Goal: Task Accomplishment & Management: Manage account settings

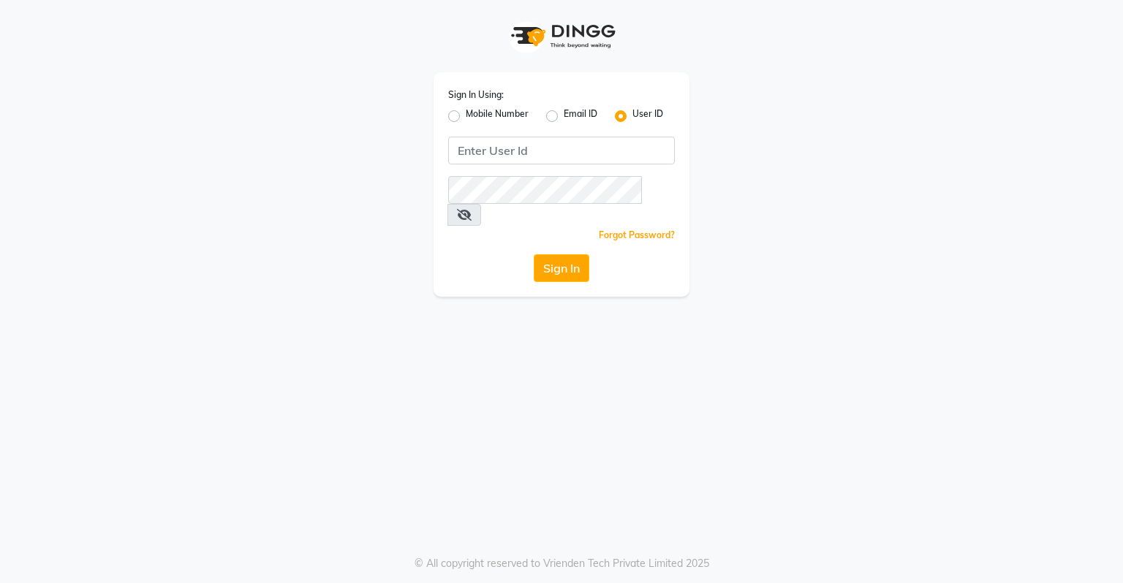
drag, startPoint x: 465, startPoint y: 282, endPoint x: 525, endPoint y: 136, distance: 158.0
click at [525, 136] on div "Sign In Using: Mobile Number Email ID User ID Remember me Forgot Password? Sign…" at bounding box center [562, 184] width 256 height 224
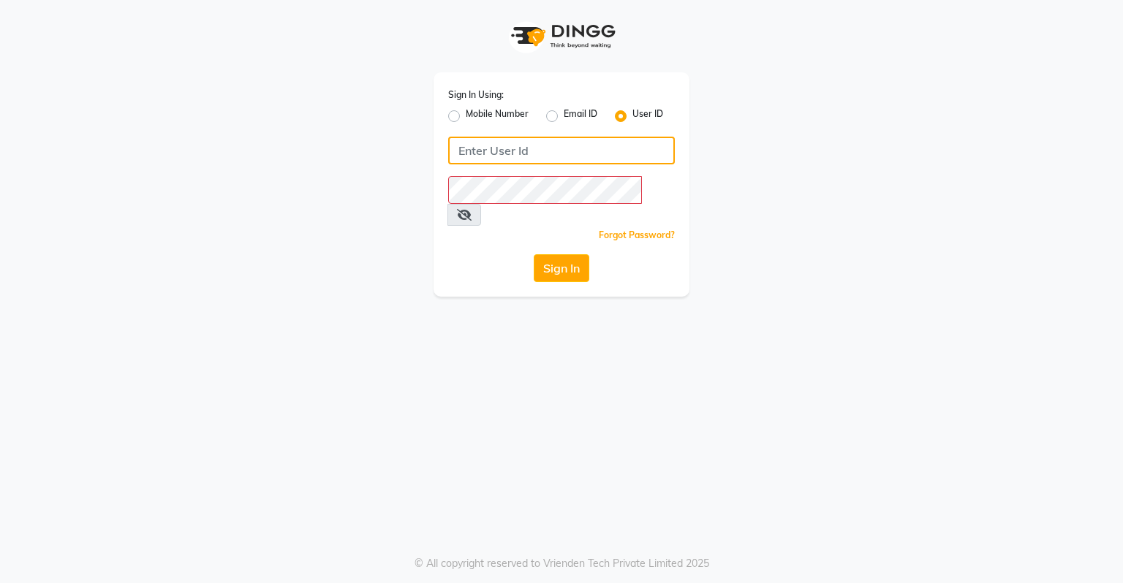
click at [526, 151] on input "Username" at bounding box center [561, 151] width 227 height 28
type input "T"
type input "turnstyle"
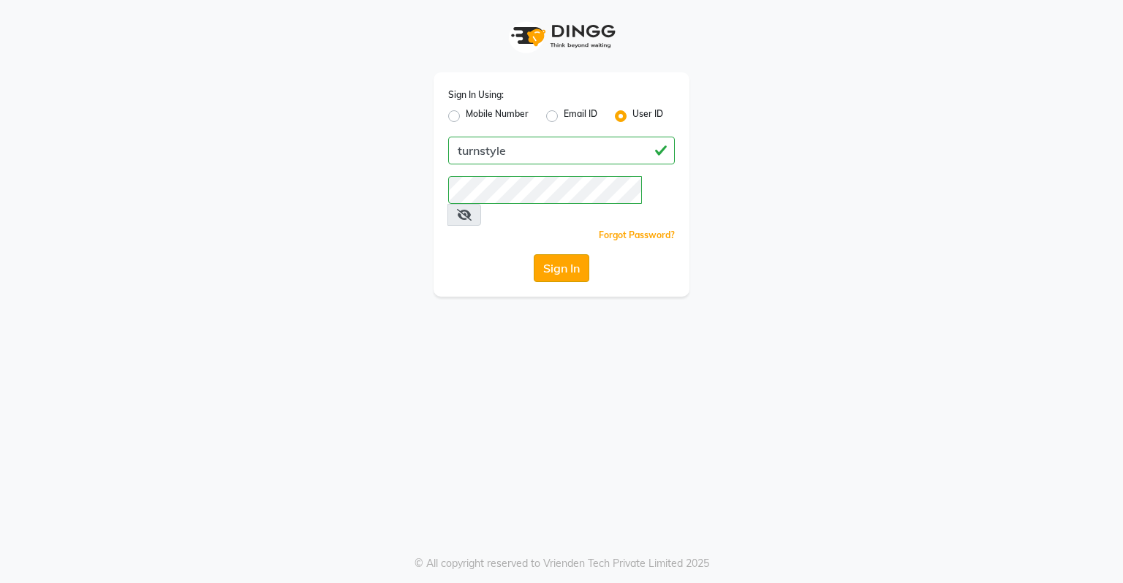
click at [542, 254] on button "Sign In" at bounding box center [562, 268] width 56 height 28
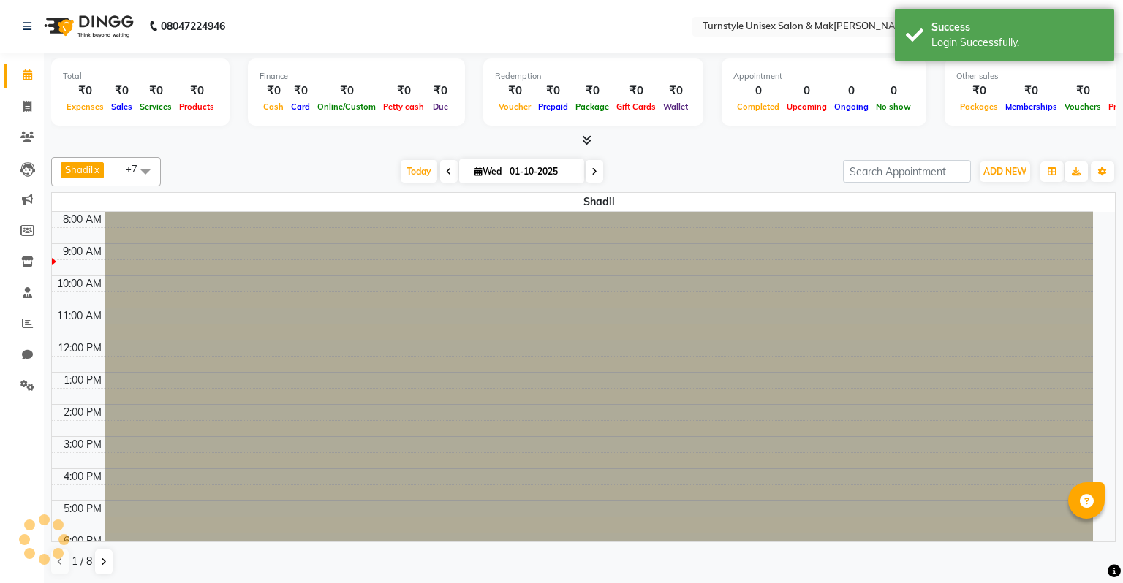
select select "en"
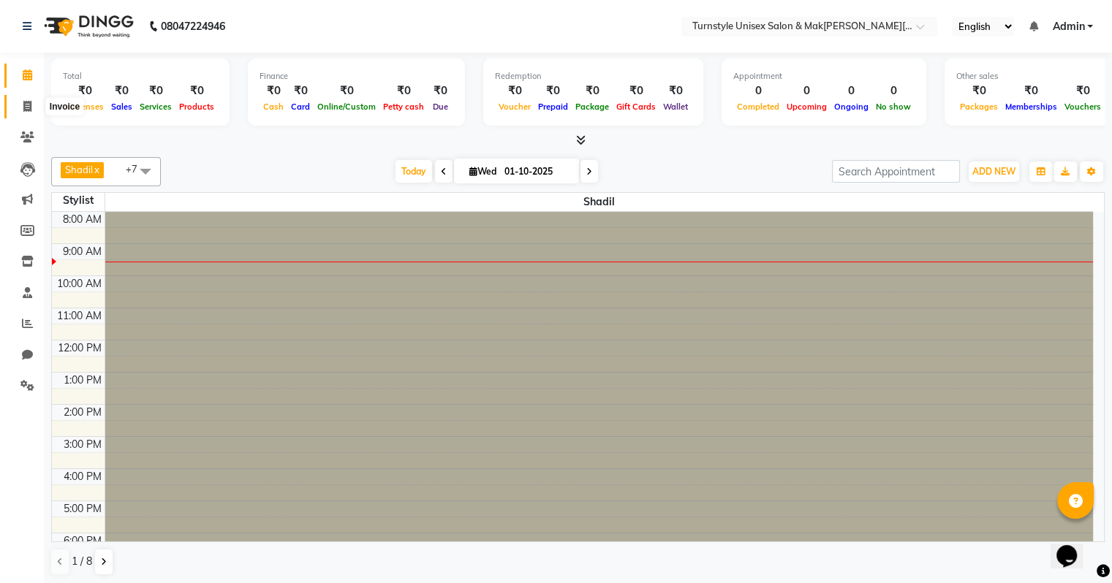
click at [26, 105] on icon at bounding box center [27, 106] width 8 height 11
select select "service"
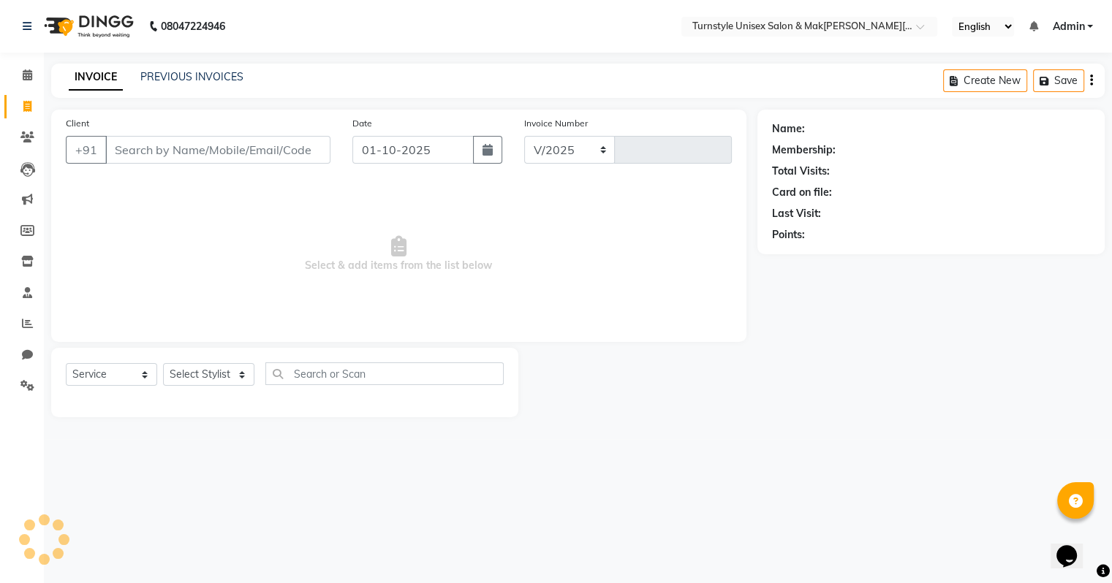
select select "9091"
type input "0002"
click at [26, 78] on icon at bounding box center [28, 74] width 10 height 11
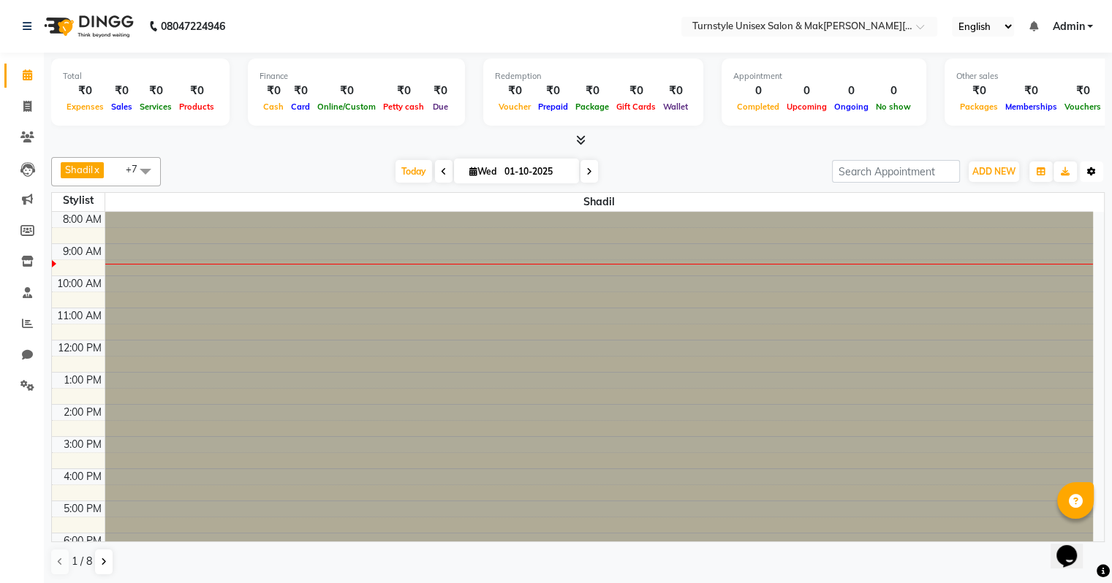
click at [1094, 175] on button "Toggle Dropdown" at bounding box center [1091, 172] width 23 height 20
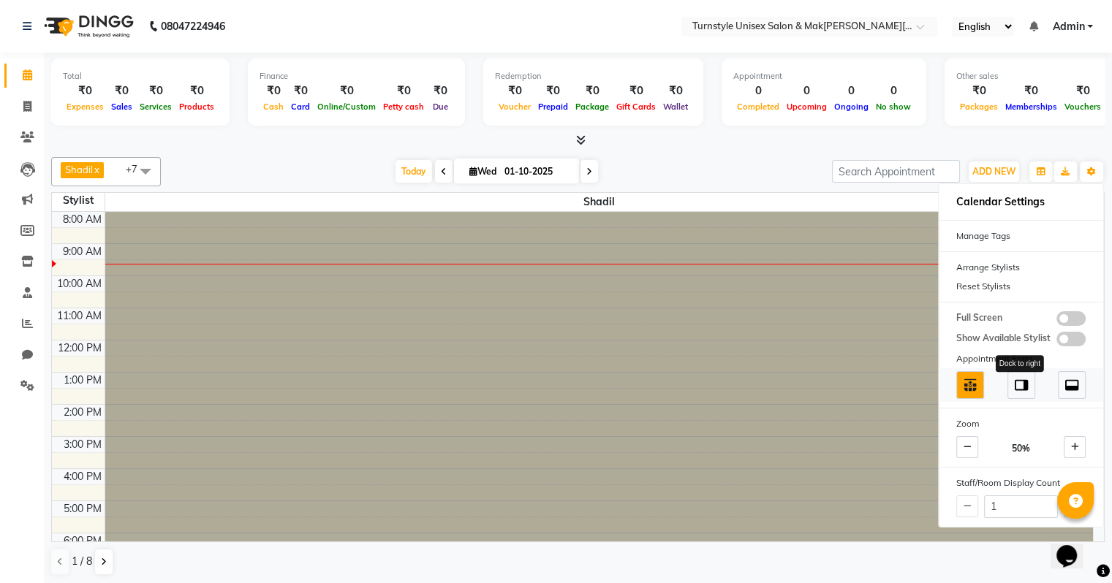
click at [1025, 387] on img at bounding box center [1021, 385] width 16 height 16
click at [1065, 385] on img at bounding box center [1072, 385] width 16 height 16
click at [1008, 496] on input "1" at bounding box center [1021, 507] width 74 height 23
type input "9"
click at [972, 212] on div at bounding box center [599, 212] width 989 height 0
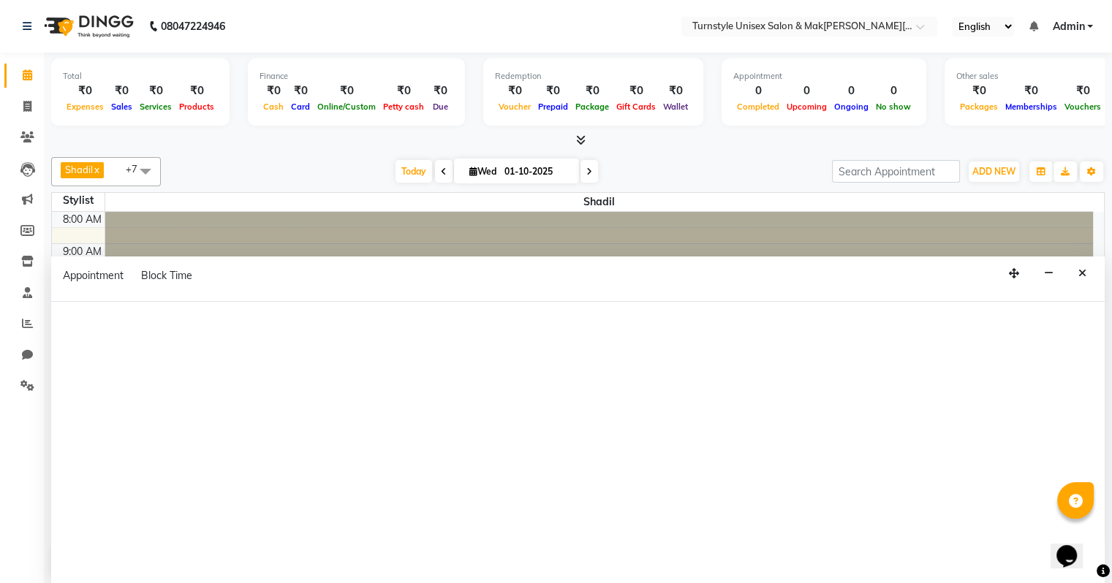
type input "8"
select select "92761"
select select "tentative"
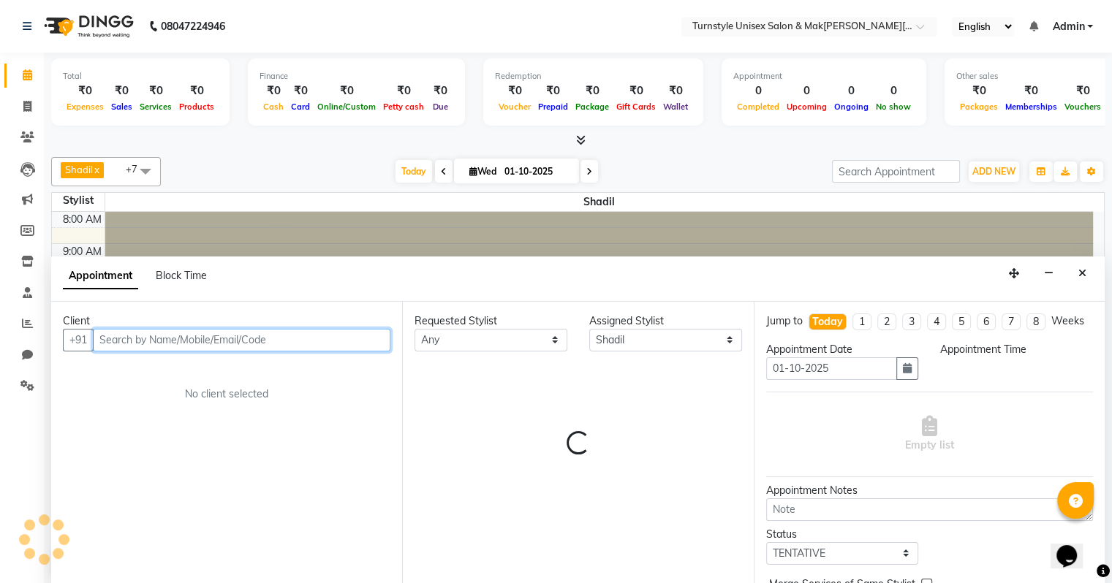
select select "1080"
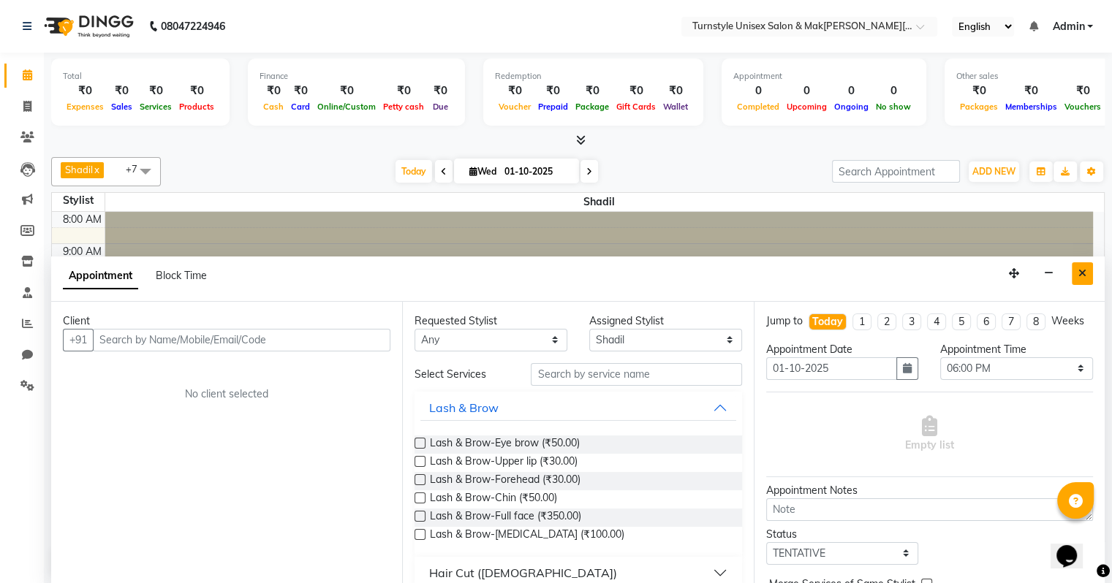
click at [1081, 271] on icon "Close" at bounding box center [1082, 273] width 8 height 10
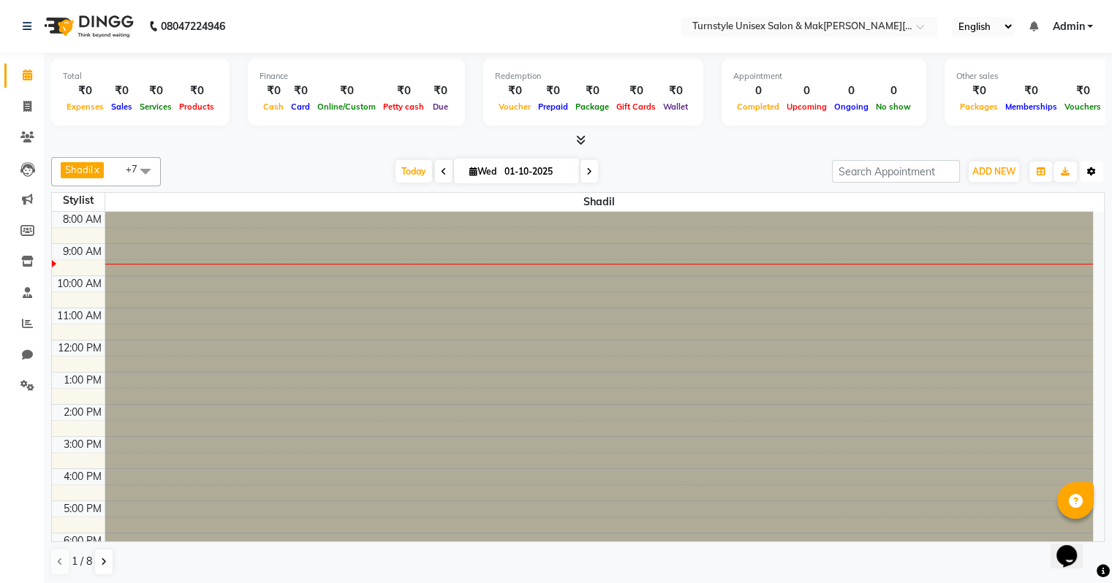
click at [1088, 167] on icon "button" at bounding box center [1091, 171] width 9 height 9
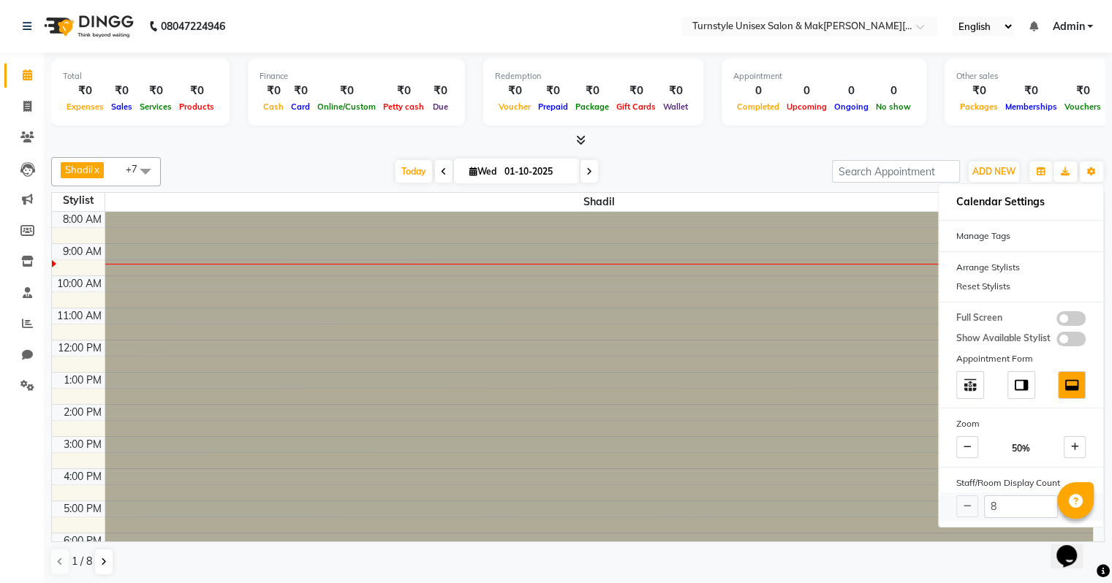
click at [1021, 493] on div "8" at bounding box center [1021, 507] width 165 height 29
click at [1024, 499] on input "8" at bounding box center [1021, 507] width 74 height 23
click at [586, 172] on icon at bounding box center [589, 171] width 6 height 9
type input "02-10-2025"
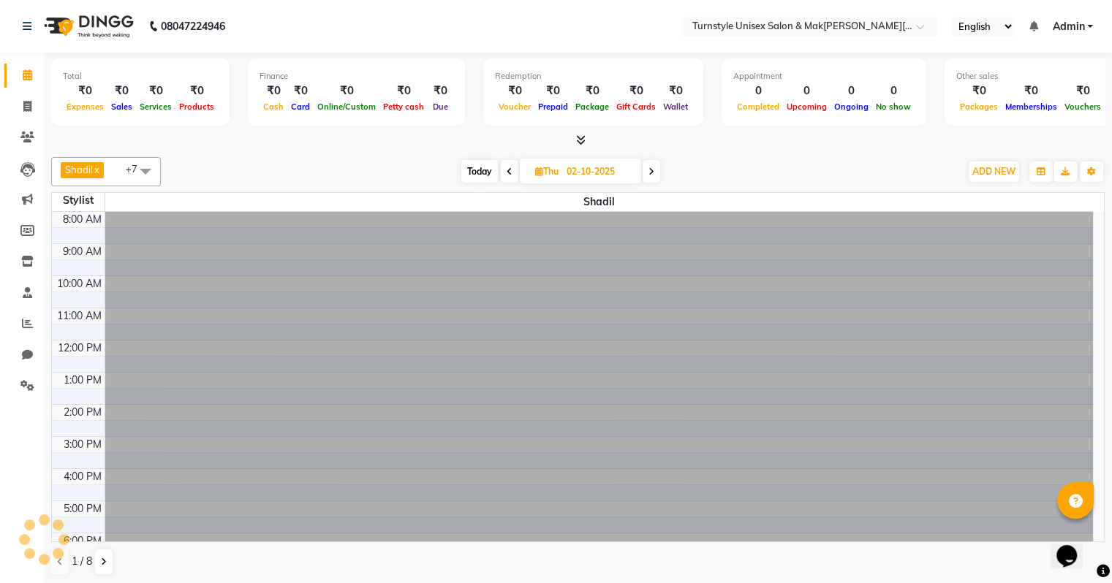
click at [585, 172] on input "02-10-2025" at bounding box center [598, 172] width 73 height 22
select select "10"
select select "2025"
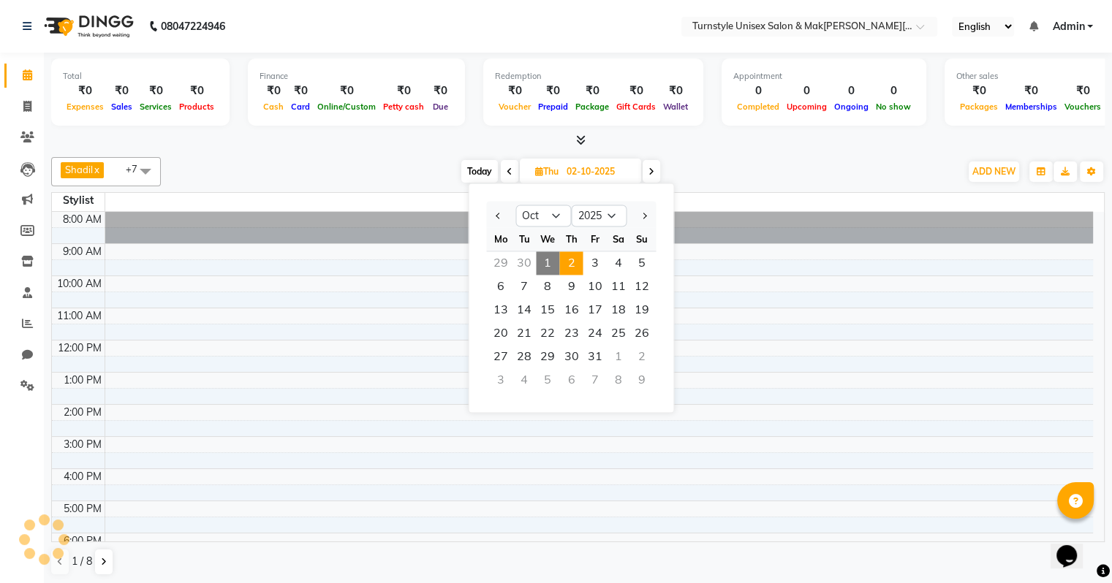
scroll to position [32, 0]
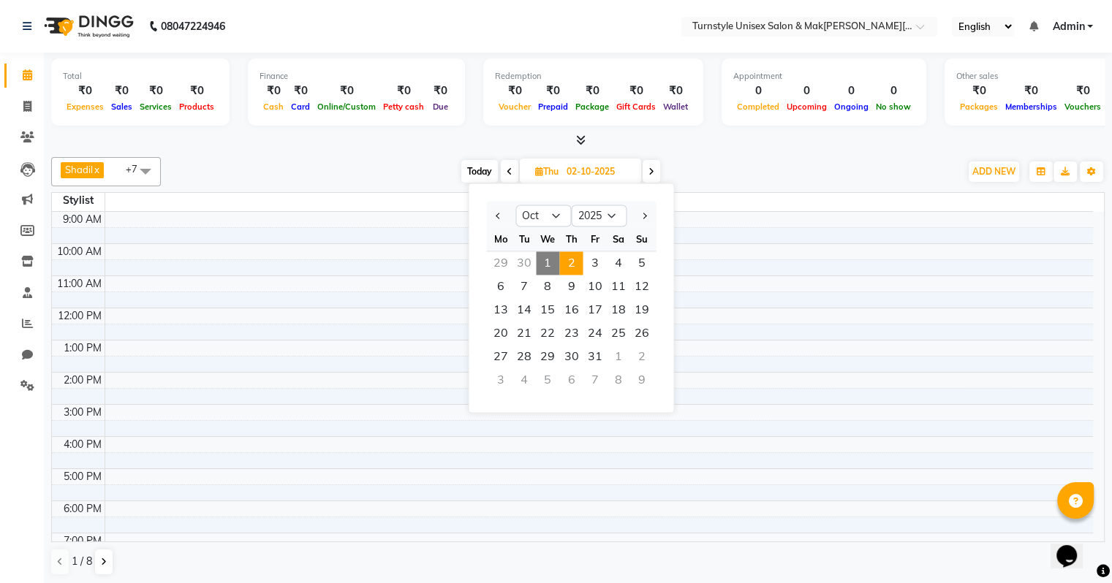
click at [511, 173] on span at bounding box center [510, 171] width 18 height 23
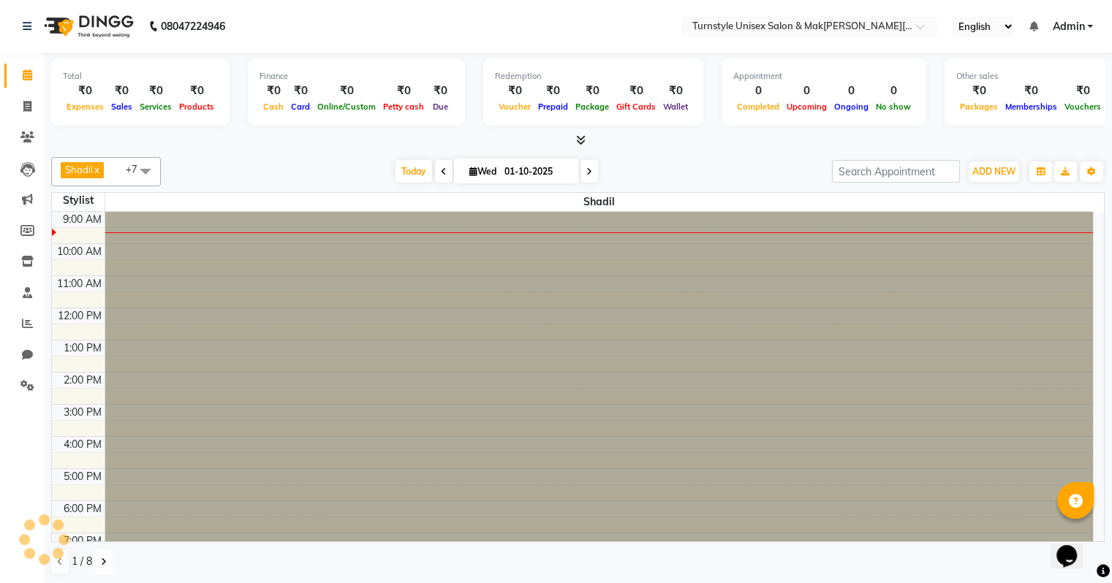
click at [102, 560] on icon at bounding box center [104, 562] width 6 height 9
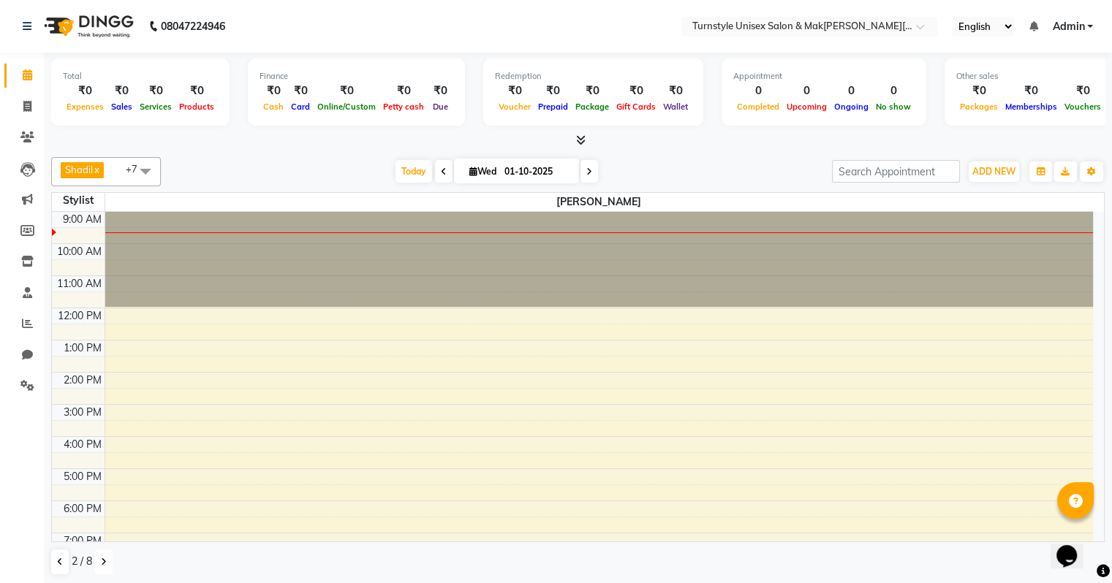
click at [102, 560] on icon at bounding box center [104, 562] width 6 height 9
click at [442, 170] on icon at bounding box center [444, 171] width 6 height 9
type input "30-09-2025"
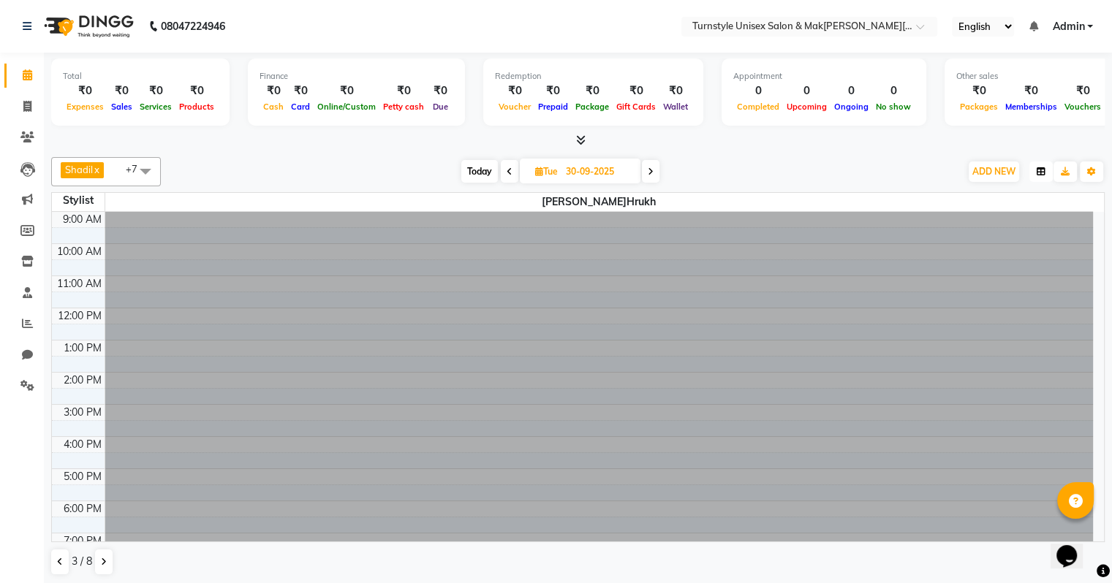
click at [1041, 171] on icon "button" at bounding box center [1041, 171] width 9 height 9
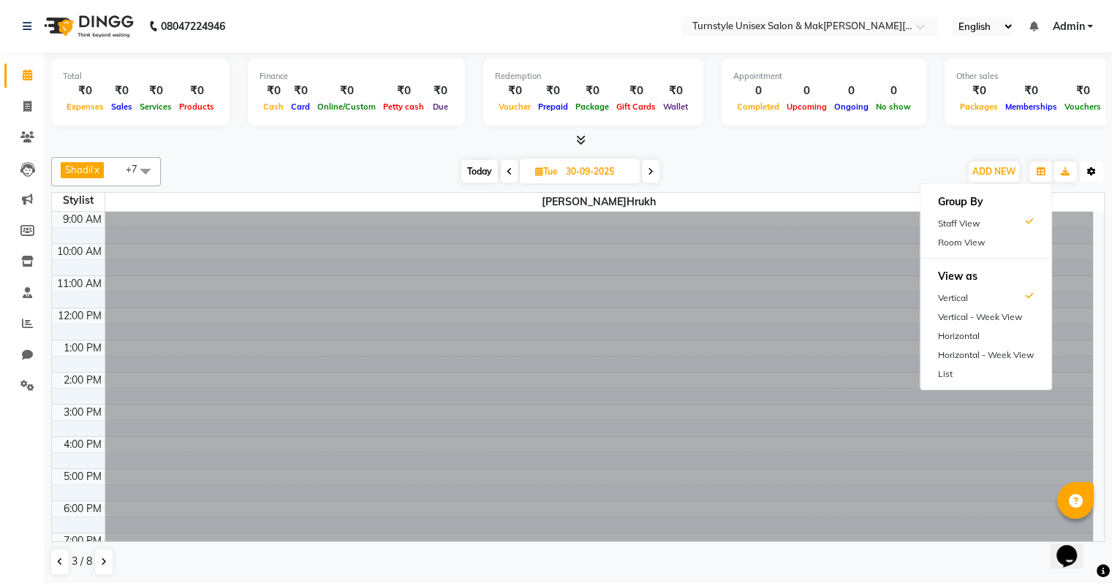
click at [1093, 168] on icon "button" at bounding box center [1091, 171] width 9 height 9
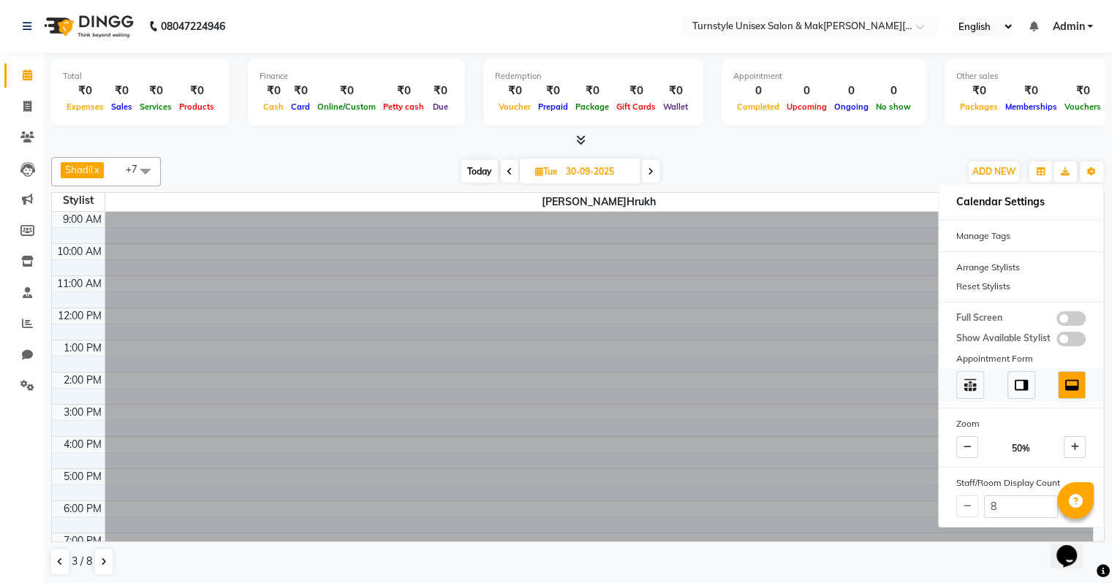
click at [1024, 377] on img at bounding box center [1021, 385] width 16 height 16
click at [968, 393] on span at bounding box center [970, 385] width 28 height 28
click at [1017, 385] on img at bounding box center [1021, 385] width 16 height 16
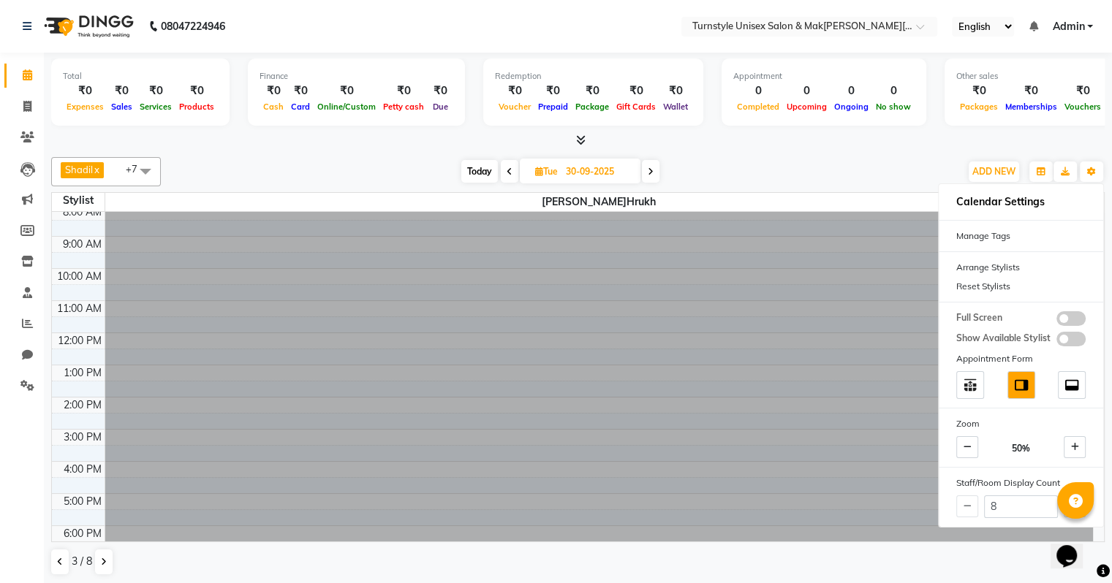
scroll to position [0, 0]
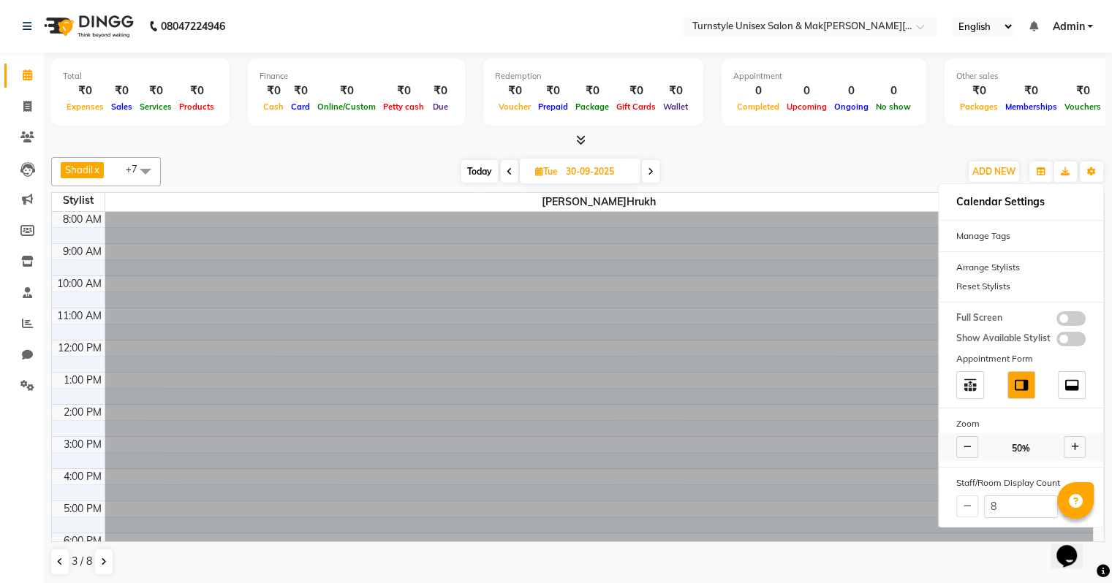
click at [964, 446] on icon at bounding box center [968, 447] width 8 height 9
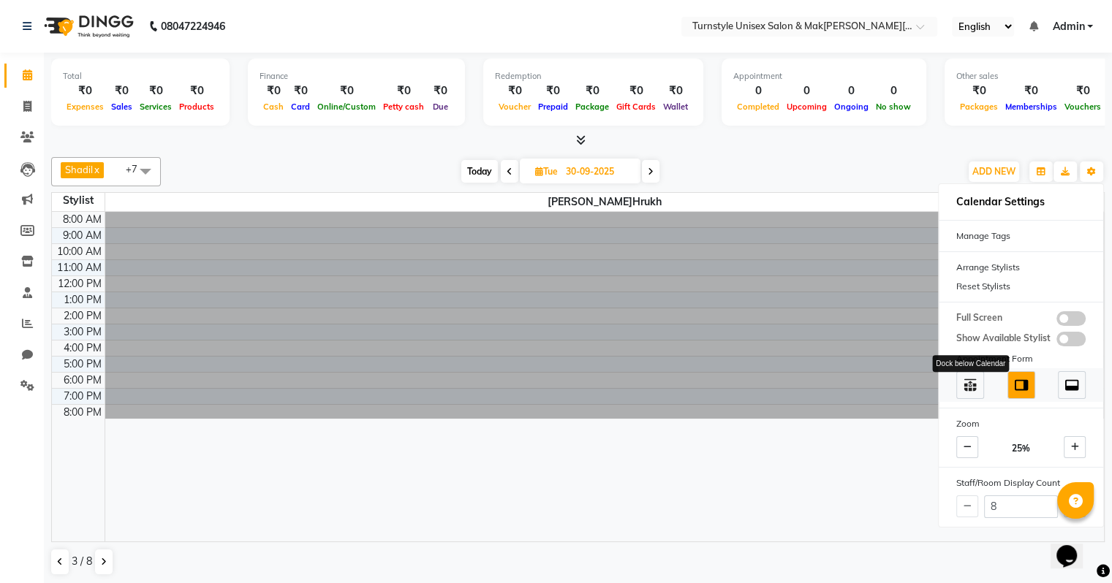
click at [962, 385] on img at bounding box center [970, 385] width 16 height 16
click at [1073, 545] on icon "Chat widget" at bounding box center [1067, 556] width 20 height 22
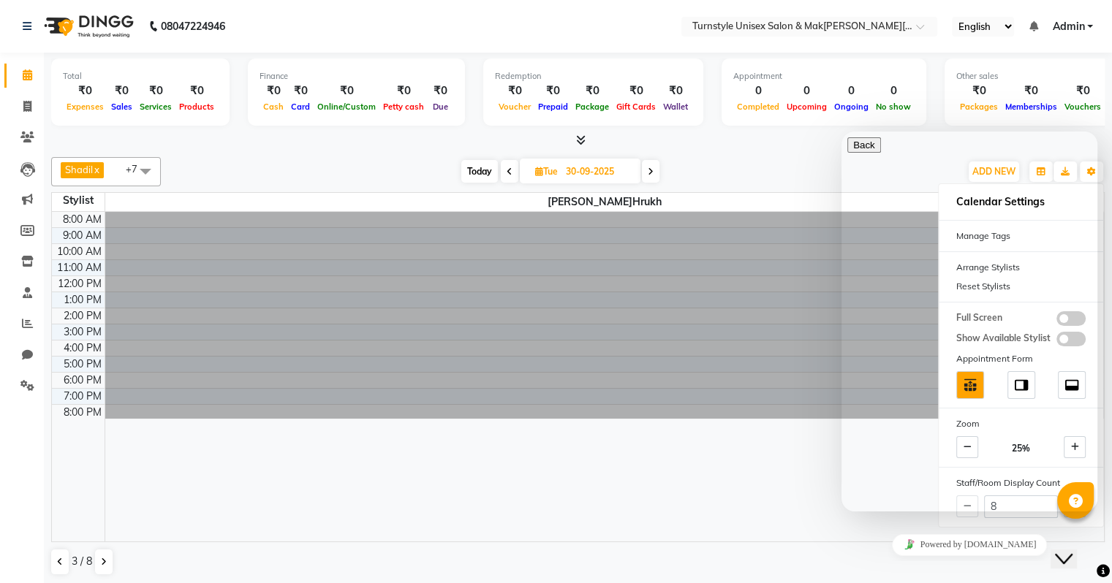
click at [953, 564] on textarea at bounding box center [913, 570] width 133 height 12
type textarea "how make the display calendar all staffs"
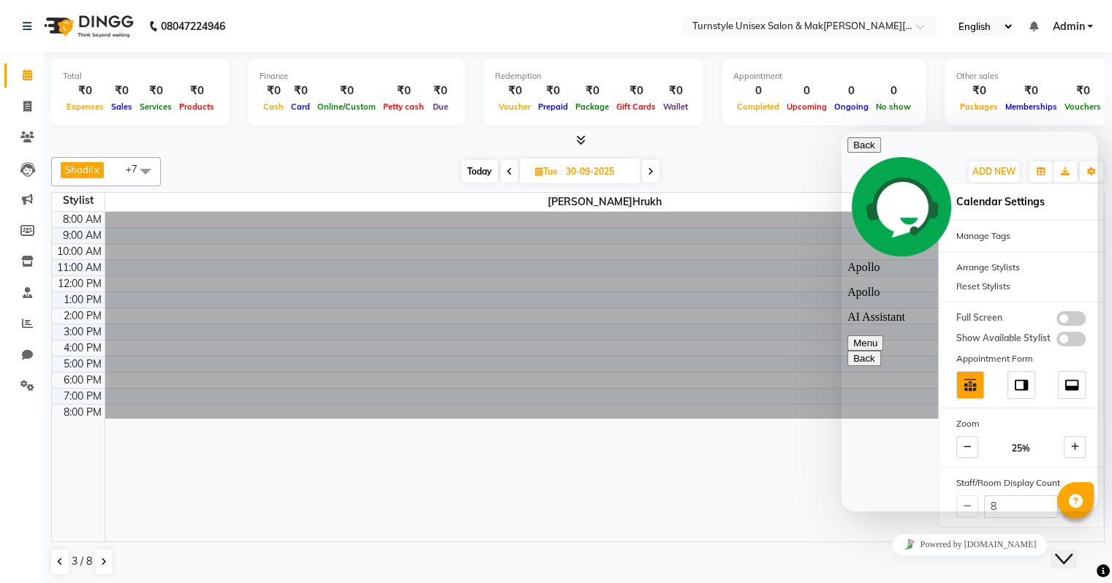
scroll to position [91, 0]
click at [818, 442] on div at bounding box center [604, 377] width 999 height 330
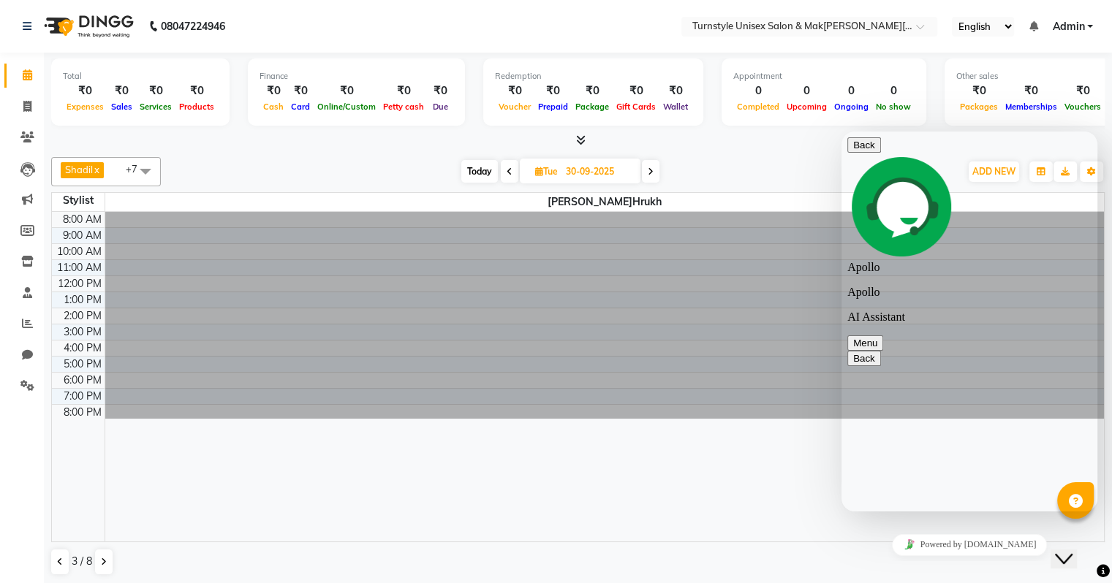
click at [883, 336] on button "Menu" at bounding box center [865, 343] width 36 height 15
click at [1073, 550] on button "Close Chat This icon closes the chat window." at bounding box center [1064, 559] width 26 height 19
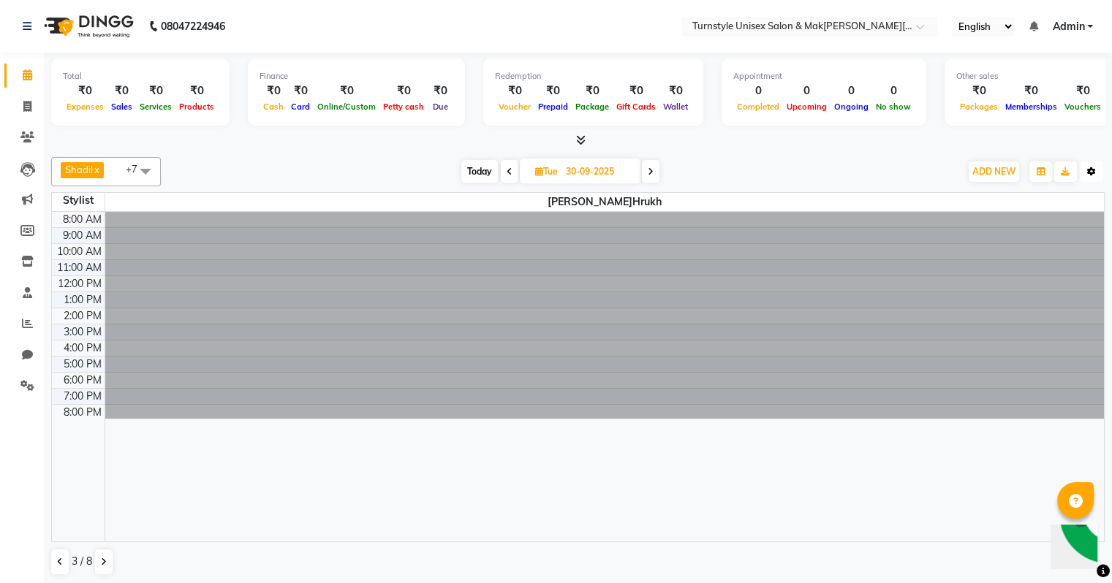
click at [1091, 171] on icon "button" at bounding box center [1091, 171] width 9 height 9
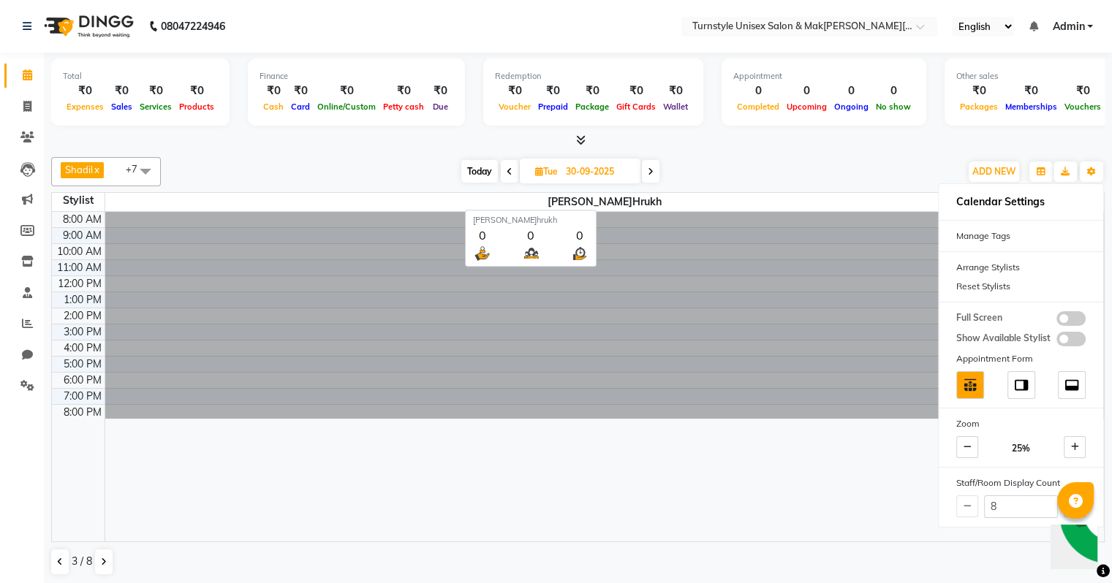
click at [674, 200] on span "Shahrukh" at bounding box center [604, 202] width 999 height 18
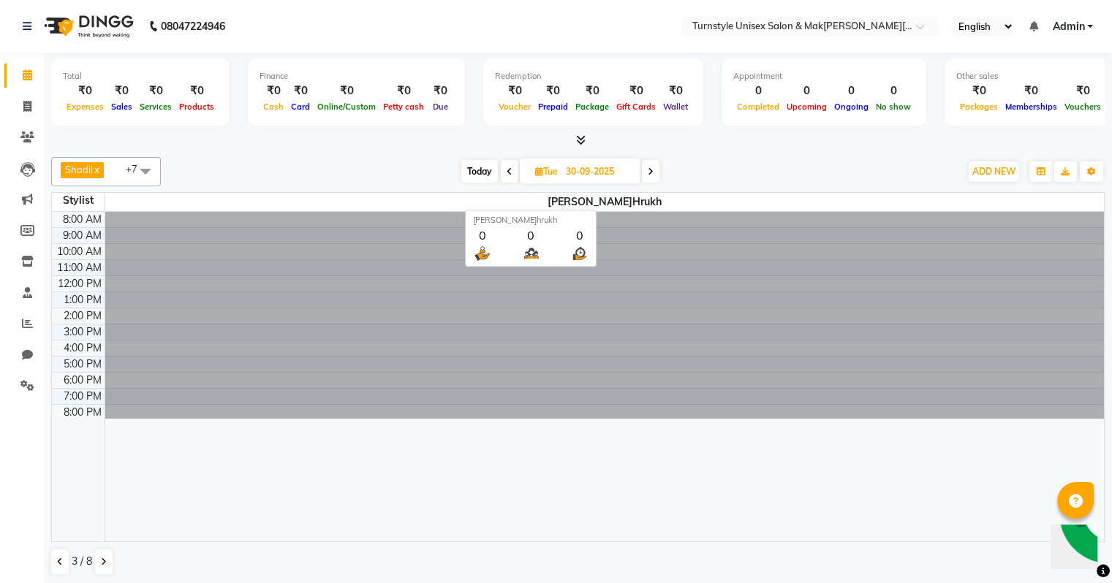
click at [665, 200] on span "Shahrukh" at bounding box center [604, 202] width 999 height 18
click at [586, 200] on span "Shahrukh" at bounding box center [604, 202] width 999 height 18
click at [600, 201] on span "Shahrukh" at bounding box center [604, 202] width 999 height 18
click at [1089, 171] on icon "button" at bounding box center [1091, 171] width 9 height 9
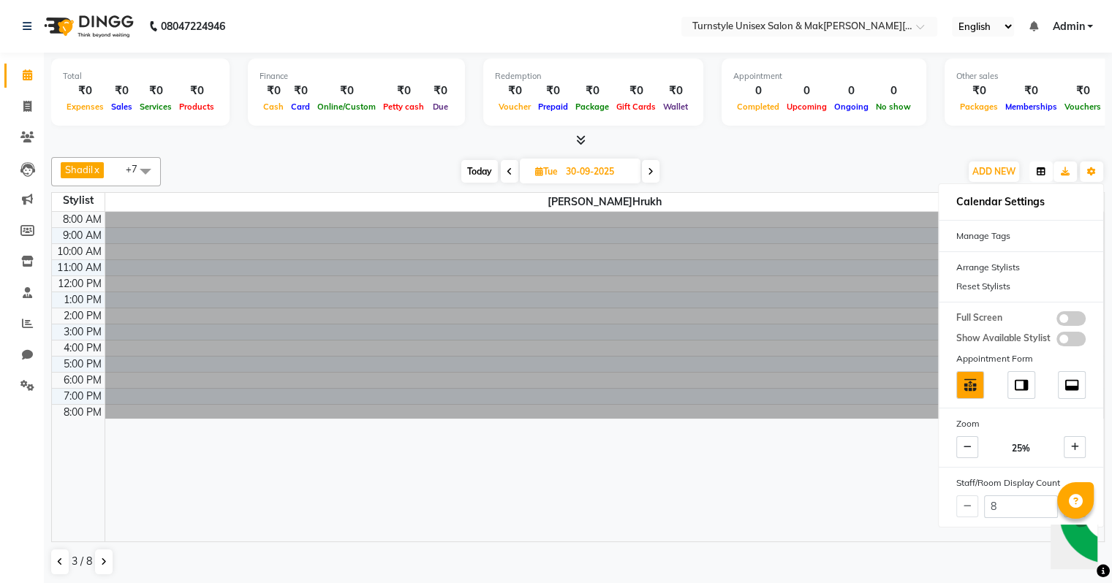
click at [1044, 167] on icon "button" at bounding box center [1041, 171] width 9 height 9
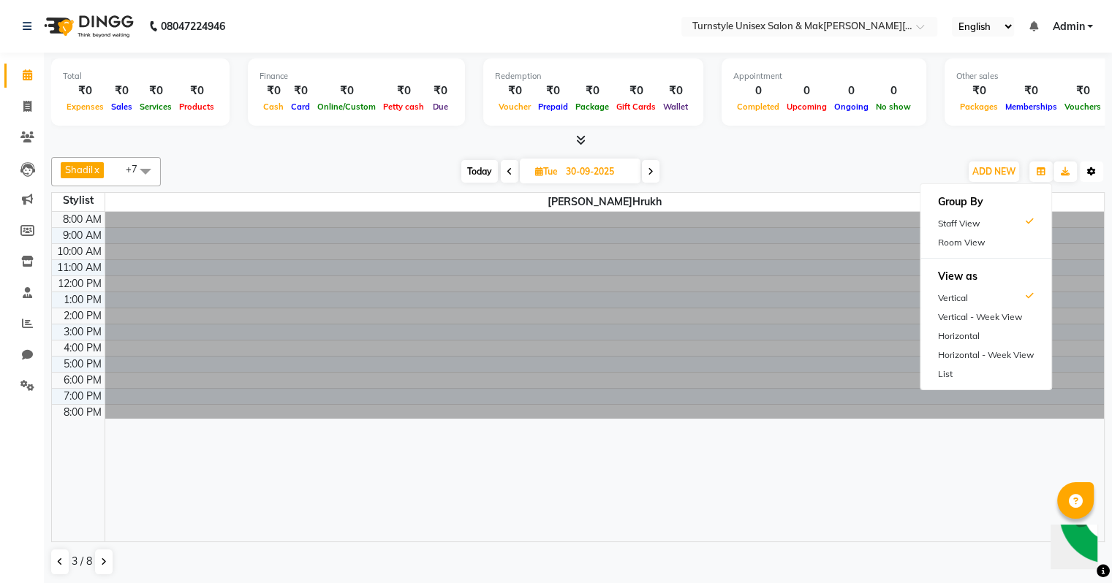
click at [1091, 174] on button "Toggle Dropdown" at bounding box center [1091, 172] width 23 height 20
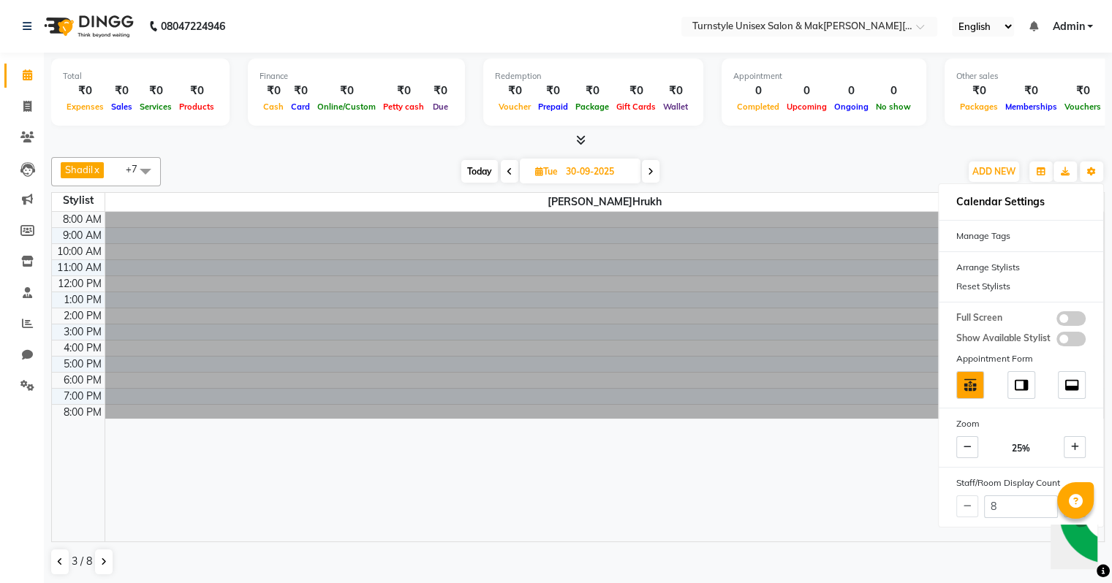
click at [1083, 547] on img "Chat widget" at bounding box center [1109, 514] width 108 height 108
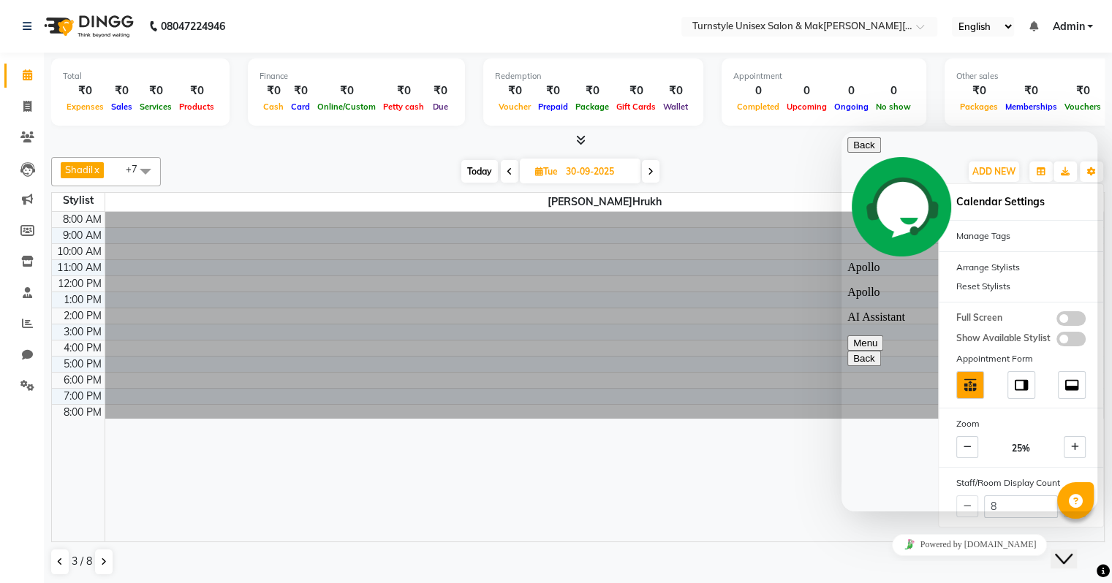
click at [152, 168] on span at bounding box center [145, 171] width 29 height 28
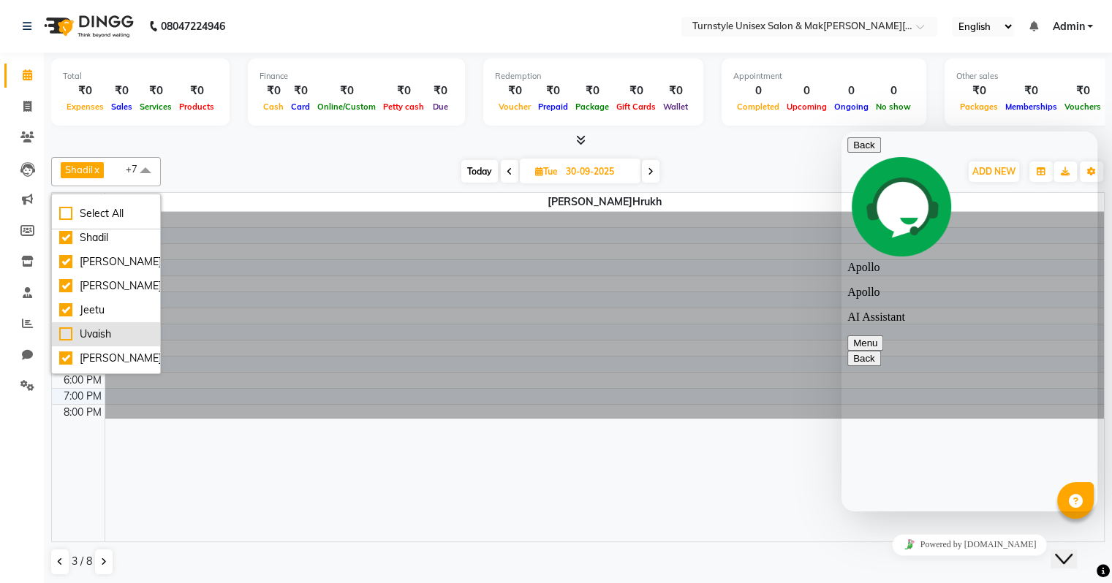
scroll to position [0, 0]
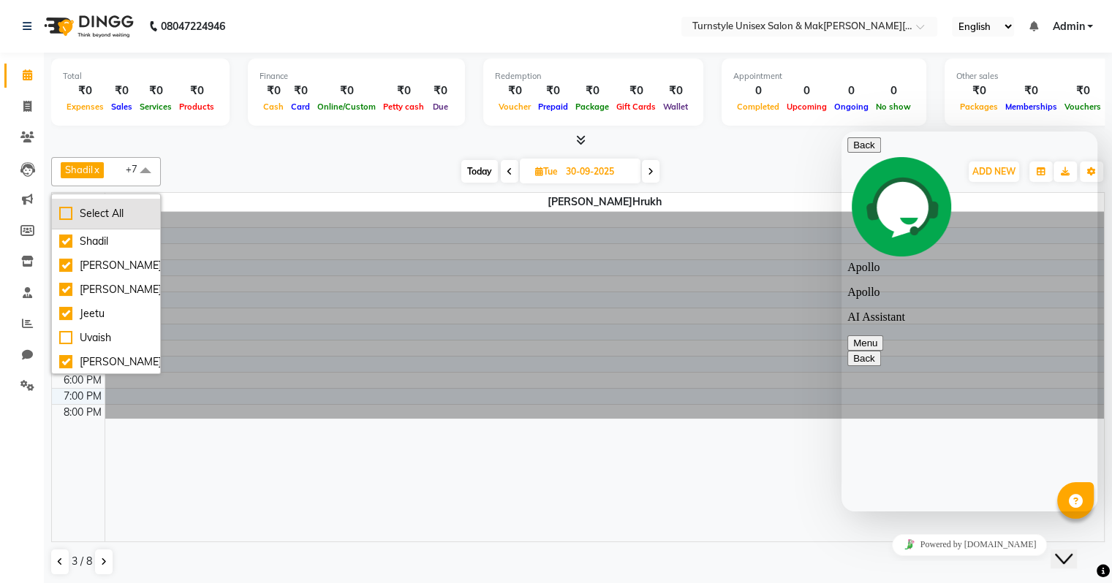
click at [66, 212] on div "Select All" at bounding box center [106, 213] width 94 height 15
checkbox input "true"
click at [59, 560] on icon at bounding box center [60, 562] width 6 height 9
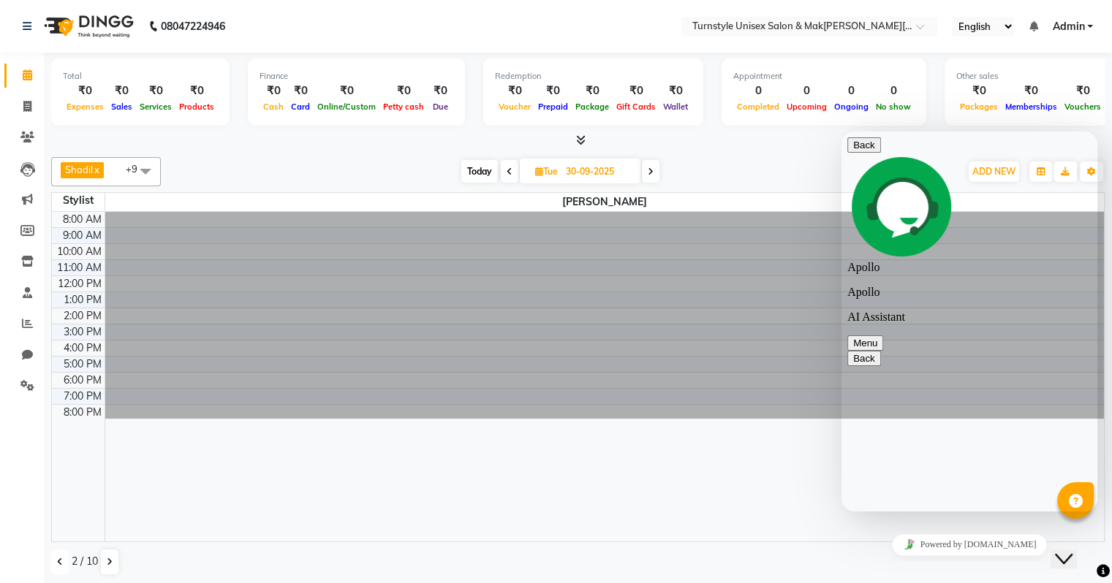
click at [59, 560] on icon at bounding box center [60, 562] width 6 height 9
type textarea "ake in one dispaly every staffs name"
click at [787, 501] on div at bounding box center [604, 377] width 999 height 330
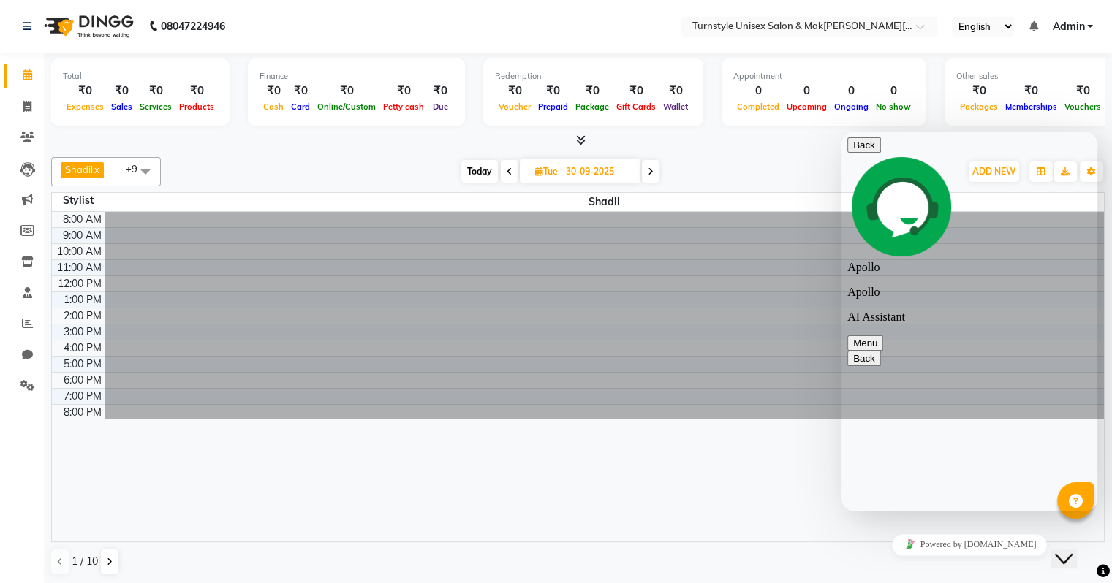
click at [877, 338] on span "secondary" at bounding box center [877, 343] width 0 height 11
click at [883, 336] on button "Menu" at bounding box center [865, 343] width 36 height 15
click at [861, 153] on button "Back" at bounding box center [864, 144] width 34 height 15
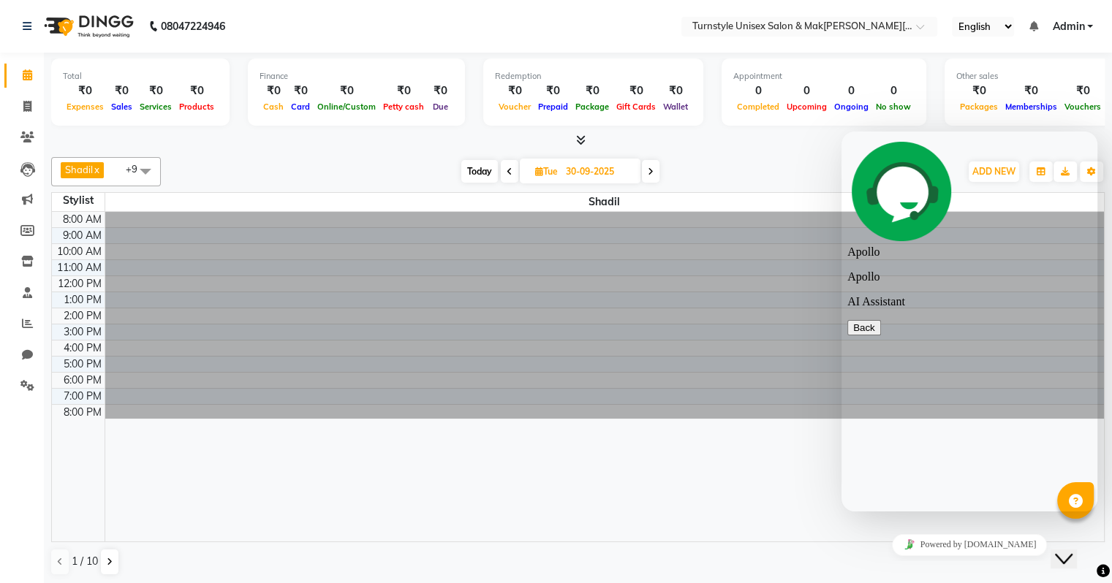
scroll to position [534, 0]
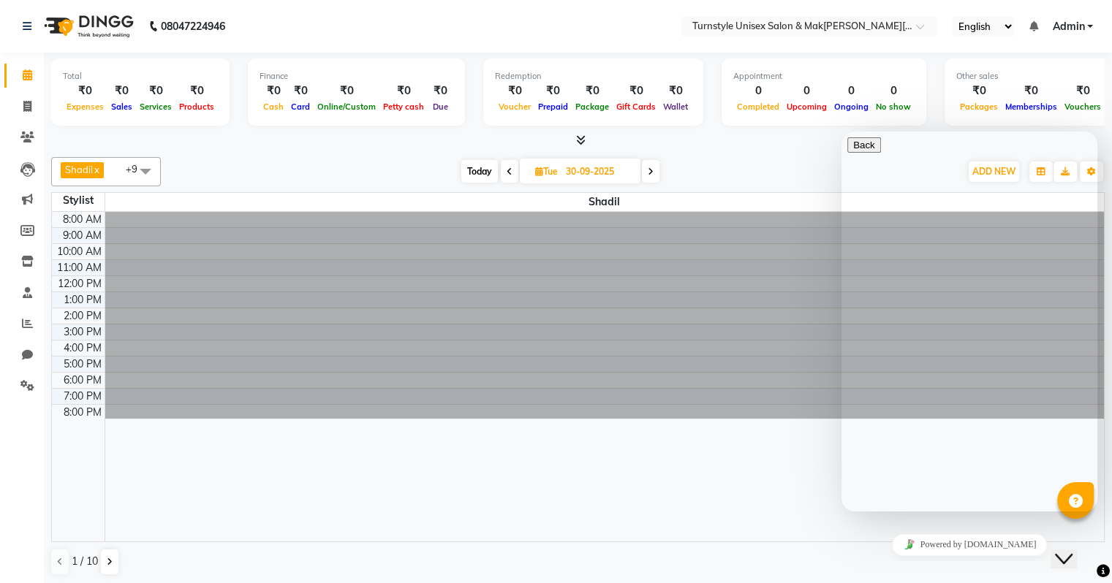
click at [1073, 553] on icon "Close Chat This icon closes the chat window." at bounding box center [1064, 560] width 18 height 18
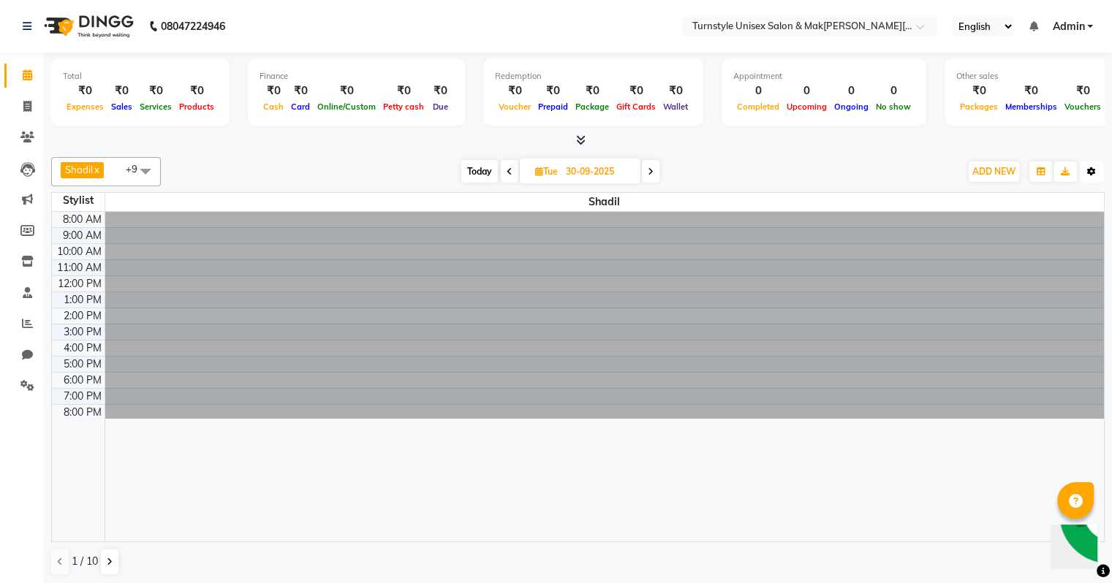
click at [1095, 174] on button "Toggle Dropdown" at bounding box center [1091, 172] width 23 height 20
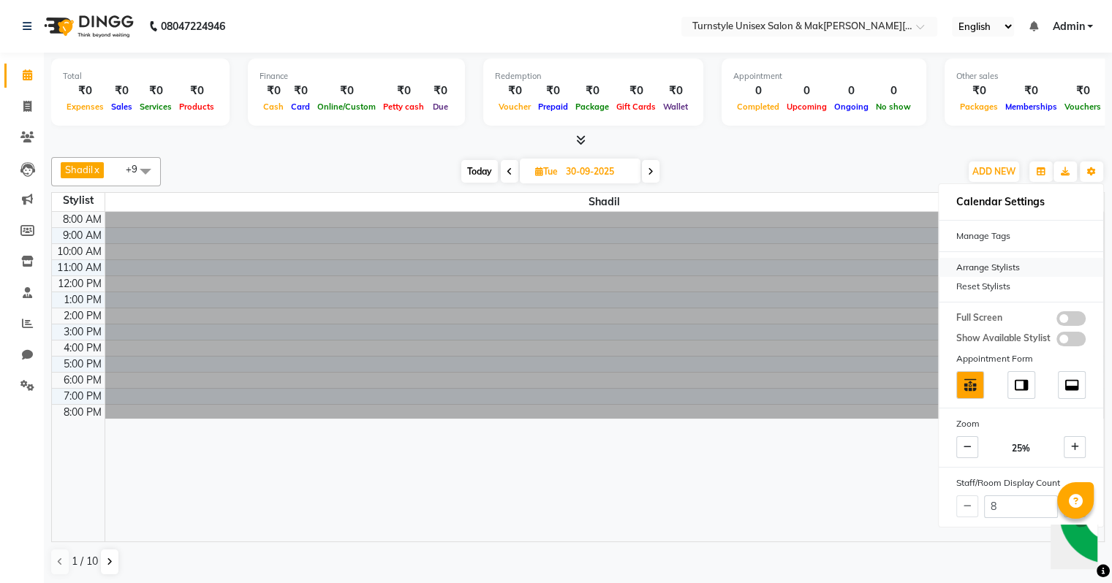
click at [1028, 266] on div "Arrange Stylists" at bounding box center [1021, 267] width 165 height 19
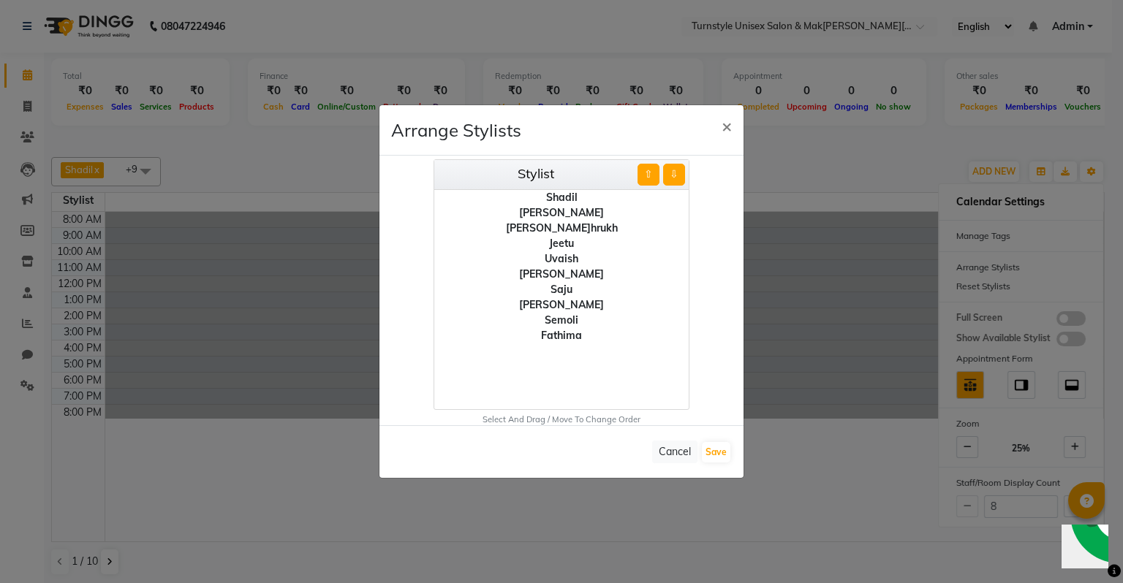
click at [580, 203] on div "Shadil" at bounding box center [561, 197] width 254 height 15
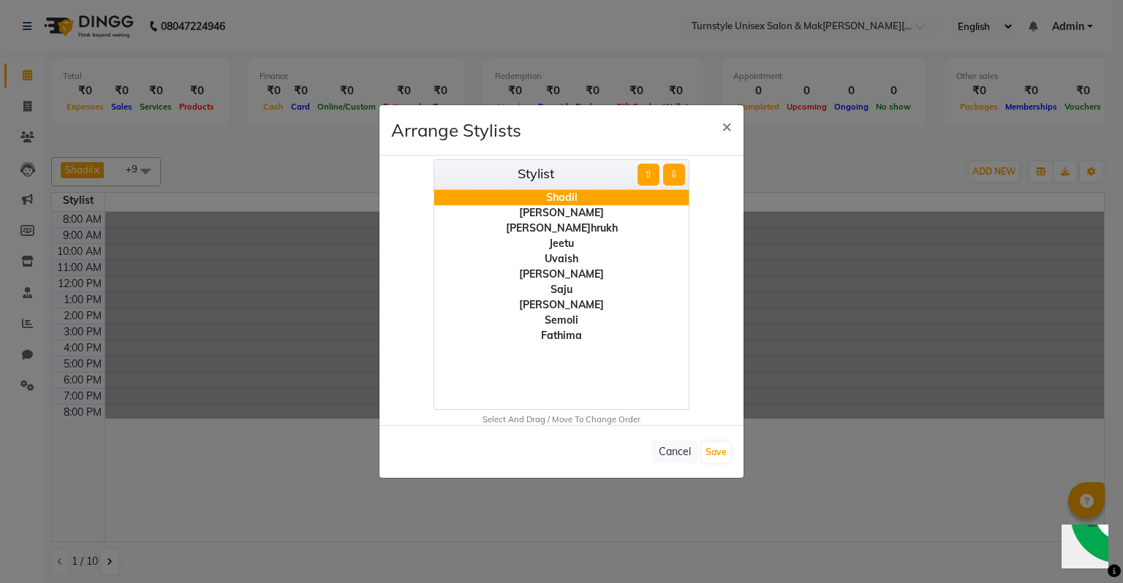
click at [579, 215] on div "Saif" at bounding box center [561, 212] width 254 height 15
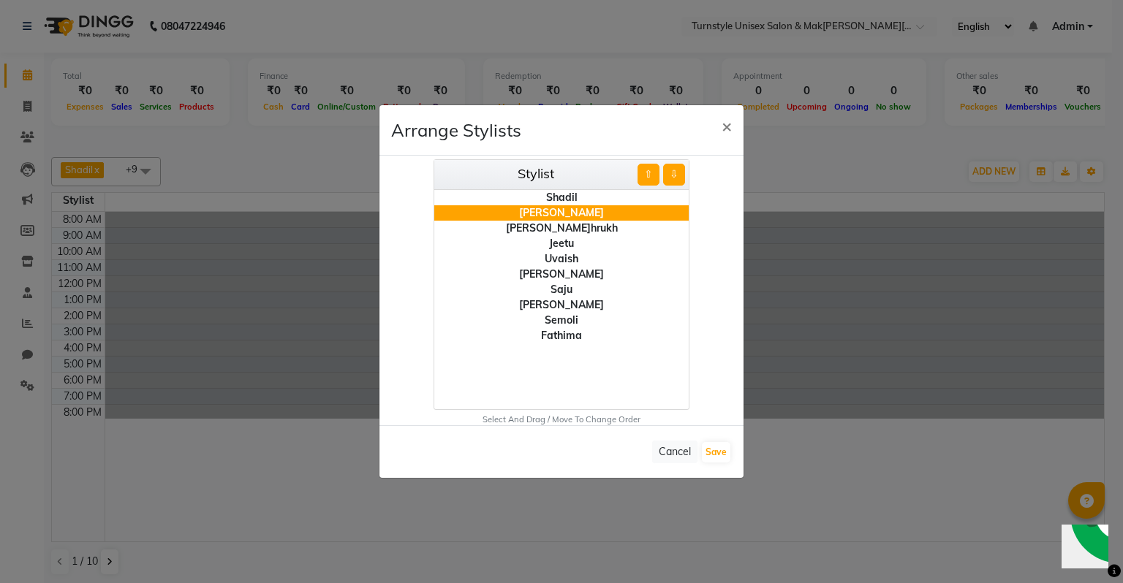
click at [581, 205] on div "Saif" at bounding box center [561, 212] width 254 height 15
click at [583, 200] on div "Shadil" at bounding box center [561, 197] width 254 height 15
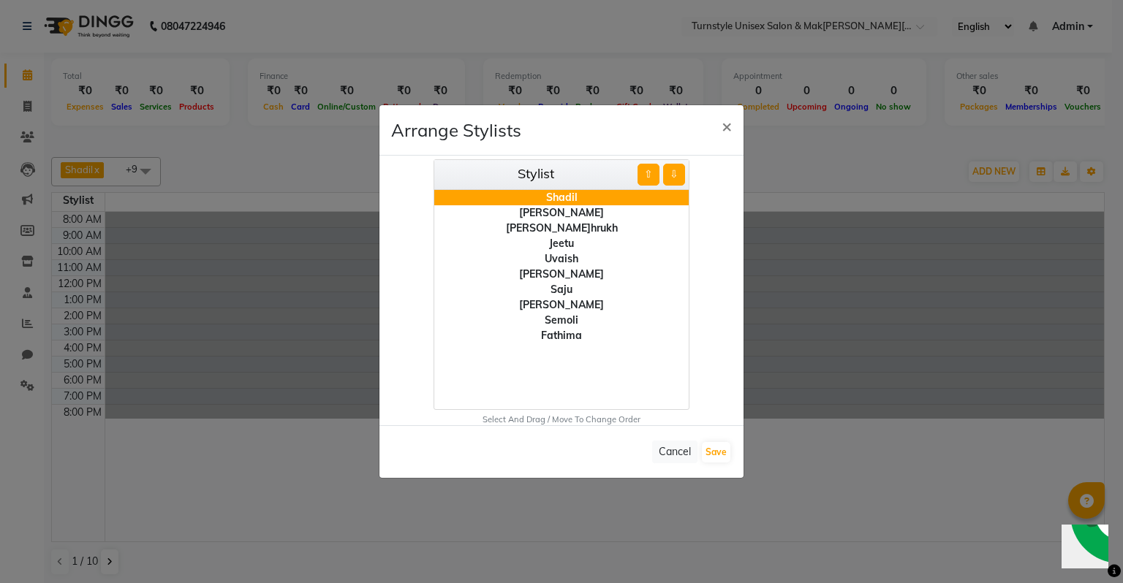
click at [674, 186] on div "Stylist ⇧ ⇩" at bounding box center [561, 175] width 254 height 30
click at [676, 181] on button "⇩" at bounding box center [674, 175] width 22 height 22
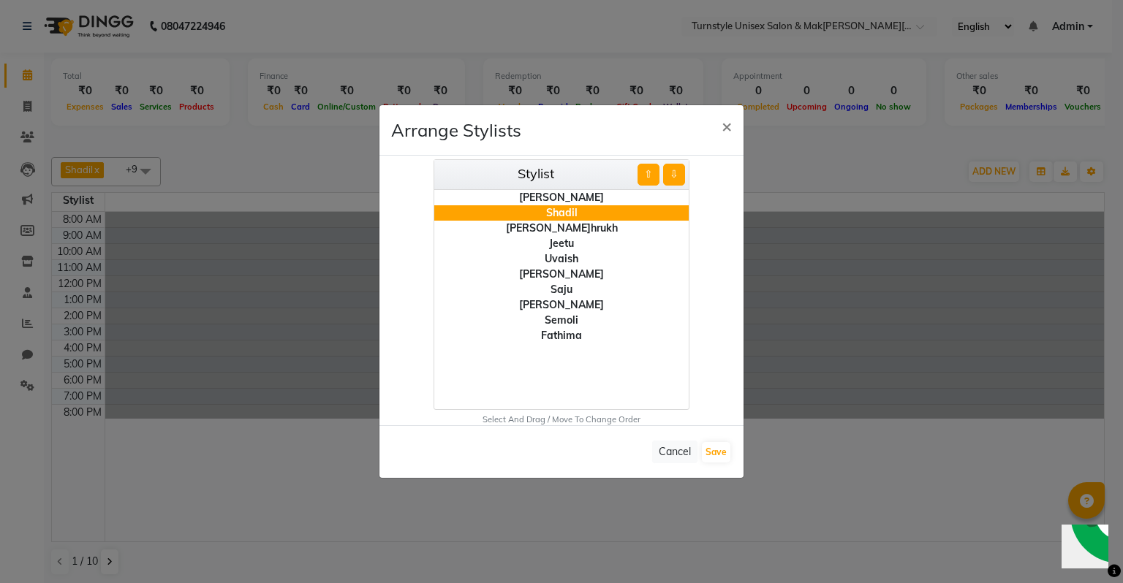
click at [654, 180] on button "⇧" at bounding box center [649, 175] width 22 height 22
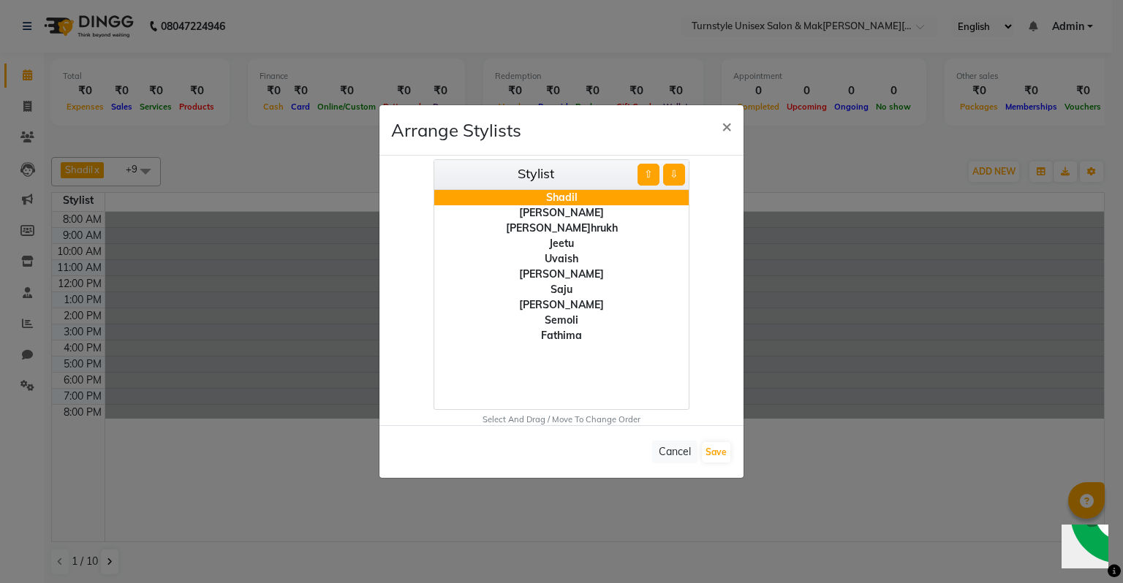
click at [580, 244] on div "Jeetu" at bounding box center [561, 243] width 254 height 15
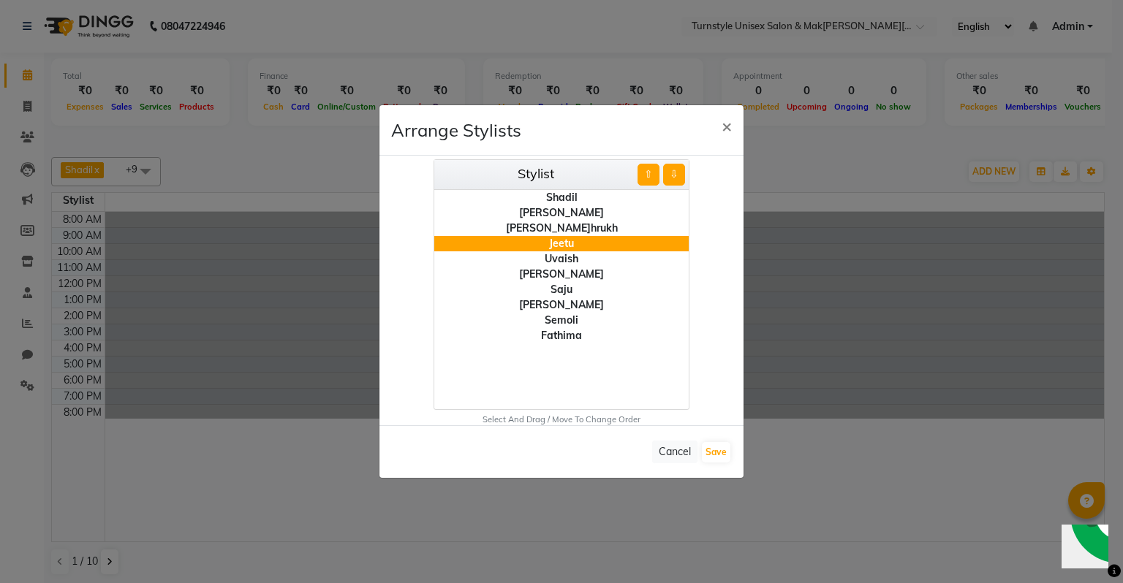
click at [649, 177] on button "⇧" at bounding box center [649, 175] width 22 height 22
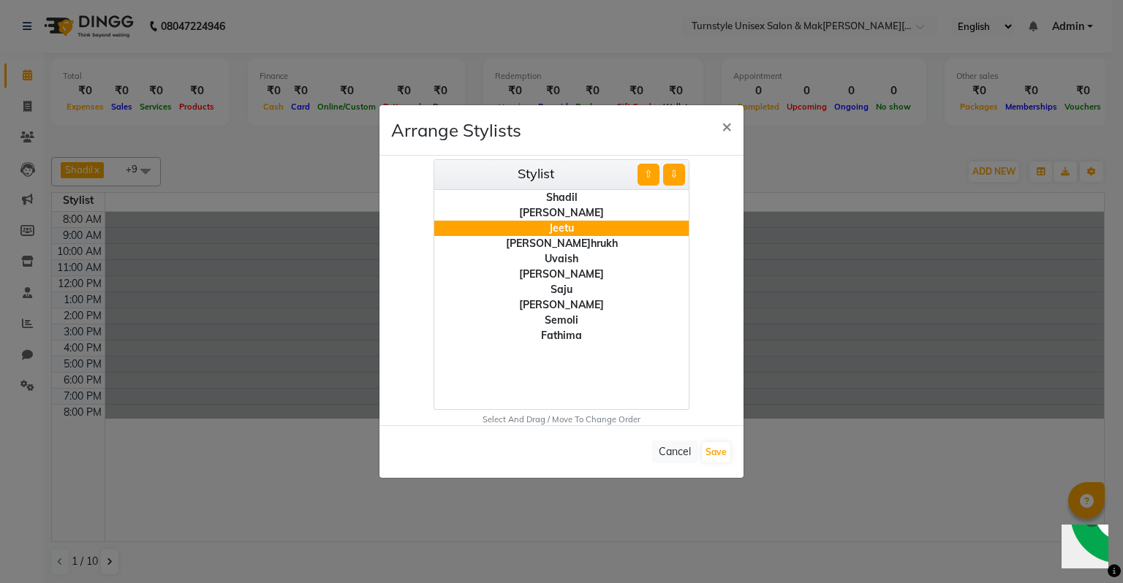
click at [649, 177] on button "⇧" at bounding box center [649, 175] width 22 height 22
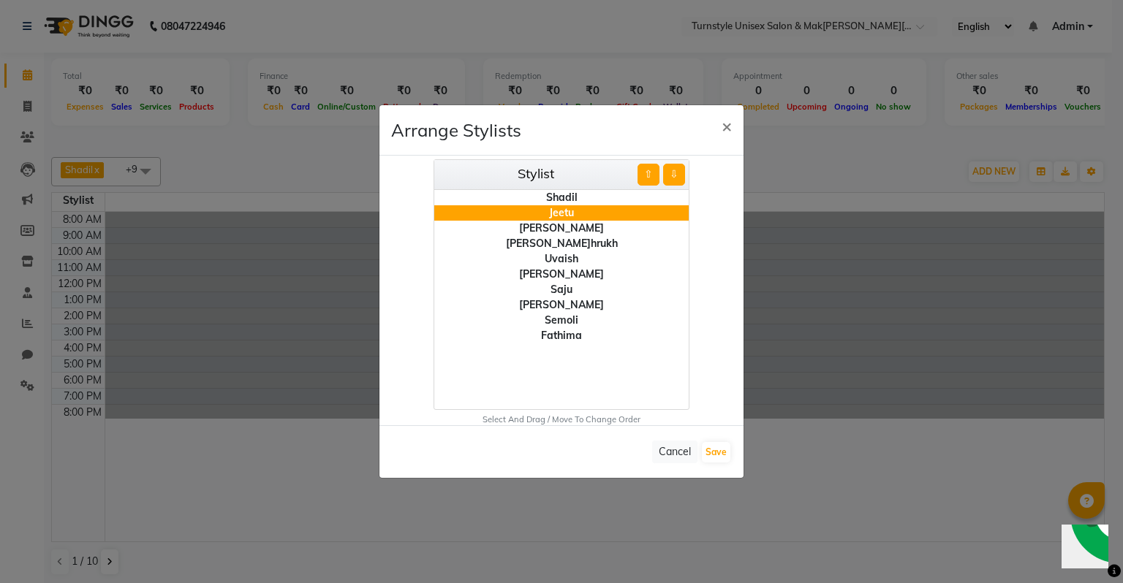
click at [649, 177] on button "⇧" at bounding box center [649, 175] width 22 height 22
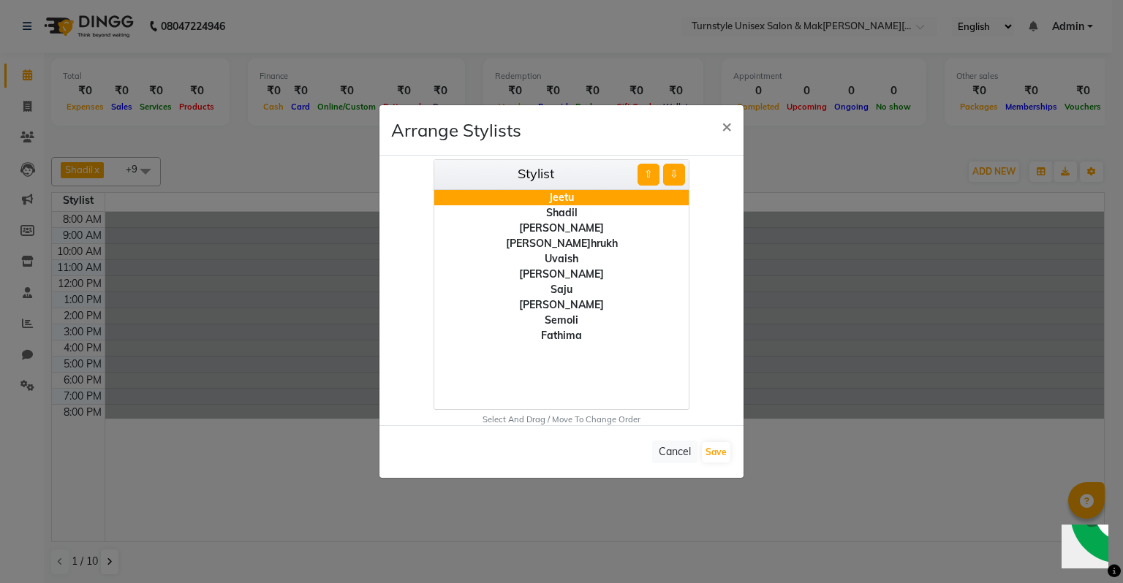
click at [649, 177] on button "⇧" at bounding box center [649, 175] width 22 height 22
click at [727, 453] on button "Save" at bounding box center [716, 452] width 29 height 20
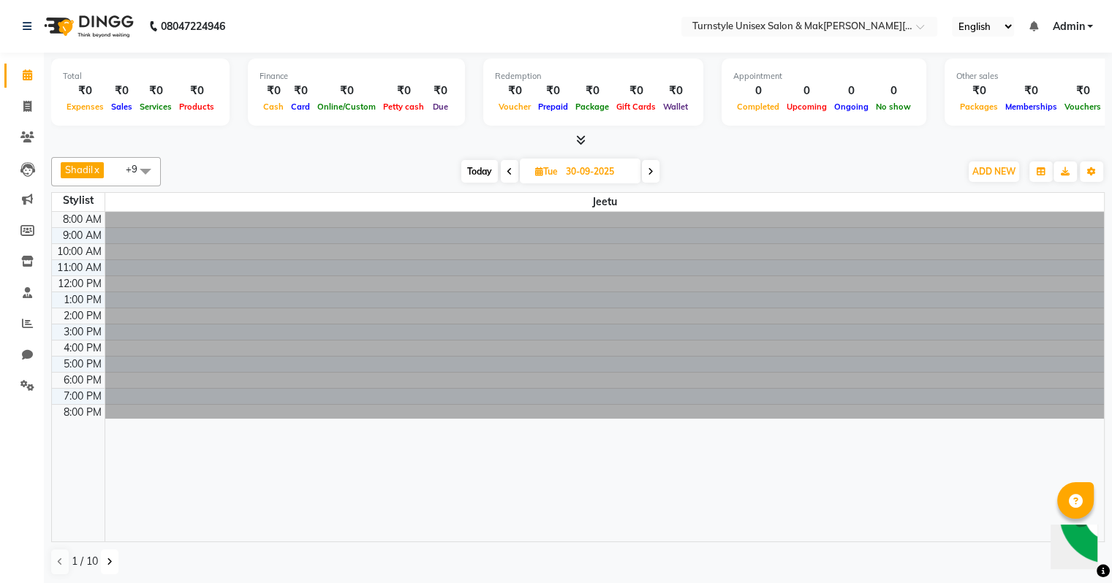
click at [109, 558] on icon at bounding box center [110, 562] width 6 height 9
click at [57, 560] on icon at bounding box center [60, 562] width 6 height 9
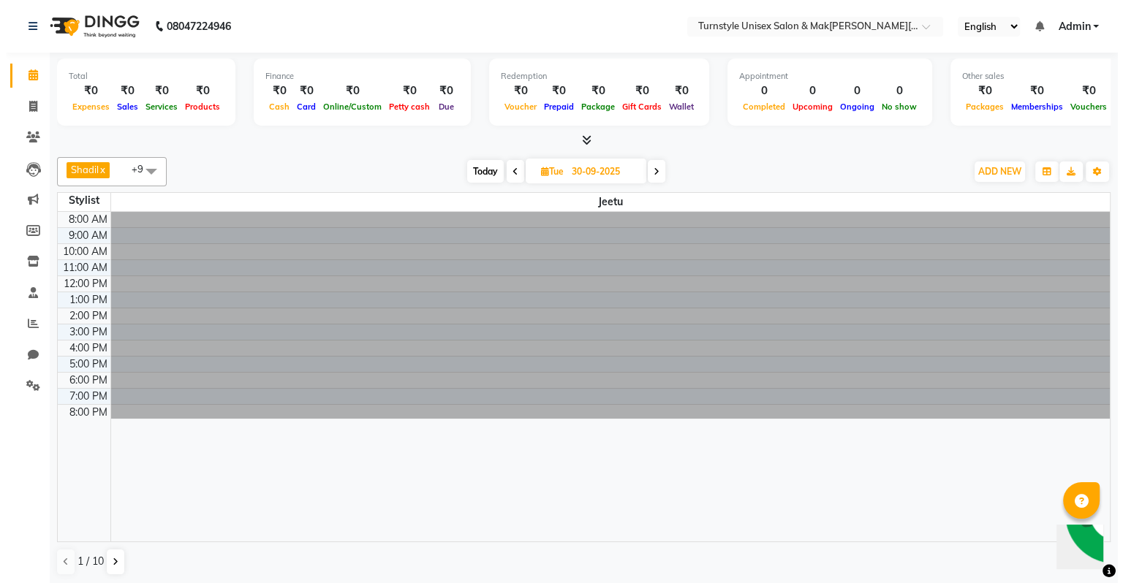
scroll to position [0, 0]
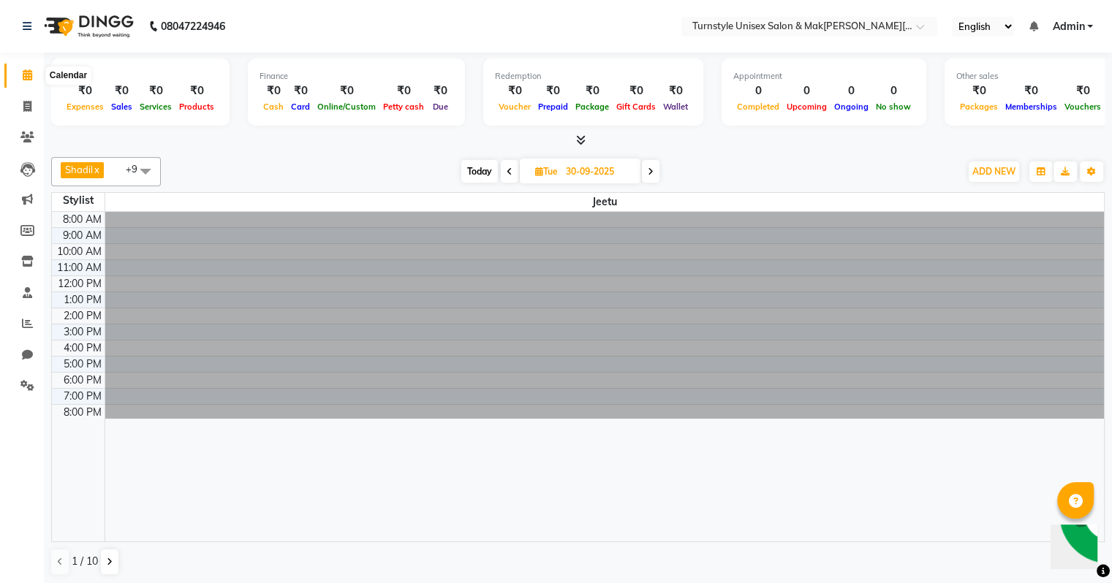
click at [23, 72] on icon at bounding box center [28, 74] width 10 height 11
click at [29, 104] on icon at bounding box center [27, 106] width 8 height 11
select select "service"
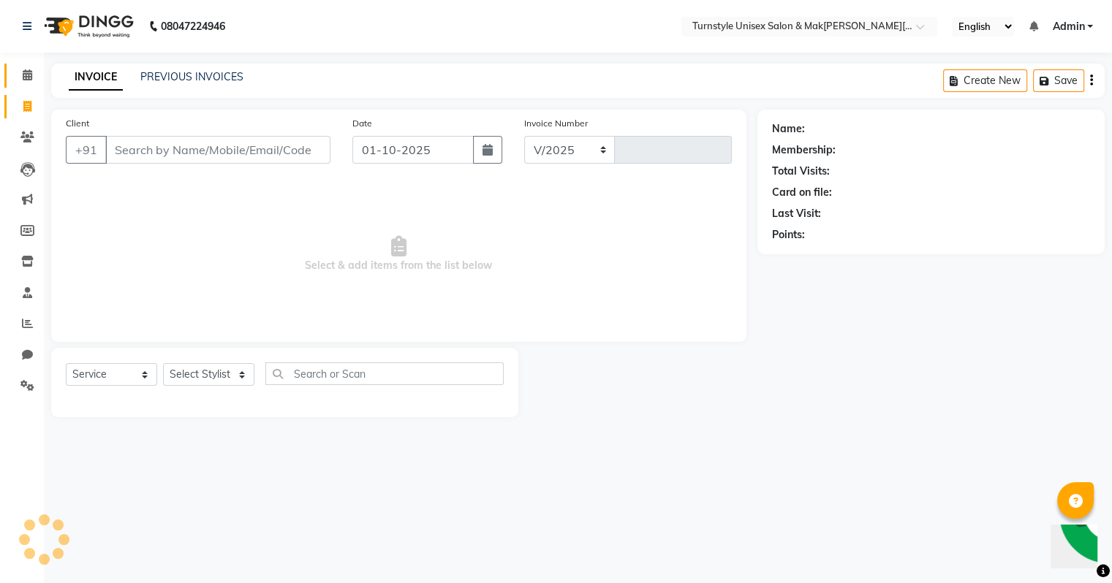
select select "9091"
type input "0002"
click at [29, 77] on icon at bounding box center [28, 74] width 10 height 11
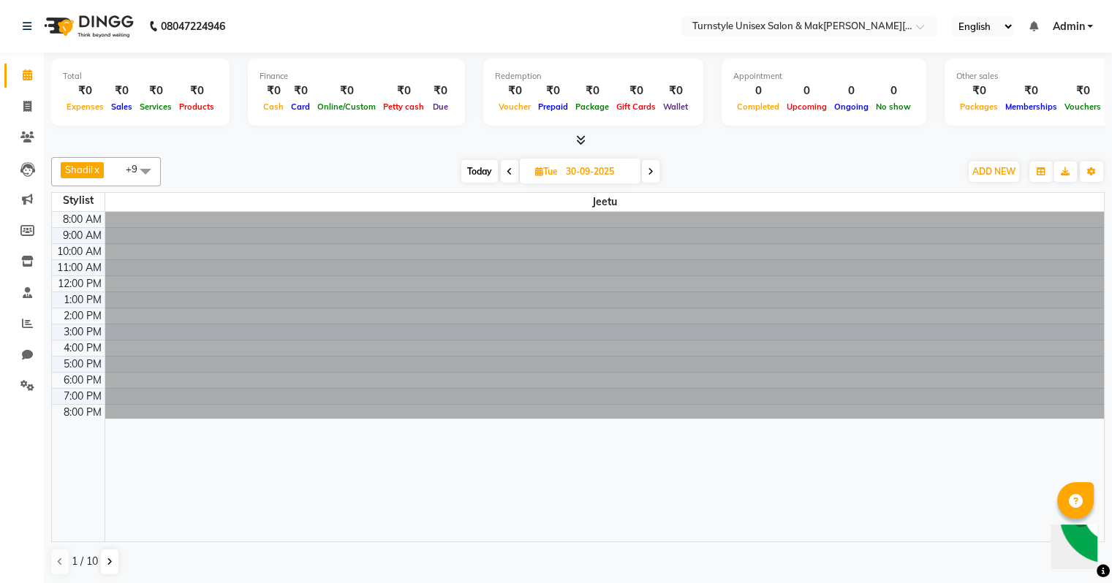
click at [652, 170] on icon at bounding box center [651, 171] width 6 height 9
type input "01-10-2025"
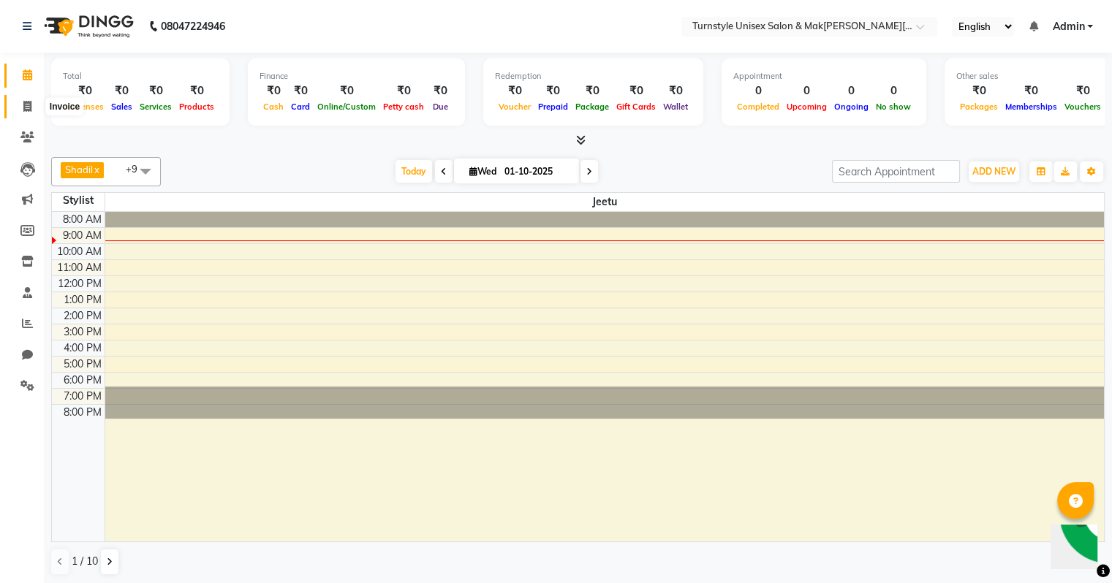
click at [21, 113] on span at bounding box center [28, 107] width 26 height 17
select select "9091"
select select "service"
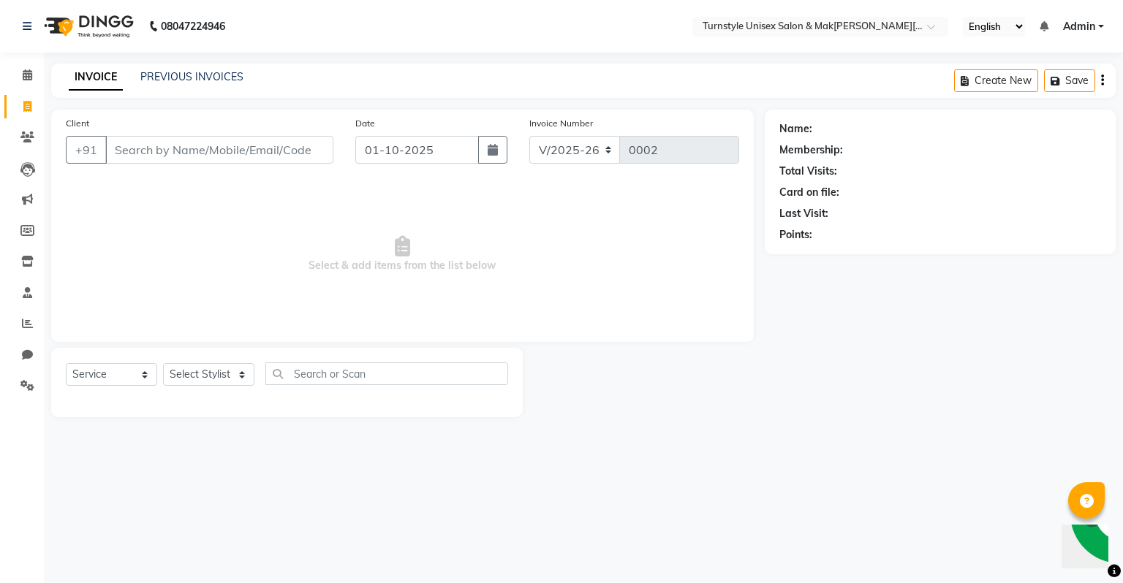
click at [1106, 83] on div "Create New Save" at bounding box center [1035, 81] width 162 height 34
click at [1104, 83] on div "Create New Save" at bounding box center [1035, 81] width 162 height 34
click at [1100, 83] on div "Create New Save" at bounding box center [1035, 81] width 162 height 34
click at [1103, 80] on icon "button" at bounding box center [1102, 80] width 3 height 1
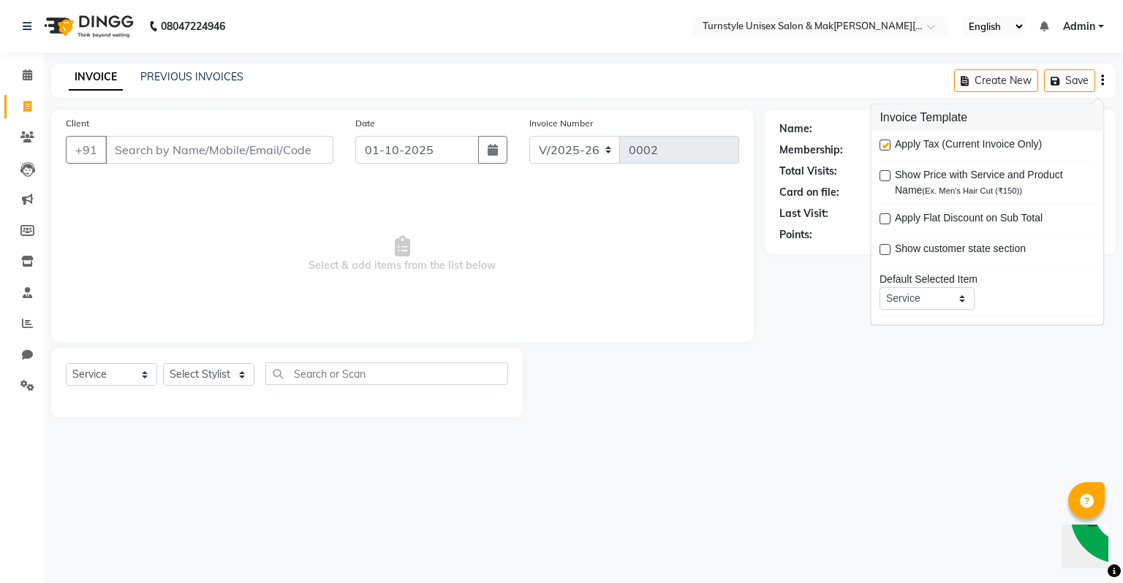
click at [885, 148] on label at bounding box center [885, 145] width 11 height 11
click at [885, 148] on input "checkbox" at bounding box center [885, 146] width 10 height 10
checkbox input "false"
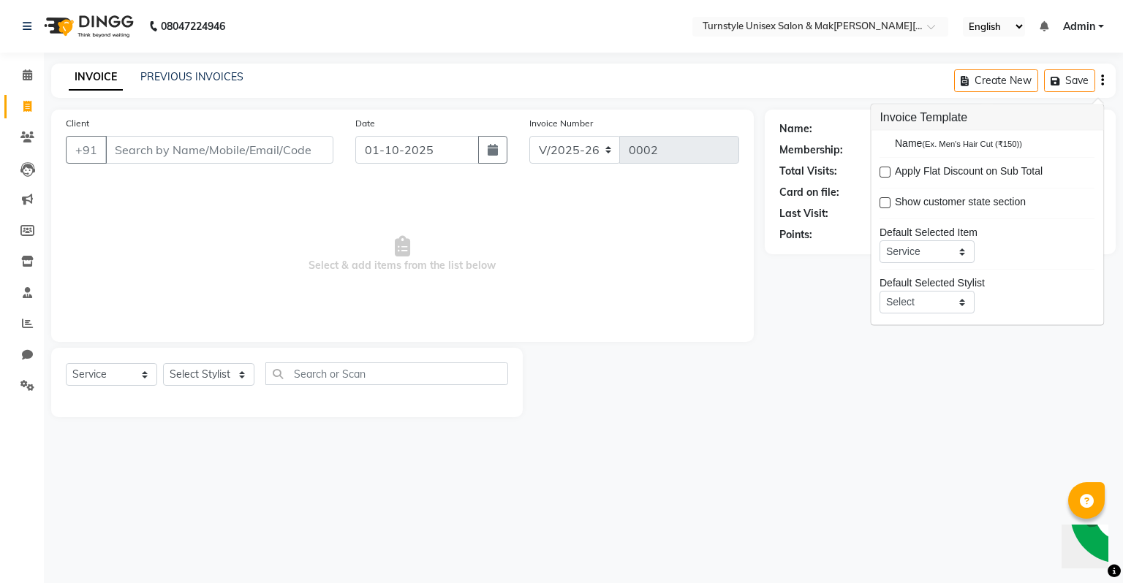
scroll to position [70, 0]
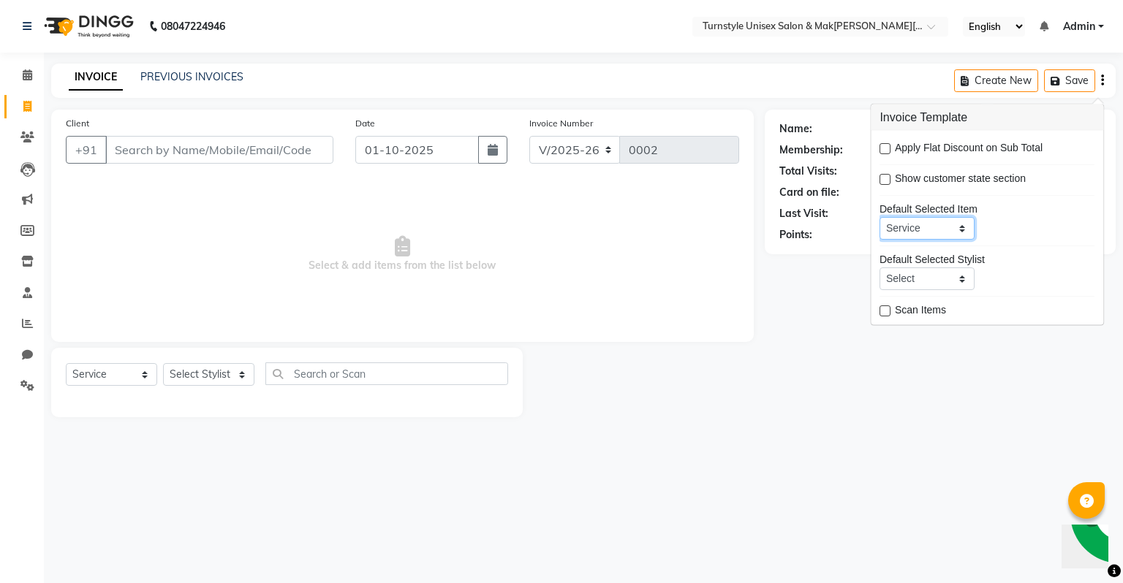
click at [945, 224] on select "Service Product Membership Package Voucher Prepaid Gift Card" at bounding box center [927, 228] width 95 height 23
click at [959, 279] on select "Select Not Set Fathima Jeetu Lalita Saif Saju Sara Semoli Shadil Shahrukh Uvaish" at bounding box center [927, 279] width 95 height 23
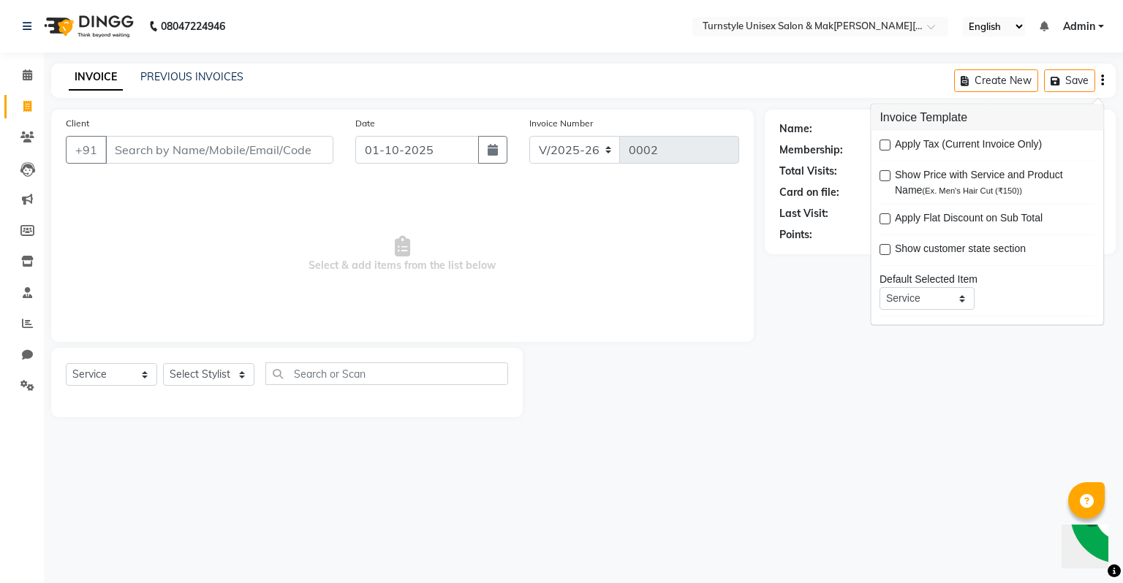
click at [980, 371] on div "Name: Membership: Total Visits: Card on file: Last Visit: Points:" at bounding box center [946, 264] width 362 height 308
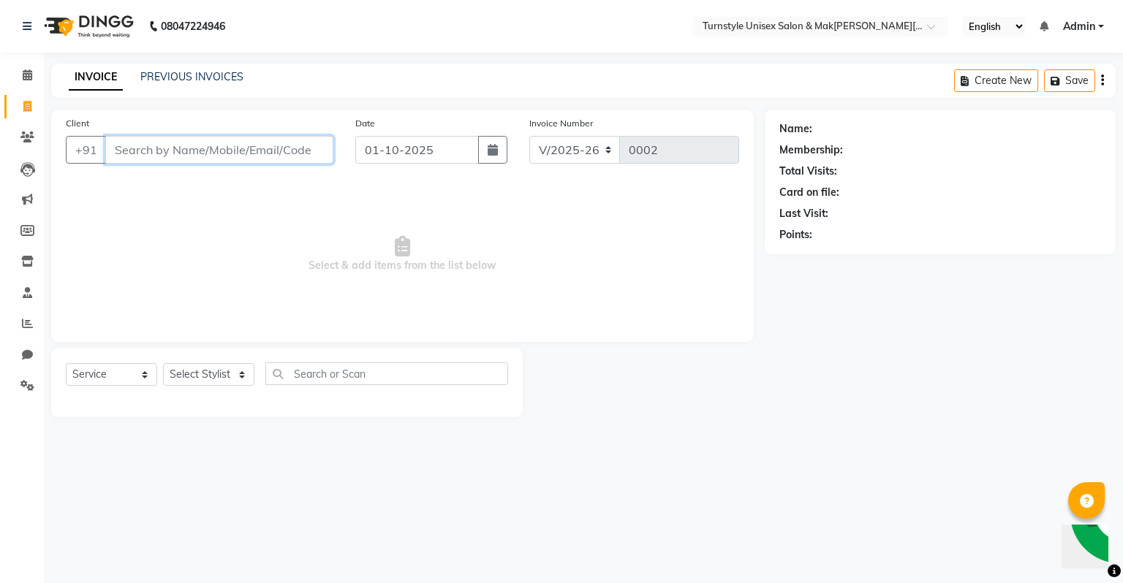
click at [162, 151] on input "Client" at bounding box center [219, 150] width 228 height 28
type input "7027925700"
click at [298, 146] on span "Add Client" at bounding box center [296, 150] width 58 height 15
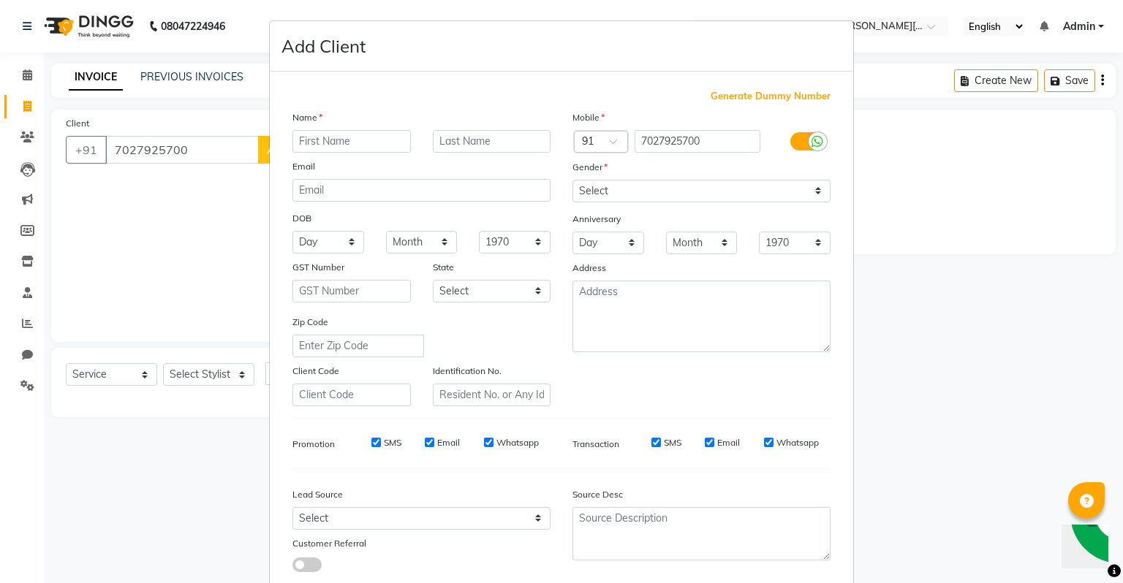
click at [354, 142] on input "text" at bounding box center [351, 141] width 118 height 23
type input "Tarun"
click at [665, 189] on select "Select Male Female Other Prefer Not To Say" at bounding box center [701, 191] width 258 height 23
click at [572, 181] on select "Select Male Female Other Prefer Not To Say" at bounding box center [701, 191] width 258 height 23
click at [610, 192] on select "Select Male Female Other Prefer Not To Say" at bounding box center [701, 191] width 258 height 23
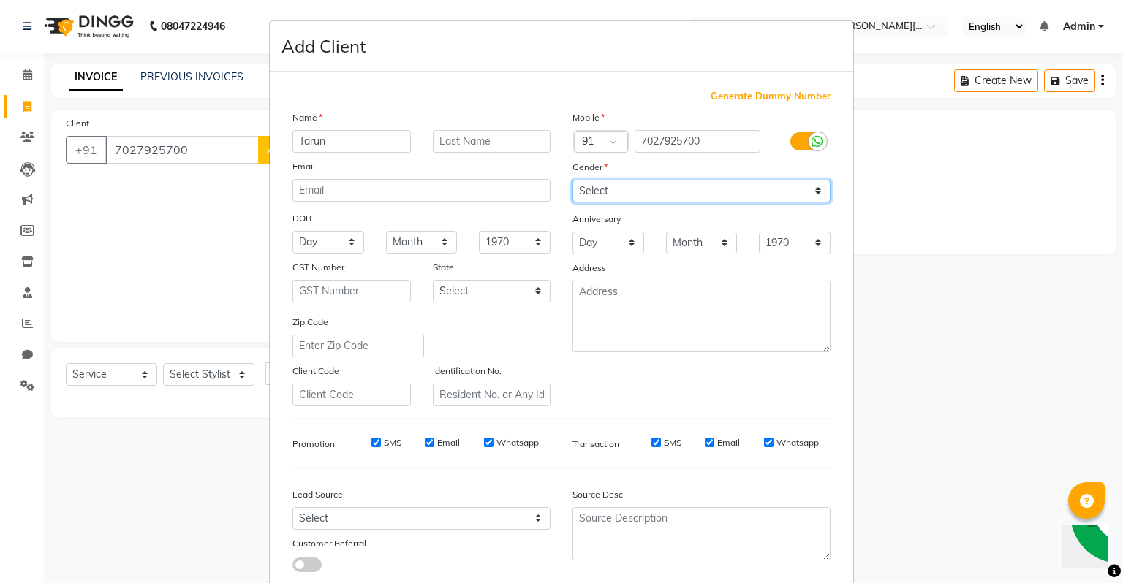
select select "male"
click at [572, 181] on select "Select Male Female Other Prefer Not To Say" at bounding box center [701, 191] width 258 height 23
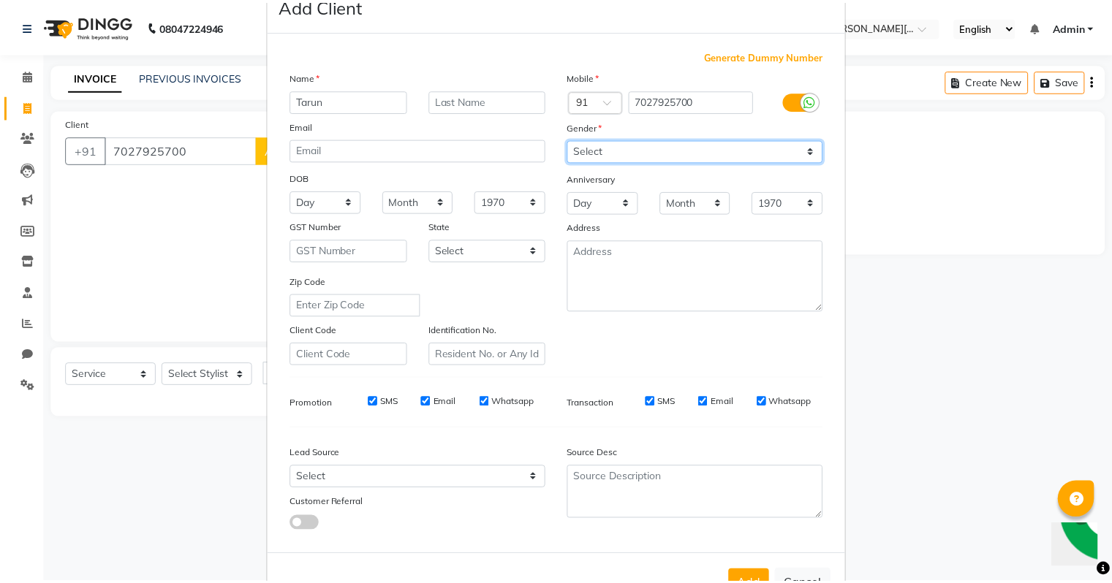
scroll to position [98, 0]
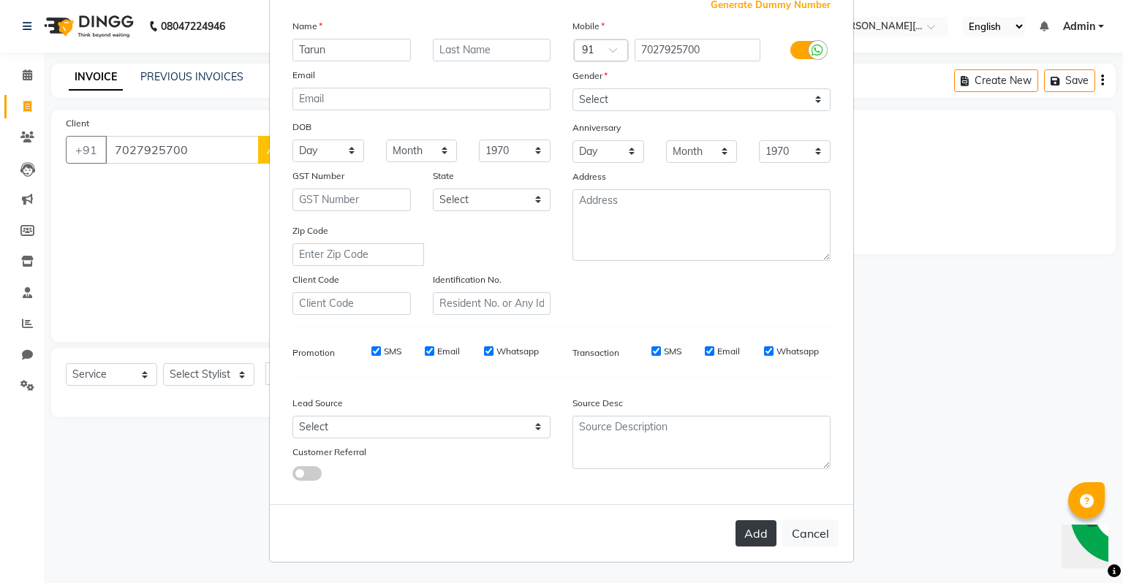
click at [761, 529] on button "Add" at bounding box center [756, 534] width 41 height 26
select select
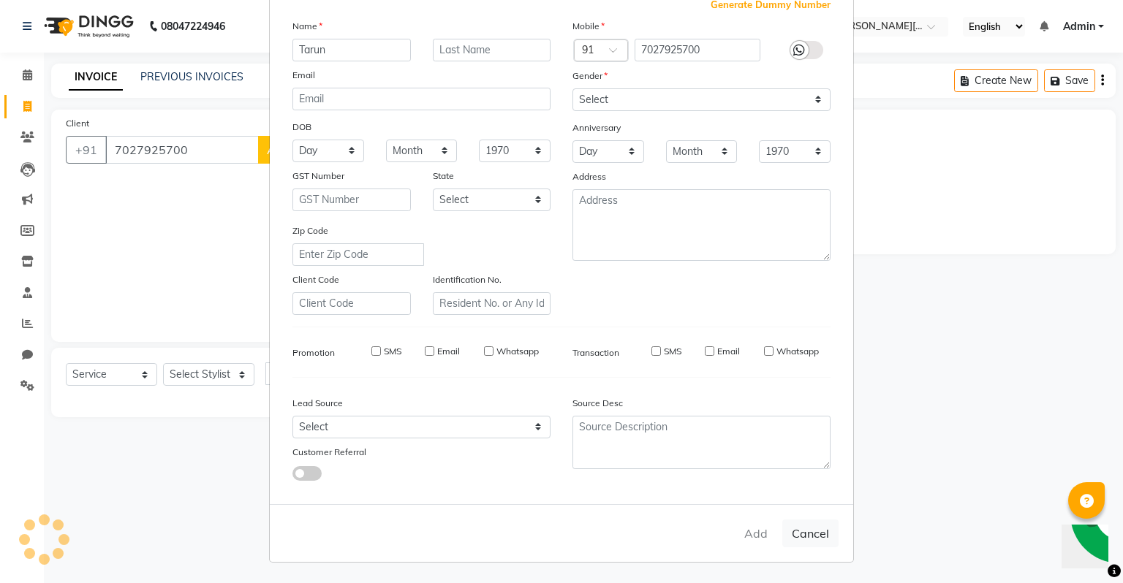
select select
checkbox input "false"
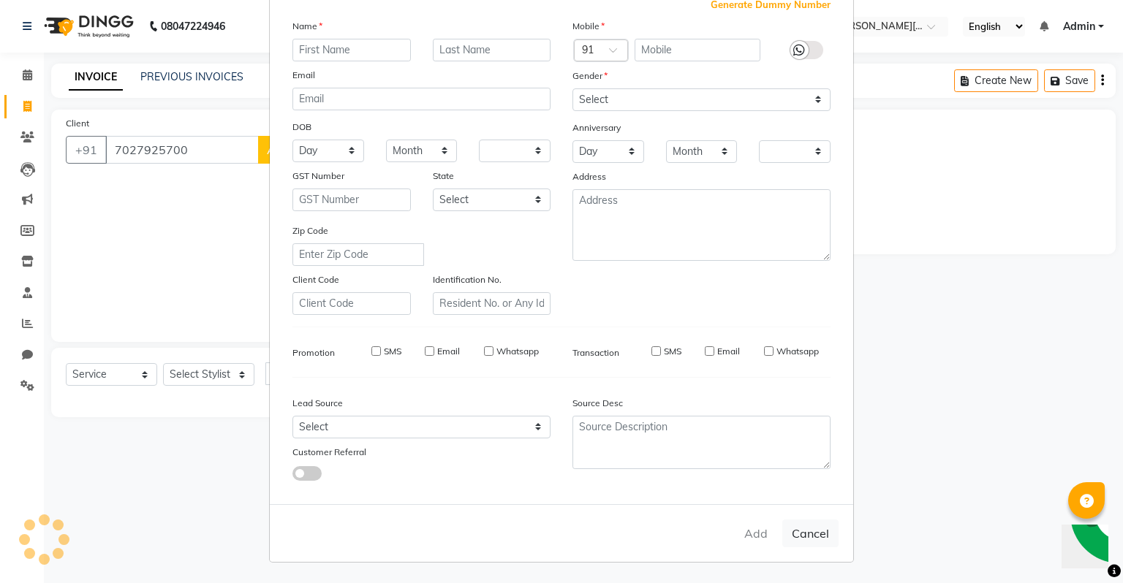
checkbox input "false"
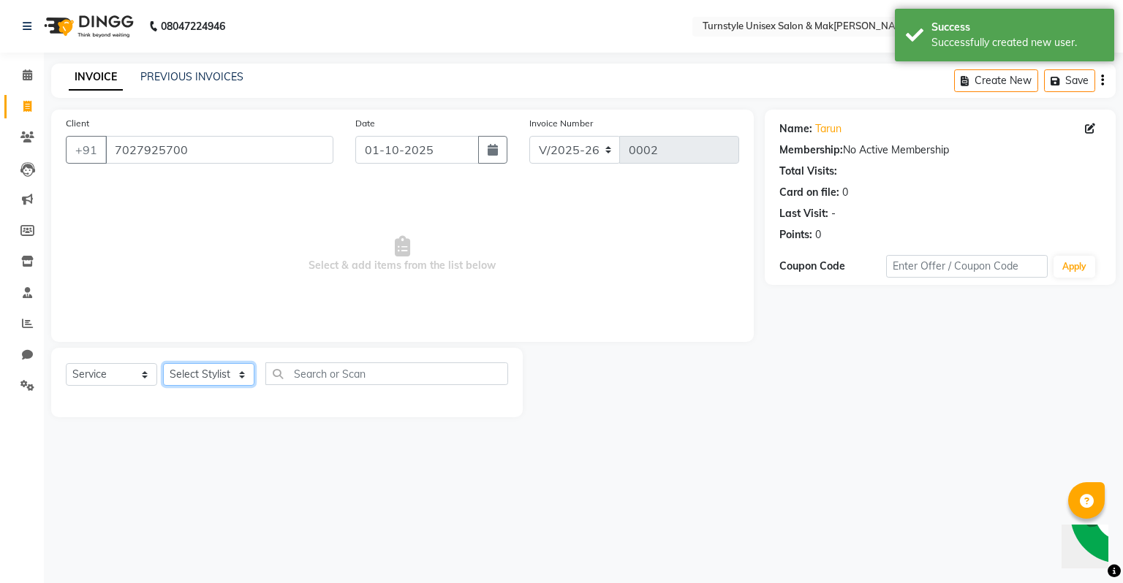
click at [202, 385] on select "Select Stylist Fathima Jeetu Lalita Saif Saju Sara Semoli Shadil Shahrukh Uvaish" at bounding box center [208, 374] width 91 height 23
select select "93343"
click at [163, 364] on select "Select Stylist Fathima Jeetu Lalita Saif Saju Sara Semoli Shadil Shahrukh Uvaish" at bounding box center [208, 374] width 91 height 23
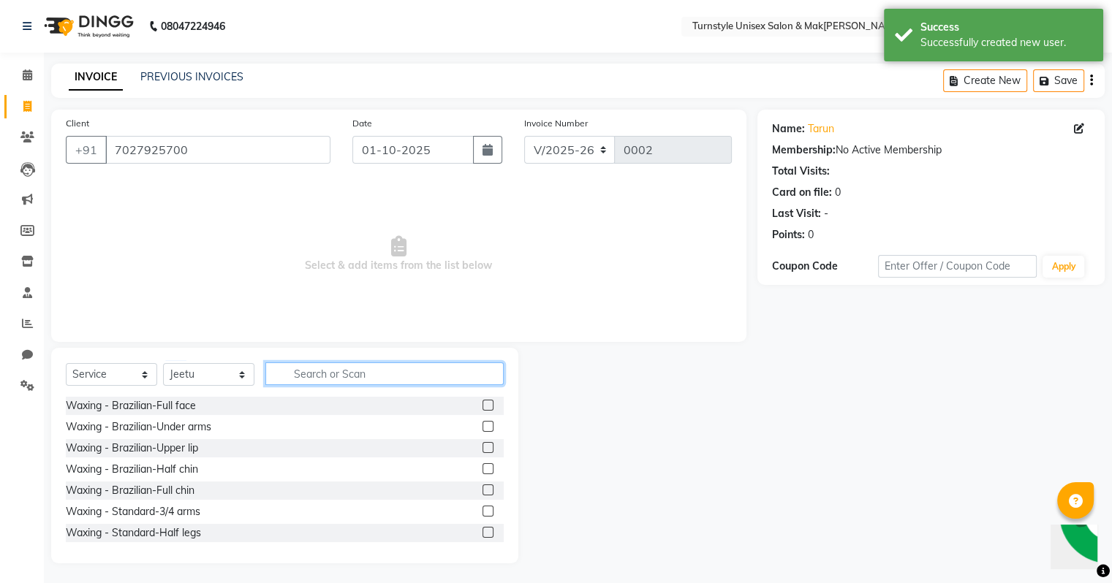
click at [300, 375] on input "text" at bounding box center [384, 374] width 238 height 23
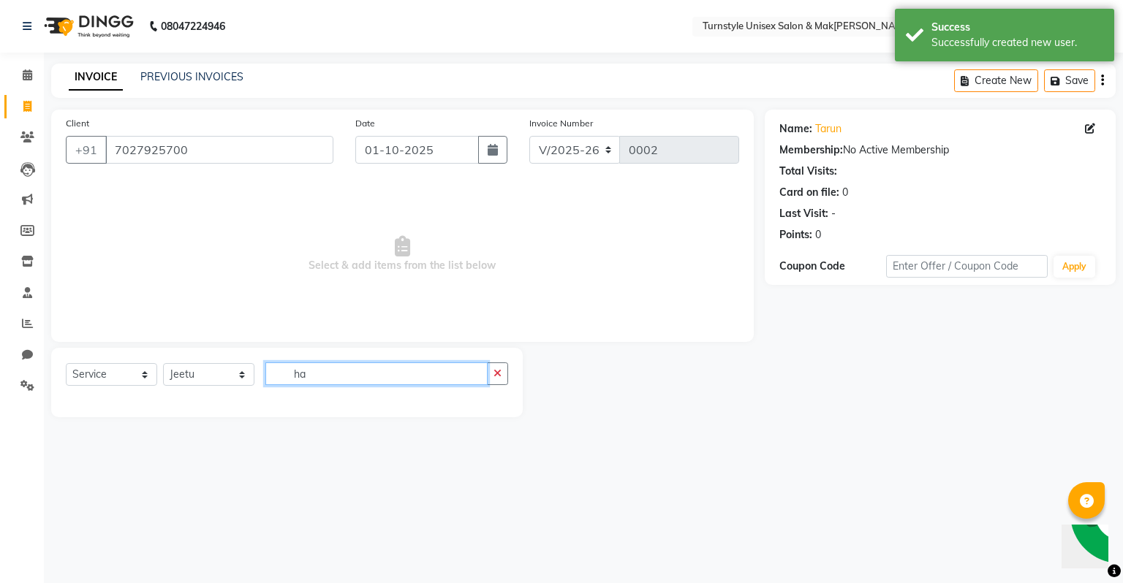
type input "h"
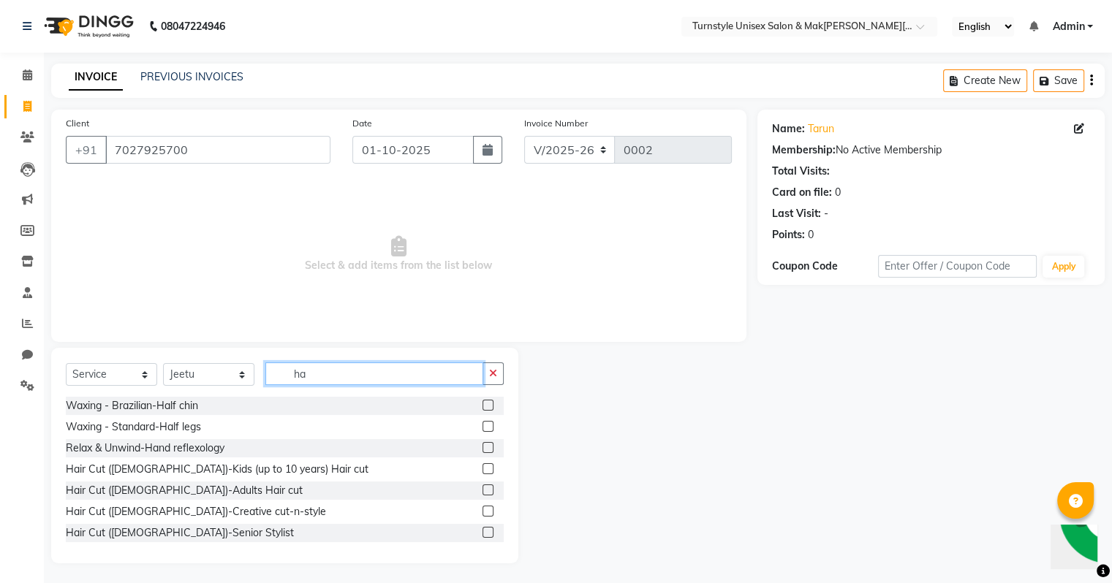
scroll to position [73, 0]
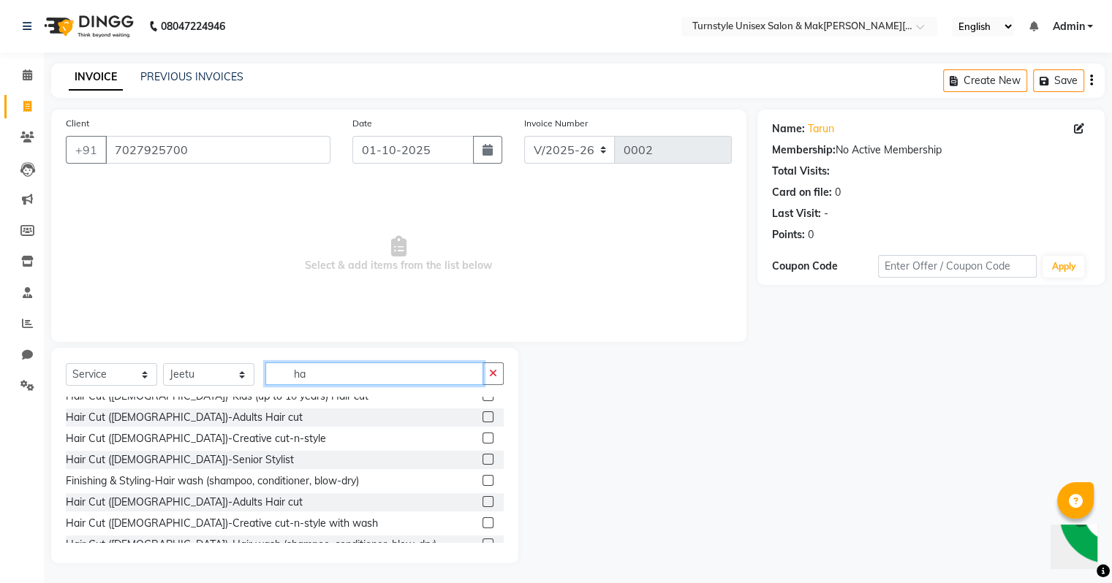
type input "ha"
click at [483, 502] on label at bounding box center [488, 501] width 11 height 11
click at [483, 502] on input "checkbox" at bounding box center [488, 503] width 10 height 10
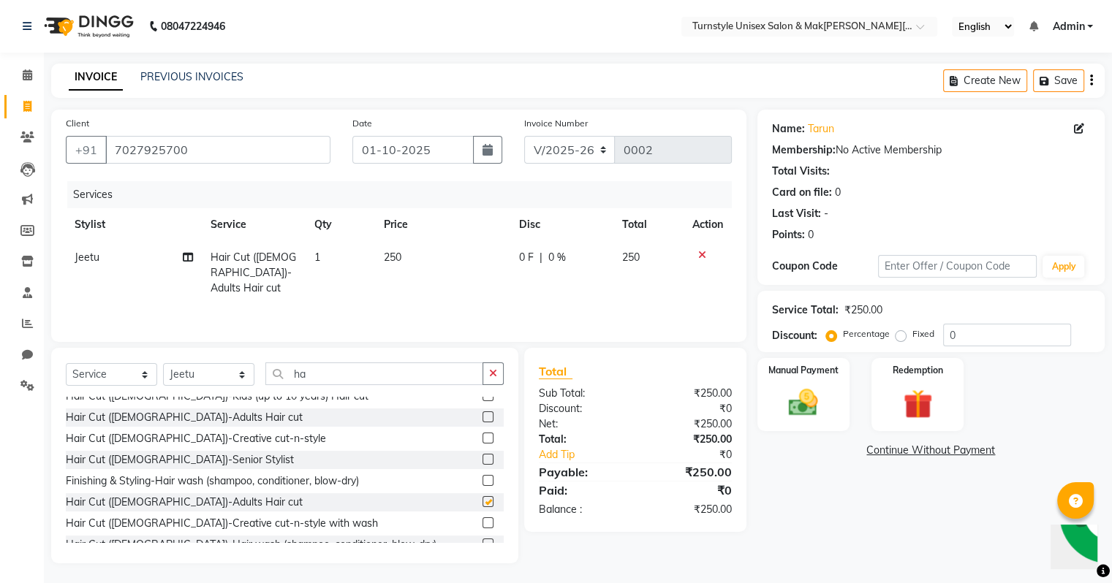
checkbox input "false"
click at [315, 381] on input "ha" at bounding box center [374, 374] width 218 height 23
type input "h"
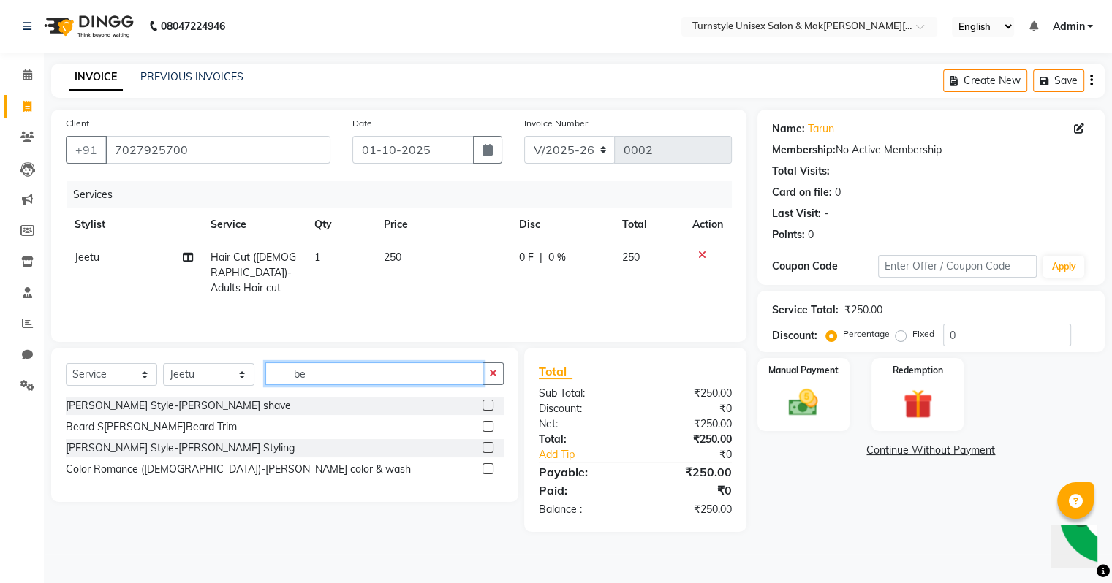
scroll to position [0, 0]
type input "bear"
click at [492, 428] on label at bounding box center [492, 426] width 11 height 11
click at [492, 428] on input "checkbox" at bounding box center [492, 428] width 10 height 10
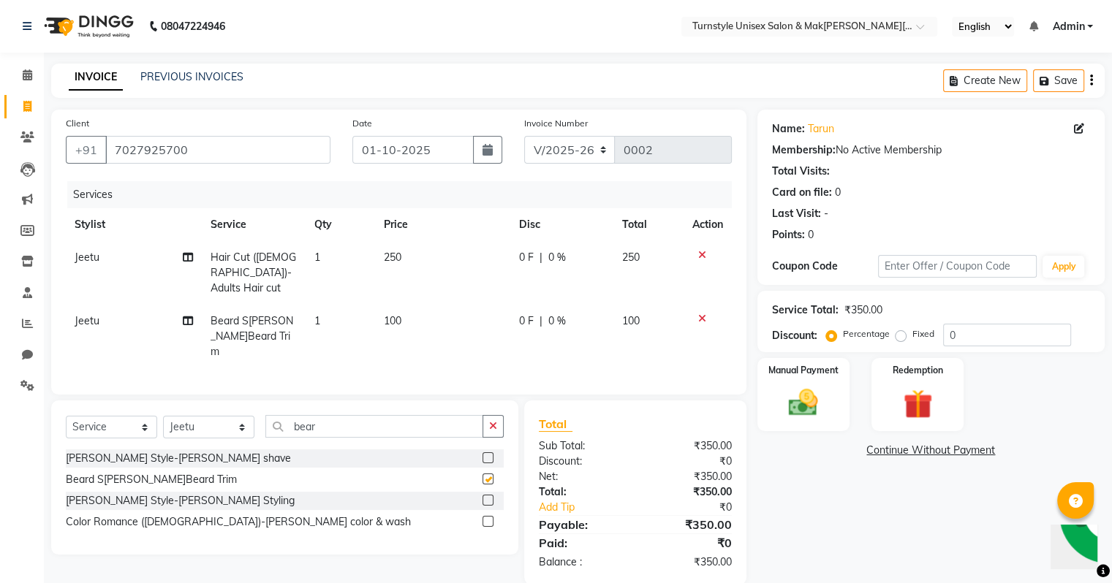
checkbox input "false"
click at [821, 403] on img at bounding box center [803, 403] width 49 height 35
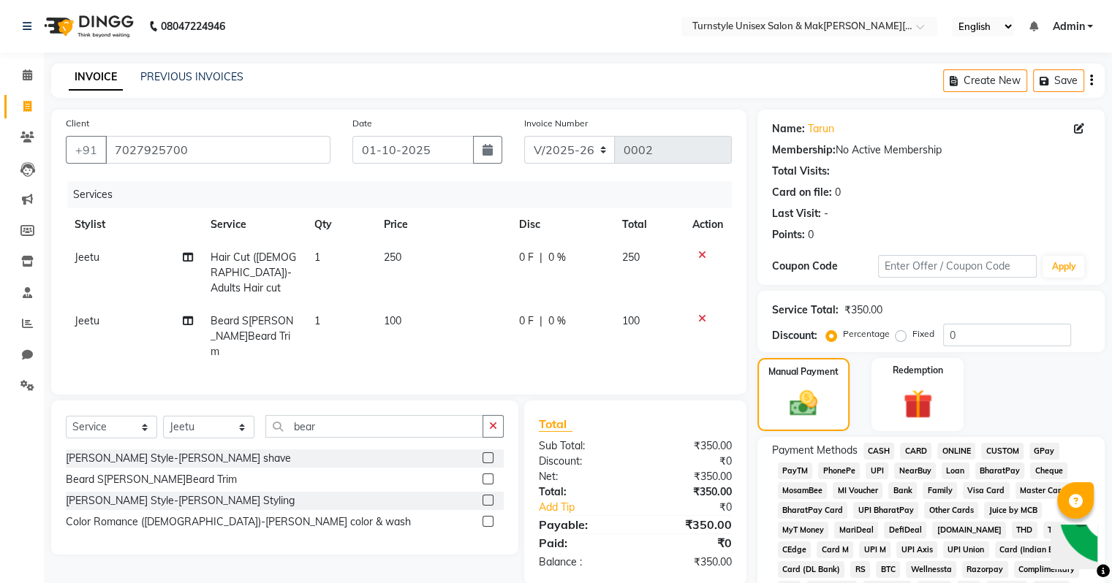
scroll to position [73, 0]
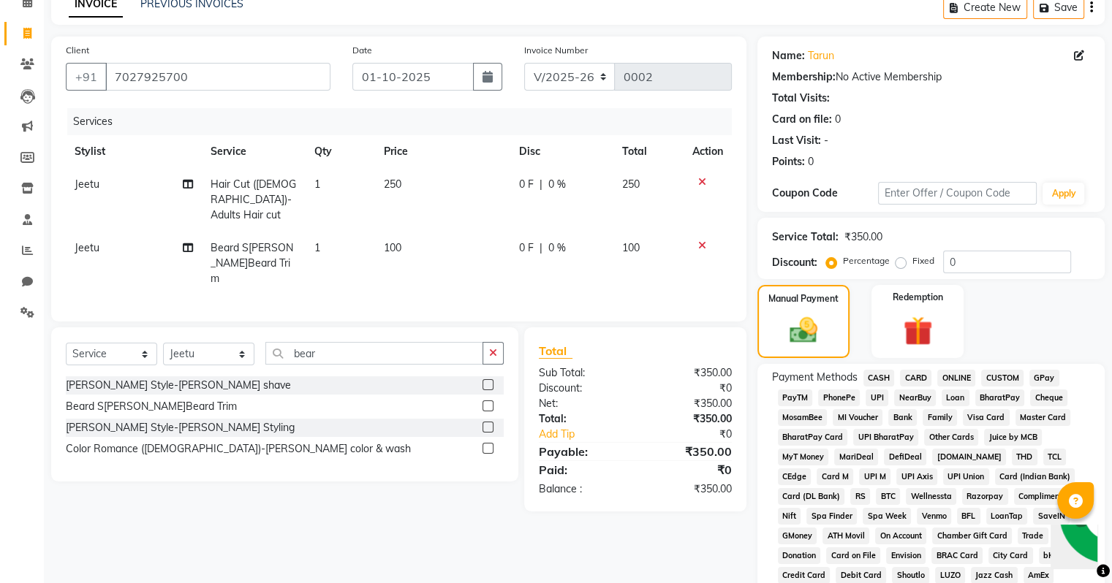
click at [879, 400] on span "UPI" at bounding box center [877, 398] width 23 height 17
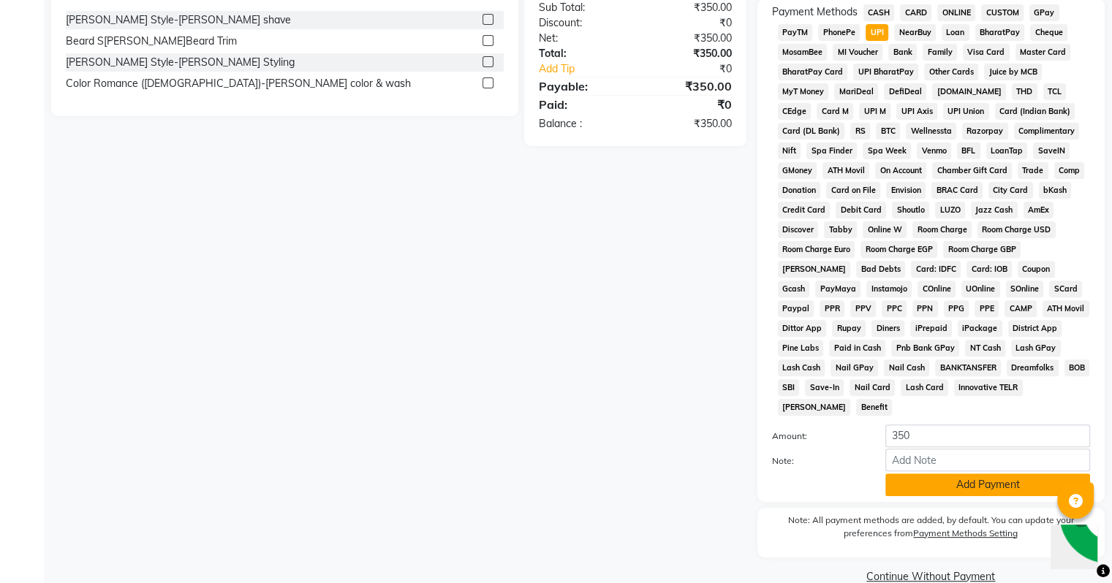
click at [935, 474] on button "Add Payment" at bounding box center [987, 485] width 205 height 23
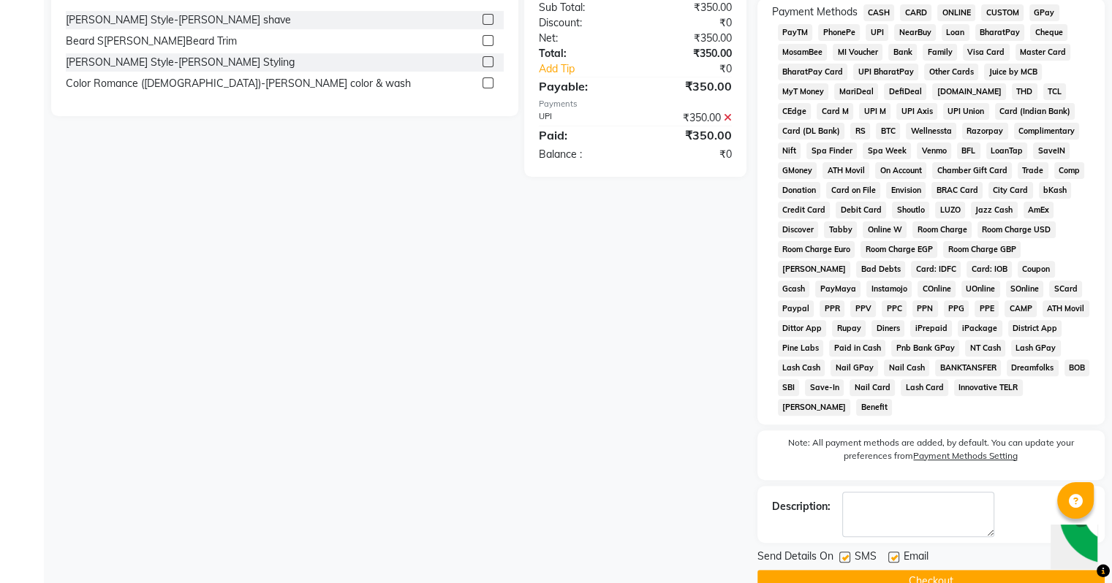
click at [893, 552] on label at bounding box center [893, 557] width 11 height 11
click at [893, 553] on input "checkbox" at bounding box center [893, 558] width 10 height 10
checkbox input "false"
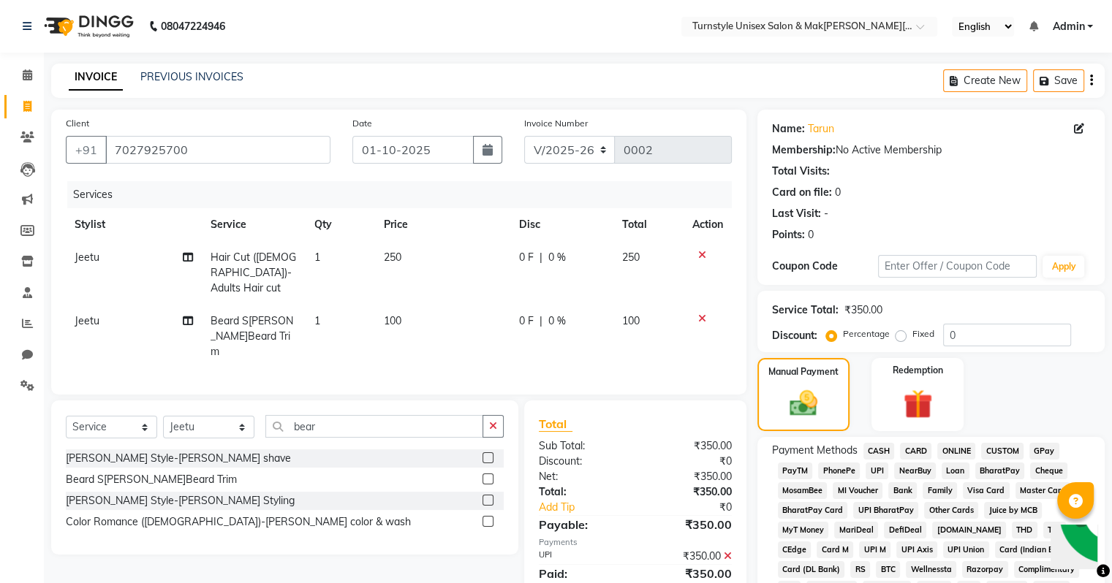
scroll to position [461, 0]
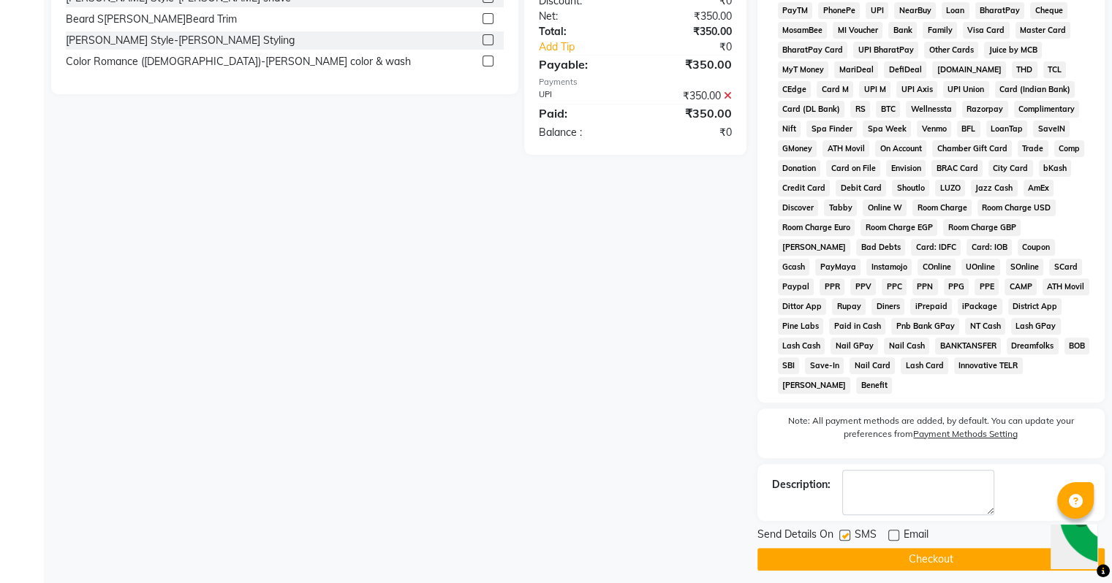
click at [844, 548] on button "Checkout" at bounding box center [930, 559] width 347 height 23
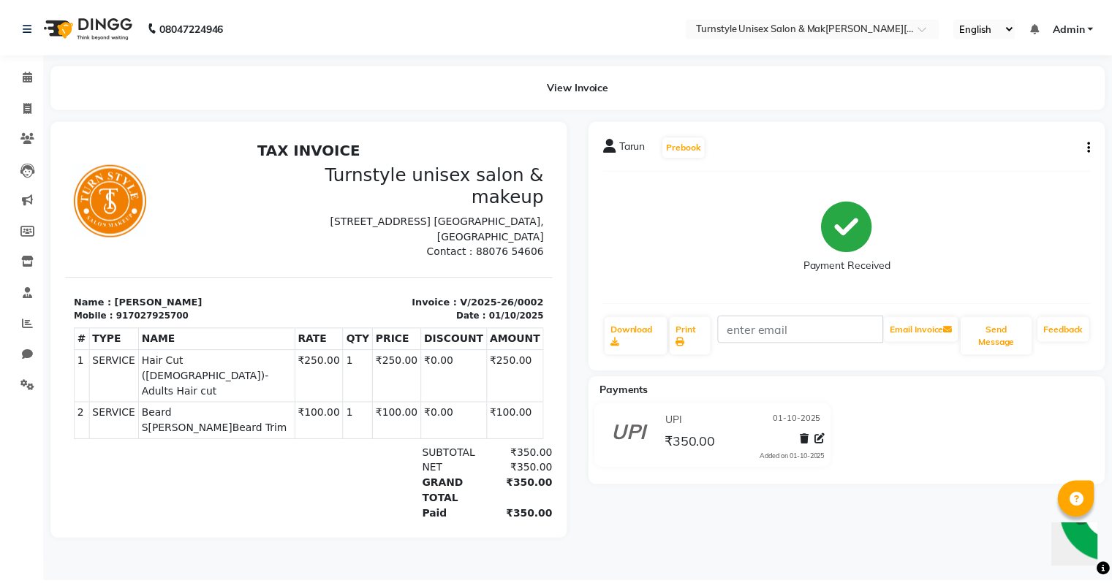
scroll to position [12, 0]
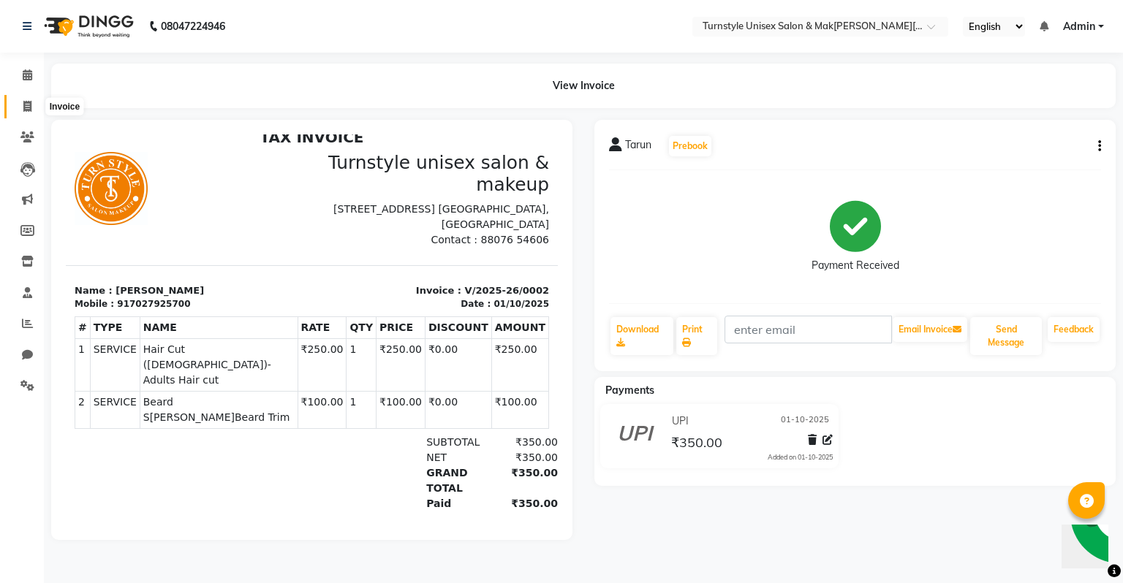
click at [18, 102] on span at bounding box center [28, 107] width 26 height 17
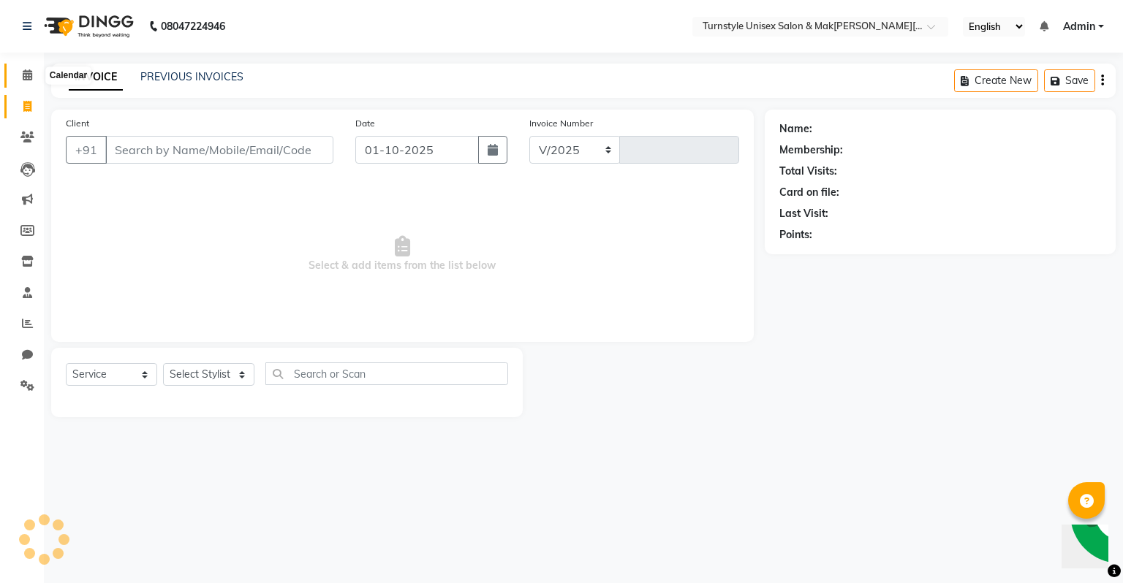
click at [23, 75] on icon at bounding box center [28, 74] width 10 height 11
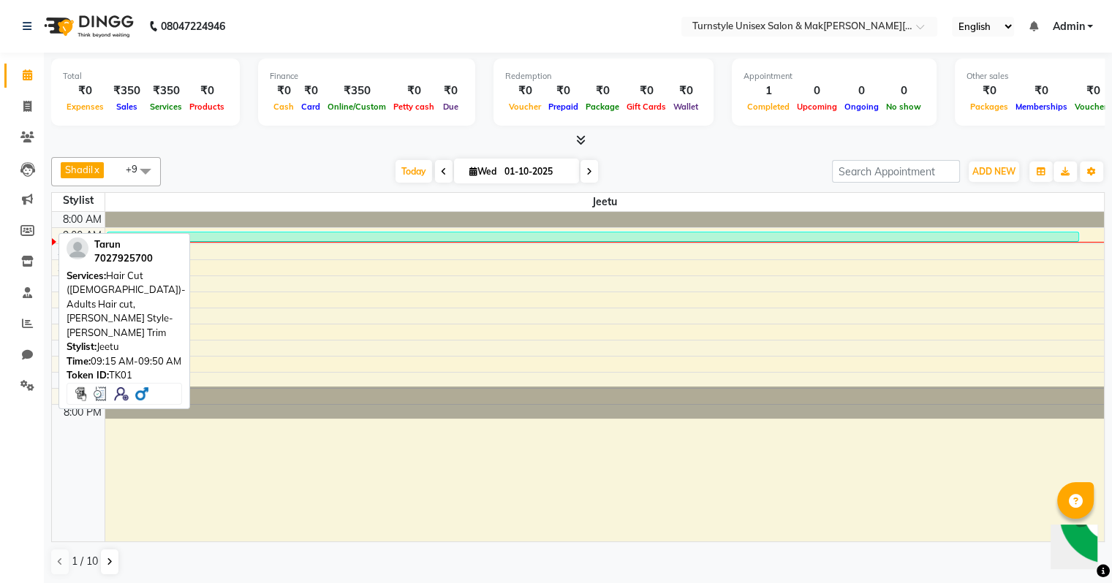
click at [266, 234] on div at bounding box center [593, 240] width 970 height 15
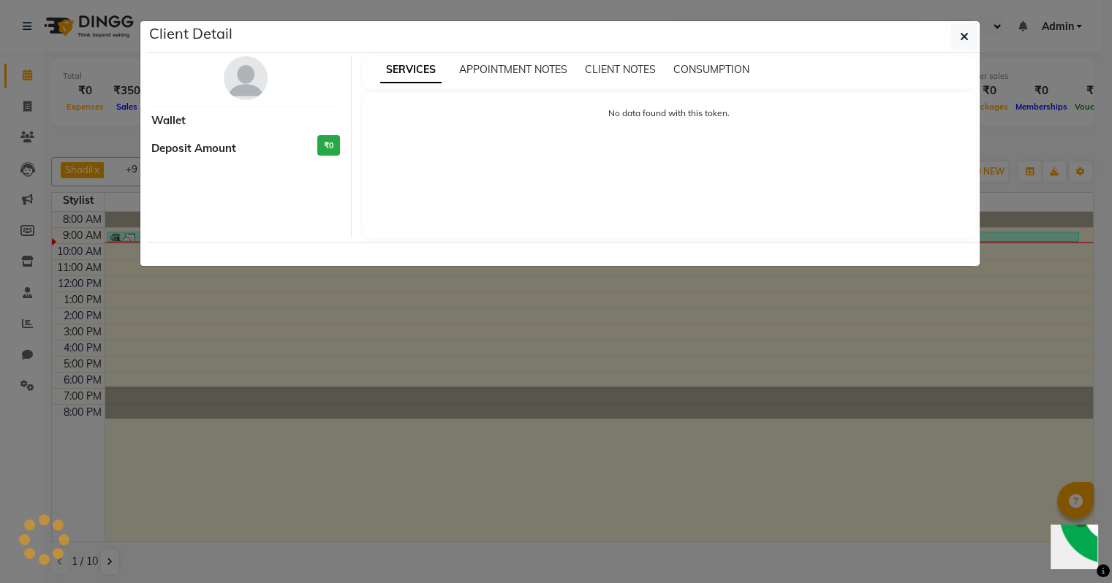
select select "3"
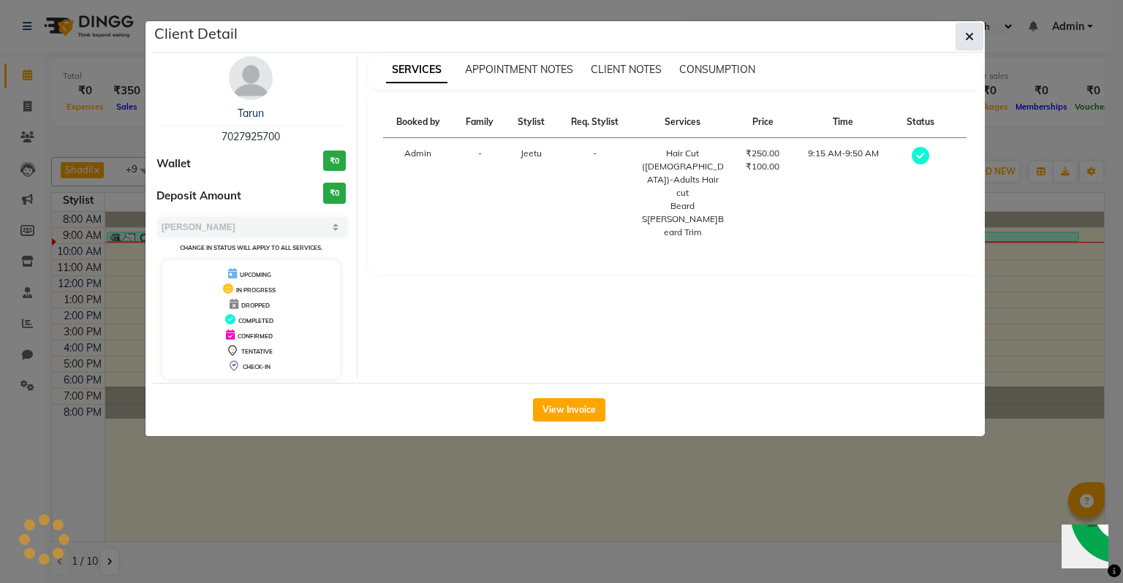
click at [967, 36] on icon "button" at bounding box center [969, 37] width 9 height 12
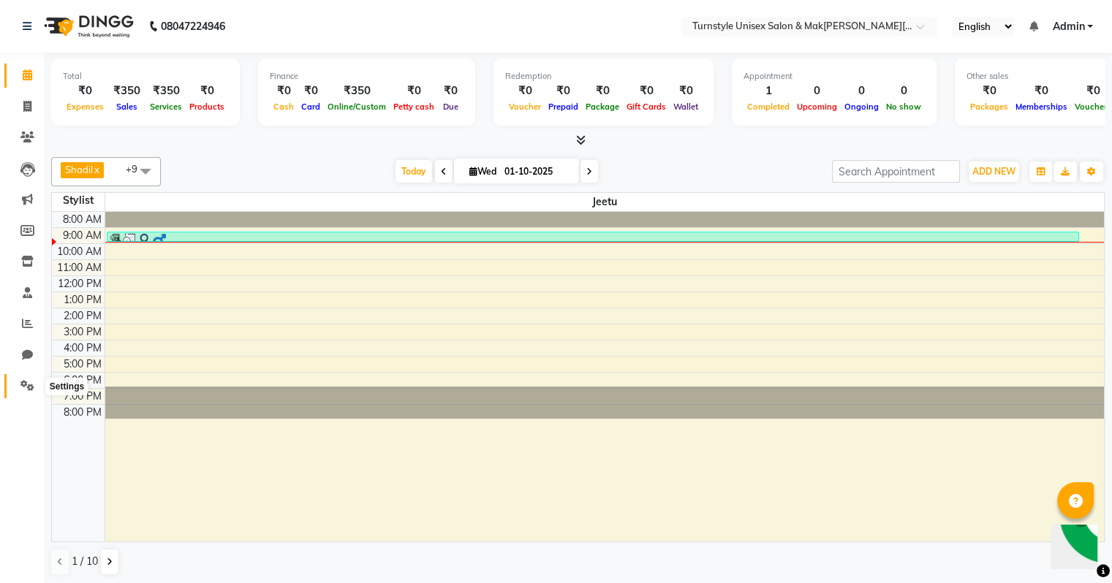
click at [23, 383] on icon at bounding box center [27, 385] width 14 height 11
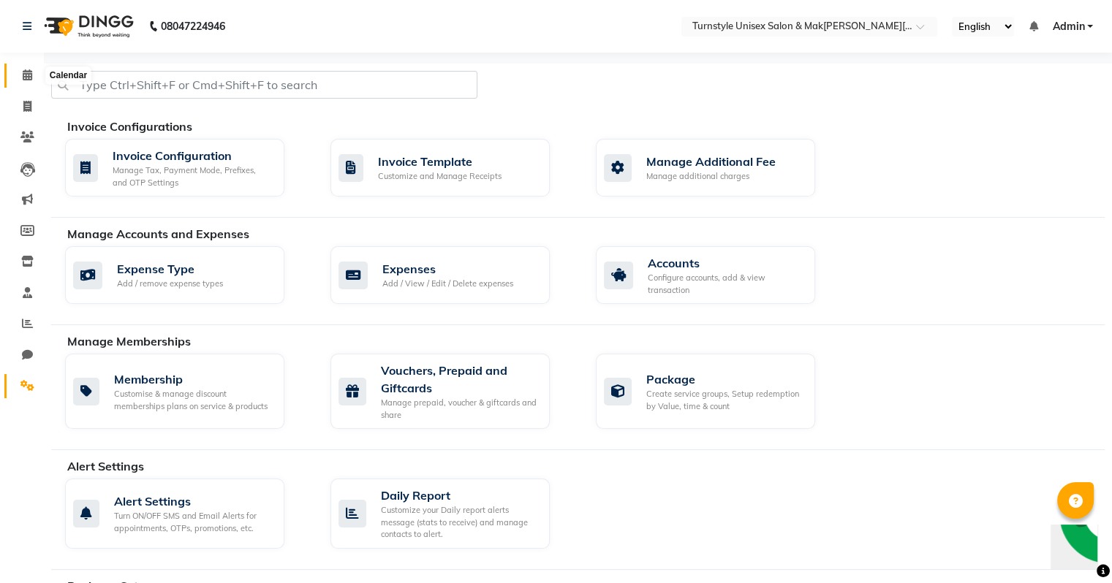
click at [18, 69] on span at bounding box center [28, 75] width 26 height 17
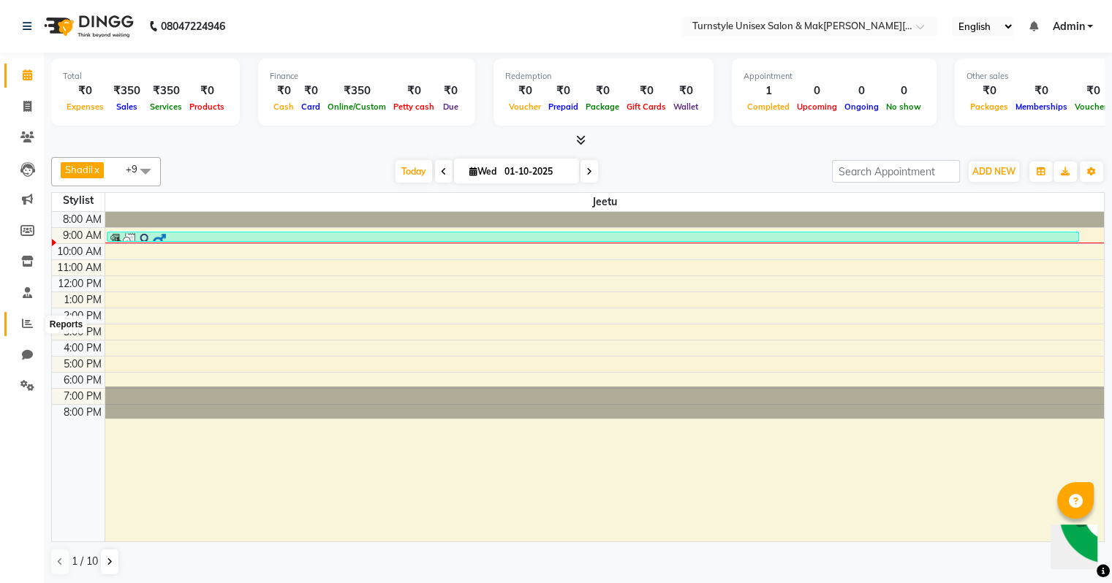
click at [26, 323] on icon at bounding box center [27, 323] width 11 height 11
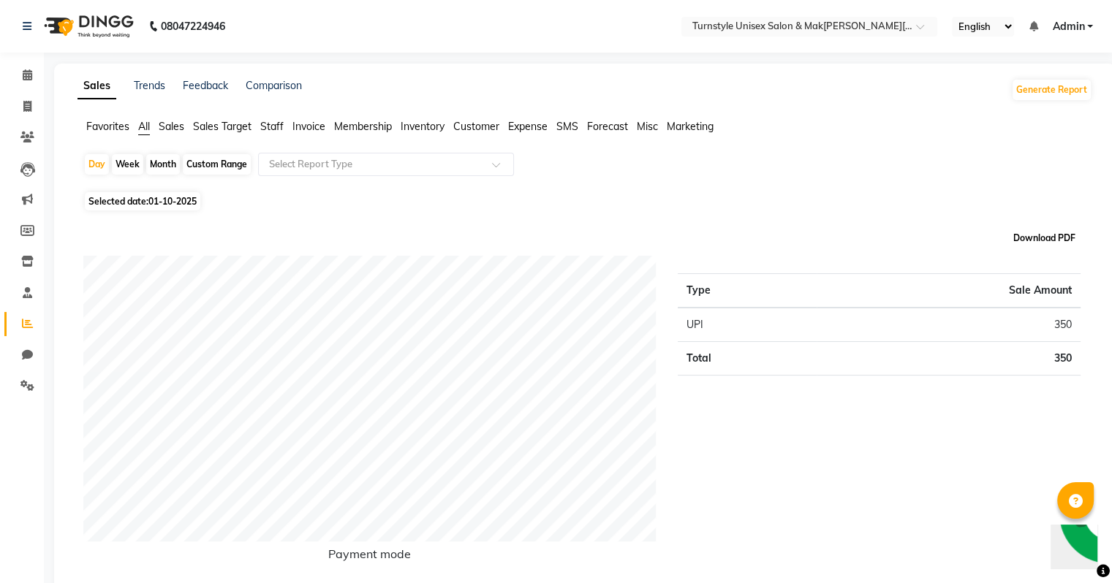
click at [1029, 234] on button "Download PDF" at bounding box center [1044, 238] width 69 height 20
click at [29, 294] on icon at bounding box center [28, 292] width 10 height 11
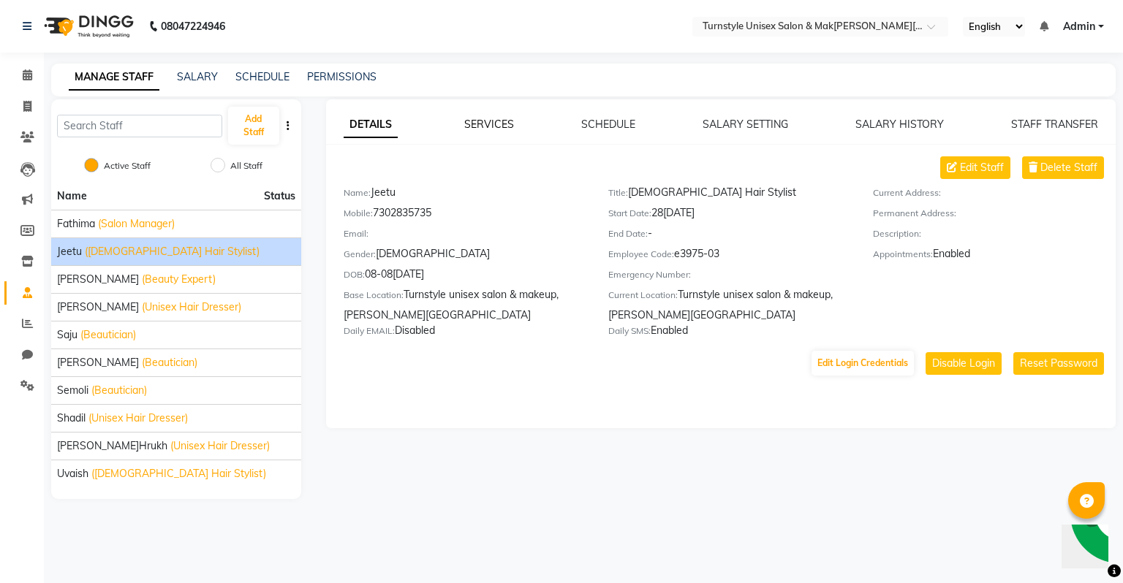
click at [500, 124] on link "SERVICES" at bounding box center [489, 124] width 50 height 13
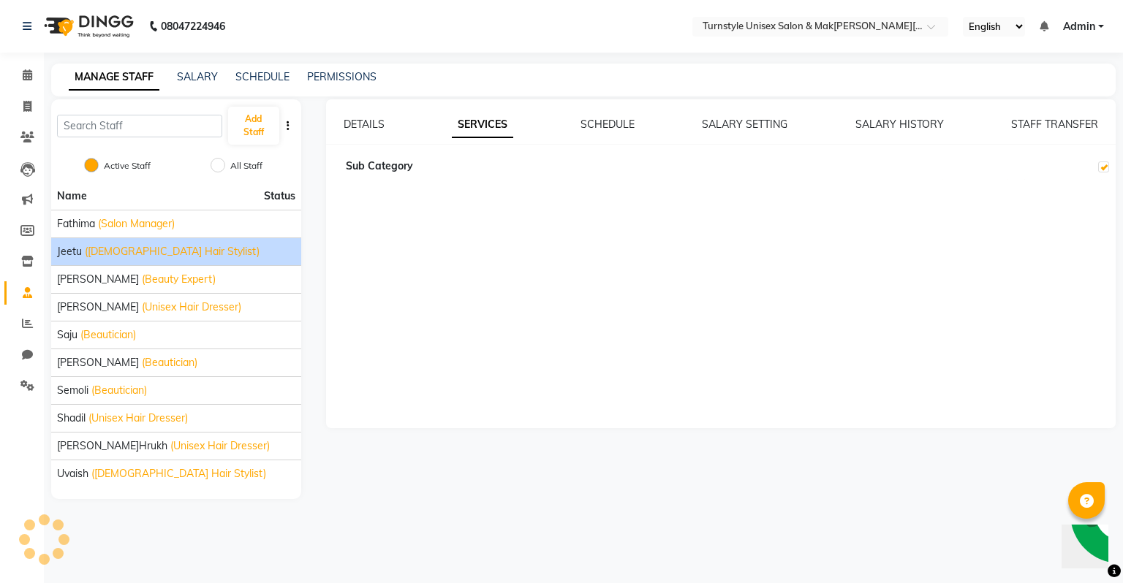
checkbox input "true"
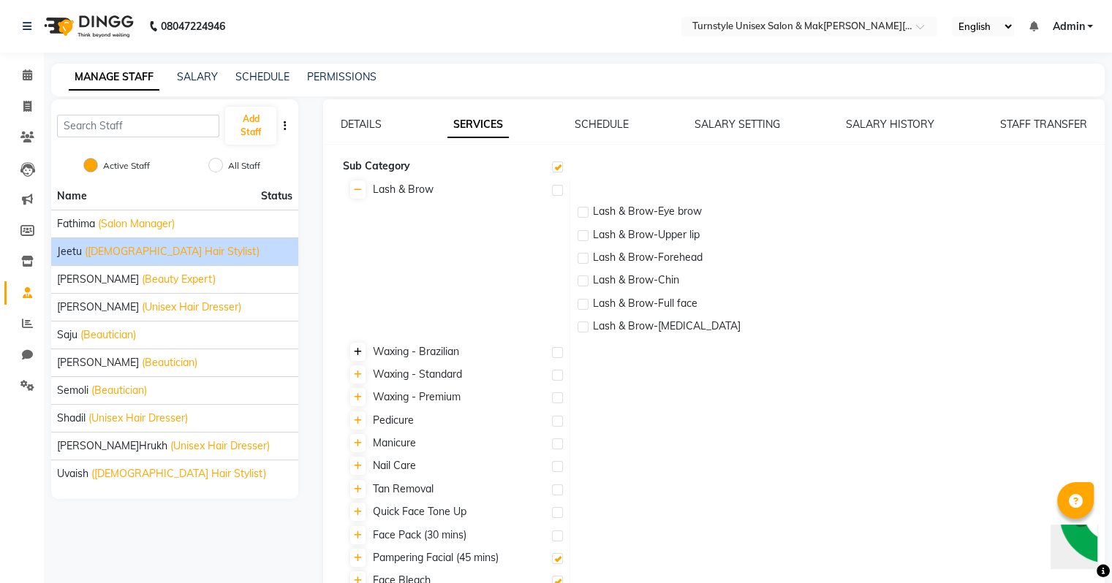
click at [357, 354] on icon at bounding box center [358, 352] width 8 height 9
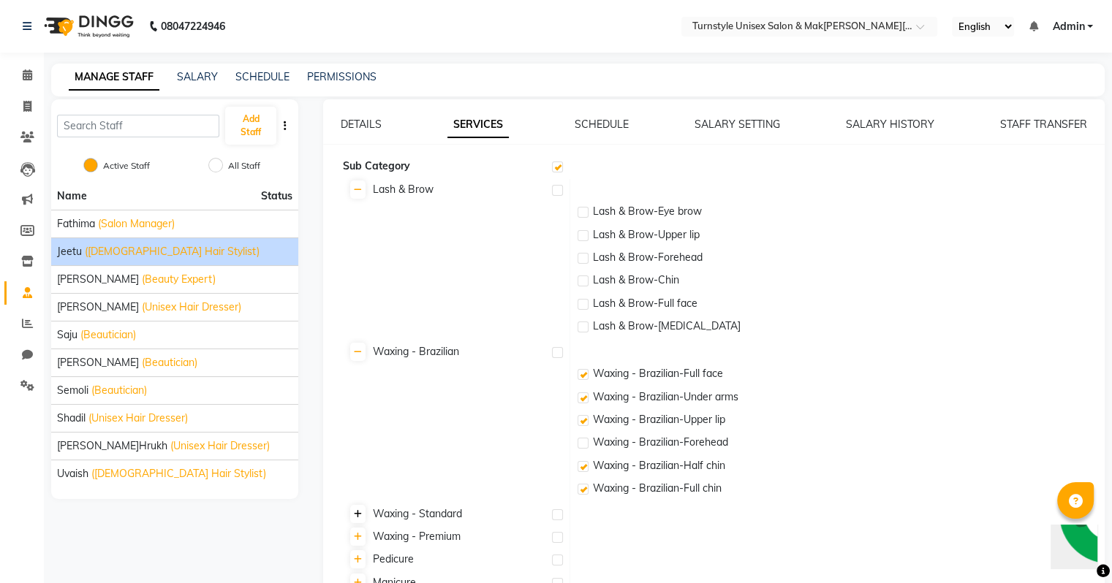
click at [360, 512] on icon at bounding box center [358, 514] width 8 height 9
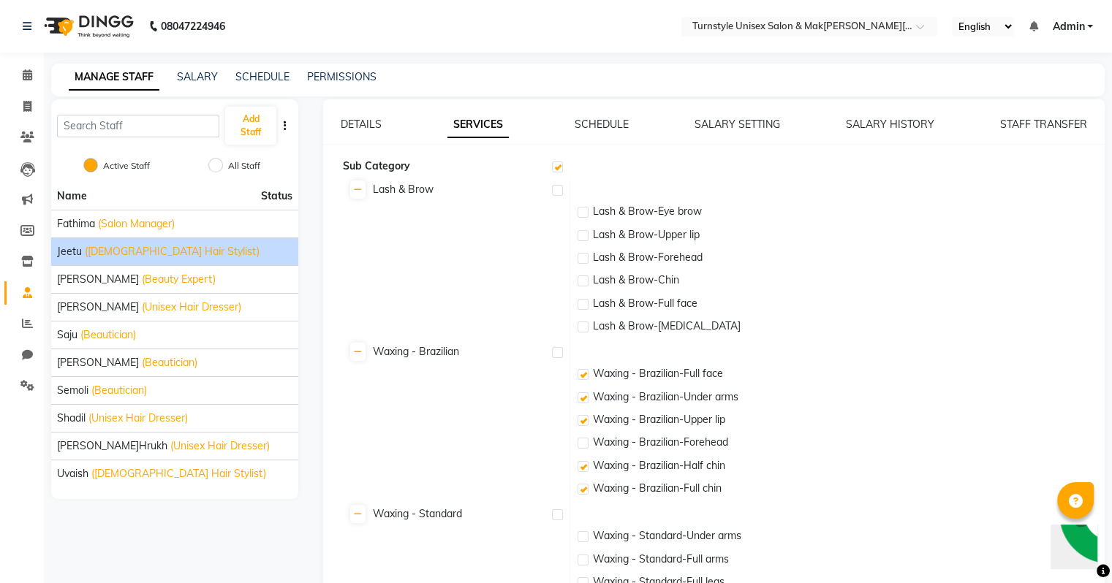
scroll to position [292, 0]
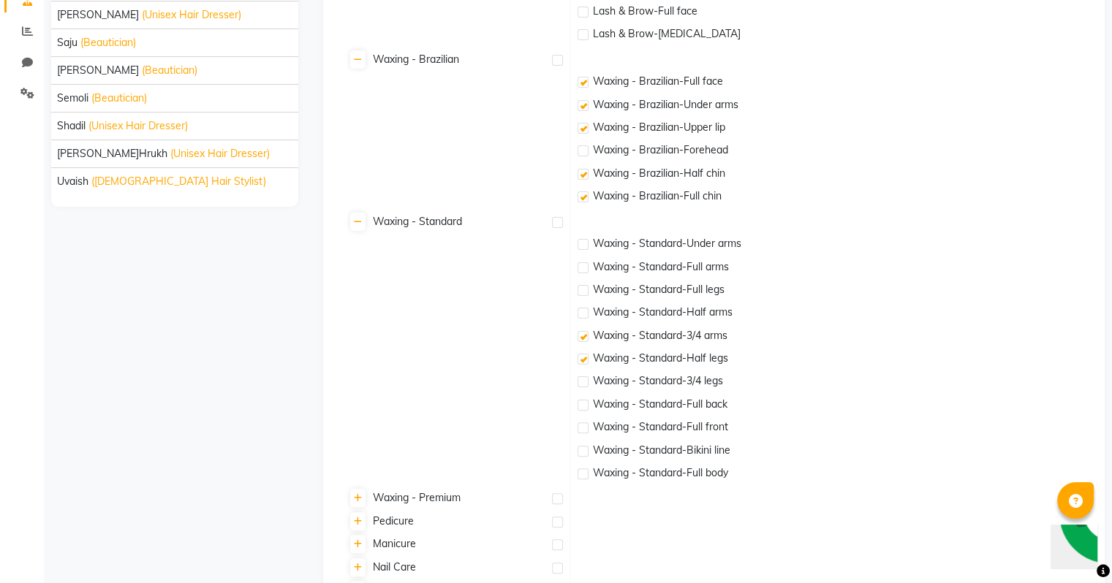
click at [581, 81] on label at bounding box center [583, 82] width 11 height 11
click at [581, 81] on input "checkbox" at bounding box center [583, 83] width 10 height 10
checkbox input "false"
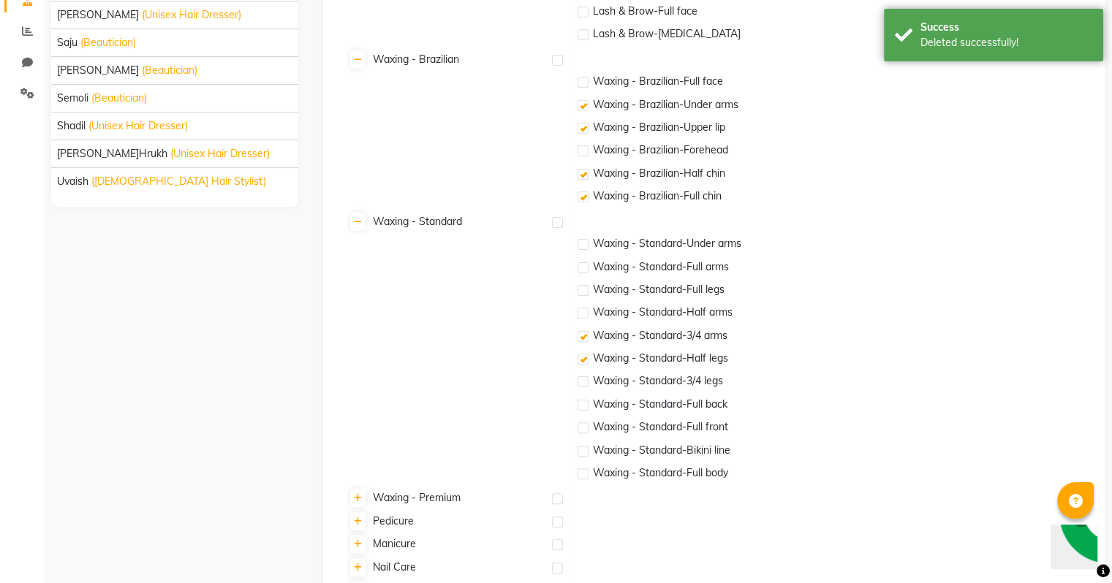
click at [580, 109] on label at bounding box center [583, 105] width 11 height 11
click at [580, 109] on input "checkbox" at bounding box center [583, 107] width 10 height 10
checkbox input "false"
click at [580, 126] on label at bounding box center [583, 128] width 11 height 11
click at [580, 126] on input "checkbox" at bounding box center [583, 129] width 10 height 10
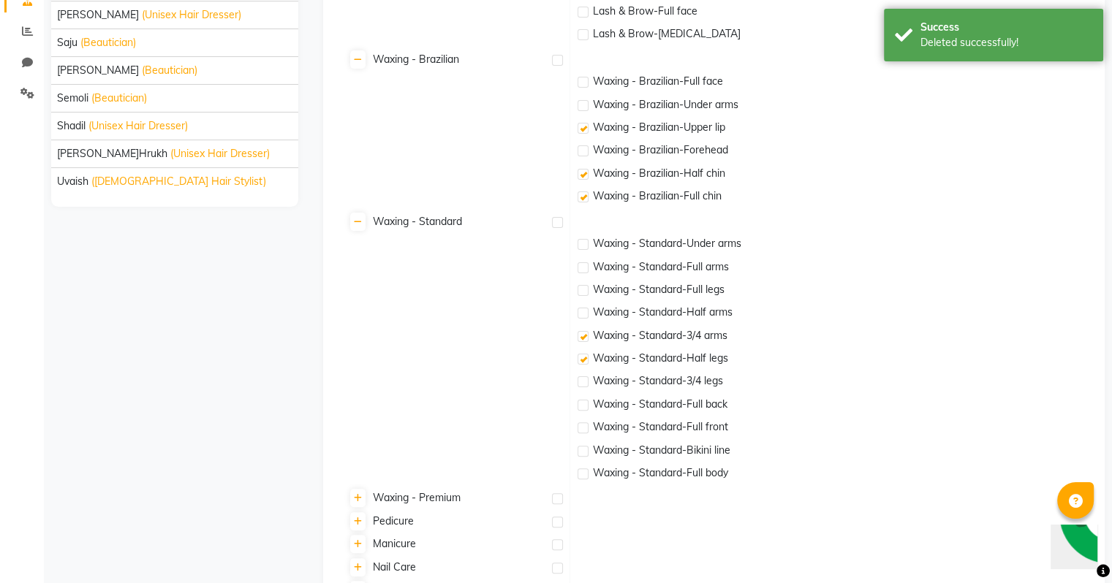
checkbox input "false"
drag, startPoint x: 585, startPoint y: 173, endPoint x: 585, endPoint y: 189, distance: 16.1
click at [585, 174] on label at bounding box center [583, 174] width 11 height 11
click at [585, 174] on input "checkbox" at bounding box center [583, 175] width 10 height 10
checkbox input "false"
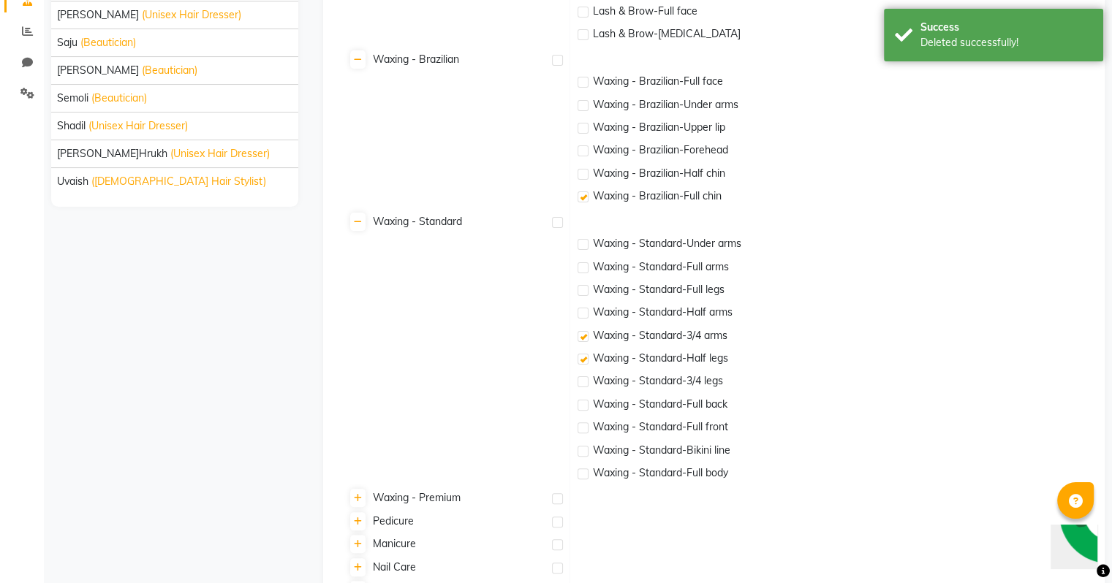
click at [585, 194] on label at bounding box center [583, 197] width 11 height 11
click at [585, 194] on input "checkbox" at bounding box center [583, 198] width 10 height 10
checkbox input "false"
click at [581, 339] on label at bounding box center [583, 336] width 11 height 11
click at [581, 339] on input "checkbox" at bounding box center [583, 338] width 10 height 10
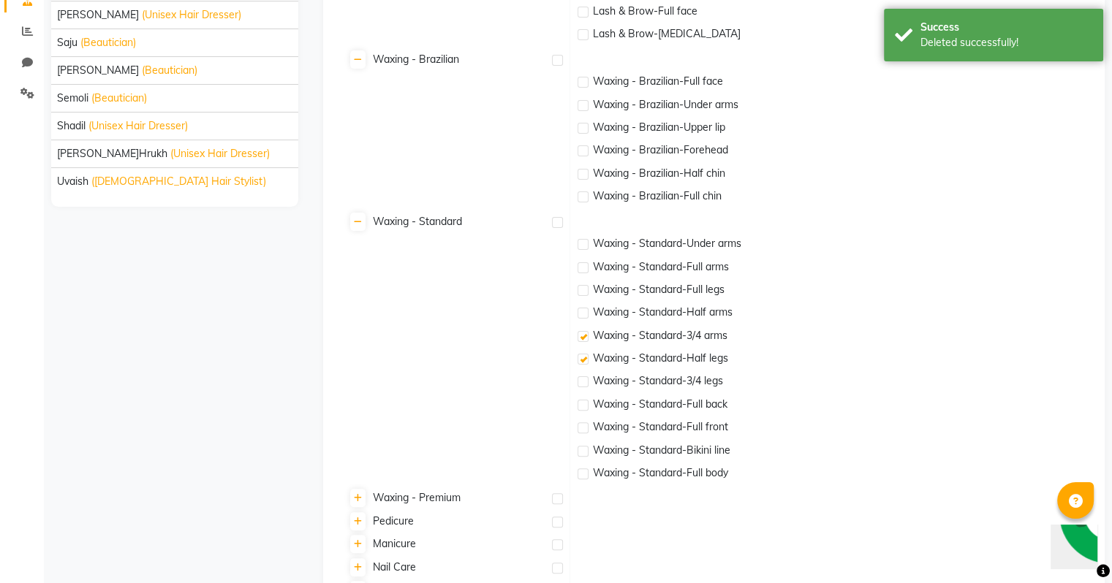
checkbox input "false"
click at [581, 355] on label at bounding box center [583, 359] width 11 height 11
click at [581, 355] on input "checkbox" at bounding box center [583, 360] width 10 height 10
checkbox input "false"
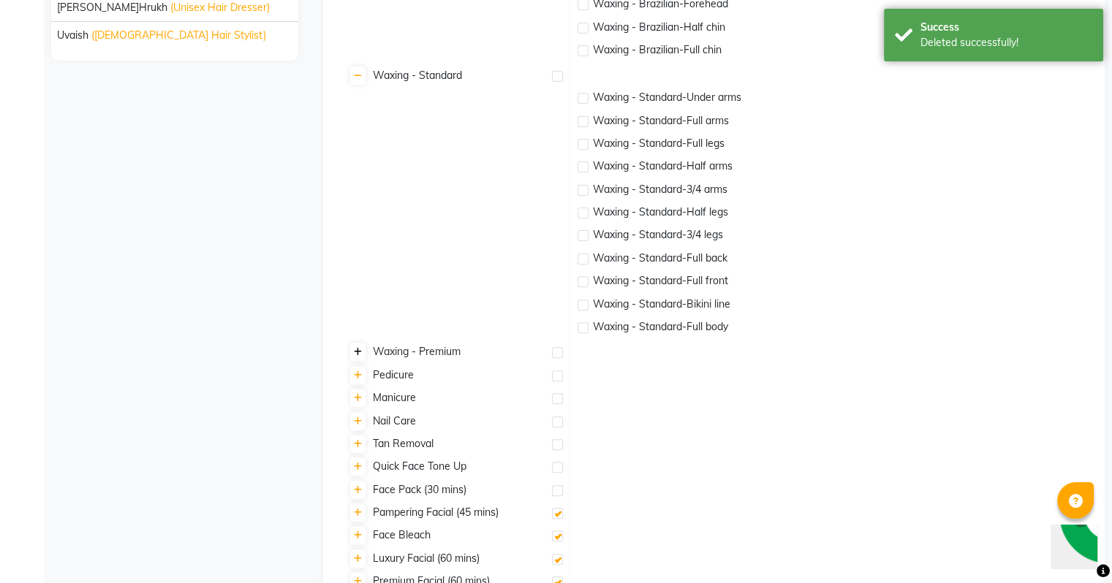
click at [360, 353] on icon at bounding box center [358, 352] width 8 height 9
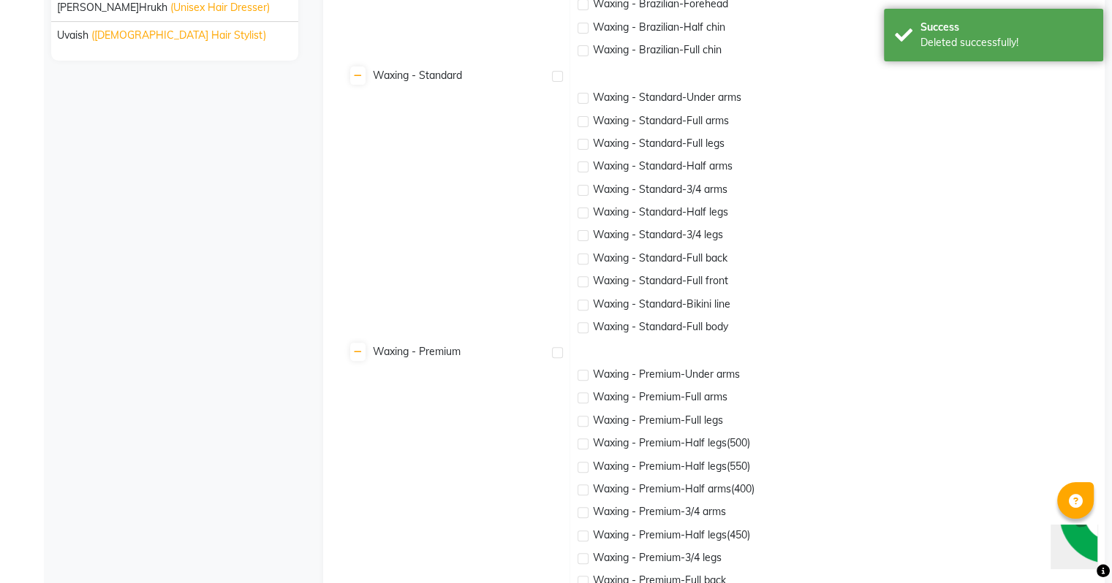
scroll to position [658, 0]
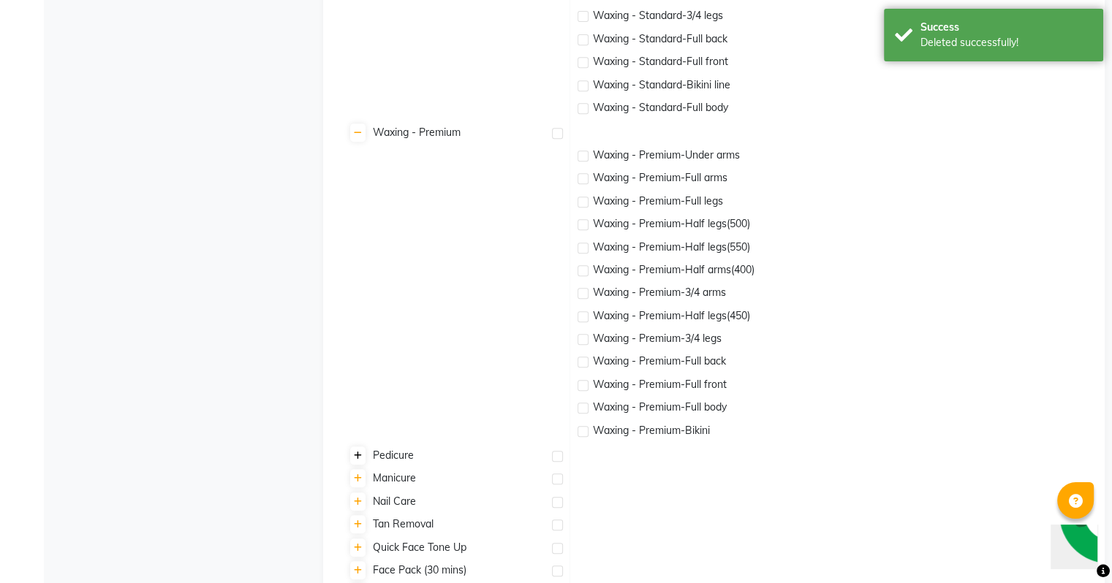
click at [361, 459] on link at bounding box center [357, 456] width 15 height 18
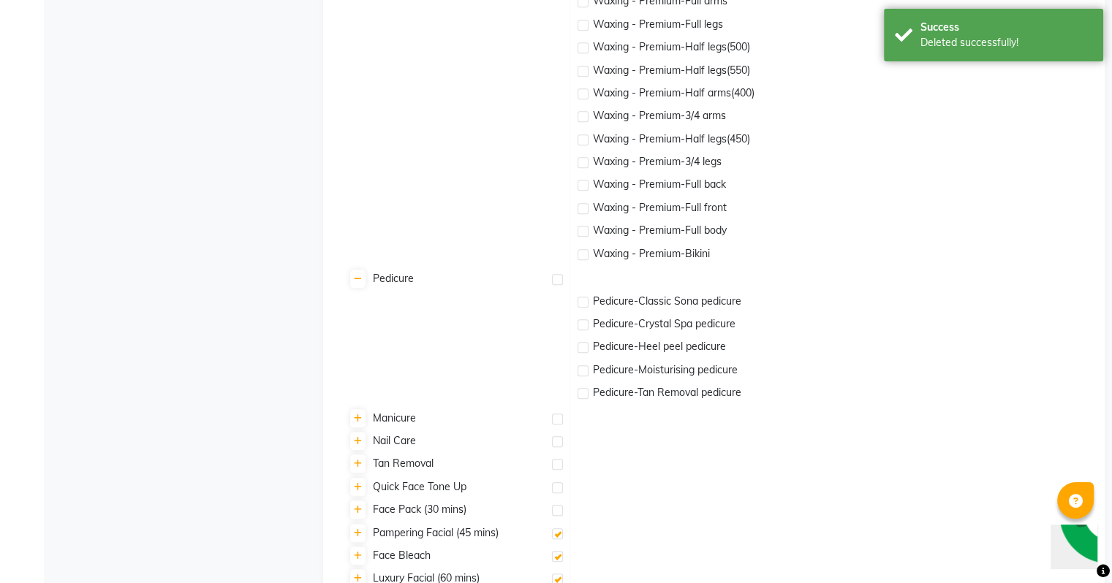
scroll to position [951, 0]
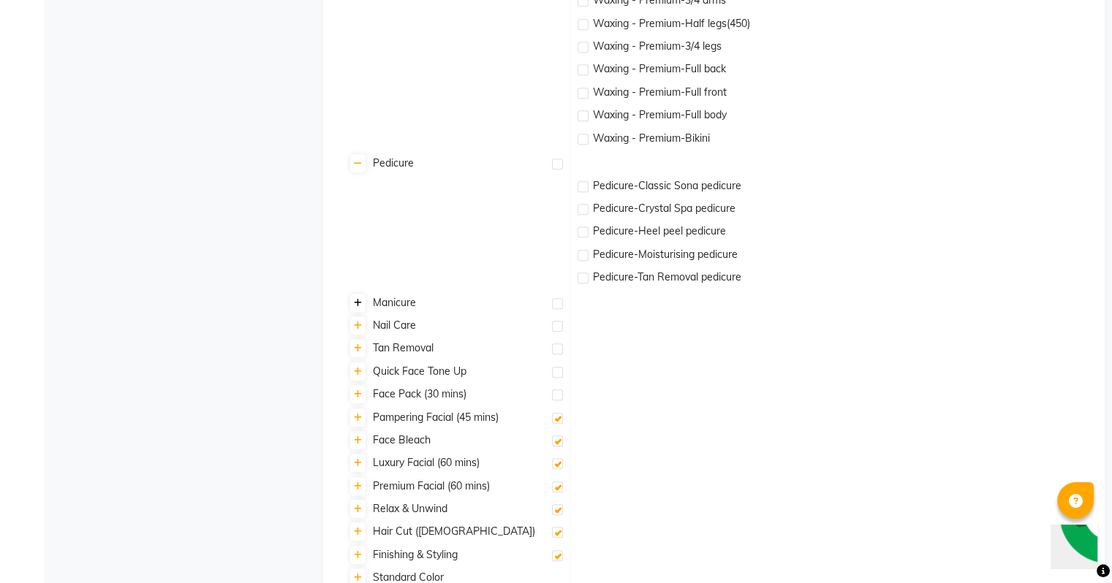
click at [358, 306] on icon at bounding box center [358, 303] width 8 height 9
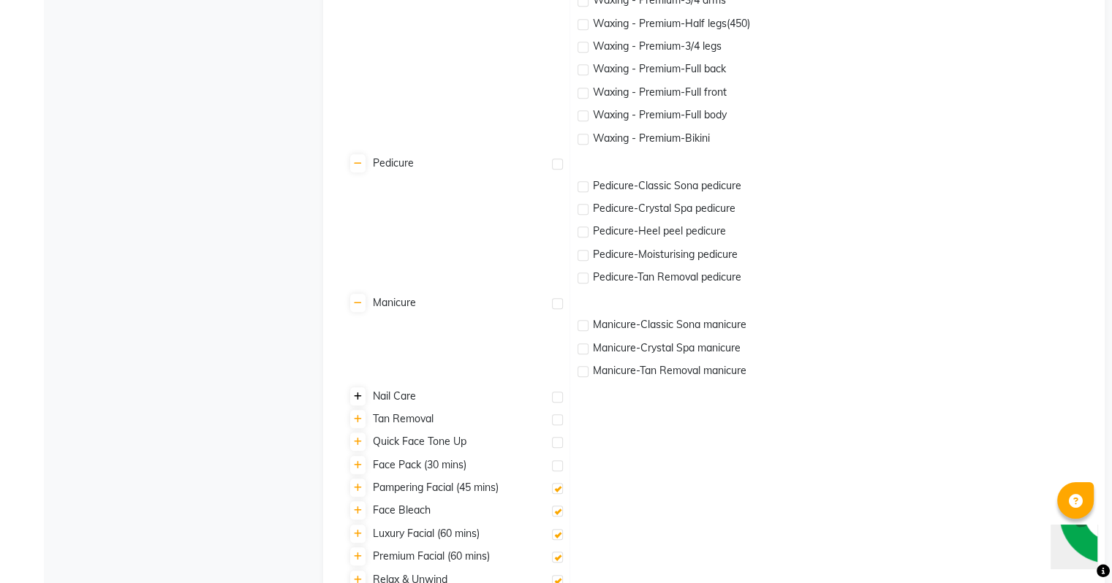
click at [360, 399] on icon at bounding box center [358, 397] width 8 height 9
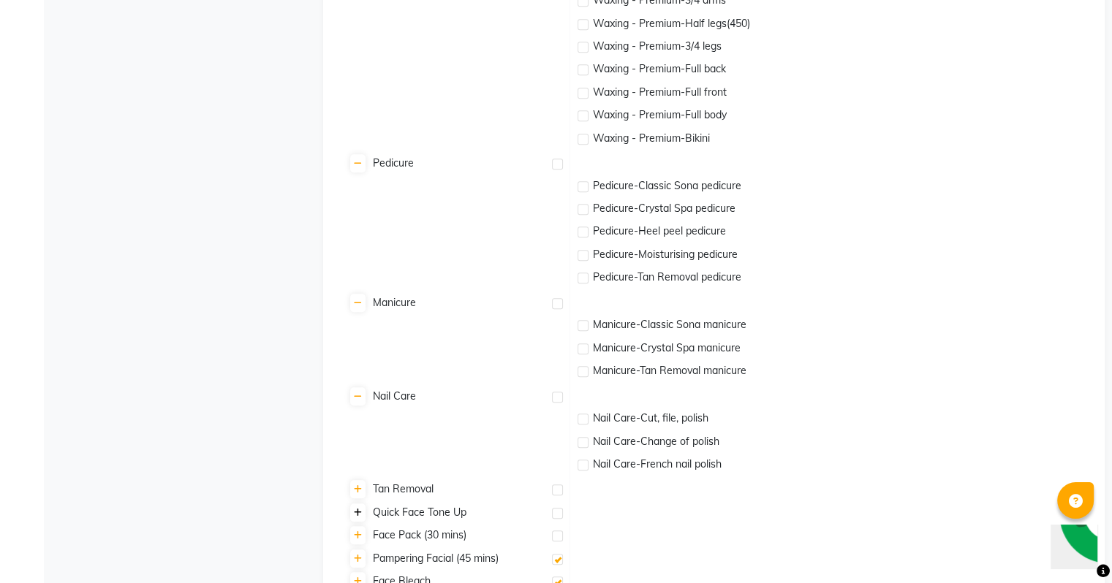
scroll to position [1097, 0]
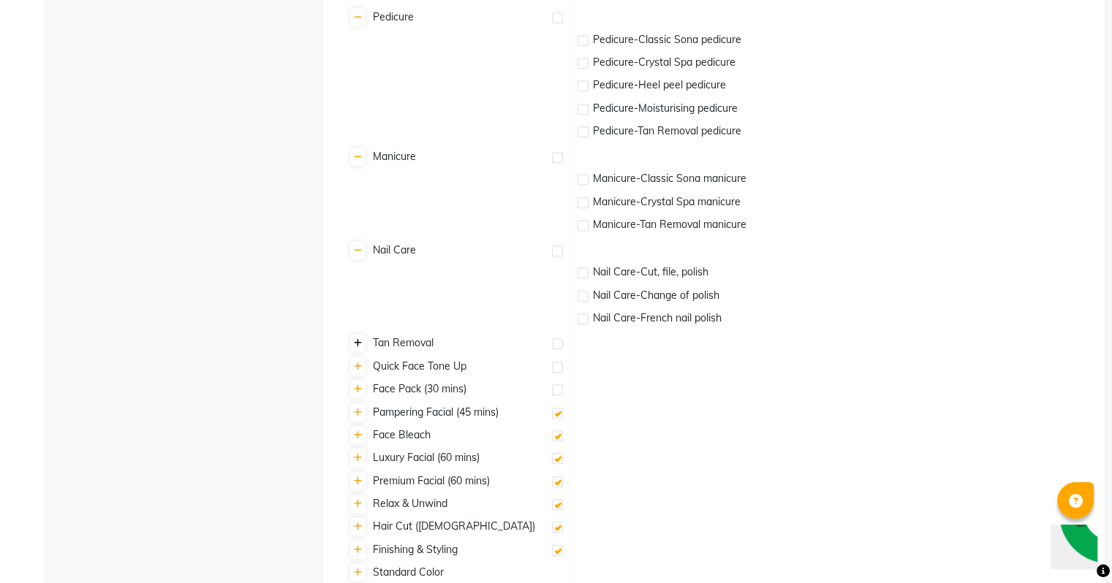
click at [359, 348] on icon at bounding box center [358, 343] width 8 height 9
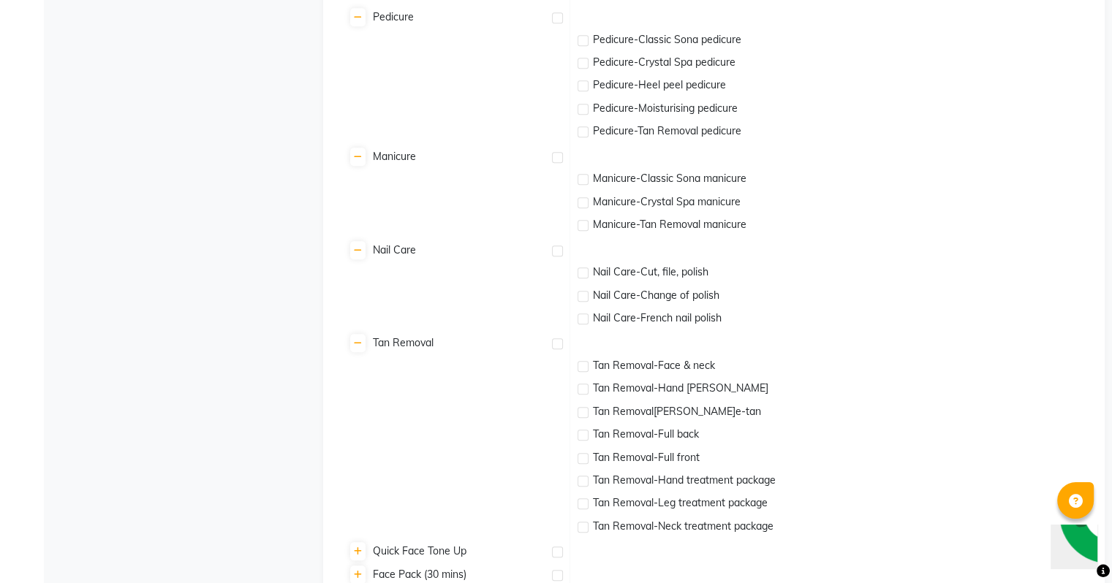
scroll to position [1316, 0]
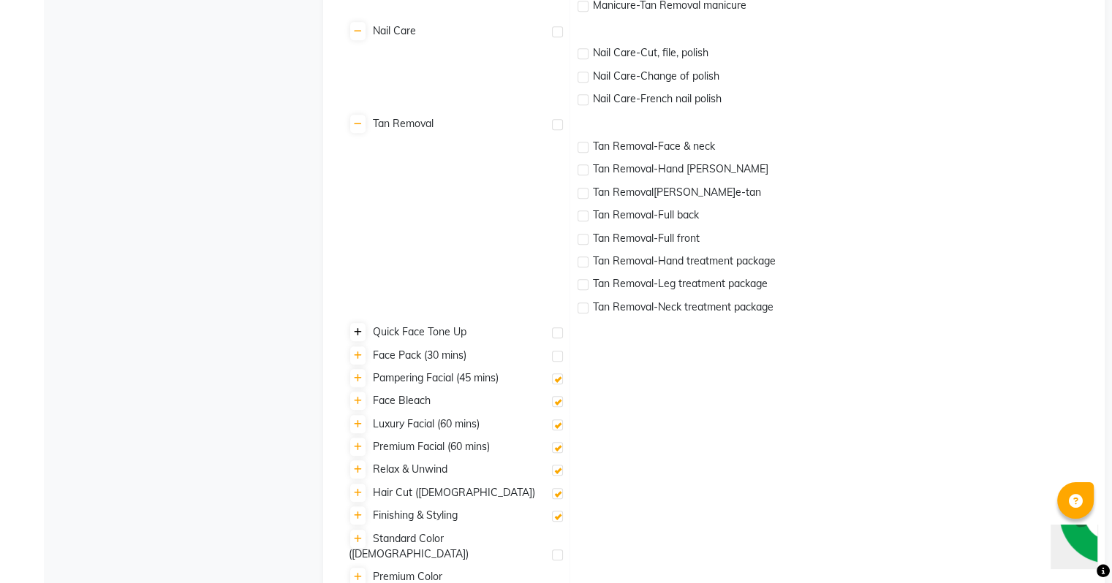
click at [356, 332] on icon at bounding box center [358, 332] width 8 height 9
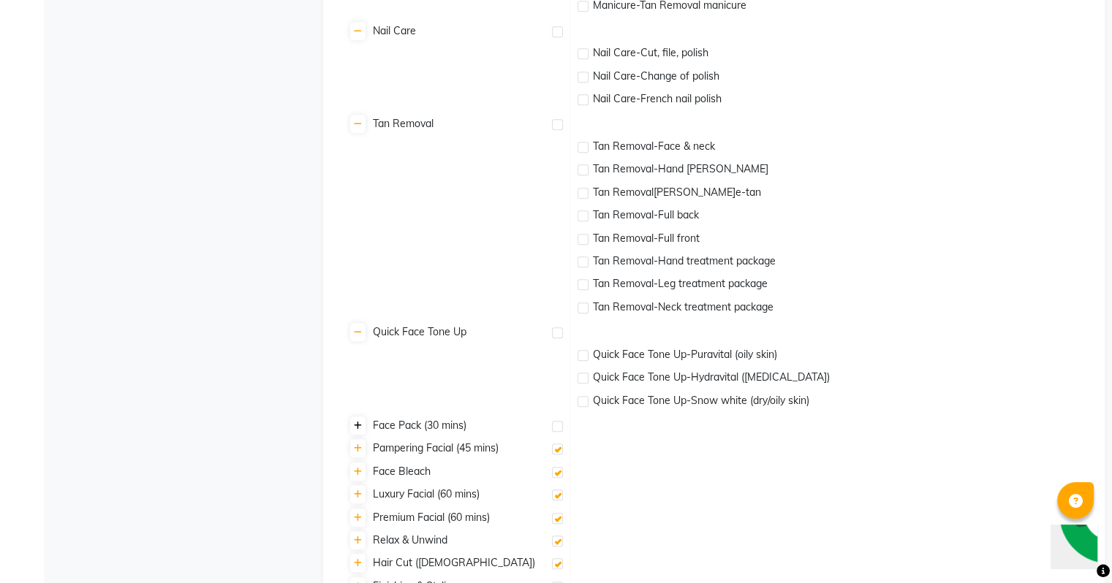
click at [358, 431] on icon at bounding box center [358, 426] width 8 height 9
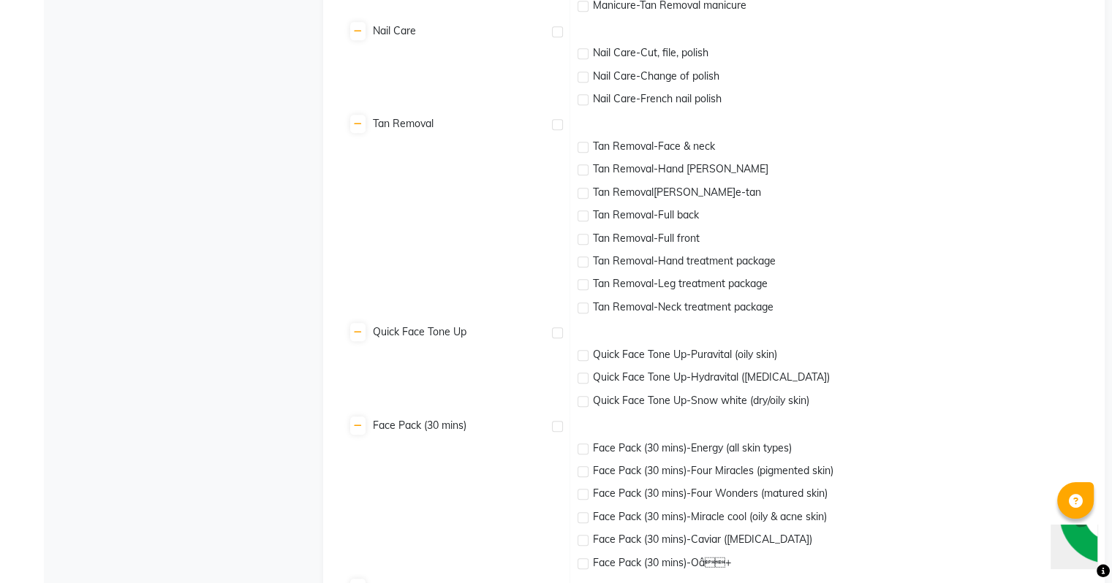
scroll to position [1609, 0]
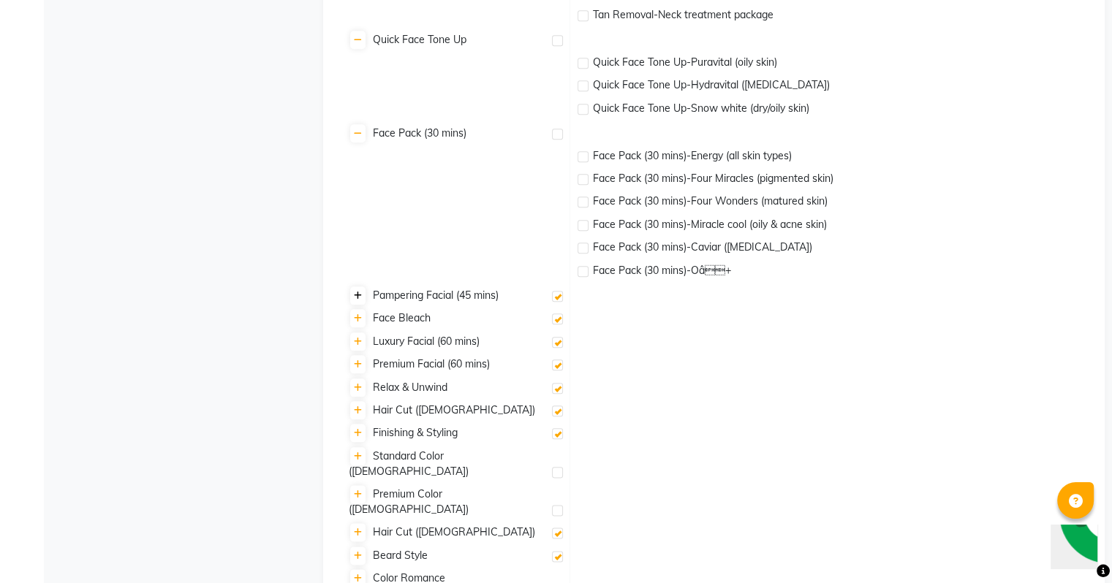
click at [360, 300] on icon at bounding box center [358, 296] width 8 height 9
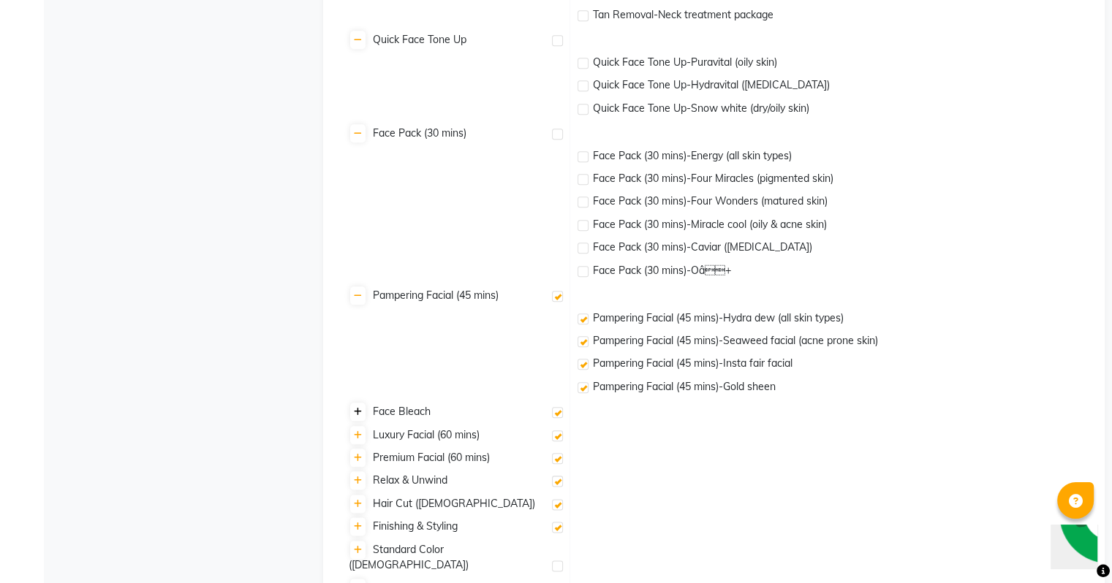
click at [355, 416] on icon at bounding box center [358, 412] width 8 height 9
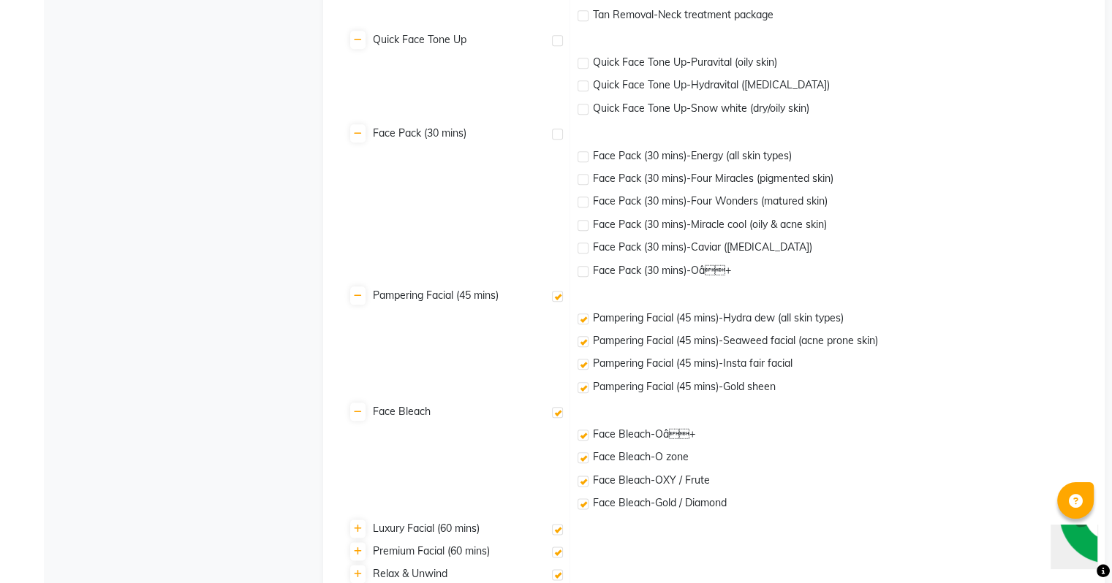
scroll to position [1889, 0]
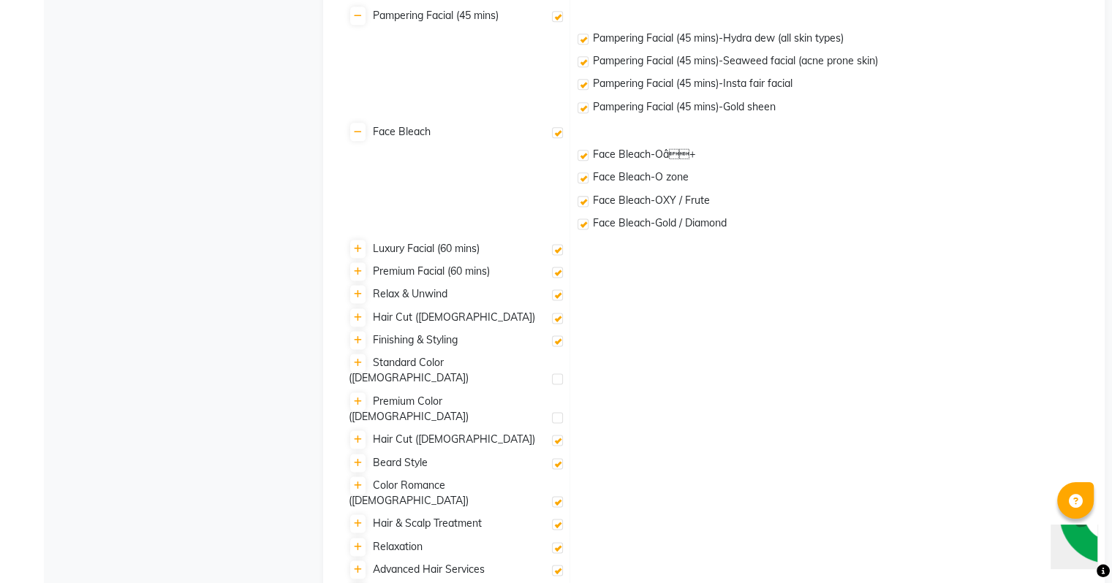
click at [556, 133] on label at bounding box center [557, 132] width 11 height 11
checkbox input "true"
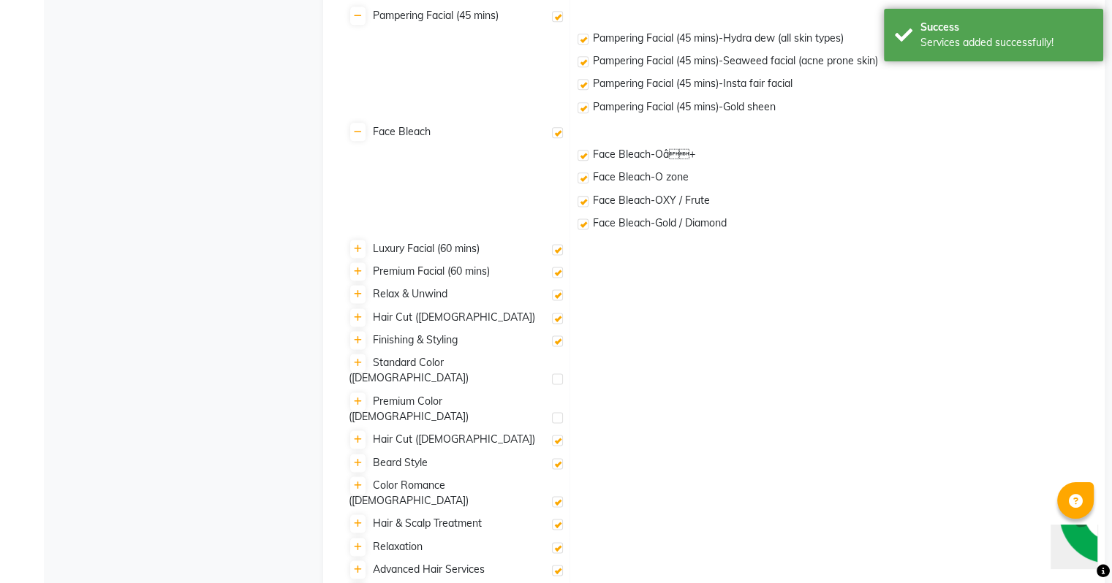
click at [558, 22] on label at bounding box center [557, 16] width 11 height 11
checkbox input "true"
click at [583, 157] on label at bounding box center [583, 155] width 11 height 11
click at [583, 157] on input "checkbox" at bounding box center [583, 156] width 10 height 10
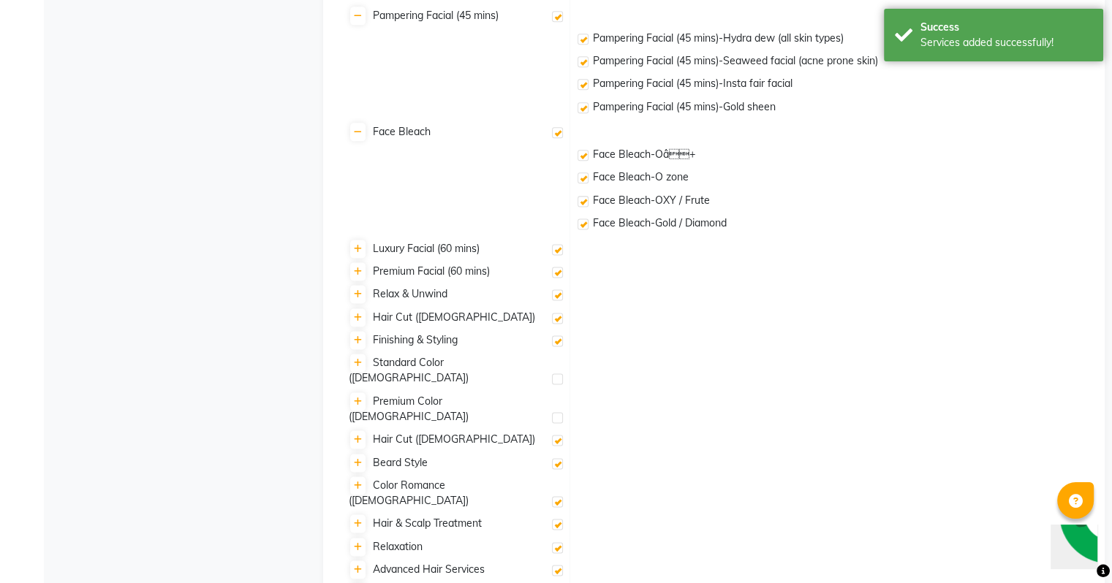
checkbox input "false"
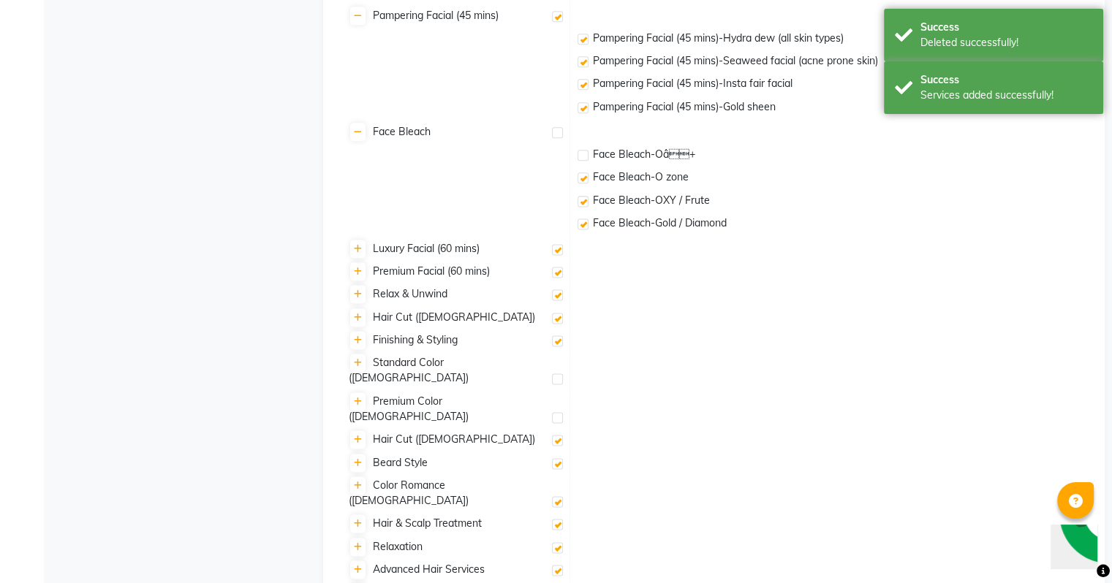
click at [584, 178] on label at bounding box center [583, 178] width 11 height 11
click at [584, 178] on input "checkbox" at bounding box center [583, 179] width 10 height 10
checkbox input "false"
drag, startPoint x: 585, startPoint y: 206, endPoint x: 585, endPoint y: 215, distance: 8.8
click at [585, 207] on label at bounding box center [583, 201] width 11 height 11
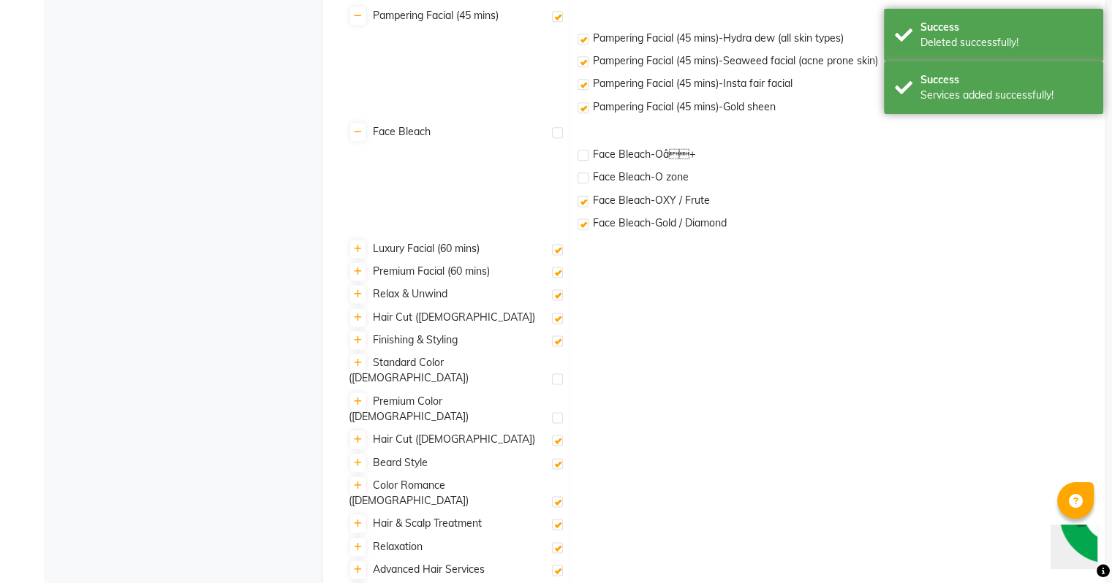
click at [585, 207] on input "checkbox" at bounding box center [583, 202] width 10 height 10
checkbox input "false"
click at [582, 224] on label at bounding box center [583, 224] width 11 height 11
click at [582, 224] on input "checkbox" at bounding box center [583, 225] width 10 height 10
checkbox input "false"
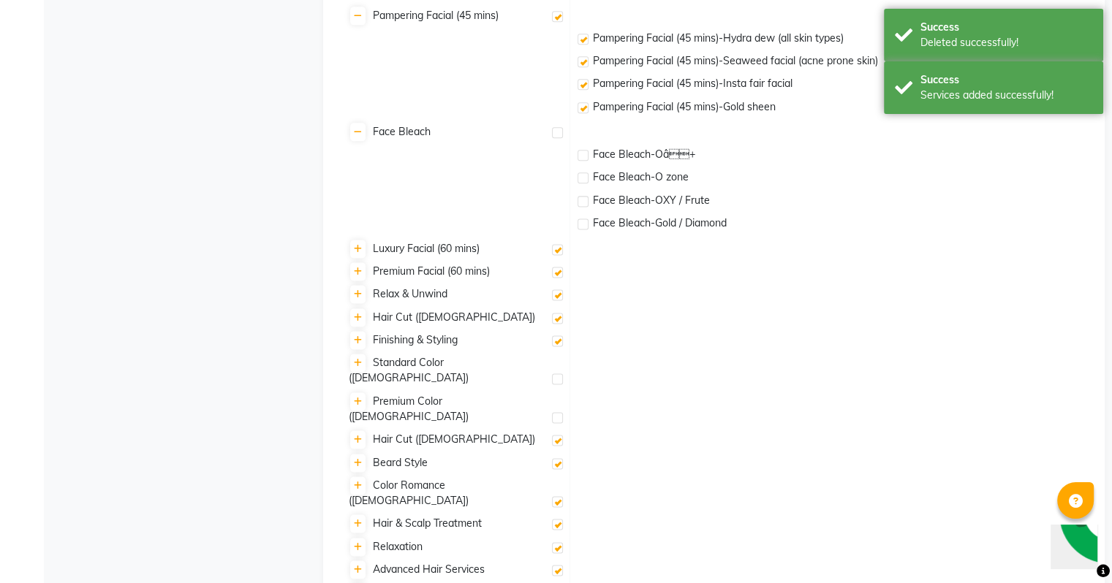
scroll to position [1742, 0]
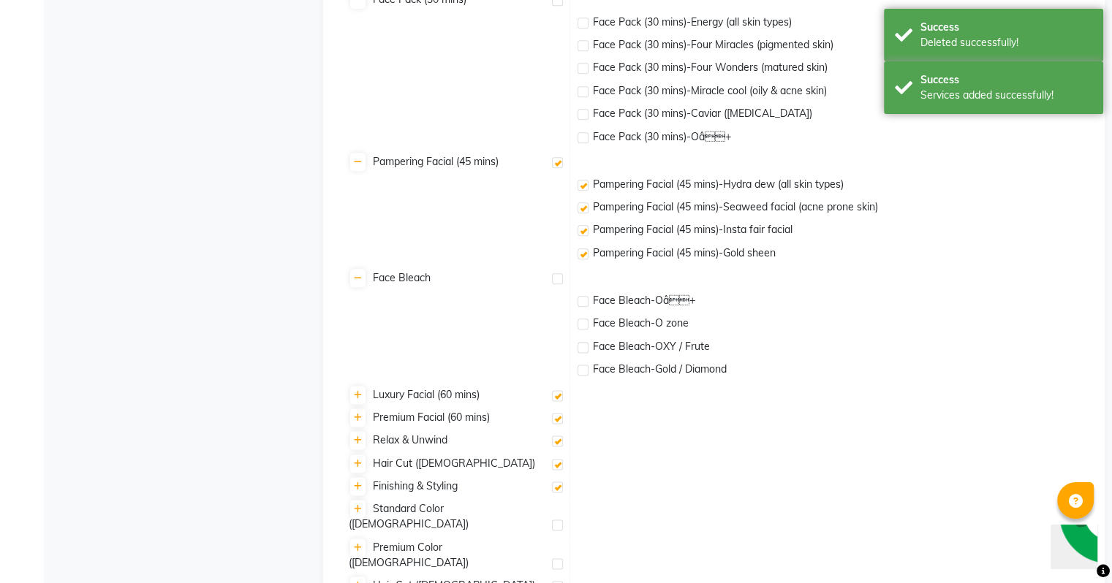
click at [585, 184] on label at bounding box center [583, 185] width 11 height 11
click at [585, 184] on input "checkbox" at bounding box center [583, 186] width 10 height 10
checkbox input "false"
click at [586, 212] on label at bounding box center [583, 208] width 11 height 11
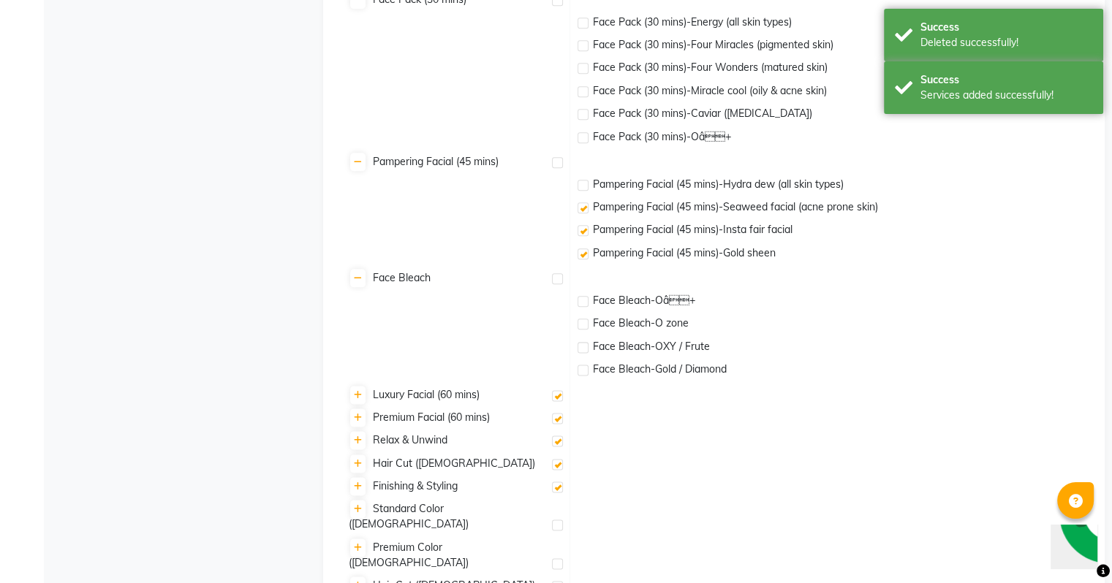
click at [586, 212] on input "checkbox" at bounding box center [583, 209] width 10 height 10
checkbox input "false"
click at [585, 233] on label at bounding box center [583, 230] width 11 height 11
click at [585, 233] on input "checkbox" at bounding box center [583, 232] width 10 height 10
checkbox input "false"
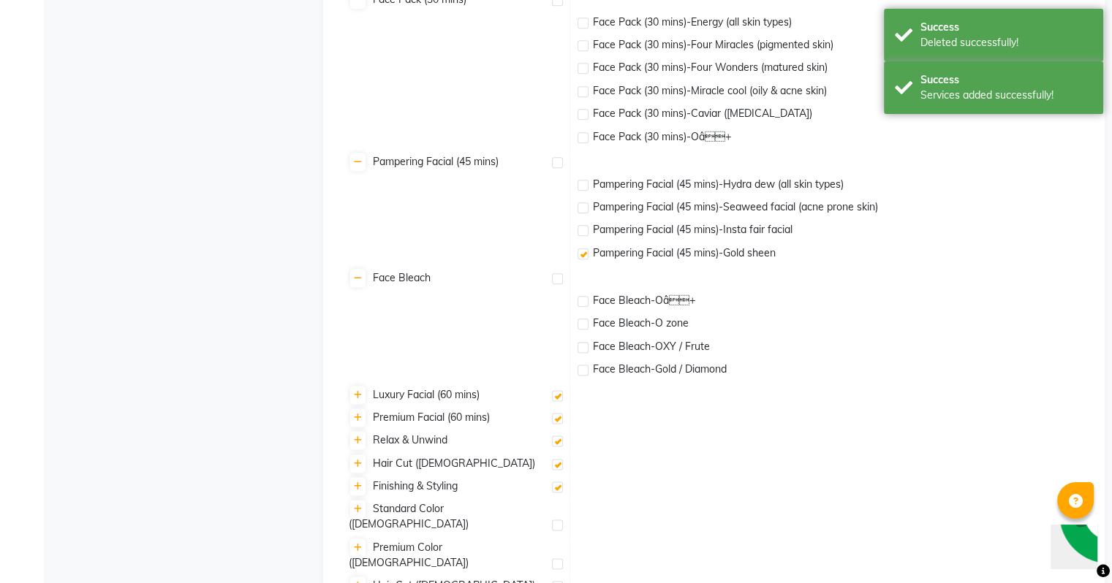
click at [580, 252] on label at bounding box center [583, 254] width 11 height 11
click at [580, 252] on input "checkbox" at bounding box center [583, 255] width 10 height 10
checkbox input "false"
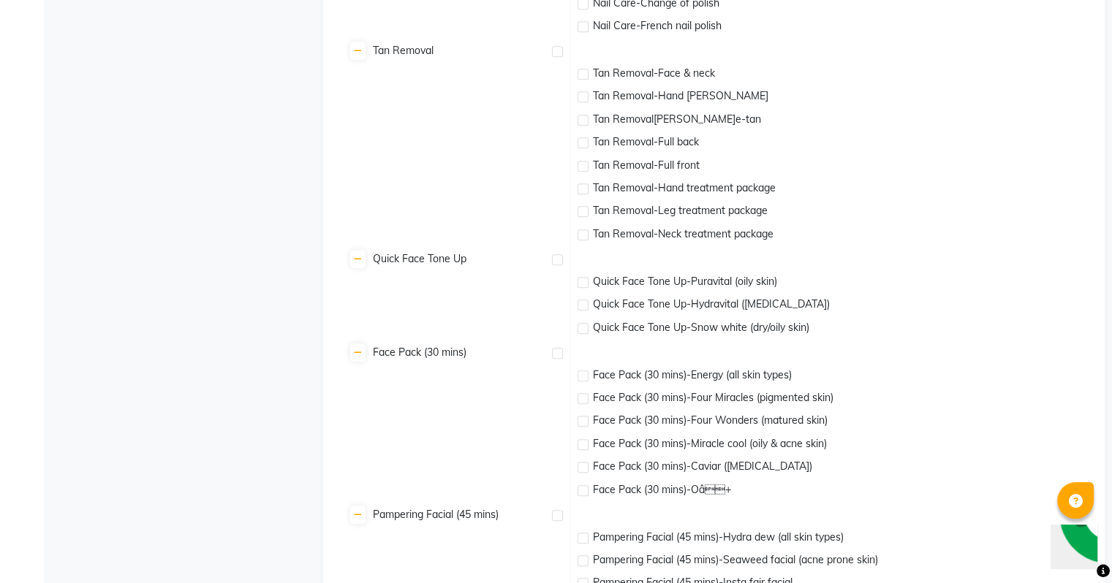
scroll to position [1889, 0]
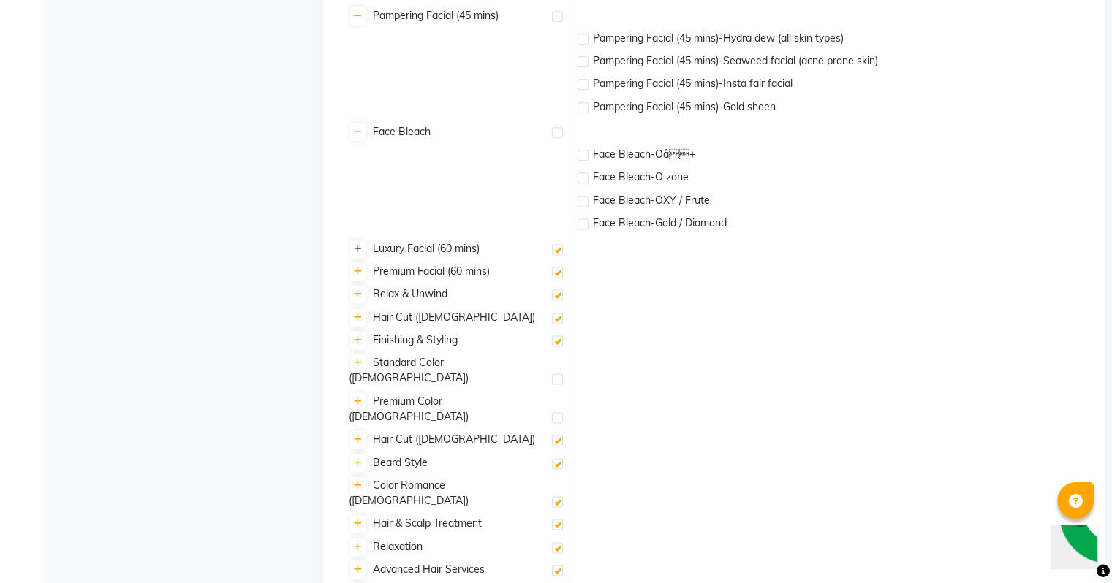
click at [355, 250] on icon at bounding box center [358, 249] width 8 height 9
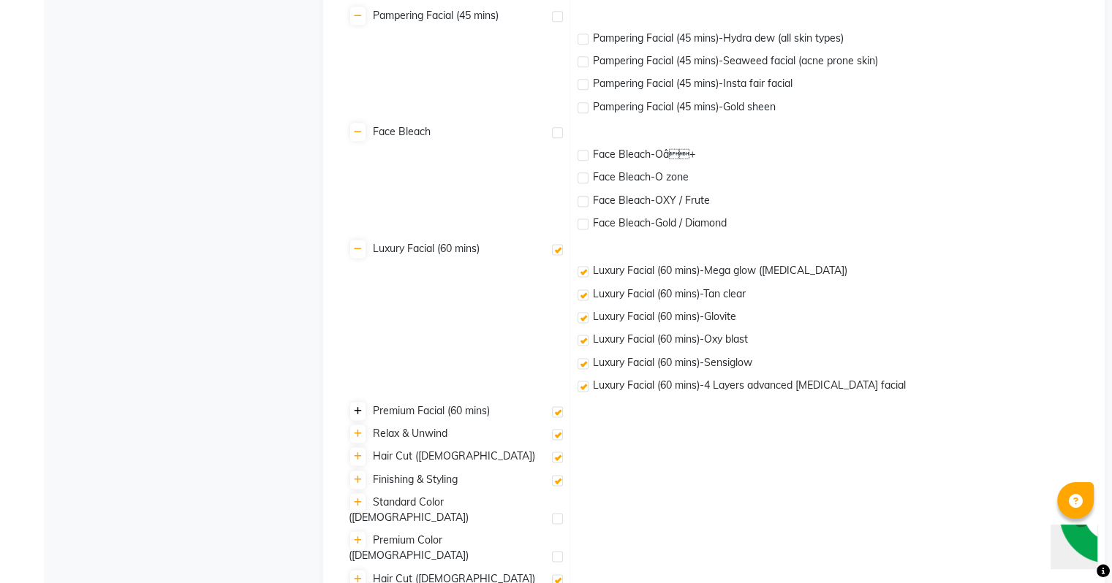
click at [357, 415] on icon at bounding box center [358, 411] width 8 height 9
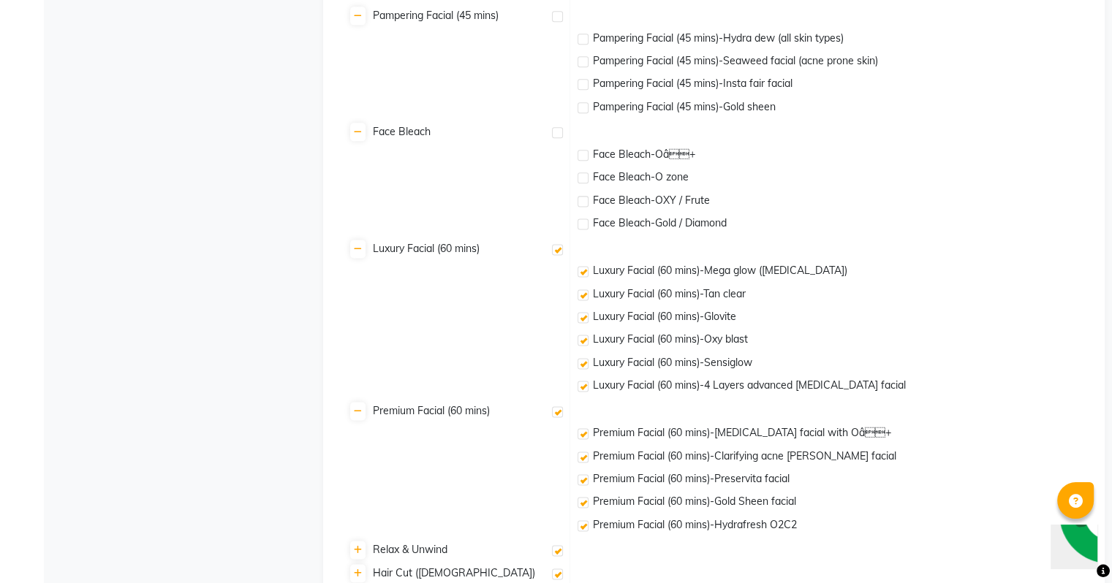
drag, startPoint x: 579, startPoint y: 271, endPoint x: 585, endPoint y: 287, distance: 17.8
click at [580, 272] on label at bounding box center [583, 271] width 11 height 11
click at [580, 272] on input "checkbox" at bounding box center [583, 273] width 10 height 10
checkbox input "false"
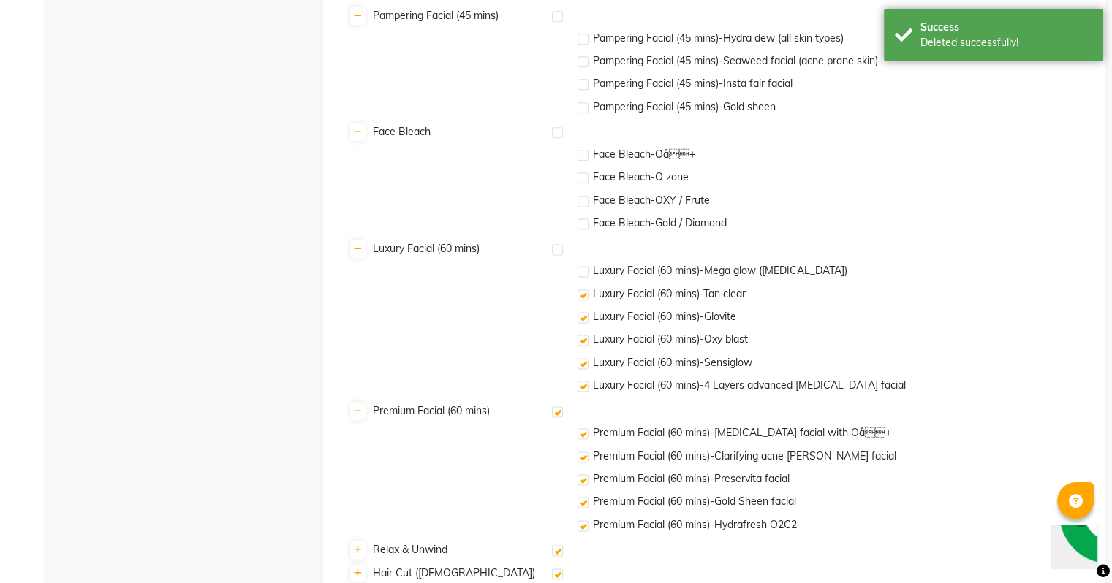
click at [585, 303] on div at bounding box center [583, 297] width 10 height 15
click at [589, 325] on td "Luxury Facial (60 mins)-Glovite" at bounding box center [837, 318] width 530 height 23
click at [584, 339] on label at bounding box center [583, 340] width 11 height 11
click at [584, 339] on input "checkbox" at bounding box center [583, 341] width 10 height 10
checkbox input "false"
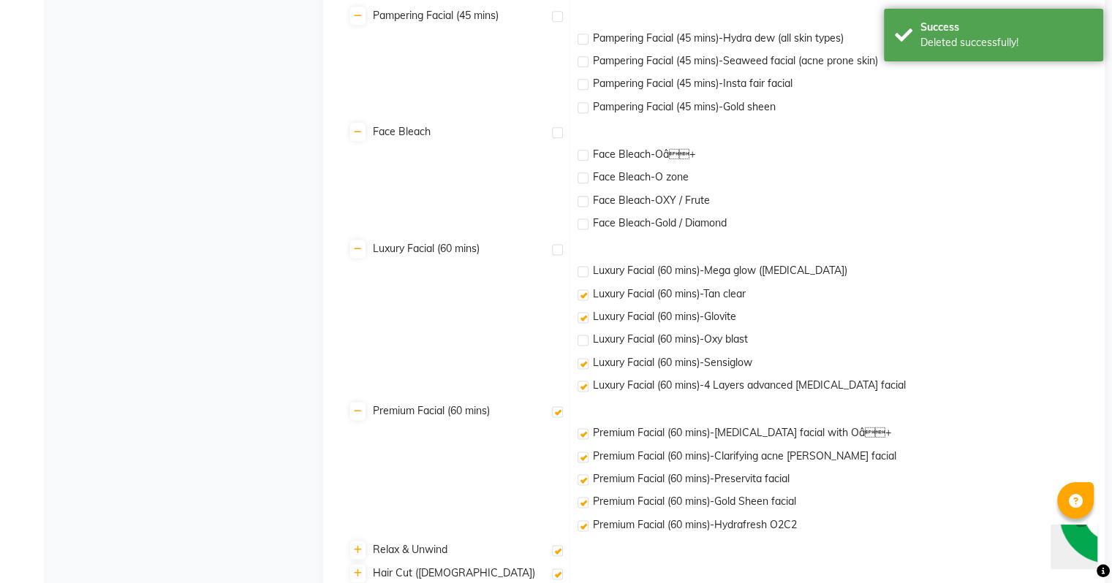
click at [583, 352] on td "Luxury Facial (60 mins)-Oxy blast" at bounding box center [837, 341] width 530 height 23
click at [581, 368] on label at bounding box center [583, 363] width 11 height 11
click at [581, 368] on input "checkbox" at bounding box center [583, 365] width 10 height 10
checkbox input "false"
click at [583, 380] on td "Luxury Facial (60 mins)-4 Layers advanced whitening facial" at bounding box center [837, 387] width 530 height 23
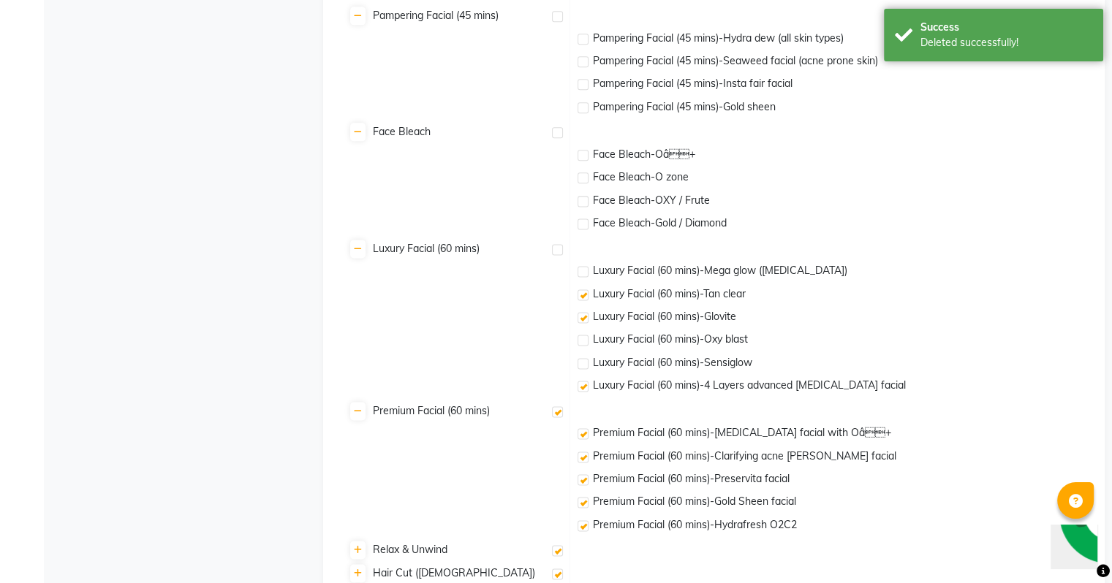
click at [584, 317] on label at bounding box center [583, 317] width 11 height 11
click at [584, 317] on input "checkbox" at bounding box center [583, 319] width 10 height 10
checkbox input "false"
click at [582, 292] on label at bounding box center [583, 295] width 11 height 11
click at [582, 292] on input "checkbox" at bounding box center [583, 296] width 10 height 10
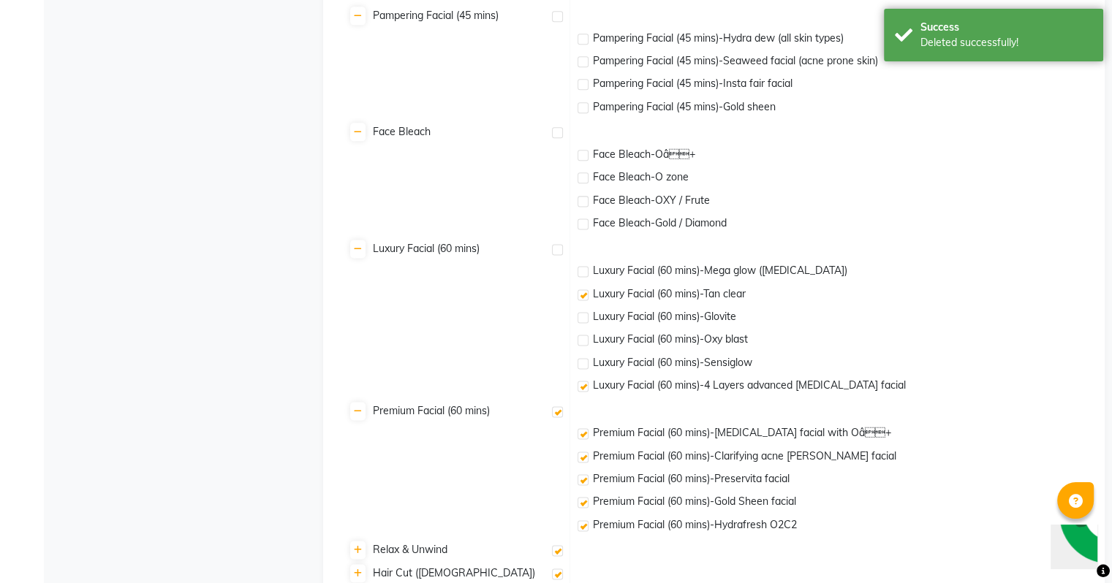
checkbox input "false"
click at [583, 390] on label at bounding box center [583, 386] width 11 height 11
click at [583, 390] on input "checkbox" at bounding box center [583, 387] width 10 height 10
checkbox input "false"
click at [553, 414] on label at bounding box center [557, 412] width 11 height 11
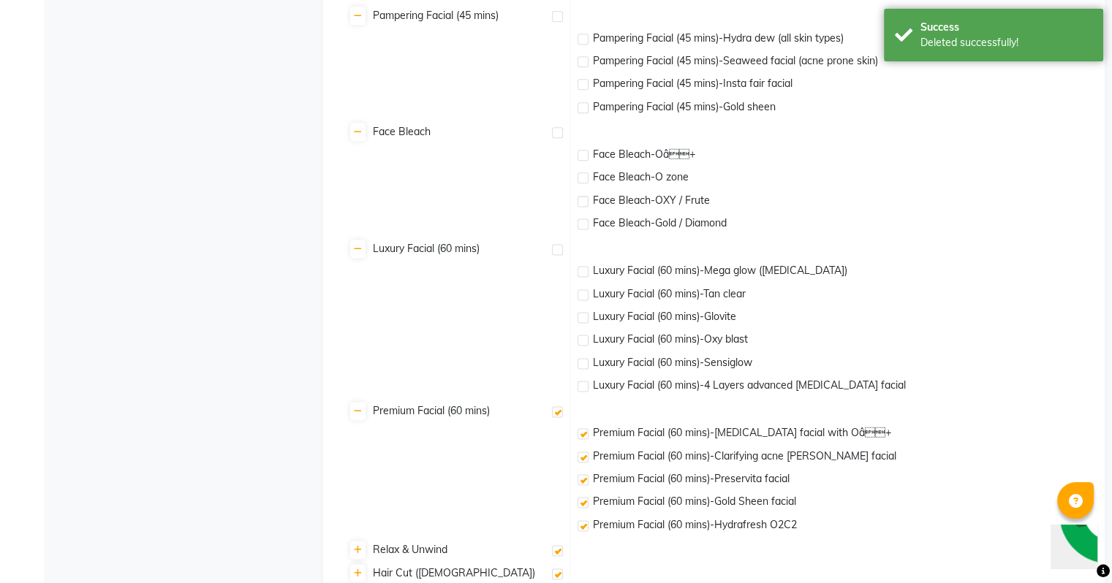
checkbox input "true"
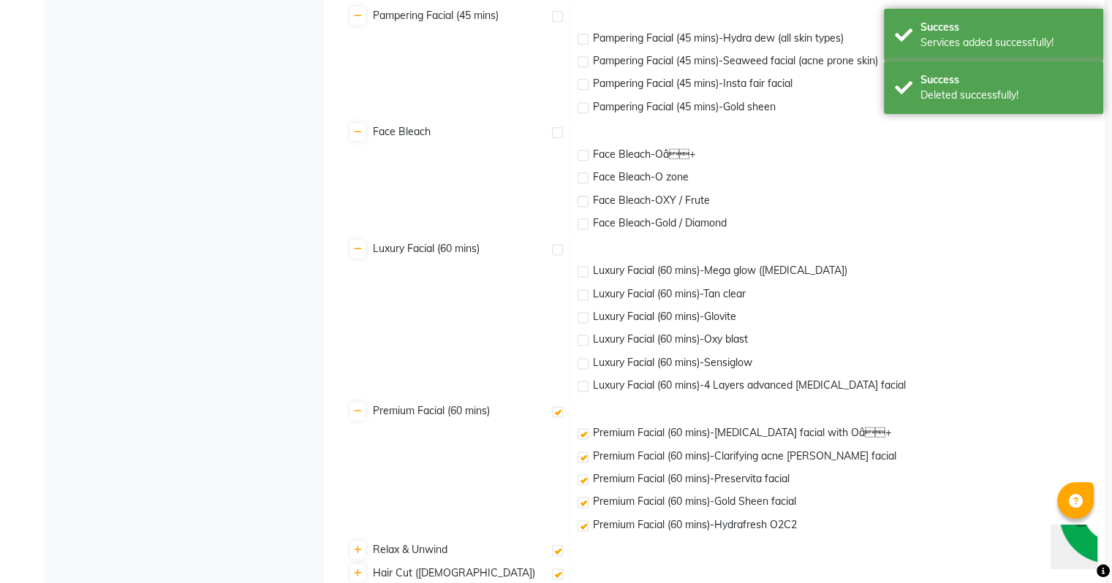
click at [581, 433] on label at bounding box center [583, 433] width 11 height 11
click at [581, 433] on input "checkbox" at bounding box center [583, 435] width 10 height 10
checkbox input "false"
click at [584, 460] on label at bounding box center [583, 457] width 11 height 11
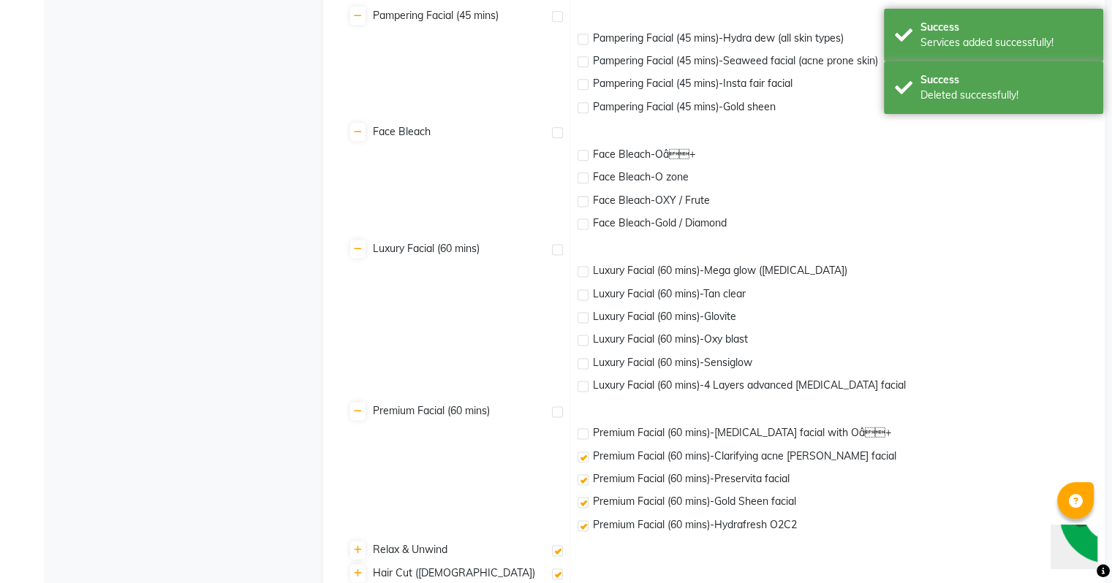
click at [584, 460] on input "checkbox" at bounding box center [583, 458] width 10 height 10
checkbox input "false"
click at [578, 477] on div at bounding box center [583, 482] width 10 height 15
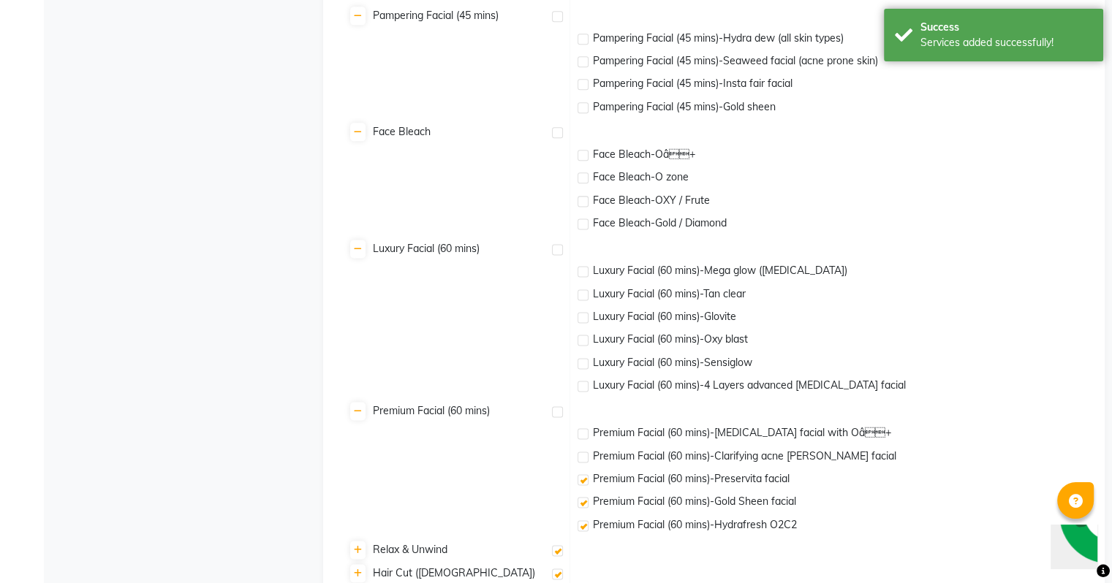
click at [582, 480] on label at bounding box center [583, 480] width 11 height 11
click at [582, 480] on input "checkbox" at bounding box center [583, 481] width 10 height 10
checkbox input "false"
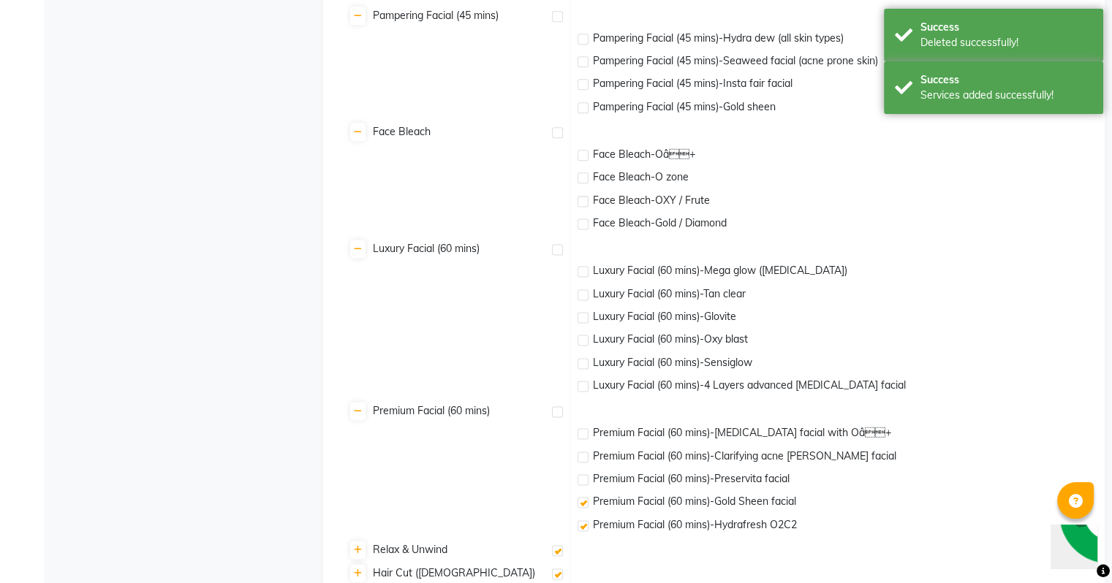
click at [586, 506] on label at bounding box center [583, 502] width 11 height 11
click at [586, 506] on input "checkbox" at bounding box center [583, 504] width 10 height 10
checkbox input "false"
click at [582, 528] on label at bounding box center [583, 526] width 11 height 11
click at [582, 528] on input "checkbox" at bounding box center [583, 527] width 10 height 10
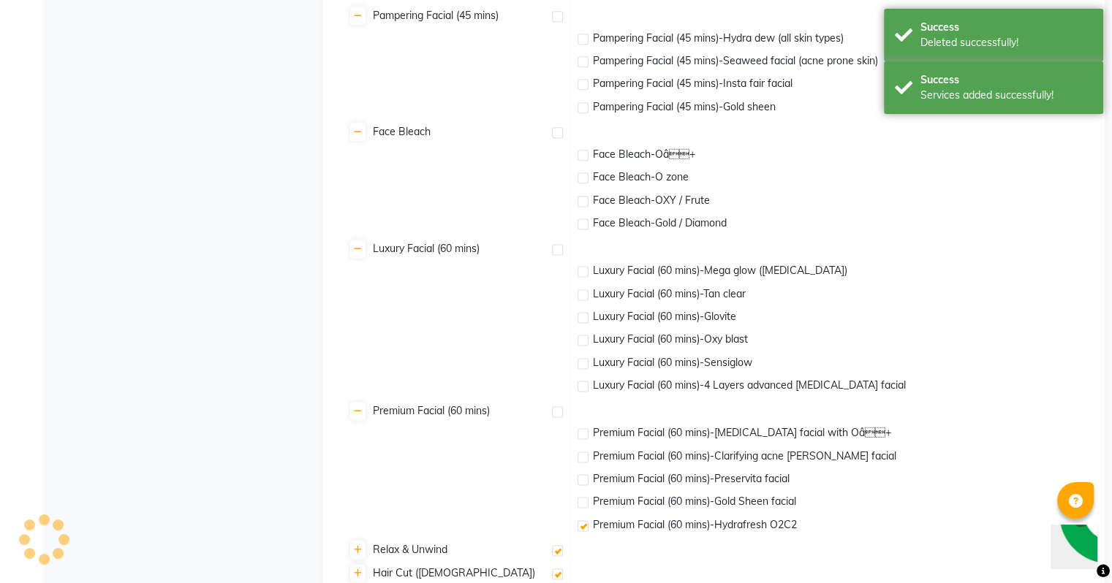
checkbox input "false"
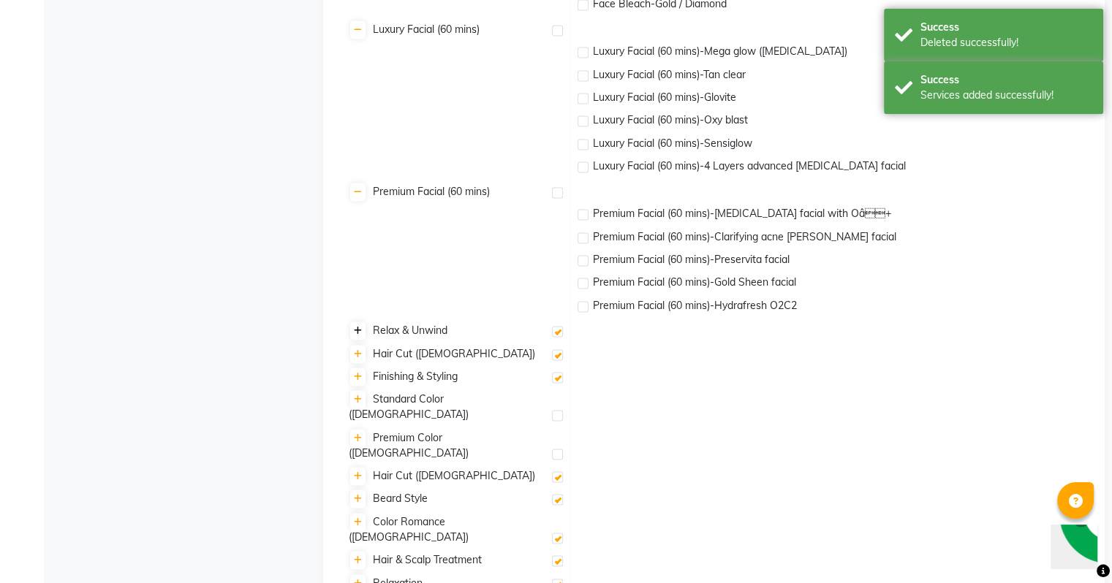
click at [355, 336] on icon at bounding box center [358, 331] width 8 height 9
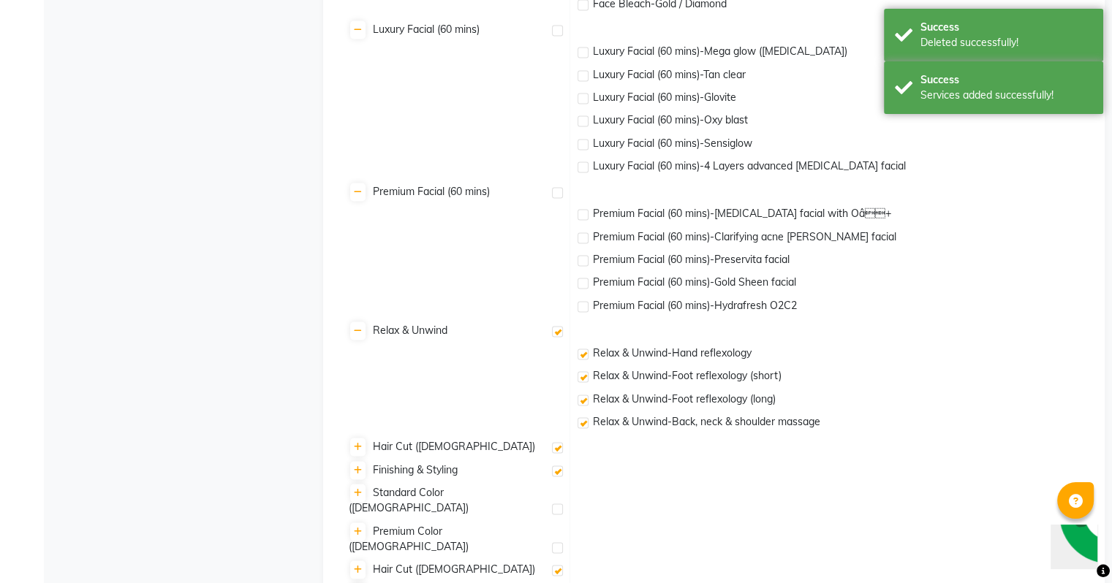
click at [559, 336] on label at bounding box center [557, 331] width 11 height 11
checkbox input "true"
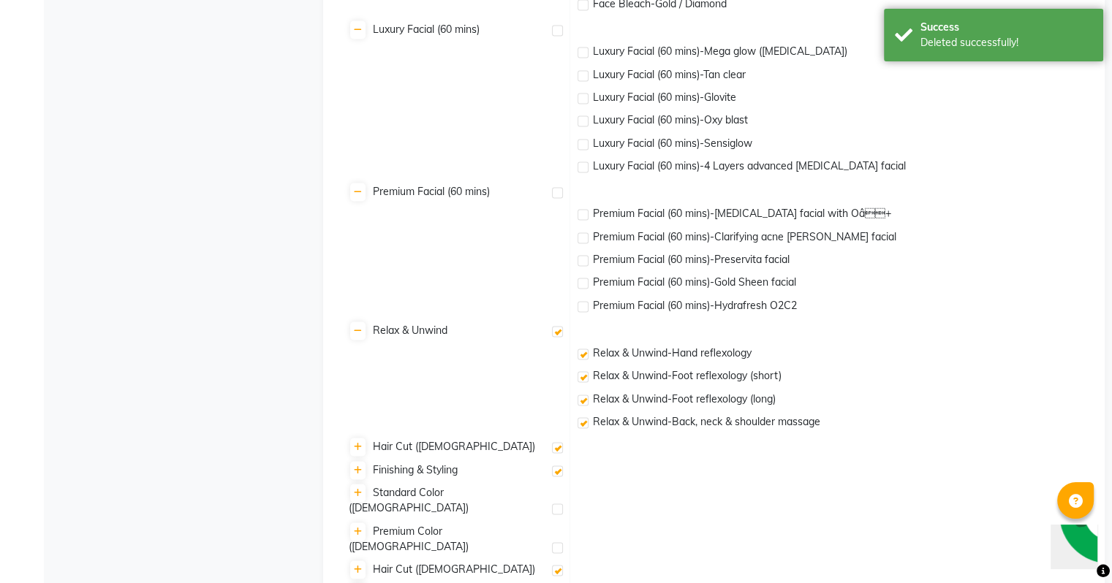
click at [582, 356] on label at bounding box center [583, 354] width 11 height 11
click at [582, 356] on input "checkbox" at bounding box center [583, 355] width 10 height 10
checkbox input "false"
click at [585, 379] on label at bounding box center [583, 376] width 11 height 11
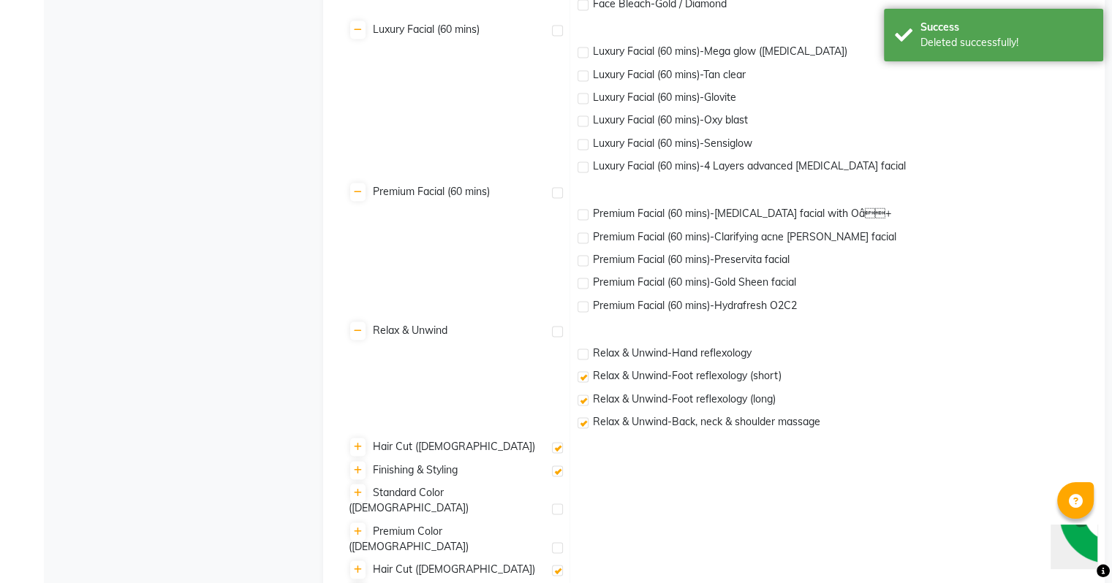
click at [585, 379] on input "checkbox" at bounding box center [583, 378] width 10 height 10
checkbox input "false"
click at [588, 402] on label at bounding box center [583, 400] width 11 height 11
click at [587, 402] on input "checkbox" at bounding box center [583, 401] width 10 height 10
checkbox input "false"
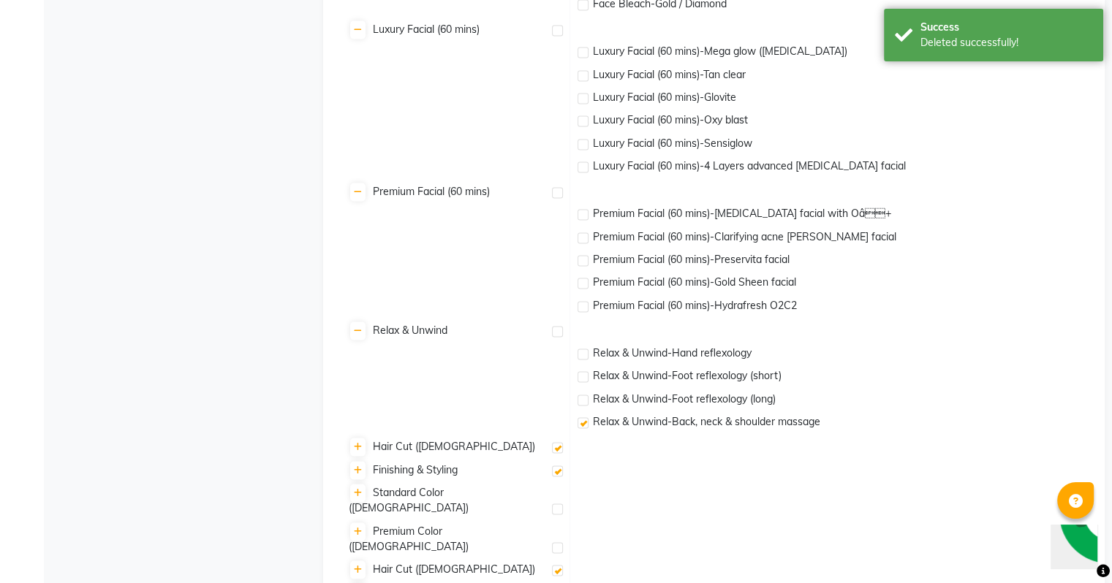
click at [583, 426] on label at bounding box center [583, 422] width 11 height 11
click at [583, 426] on input "checkbox" at bounding box center [583, 424] width 10 height 10
checkbox input "false"
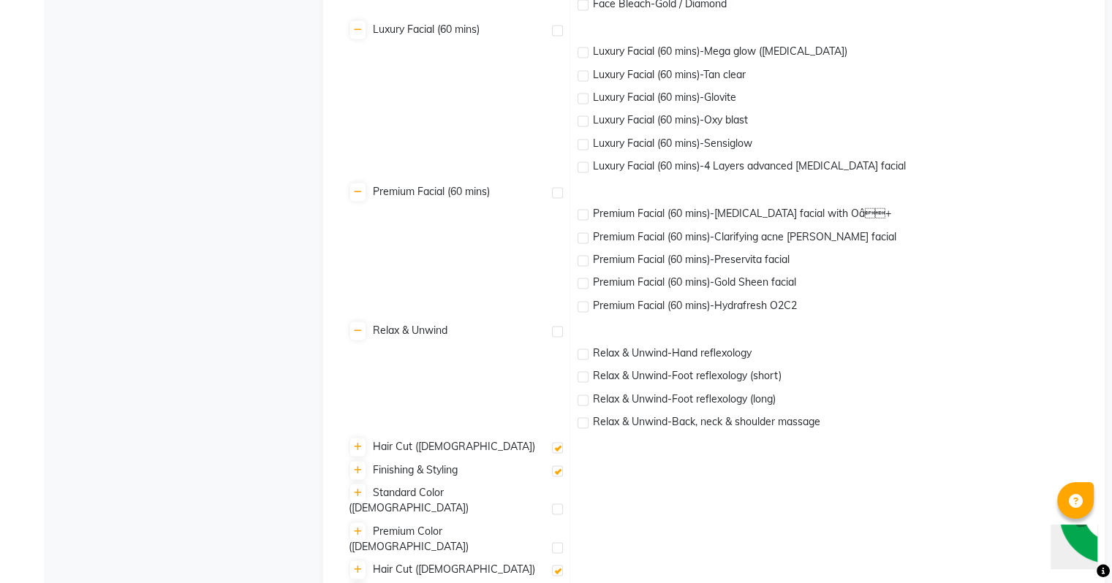
click at [585, 355] on label at bounding box center [583, 354] width 11 height 11
click at [585, 355] on input "checkbox" at bounding box center [583, 355] width 10 height 10
checkbox input "true"
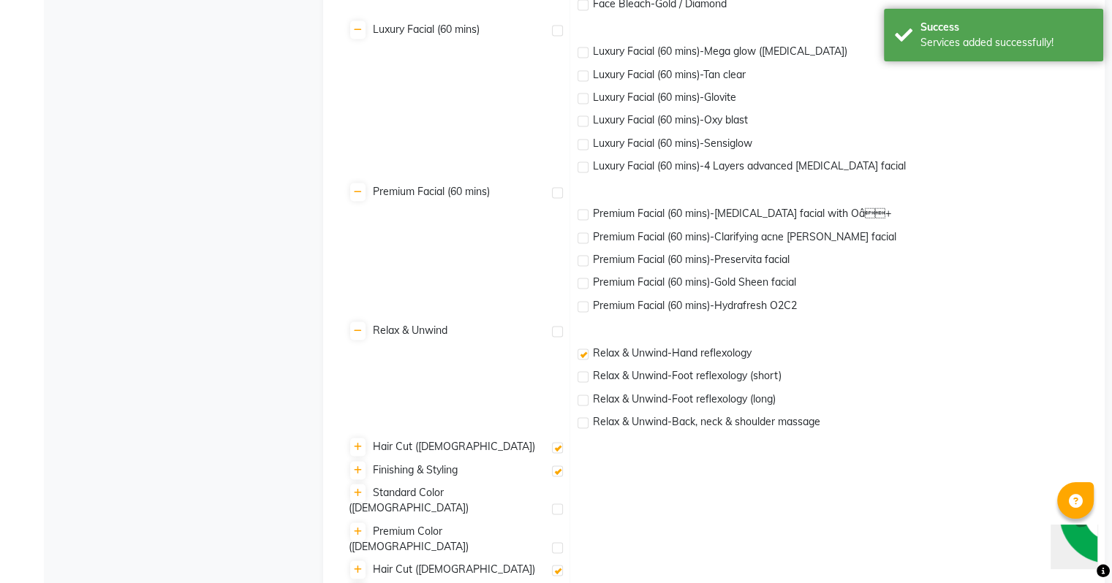
click at [559, 335] on label at bounding box center [557, 331] width 11 height 11
checkbox input "false"
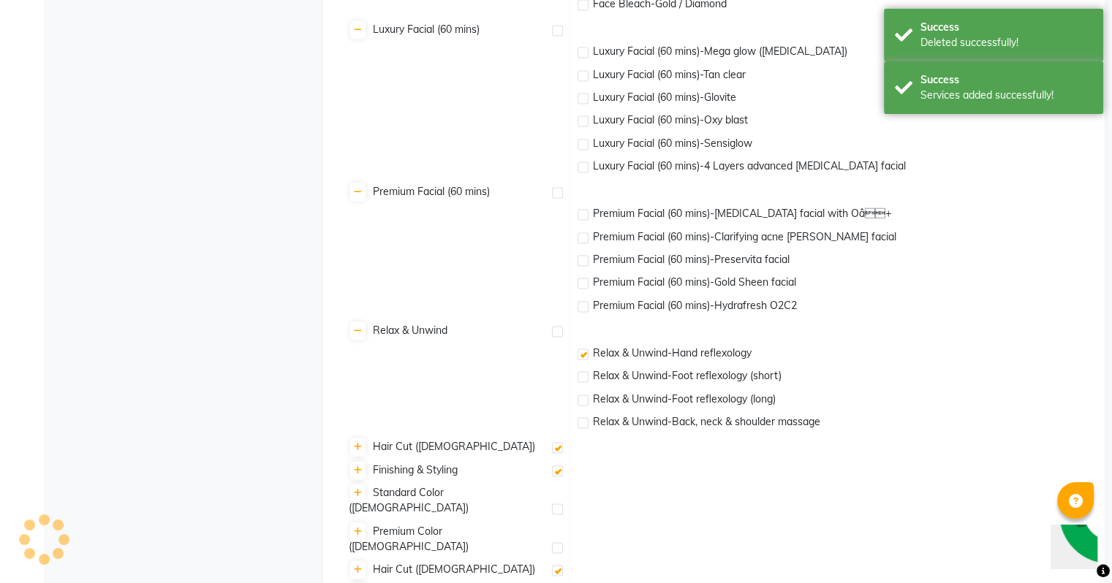
click at [586, 379] on label at bounding box center [583, 376] width 11 height 11
click at [586, 379] on input "checkbox" at bounding box center [583, 378] width 10 height 10
checkbox input "true"
drag, startPoint x: 586, startPoint y: 404, endPoint x: 588, endPoint y: 425, distance: 20.6
click at [586, 405] on label at bounding box center [583, 400] width 11 height 11
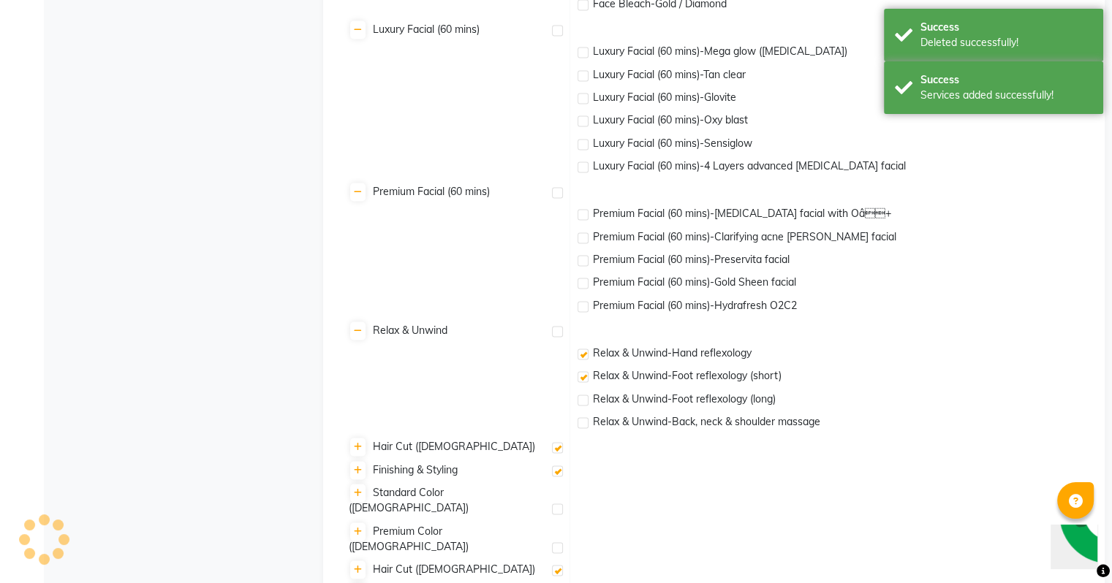
click at [586, 405] on input "checkbox" at bounding box center [583, 401] width 10 height 10
checkbox input "true"
click at [578, 420] on label at bounding box center [583, 422] width 11 height 11
click at [578, 420] on input "checkbox" at bounding box center [583, 424] width 10 height 10
checkbox input "true"
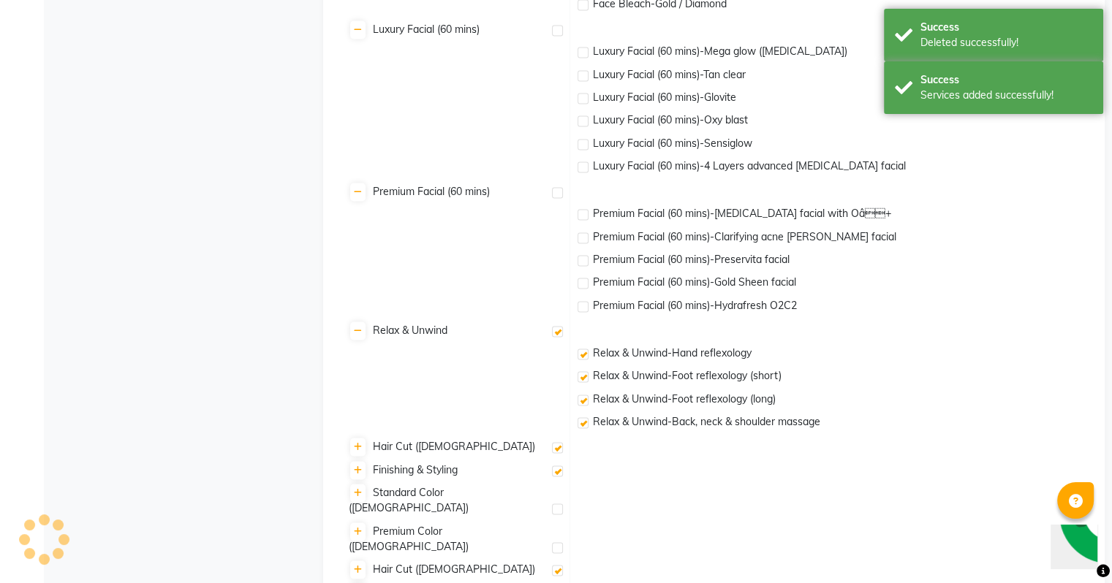
checkbox input "true"
click at [359, 451] on icon at bounding box center [358, 447] width 8 height 9
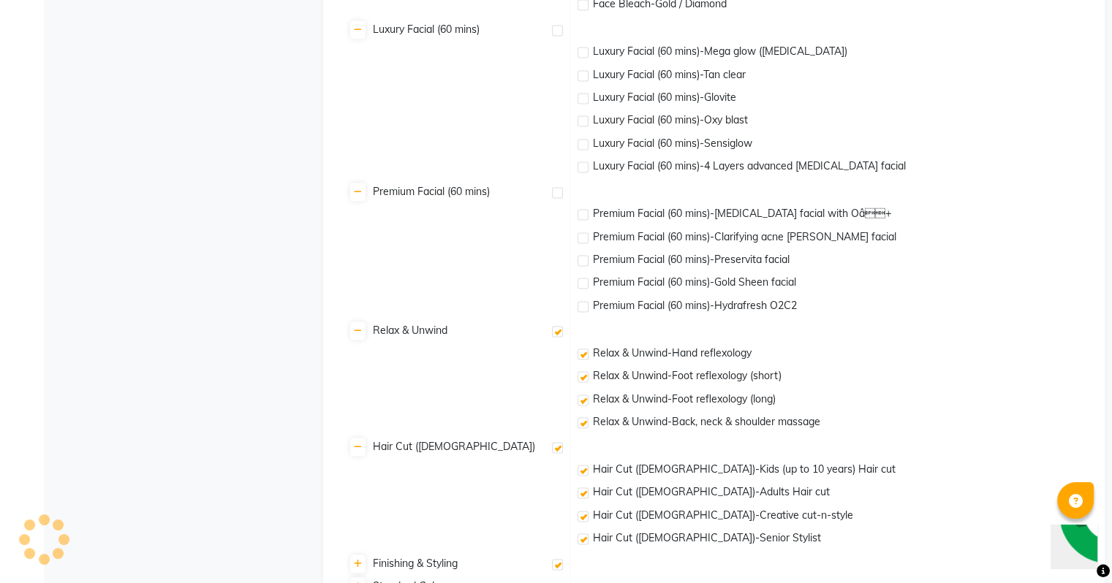
scroll to position [2254, 0]
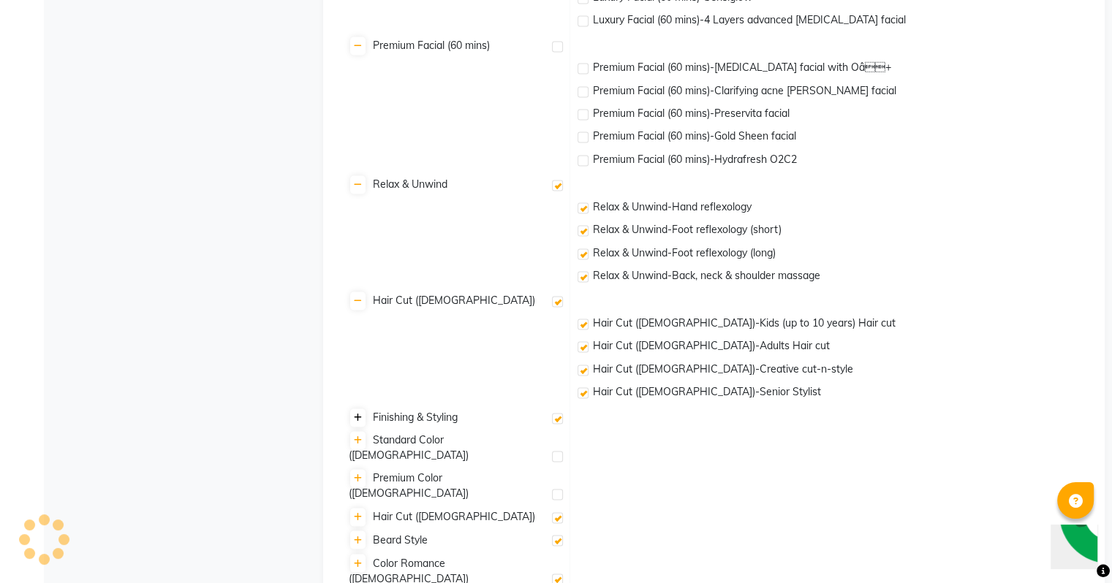
click at [360, 418] on icon at bounding box center [358, 418] width 8 height 9
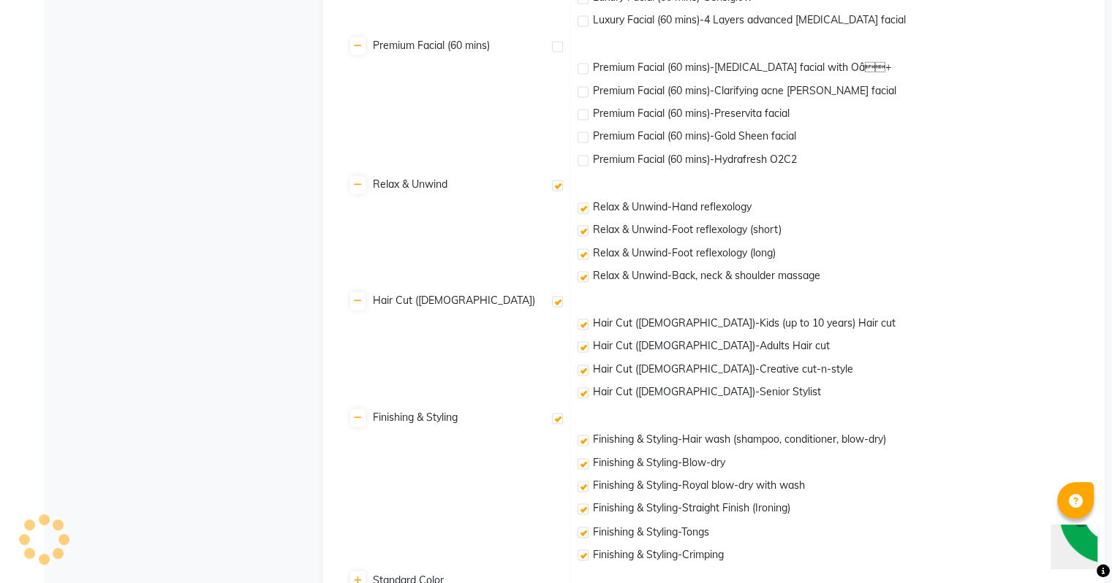
scroll to position [2400, 0]
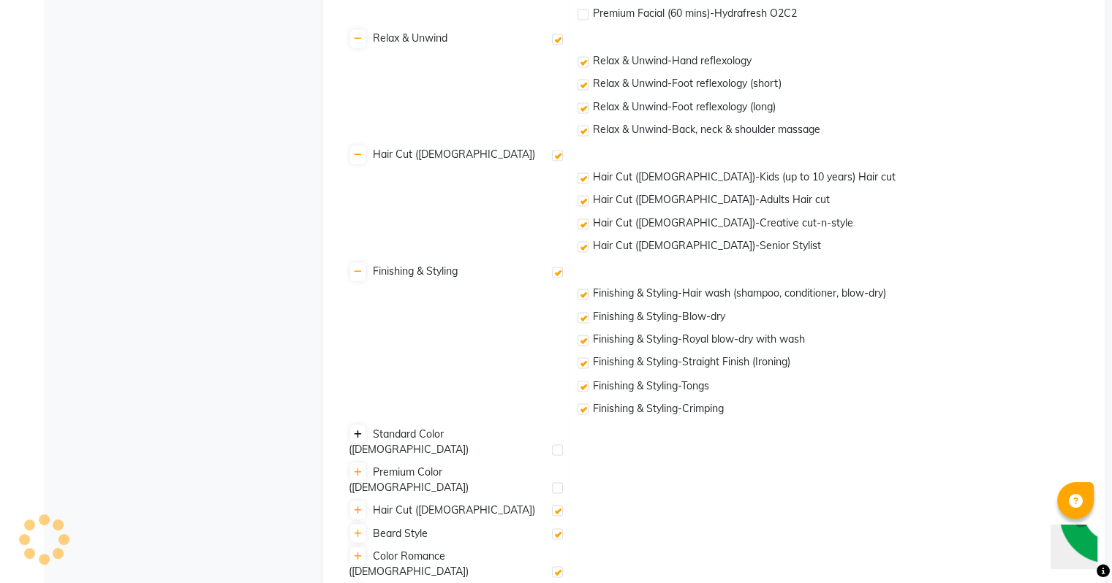
click at [360, 437] on icon at bounding box center [358, 434] width 8 height 9
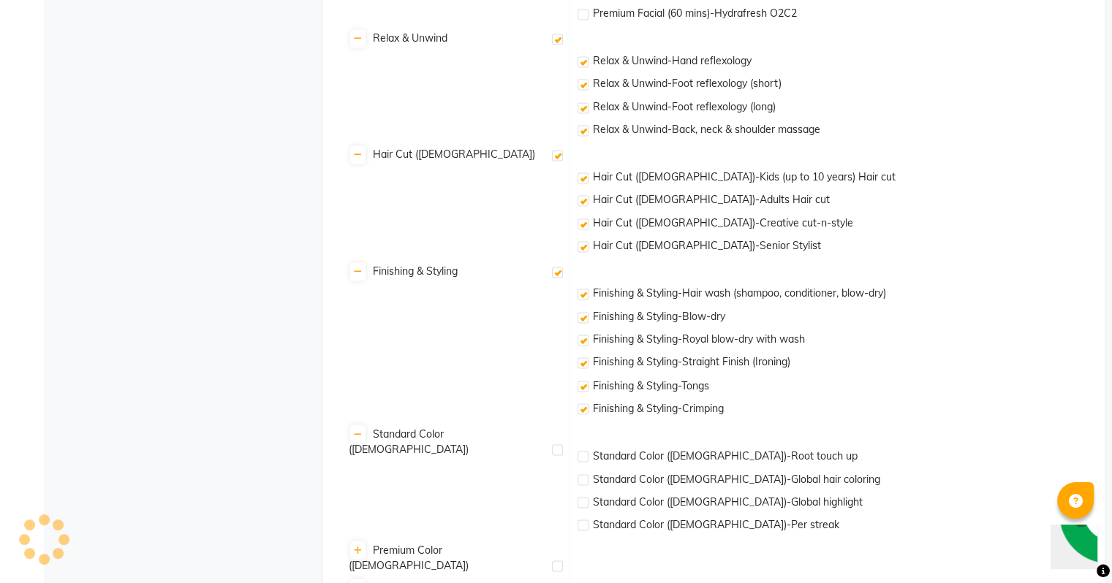
click at [556, 428] on div "Standard Color (Female)" at bounding box center [455, 441] width 213 height 31
click at [554, 445] on label at bounding box center [557, 450] width 11 height 11
click at [554, 446] on input "checkbox" at bounding box center [557, 451] width 10 height 10
checkbox input "true"
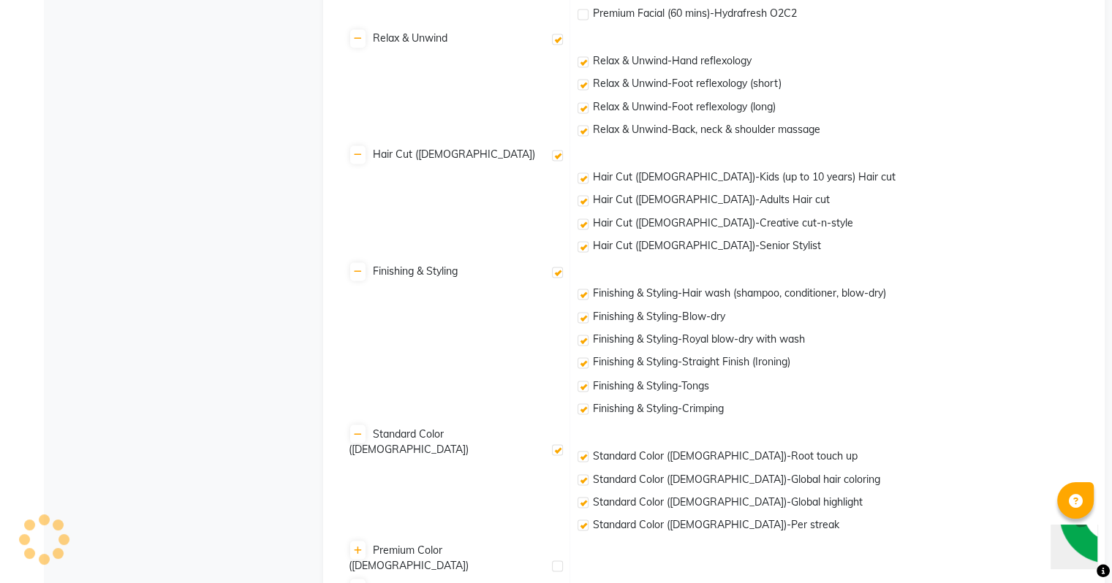
checkbox input "true"
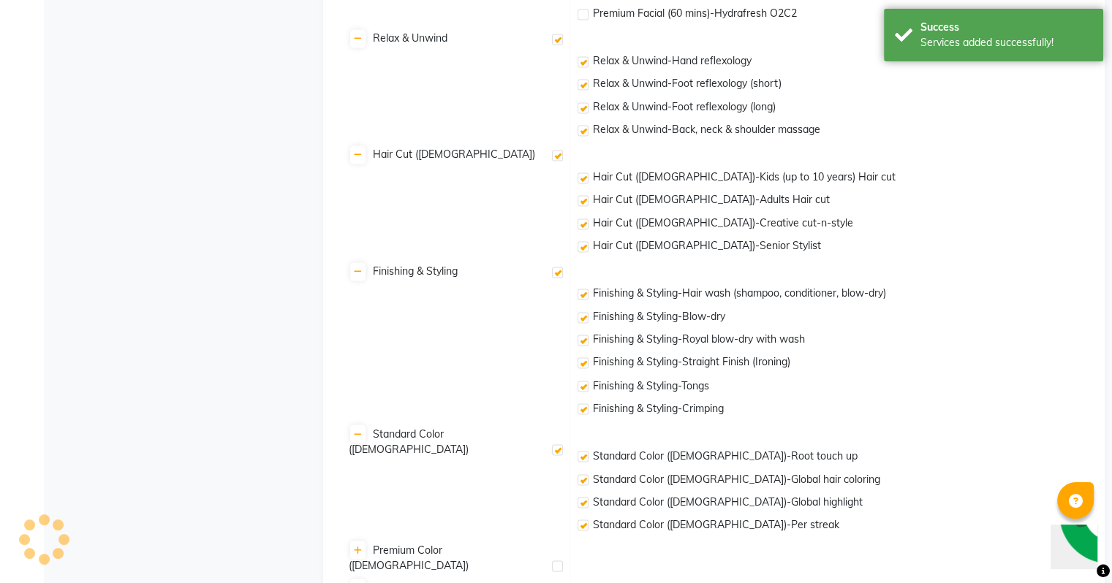
scroll to position [2565, 0]
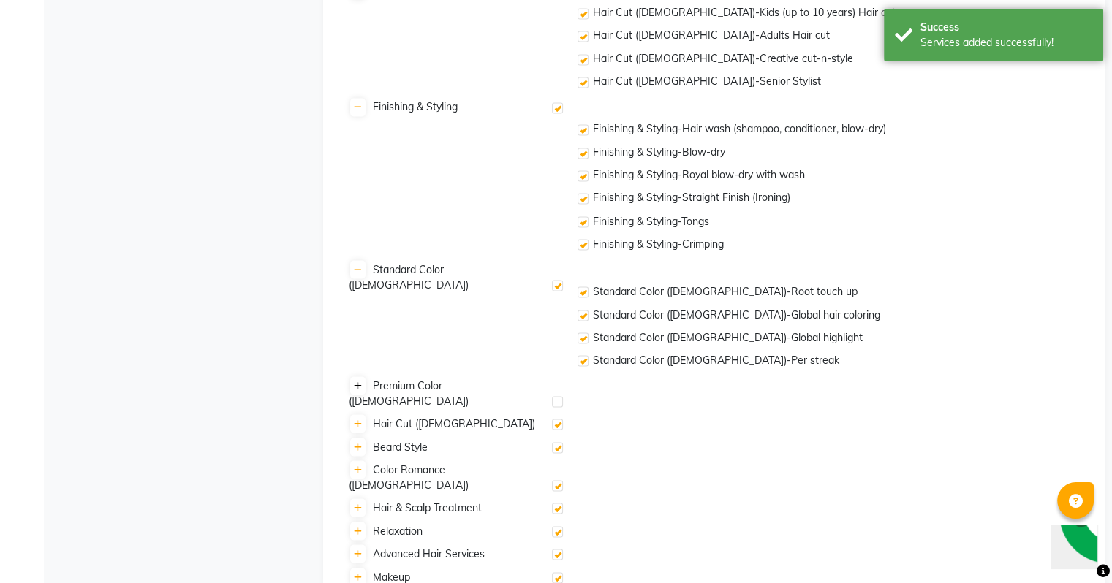
click at [361, 385] on link at bounding box center [357, 386] width 15 height 18
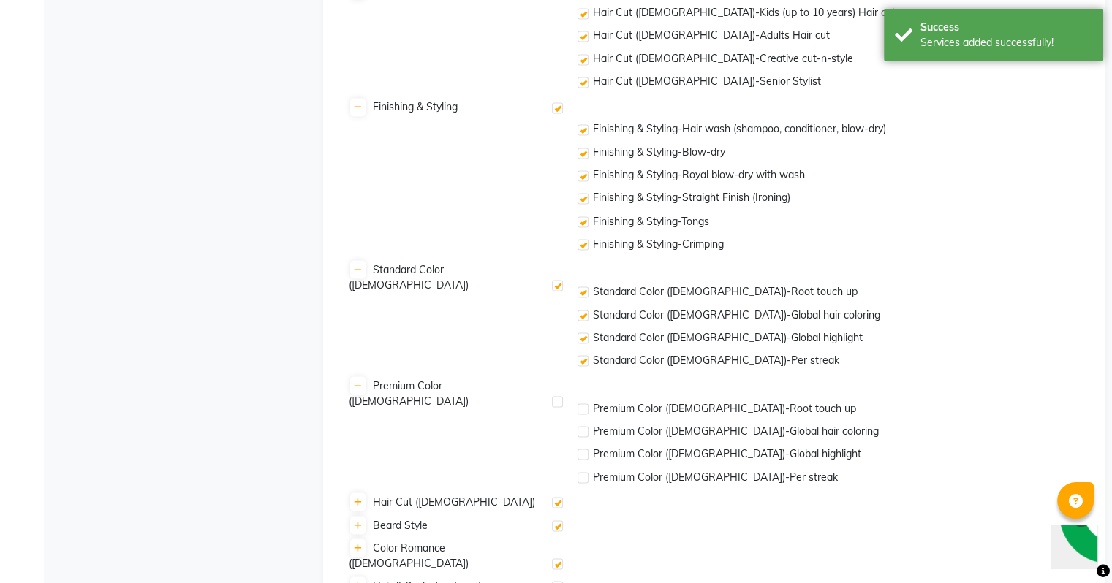
click at [559, 396] on label at bounding box center [557, 401] width 11 height 11
click at [559, 398] on input "checkbox" at bounding box center [557, 403] width 10 height 10
checkbox input "true"
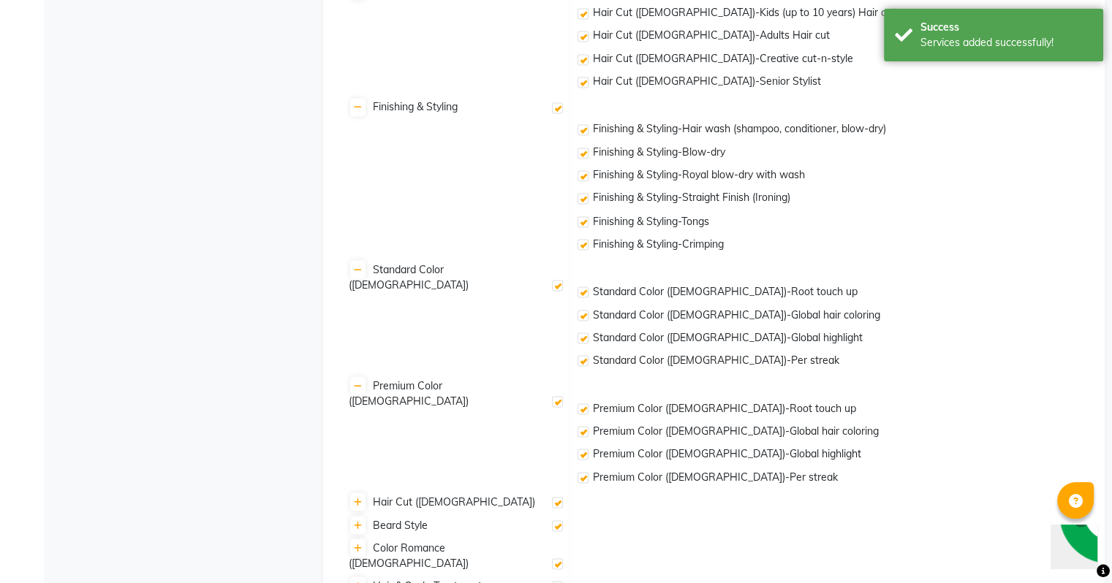
checkbox input "true"
click at [360, 504] on icon at bounding box center [358, 502] width 8 height 9
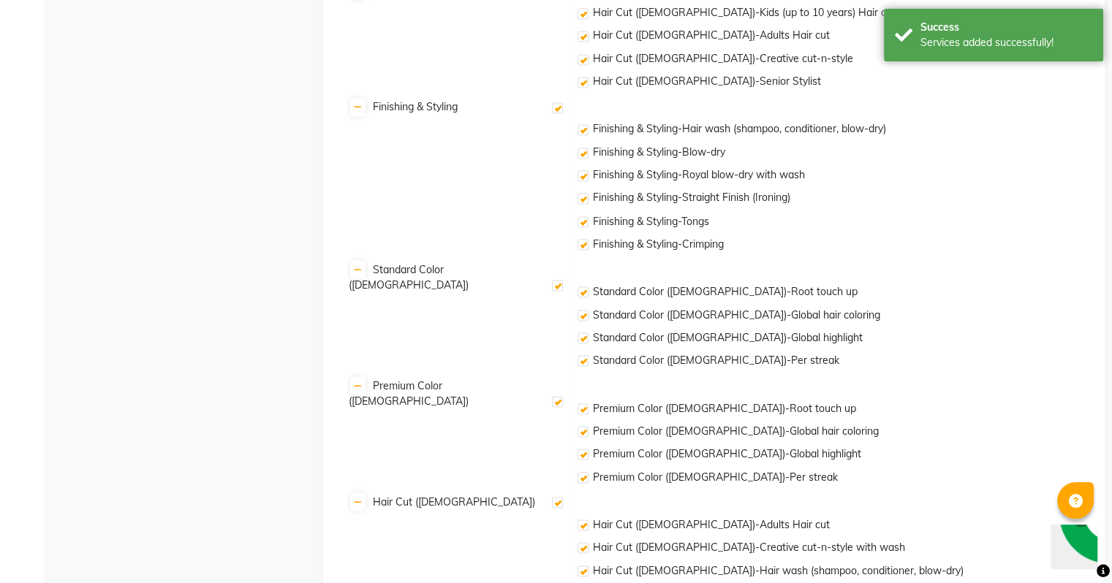
scroll to position [2775, 0]
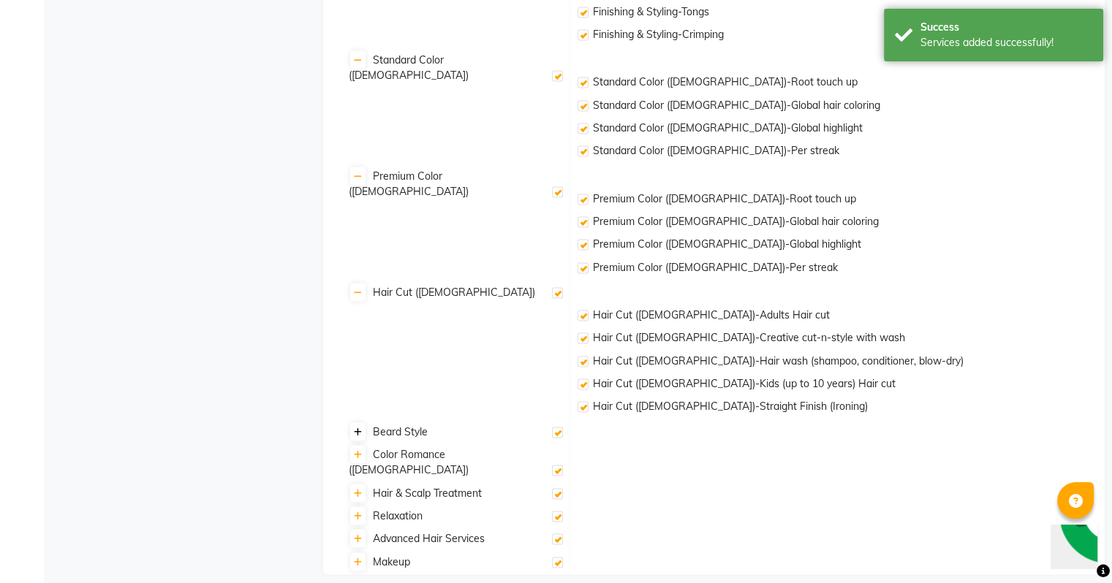
click at [360, 436] on icon at bounding box center [358, 432] width 8 height 9
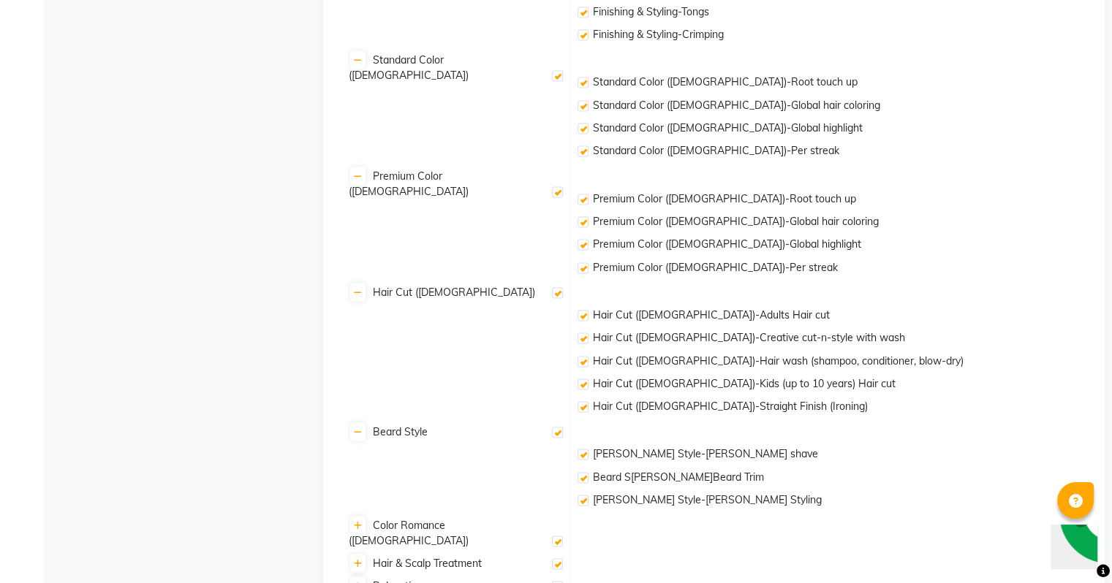
scroll to position [2846, 0]
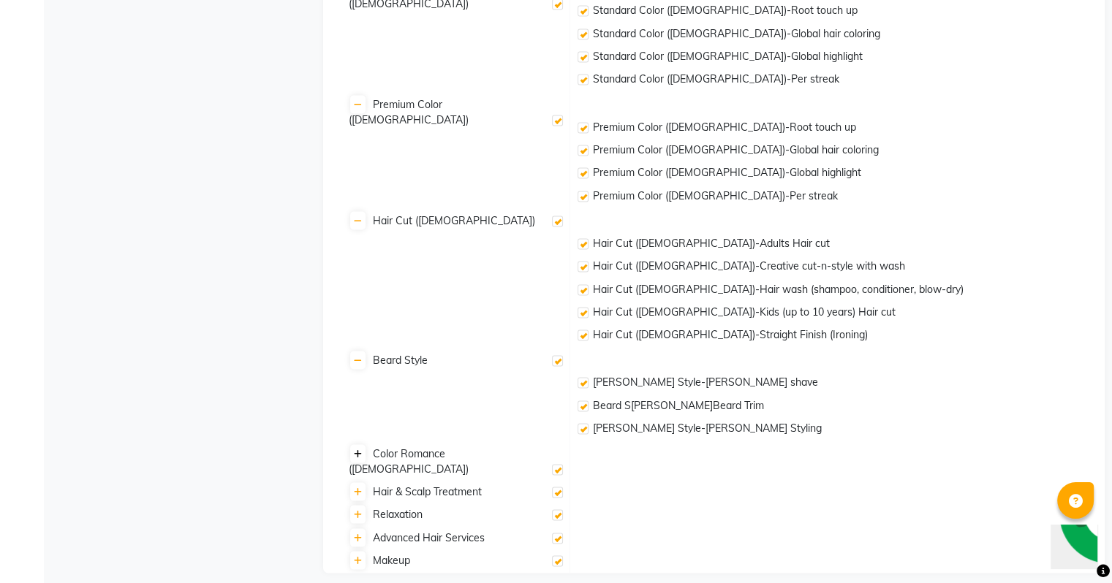
click at [355, 458] on icon at bounding box center [358, 454] width 8 height 9
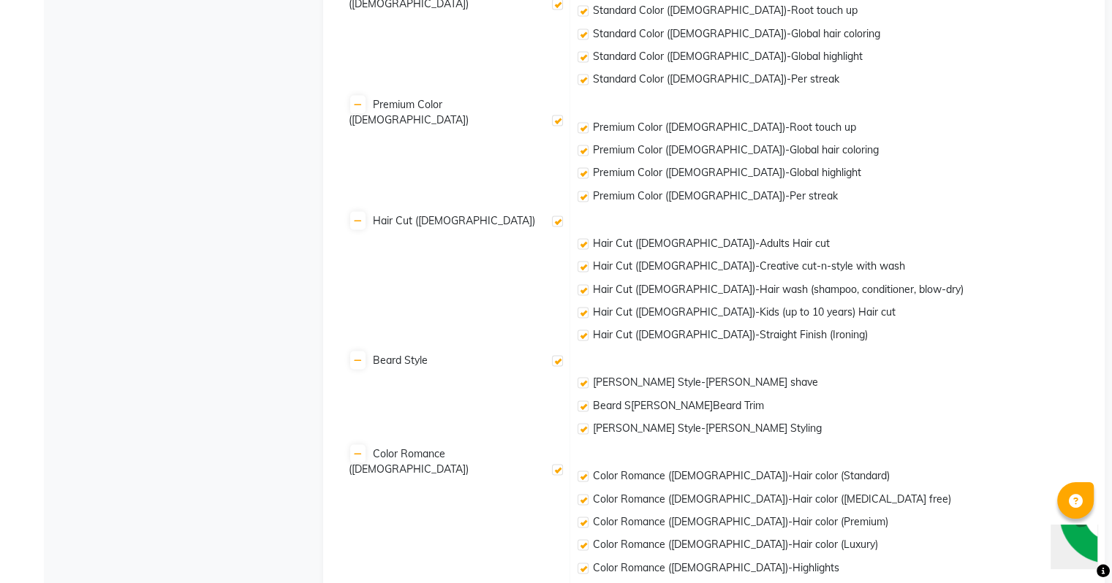
scroll to position [3008, 0]
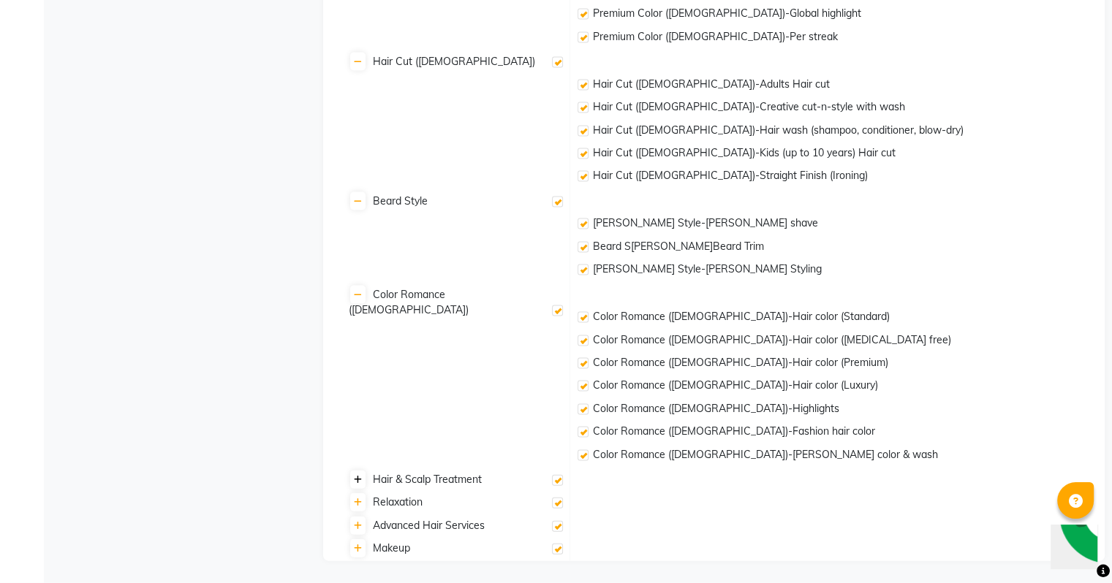
click at [362, 481] on link at bounding box center [357, 480] width 15 height 18
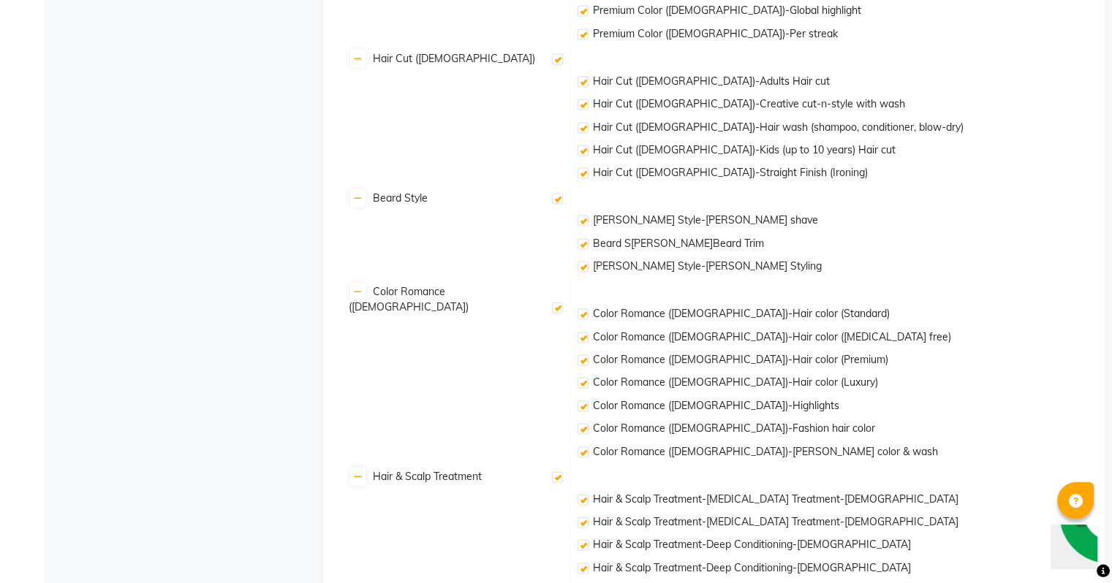
scroll to position [3377, 0]
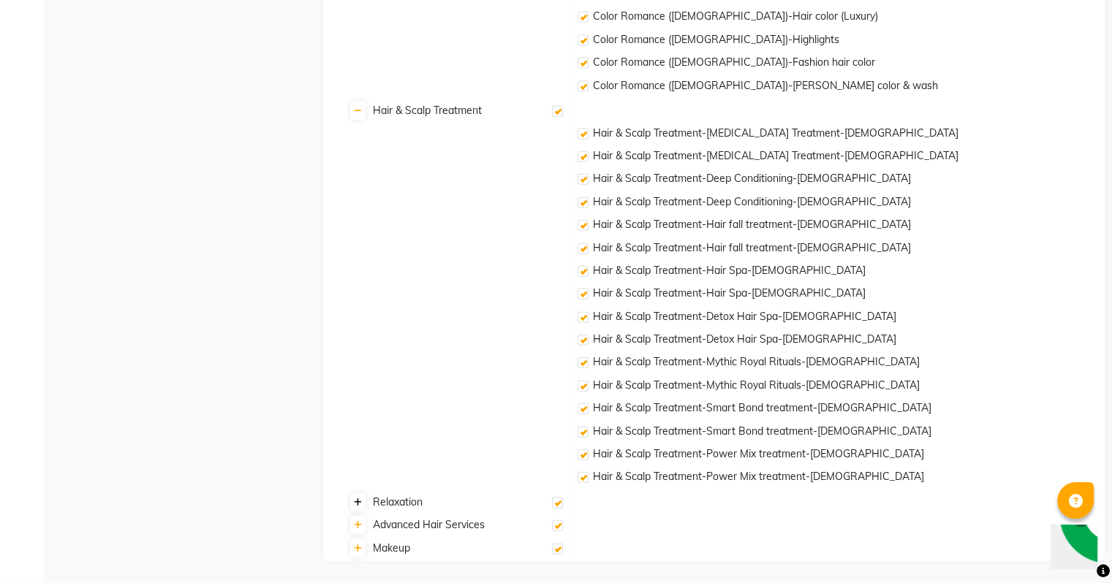
click at [357, 505] on icon at bounding box center [358, 503] width 8 height 9
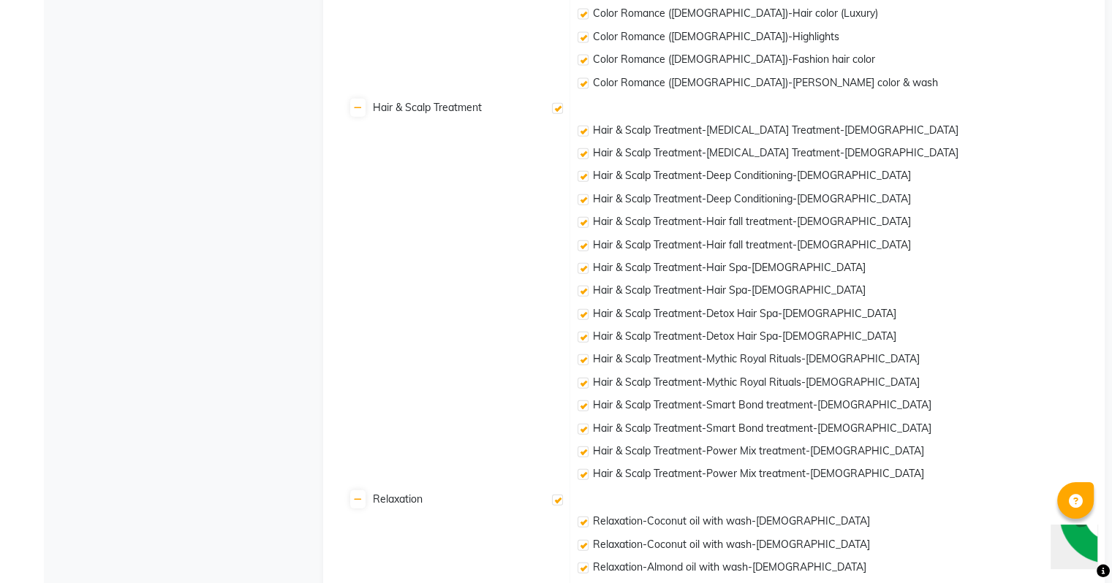
scroll to position [3562, 0]
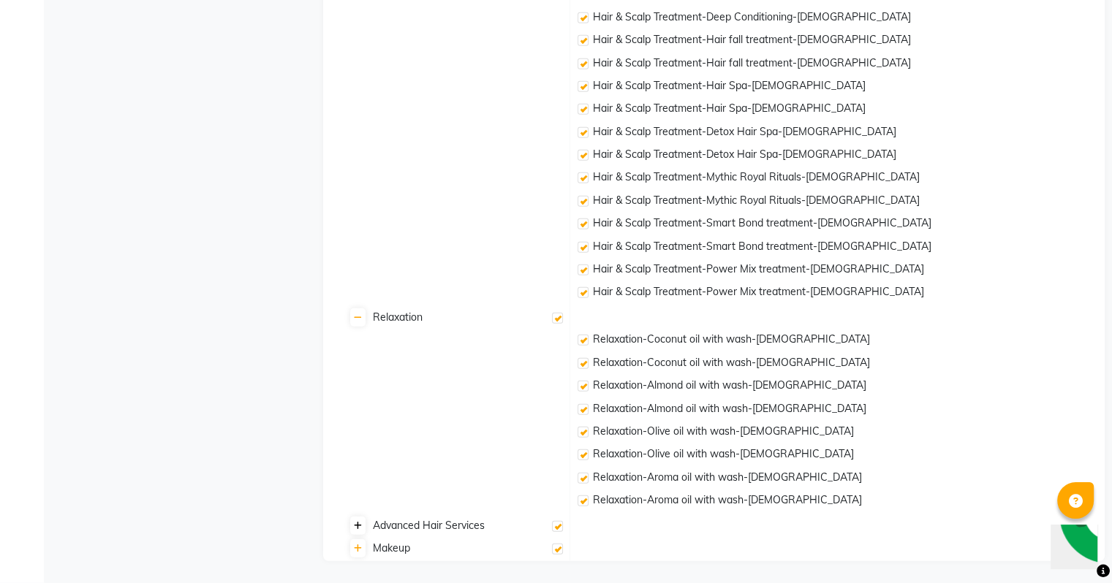
click at [352, 526] on link at bounding box center [357, 526] width 15 height 18
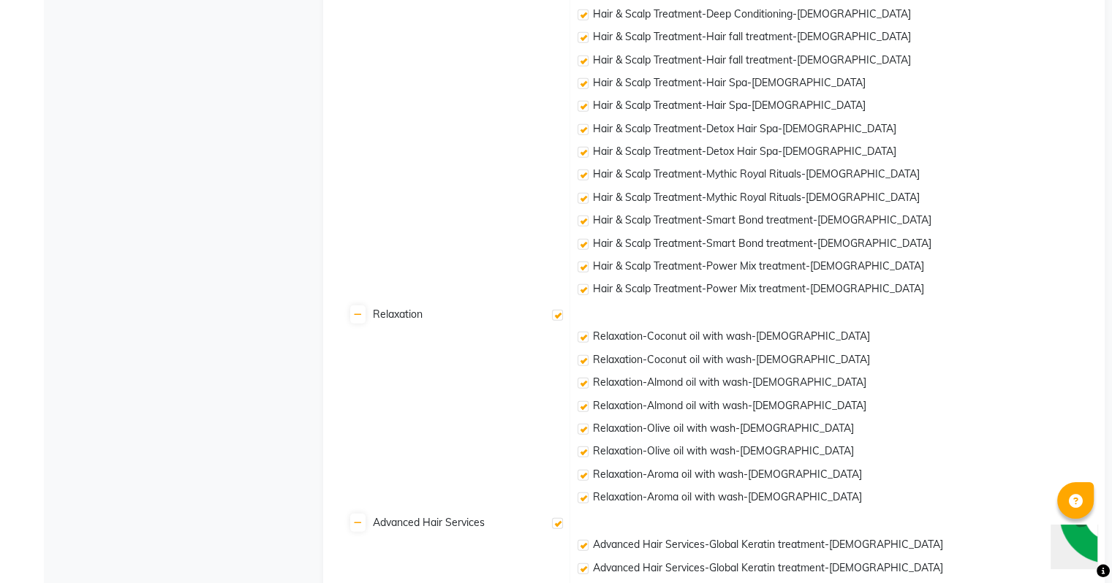
scroll to position [3702, 0]
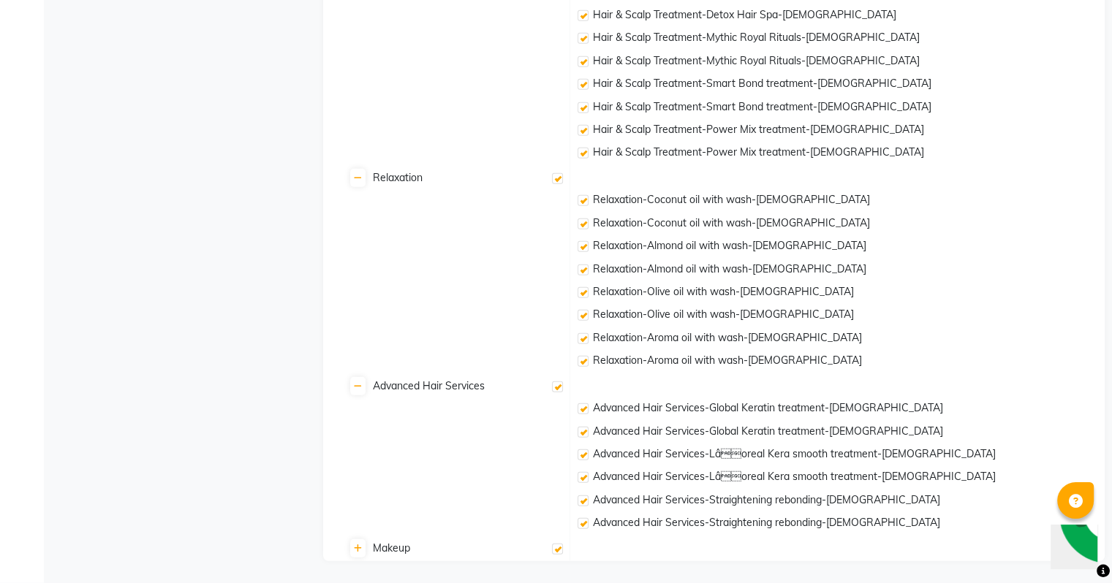
click at [556, 388] on label at bounding box center [557, 387] width 11 height 11
checkbox input "true"
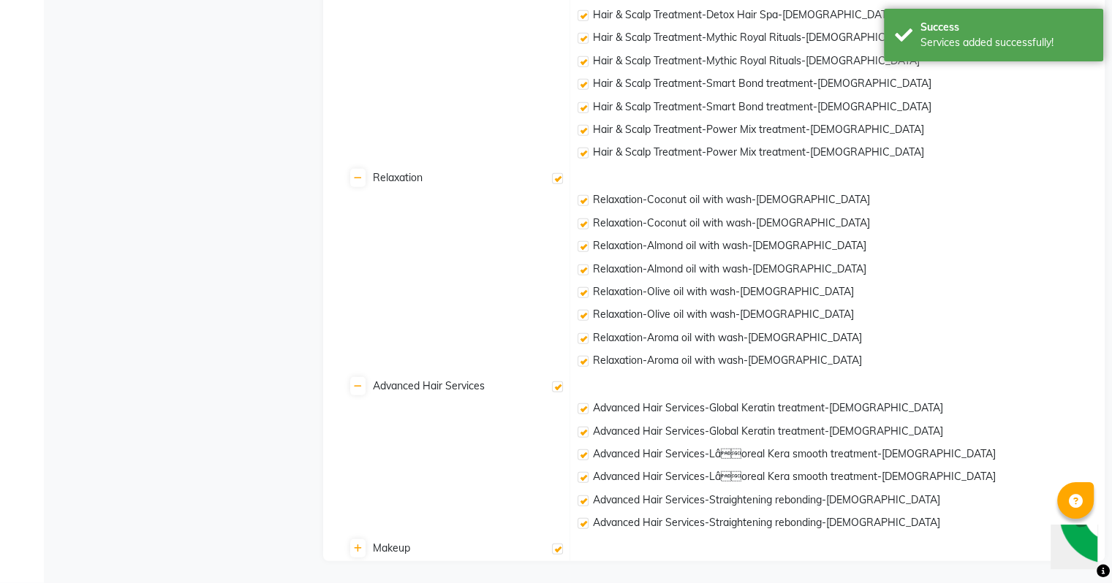
click at [582, 412] on label at bounding box center [583, 409] width 11 height 11
click at [582, 412] on input "checkbox" at bounding box center [583, 410] width 10 height 10
checkbox input "false"
click at [582, 431] on label at bounding box center [583, 432] width 11 height 11
click at [582, 431] on input "checkbox" at bounding box center [583, 433] width 10 height 10
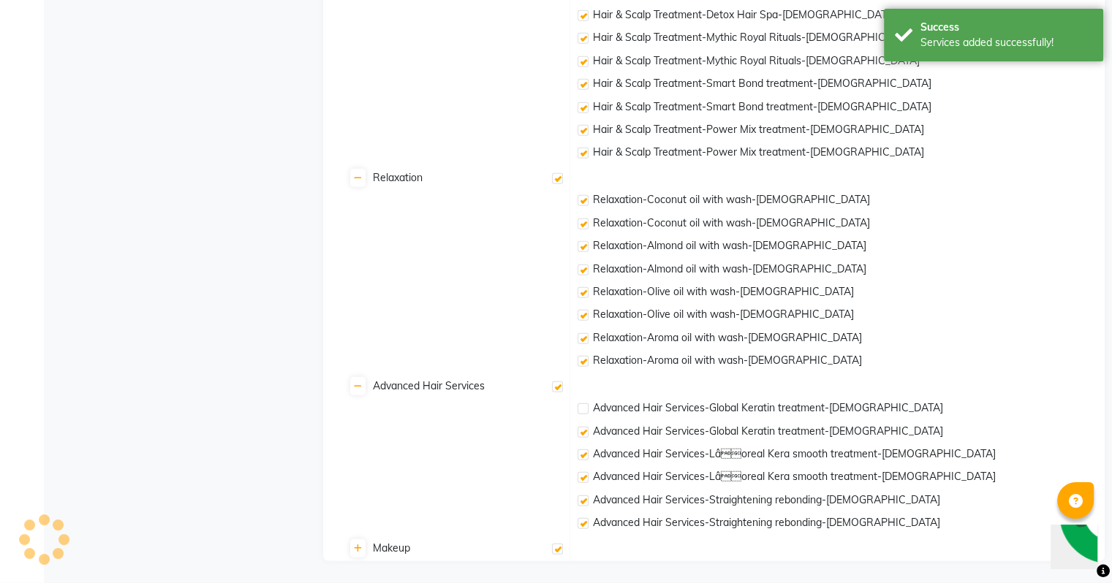
checkbox input "false"
click at [582, 455] on label at bounding box center [583, 455] width 11 height 11
click at [582, 455] on input "checkbox" at bounding box center [583, 456] width 10 height 10
checkbox input "false"
click at [585, 475] on label at bounding box center [583, 477] width 11 height 11
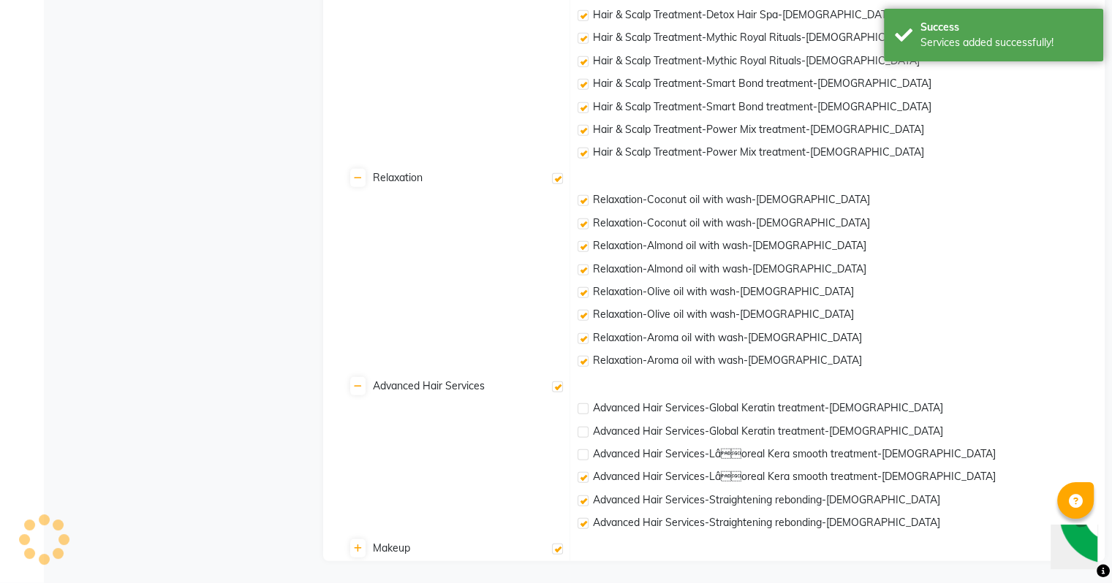
click at [585, 475] on input "checkbox" at bounding box center [583, 479] width 10 height 10
checkbox input "false"
drag, startPoint x: 586, startPoint y: 502, endPoint x: 589, endPoint y: 519, distance: 17.9
click at [586, 502] on label at bounding box center [583, 501] width 11 height 11
click at [586, 502] on input "checkbox" at bounding box center [583, 502] width 10 height 10
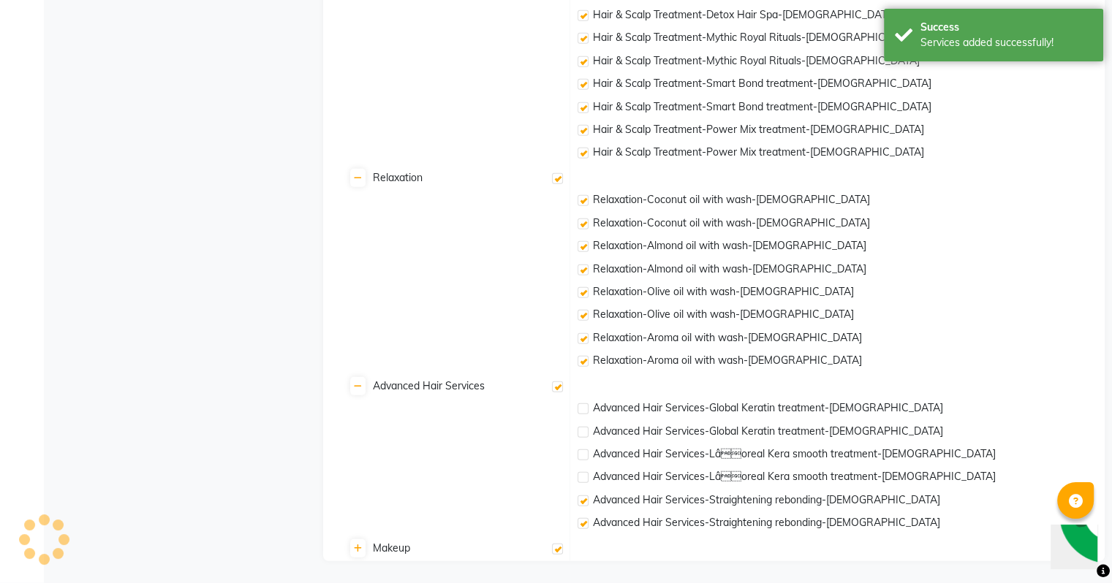
checkbox input "false"
click at [585, 525] on label at bounding box center [583, 523] width 11 height 11
click at [585, 525] on input "checkbox" at bounding box center [583, 525] width 10 height 10
checkbox input "false"
click at [559, 550] on label at bounding box center [557, 549] width 11 height 11
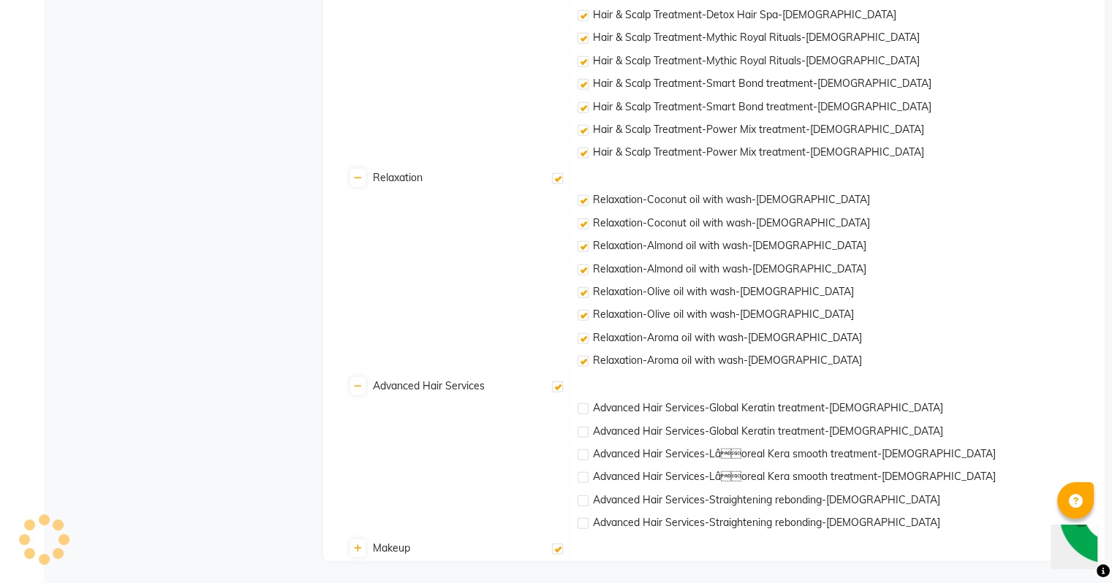
click at [559, 551] on label at bounding box center [557, 549] width 11 height 11
checkbox input "false"
click at [554, 390] on label at bounding box center [557, 387] width 11 height 11
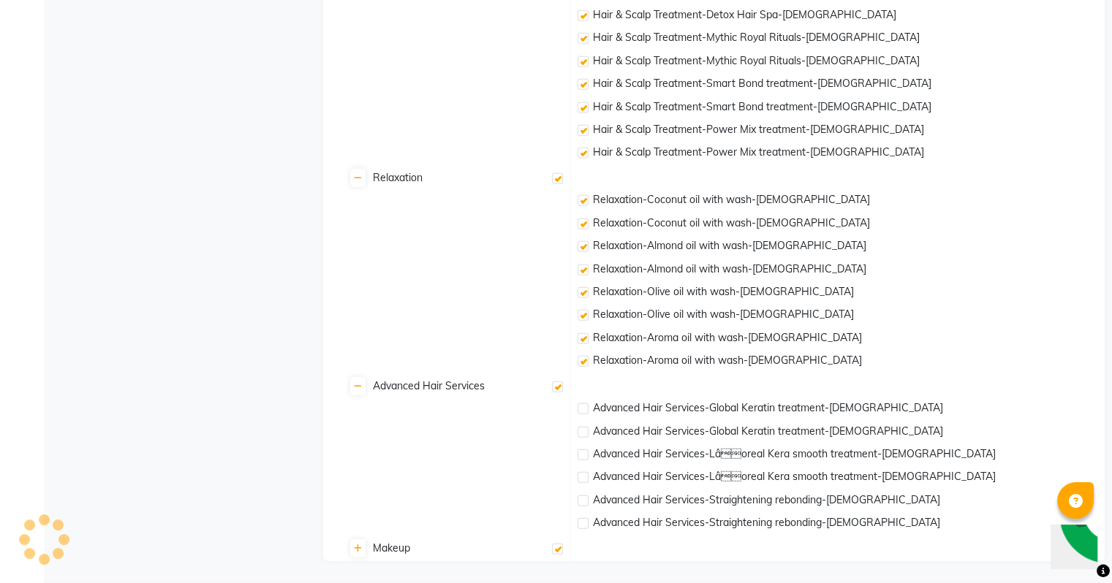
checkbox input "false"
click at [752, 549] on td at bounding box center [837, 549] width 535 height 23
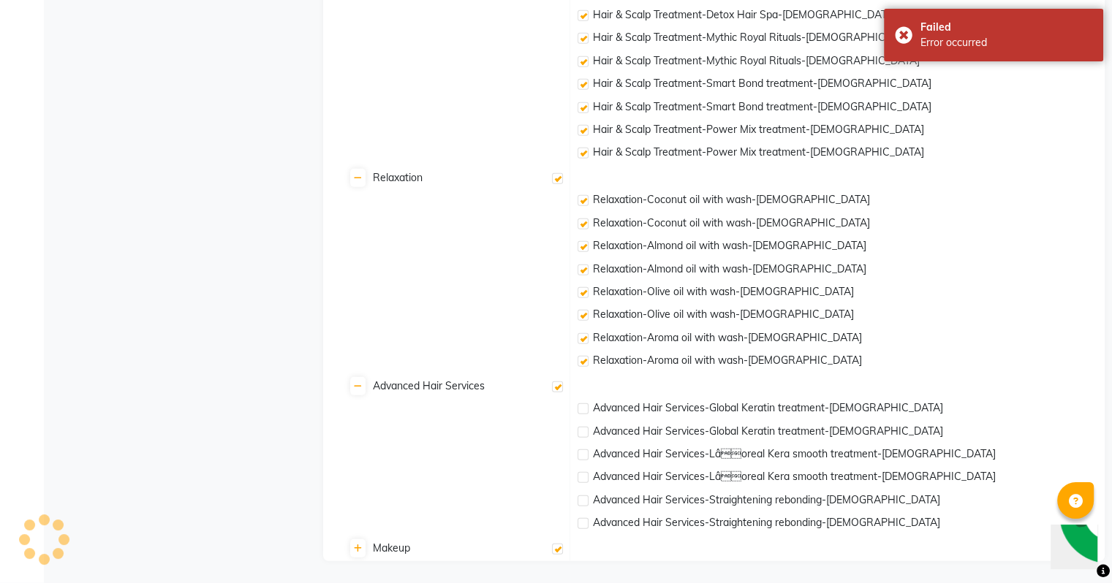
click at [556, 548] on label at bounding box center [557, 549] width 11 height 11
checkbox input "true"
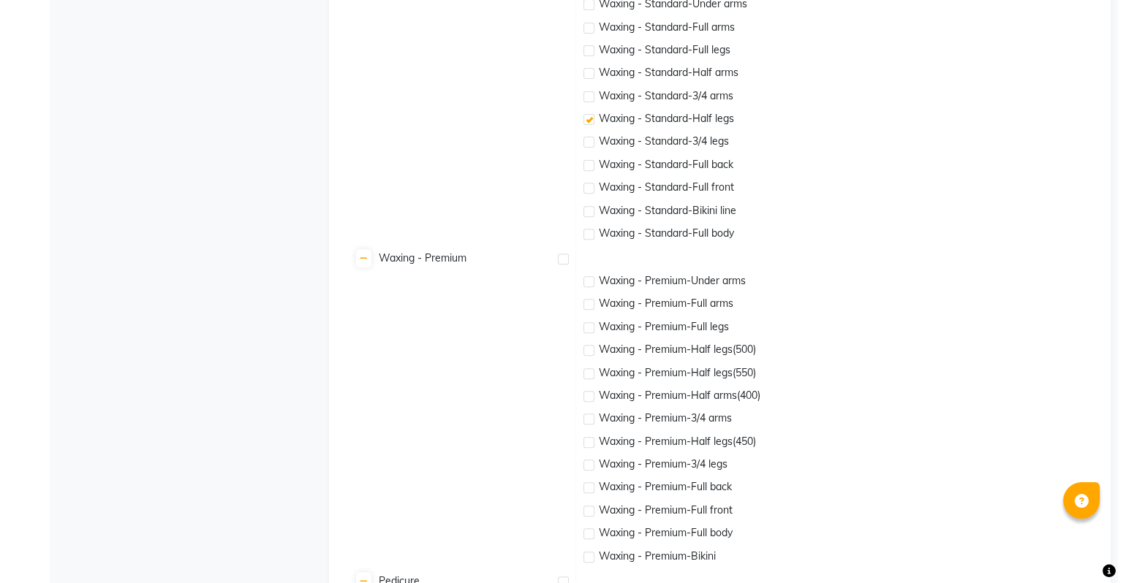
scroll to position [0, 0]
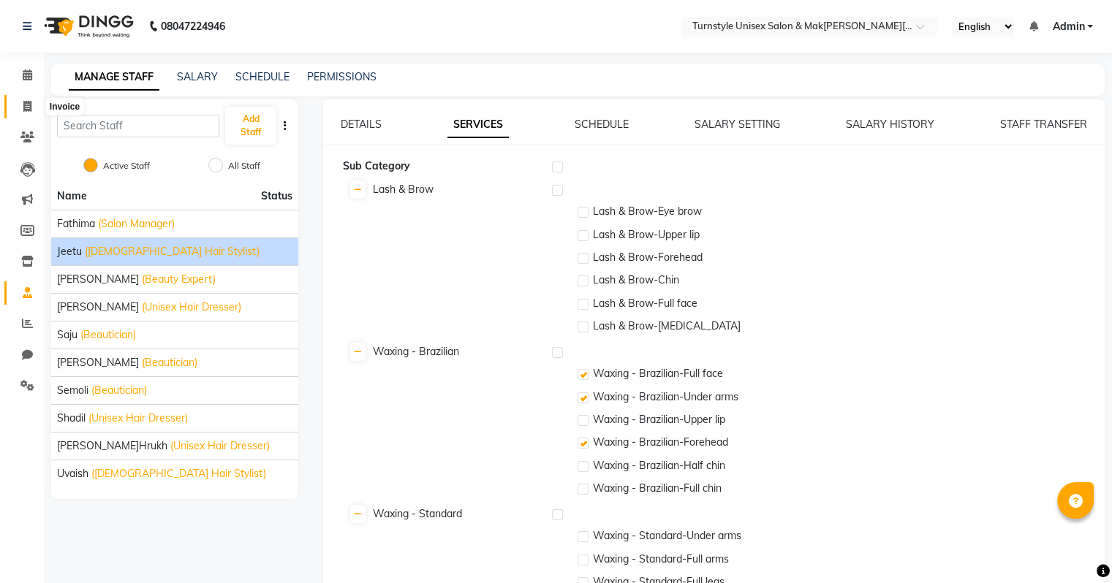
click at [29, 102] on icon at bounding box center [27, 106] width 8 height 11
select select "service"
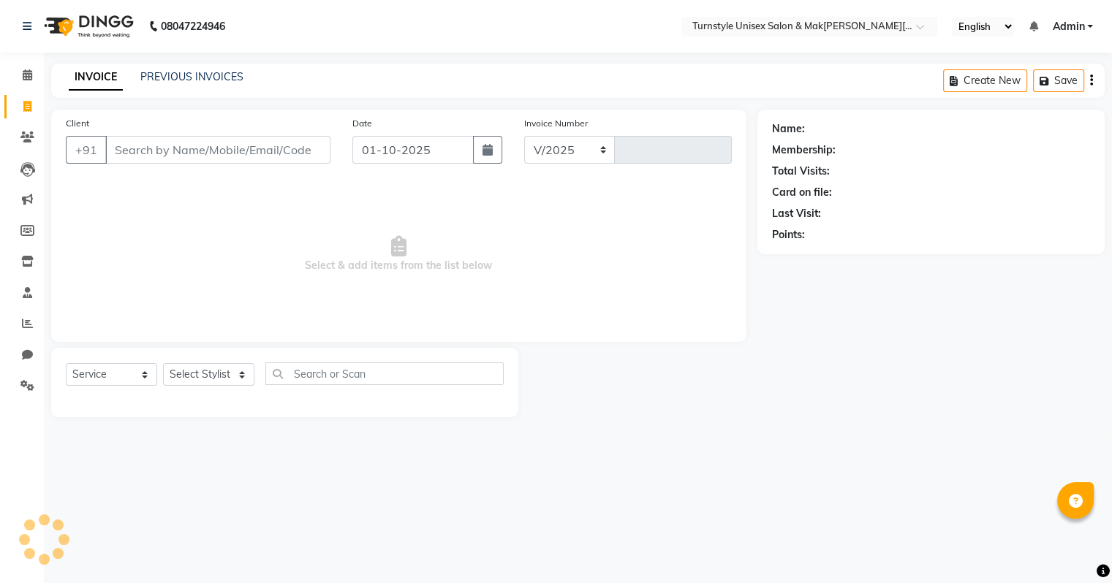
select select "9091"
type input "0003"
click at [192, 377] on select "Select Stylist Fathima Jeetu Lalita Saif Saju Sara Semoli Shadil Shahrukh Uvaish" at bounding box center [208, 374] width 91 height 23
select select "93343"
click at [163, 364] on select "Select Stylist Fathima Jeetu Lalita Saif Saju Sara Semoli Shadil Shahrukh Uvaish" at bounding box center [208, 374] width 91 height 23
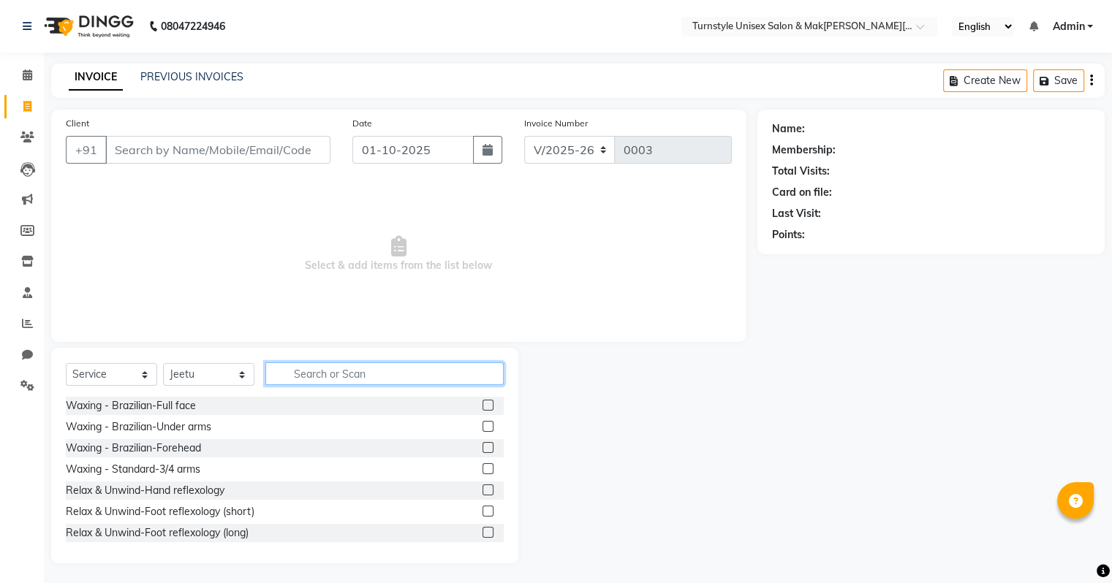
click at [291, 377] on input "text" at bounding box center [384, 374] width 238 height 23
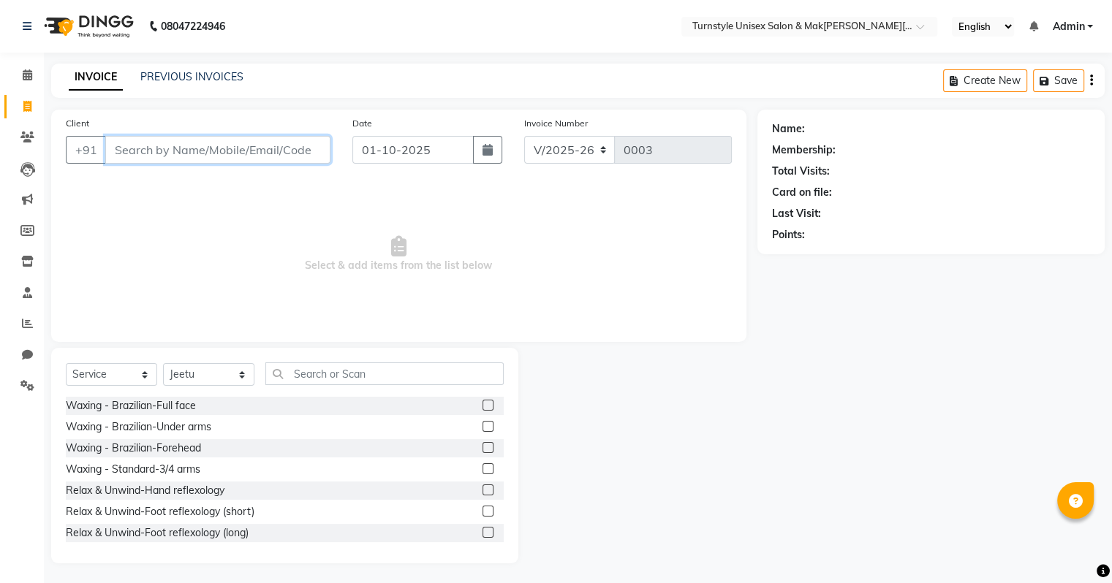
click at [199, 146] on input "Client" at bounding box center [217, 150] width 225 height 28
type input "7829825393"
click at [273, 159] on button "Add Client" at bounding box center [292, 150] width 75 height 28
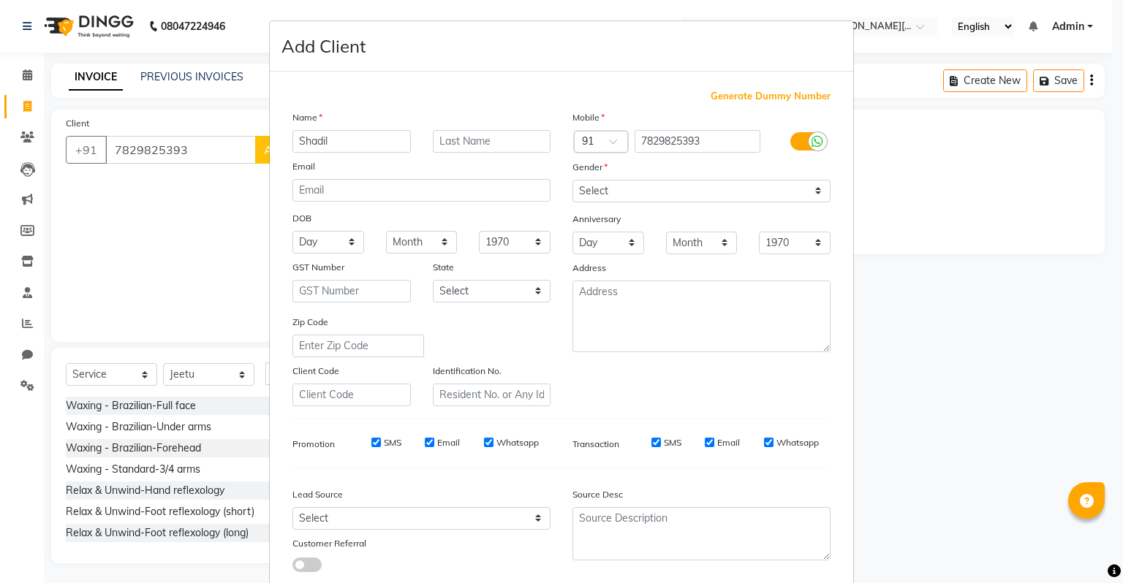
type input "Shadil"
click at [562, 193] on div "Select Male Female Other Prefer Not To Say" at bounding box center [702, 191] width 280 height 23
click at [575, 191] on select "Select Male Female Other Prefer Not To Say" at bounding box center [701, 191] width 258 height 23
select select "male"
click at [572, 181] on select "Select Male Female Other Prefer Not To Say" at bounding box center [701, 191] width 258 height 23
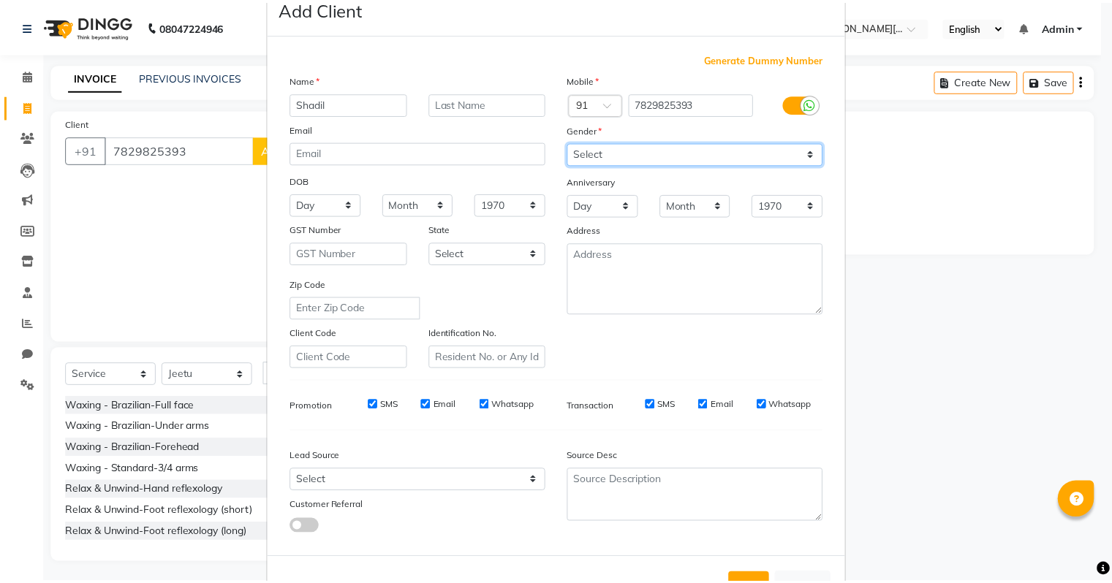
scroll to position [98, 0]
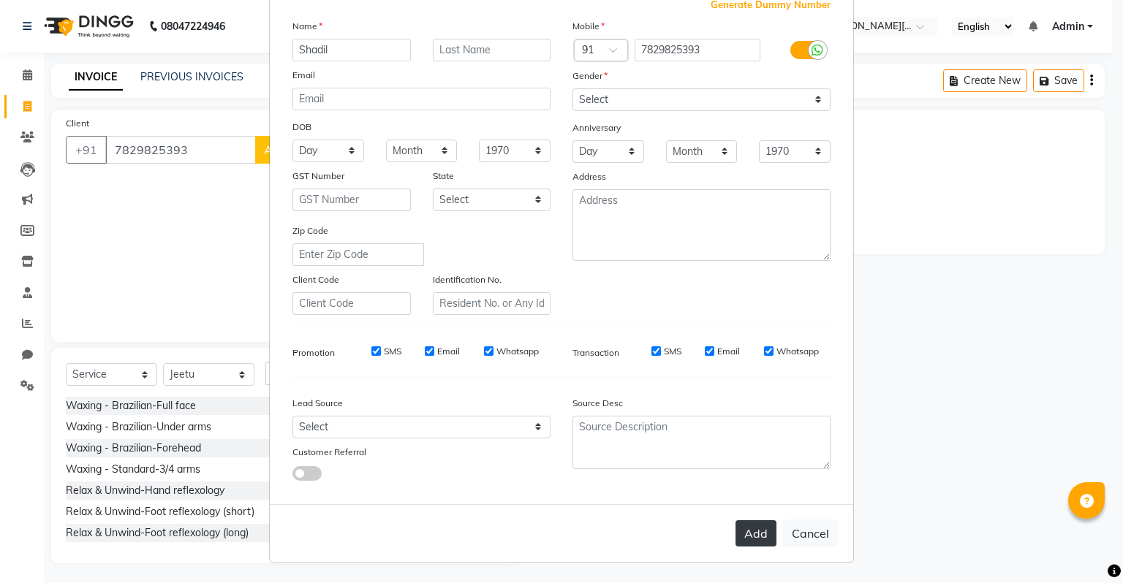
click at [746, 541] on button "Add" at bounding box center [756, 534] width 41 height 26
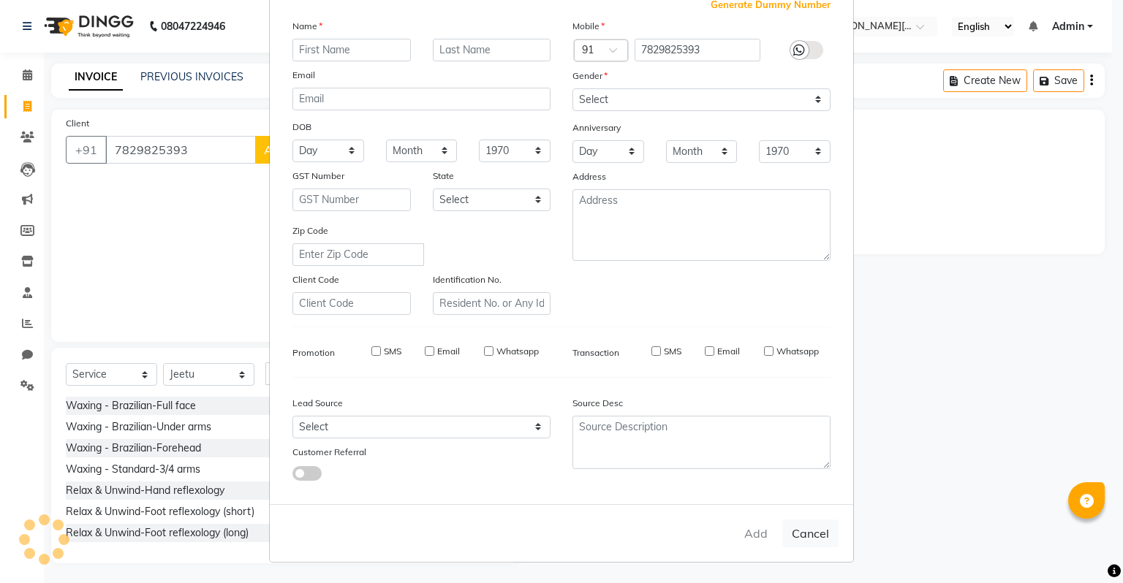
select select
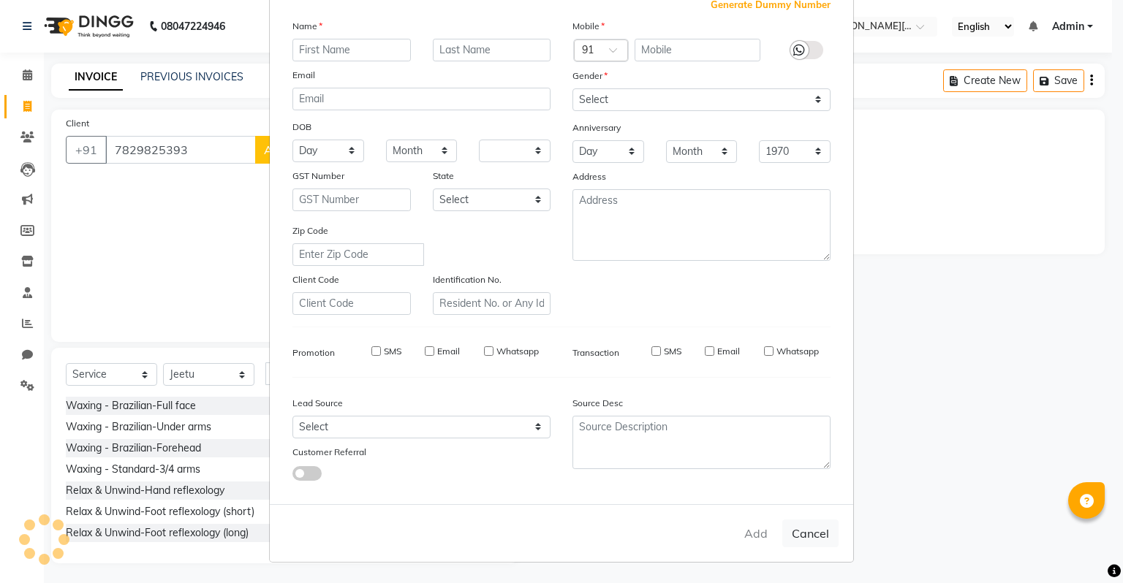
select select
checkbox input "false"
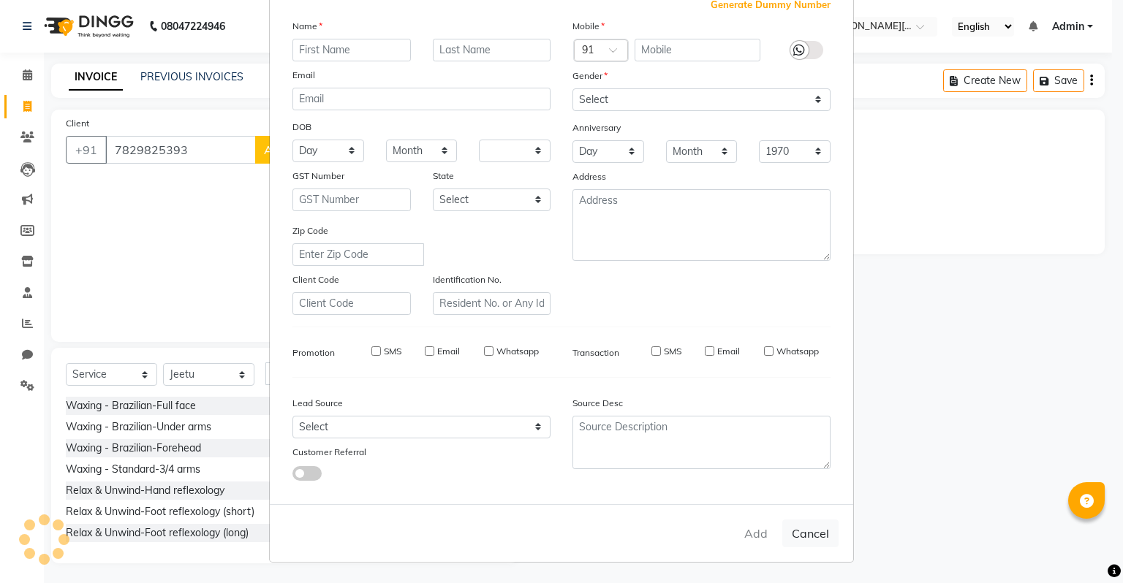
checkbox input "false"
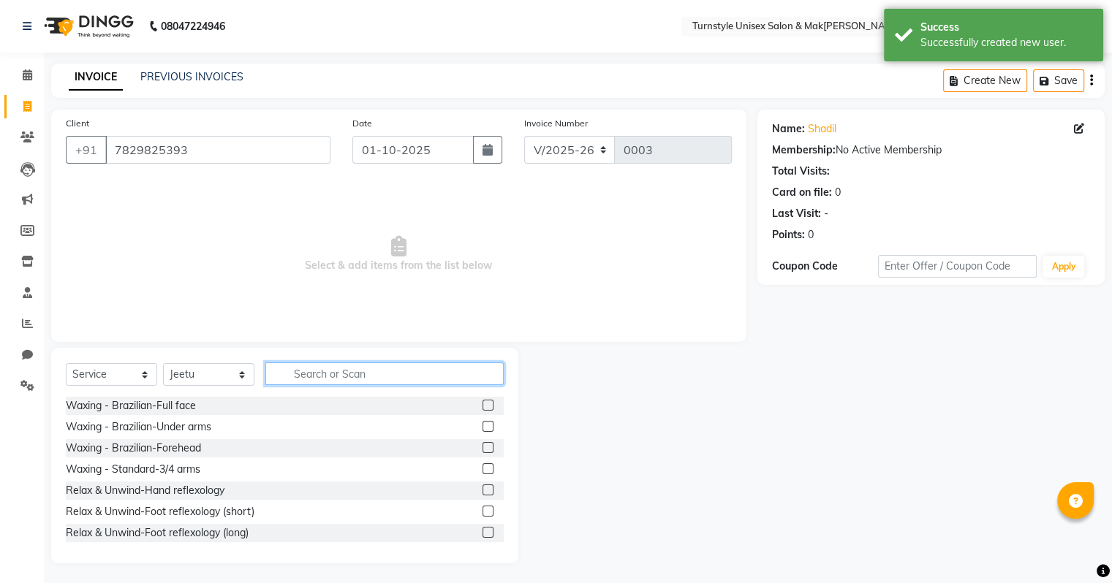
click at [310, 382] on input "text" at bounding box center [384, 374] width 238 height 23
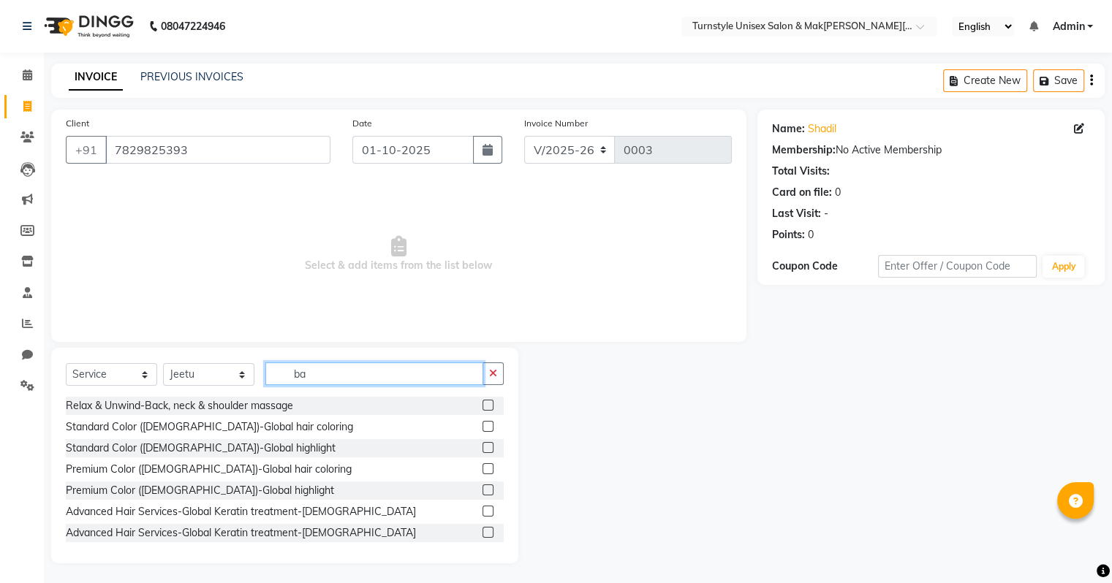
type input "b"
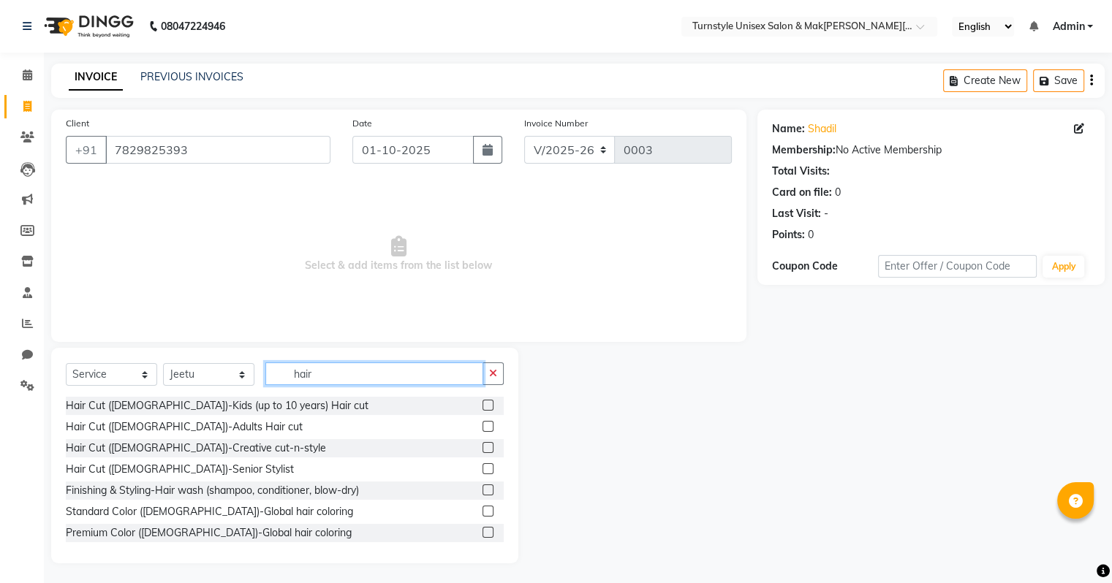
type input "hair"
click at [483, 407] on label at bounding box center [488, 405] width 11 height 11
click at [483, 407] on input "checkbox" at bounding box center [488, 406] width 10 height 10
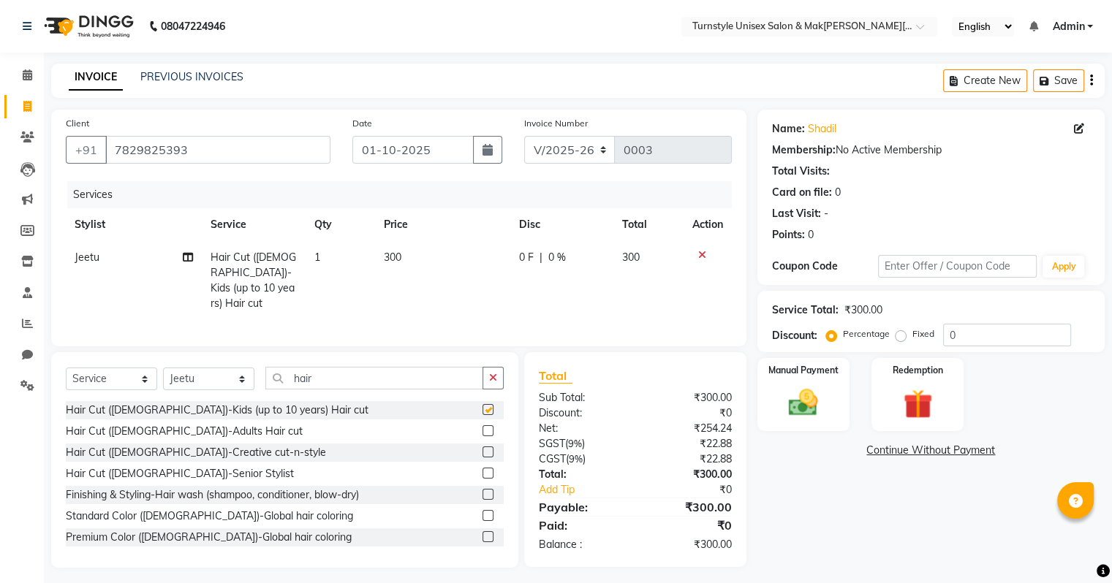
checkbox input "false"
click at [382, 262] on td "300" at bounding box center [442, 280] width 135 height 79
select select "93343"
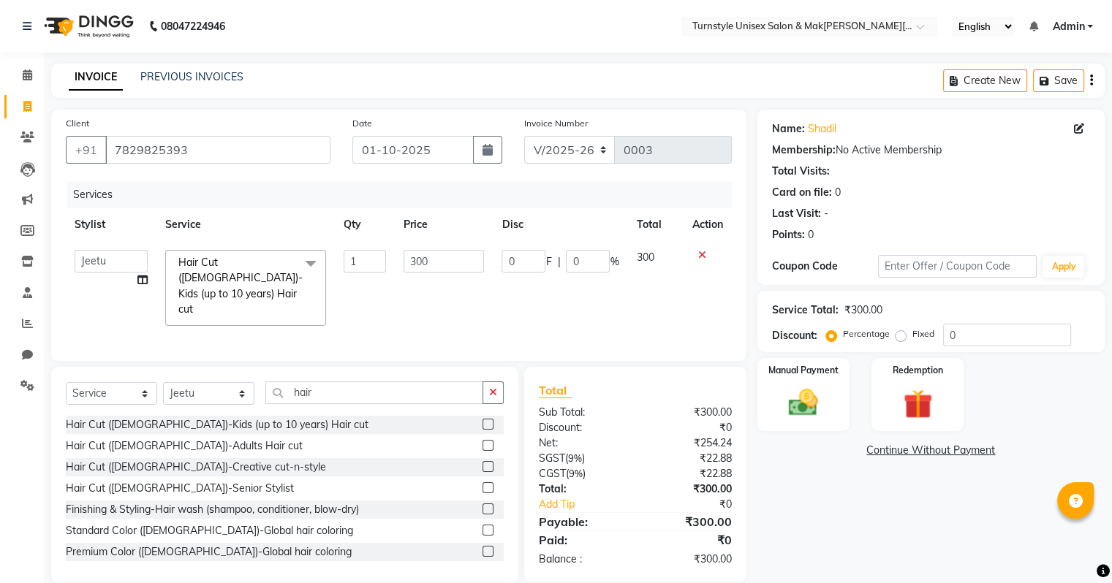
click at [393, 260] on td "1" at bounding box center [365, 288] width 60 height 94
click at [434, 252] on input "300" at bounding box center [444, 261] width 80 height 23
type input "3"
type input "1"
type input "2"
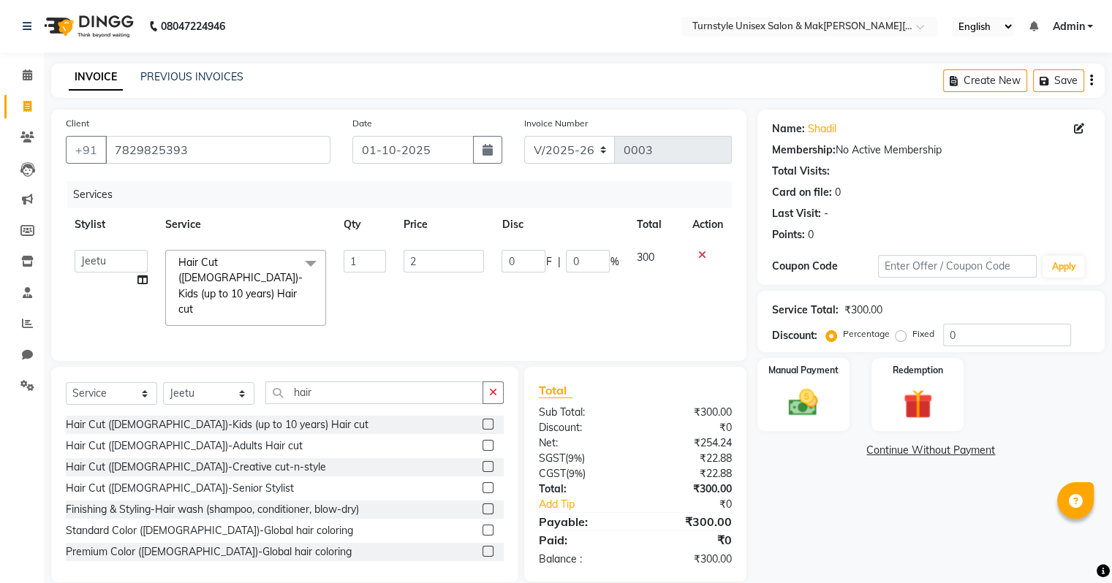
click at [702, 255] on icon at bounding box center [702, 255] width 8 height 10
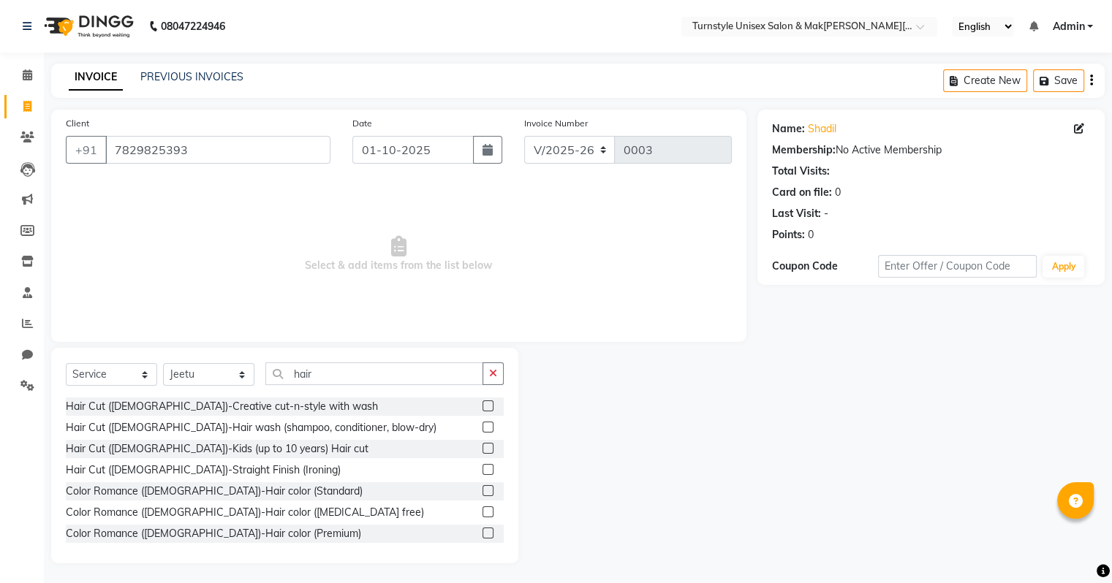
scroll to position [0, 0]
click at [483, 429] on label at bounding box center [488, 426] width 11 height 11
click at [483, 429] on input "checkbox" at bounding box center [488, 428] width 10 height 10
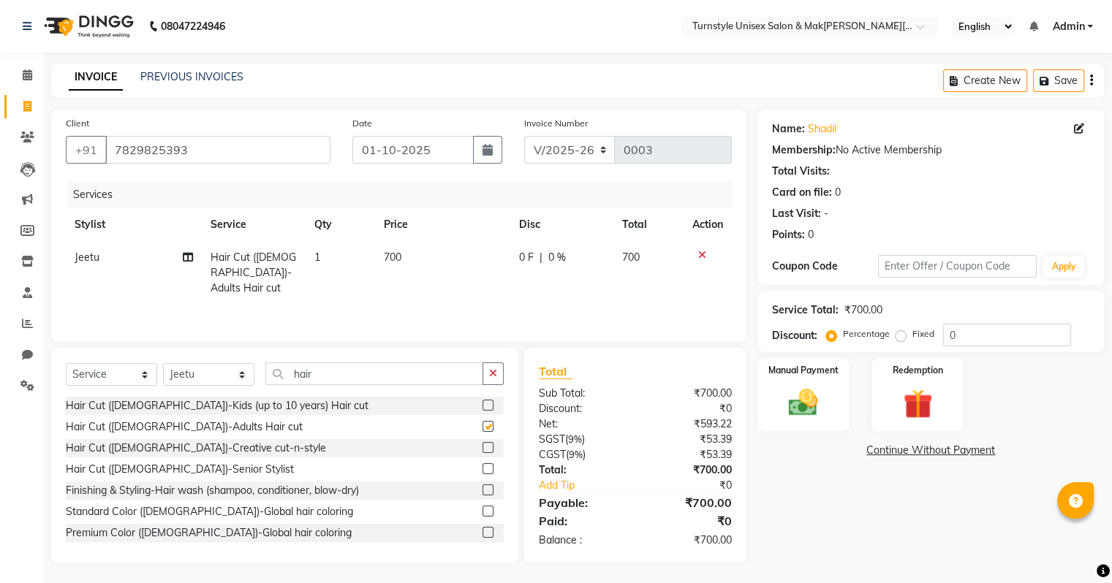
checkbox input "false"
click at [483, 407] on label at bounding box center [488, 405] width 11 height 11
click at [483, 407] on input "checkbox" at bounding box center [488, 406] width 10 height 10
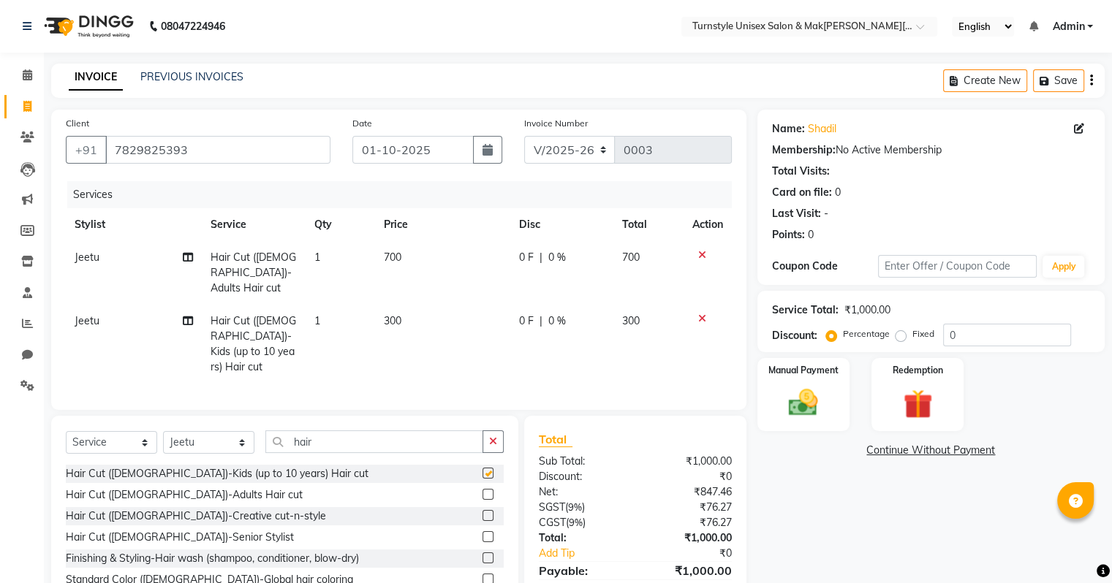
checkbox input "false"
click at [696, 256] on div at bounding box center [707, 255] width 31 height 10
click at [698, 256] on icon at bounding box center [702, 255] width 8 height 10
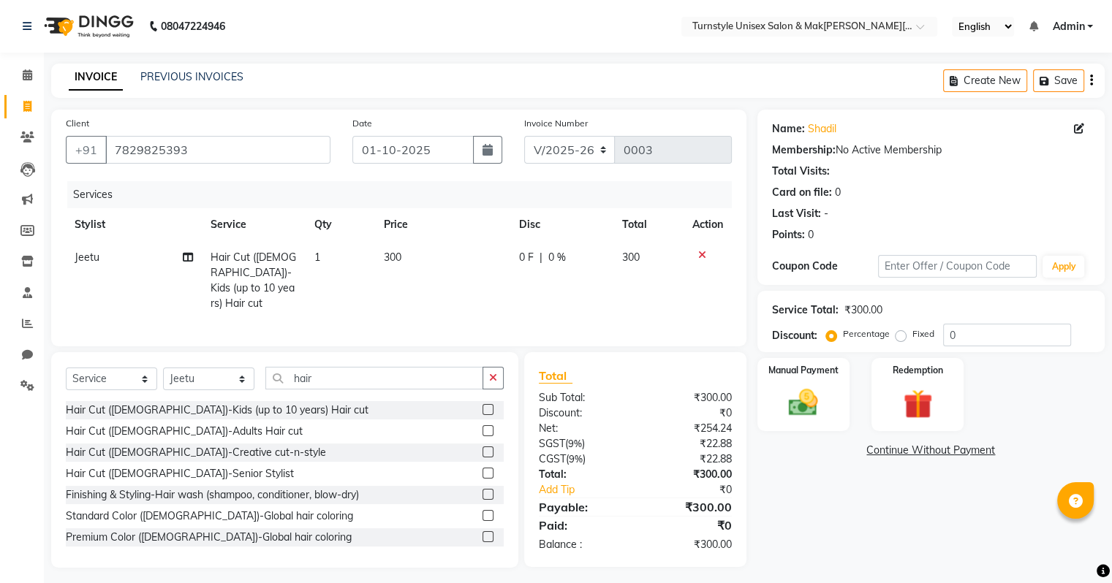
click at [320, 256] on span "1" at bounding box center [317, 257] width 6 height 13
select select "93343"
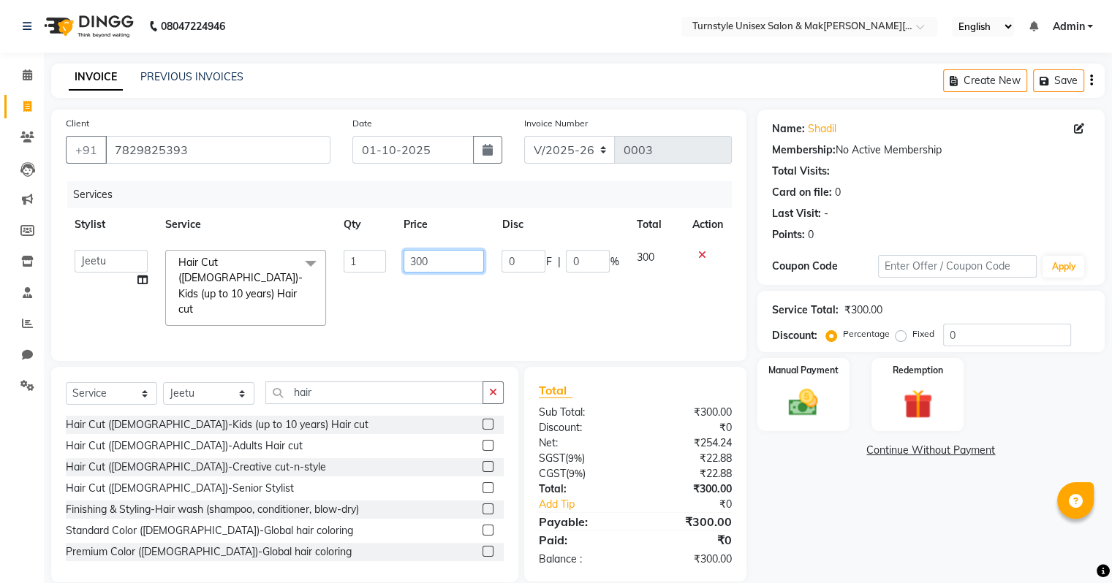
click at [442, 267] on input "300" at bounding box center [444, 261] width 80 height 23
type input "3"
type input "200"
click at [615, 303] on tr "Fathima Jeetu Lalita Saif Saju Sara Semoli Shadil Shahrukh Uvaish Hair Cut (Fem…" at bounding box center [399, 288] width 666 height 94
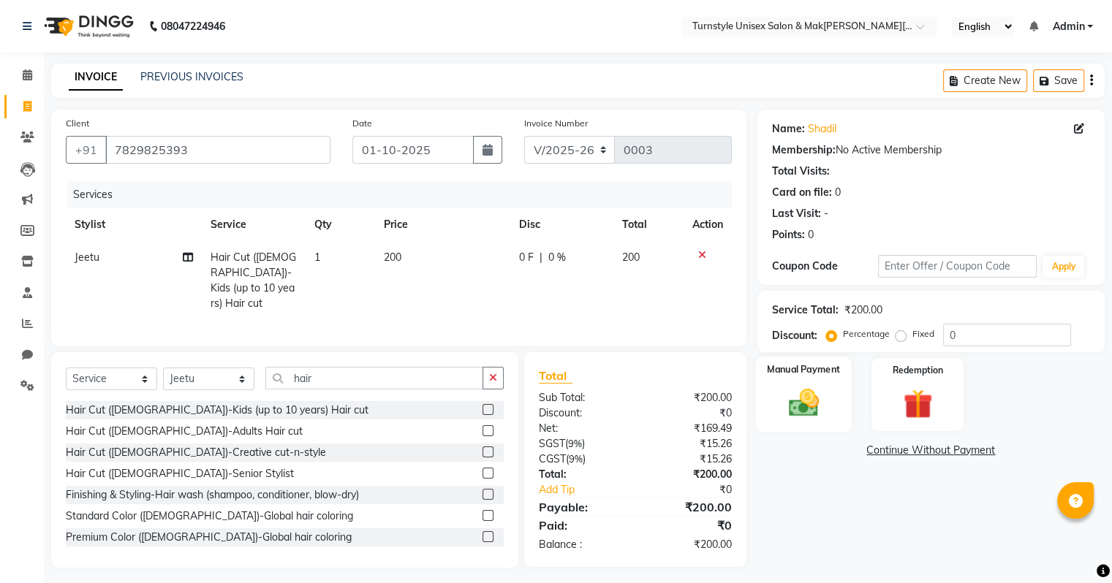
click at [796, 399] on img at bounding box center [803, 403] width 49 height 35
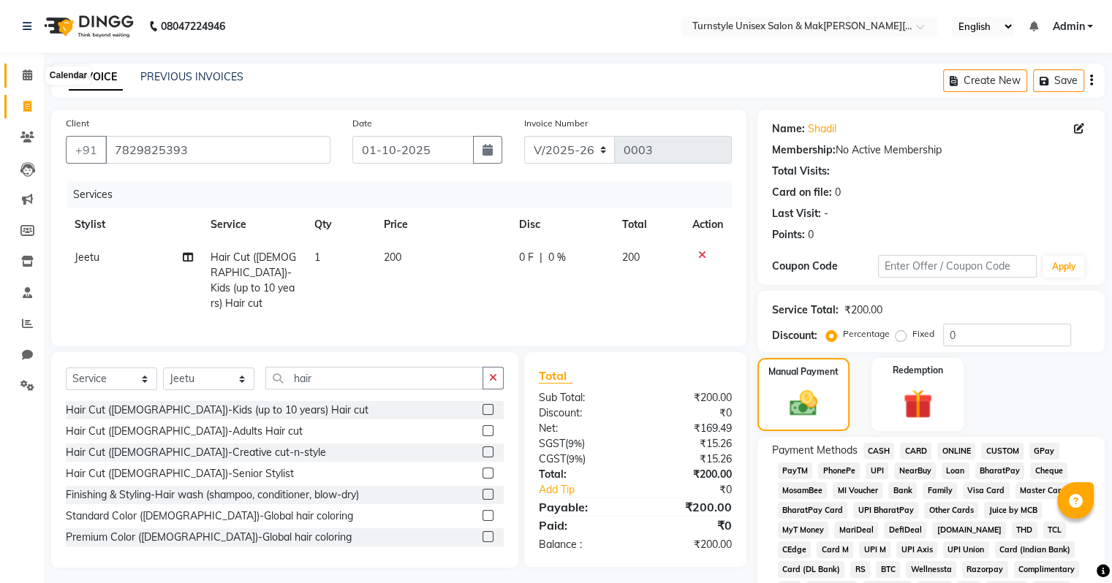
click at [28, 71] on icon at bounding box center [28, 74] width 10 height 11
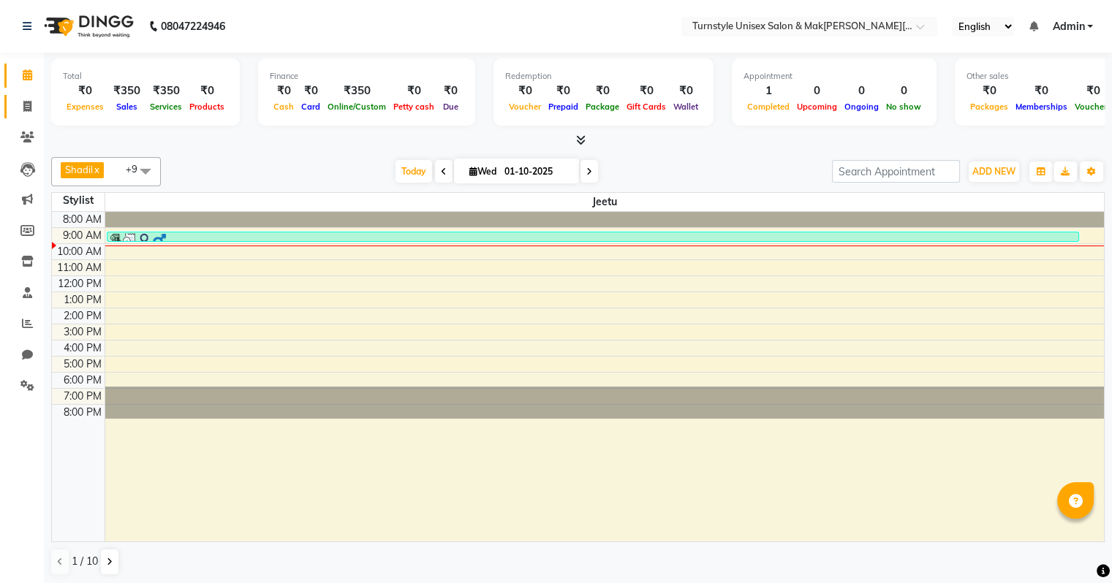
click at [26, 104] on icon at bounding box center [27, 106] width 8 height 11
select select "9091"
select select "service"
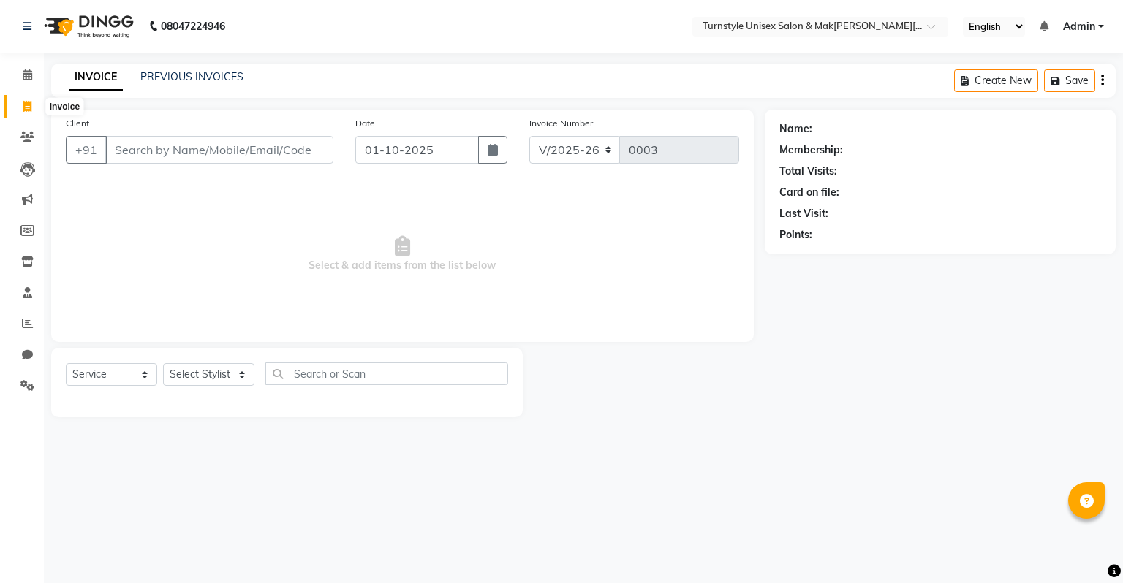
click at [24, 107] on icon at bounding box center [27, 106] width 8 height 11
select select "9091"
select select "service"
click at [126, 149] on input "Client" at bounding box center [219, 150] width 228 height 28
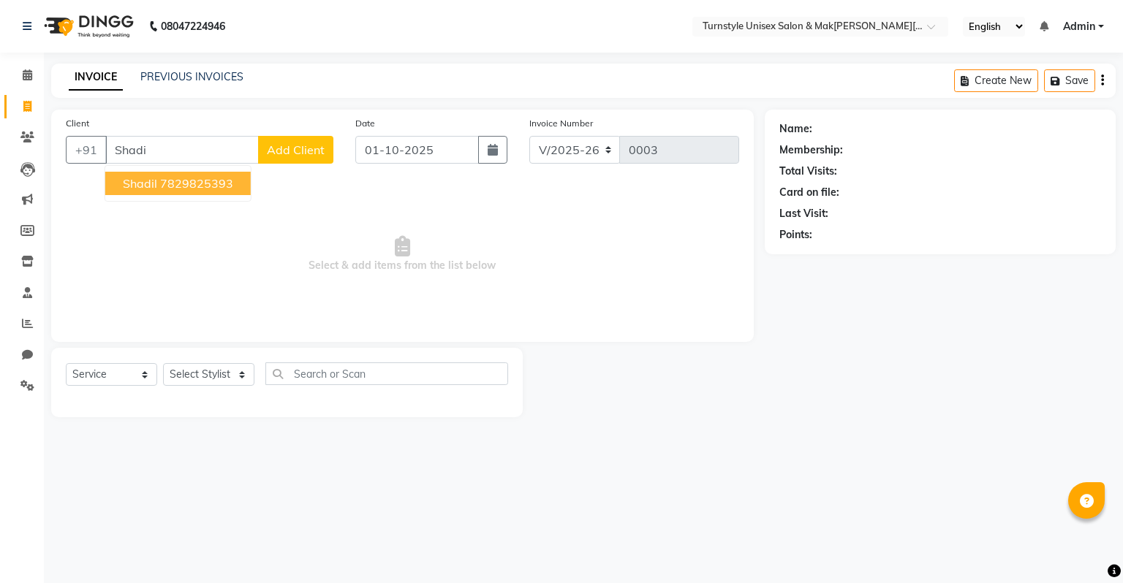
click at [180, 181] on ngb-highlight "7829825393" at bounding box center [196, 183] width 73 height 15
type input "7829825393"
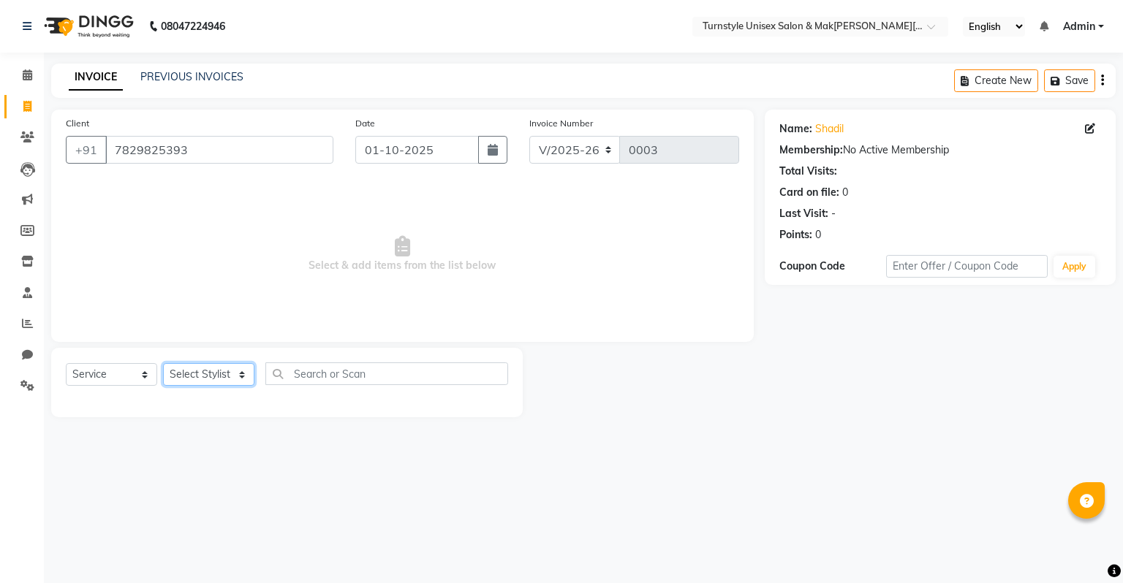
click at [195, 379] on select "Select Stylist Fathima Jeetu Lalita Saif Saju Sara Semoli Shadil Shahrukh Uvaish" at bounding box center [208, 374] width 91 height 23
select select "93343"
click at [163, 364] on select "Select Stylist Fathima Jeetu Lalita Saif Saju Sara Semoli Shadil Shahrukh Uvaish" at bounding box center [208, 374] width 91 height 23
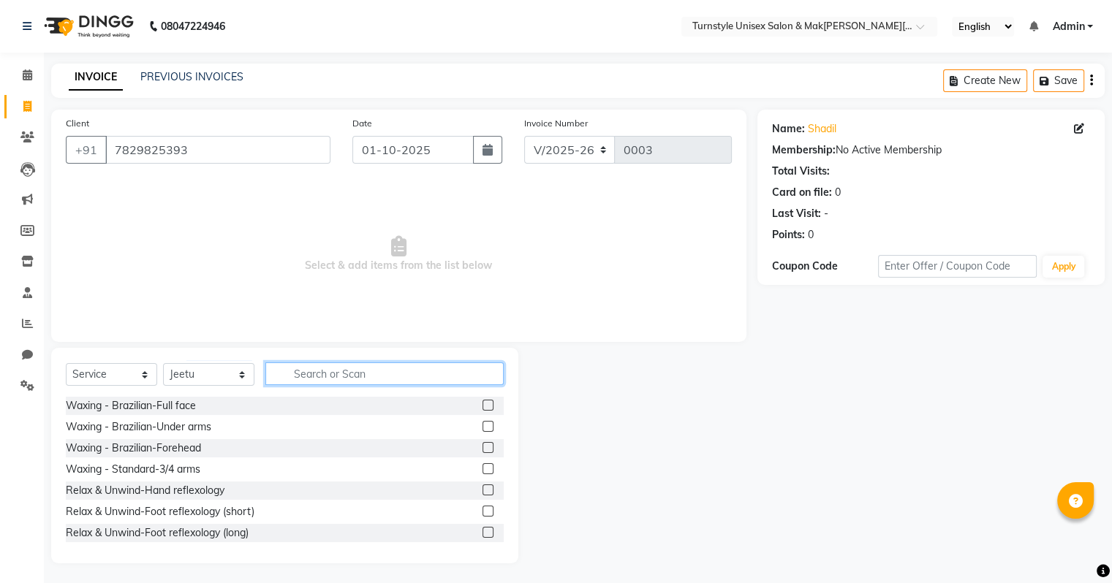
click at [333, 374] on input "text" at bounding box center [384, 374] width 238 height 23
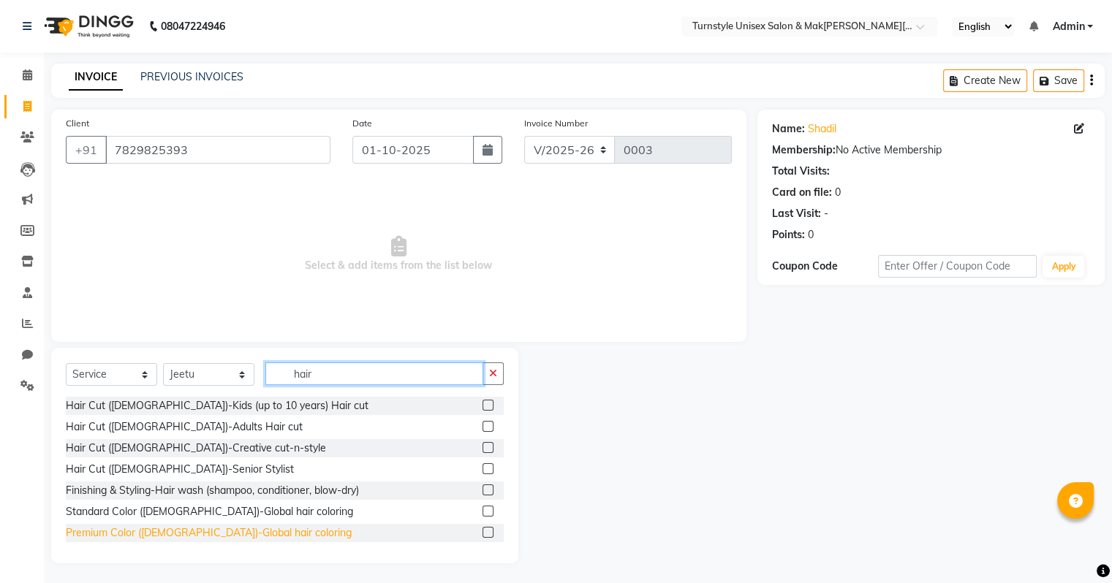
scroll to position [146, 0]
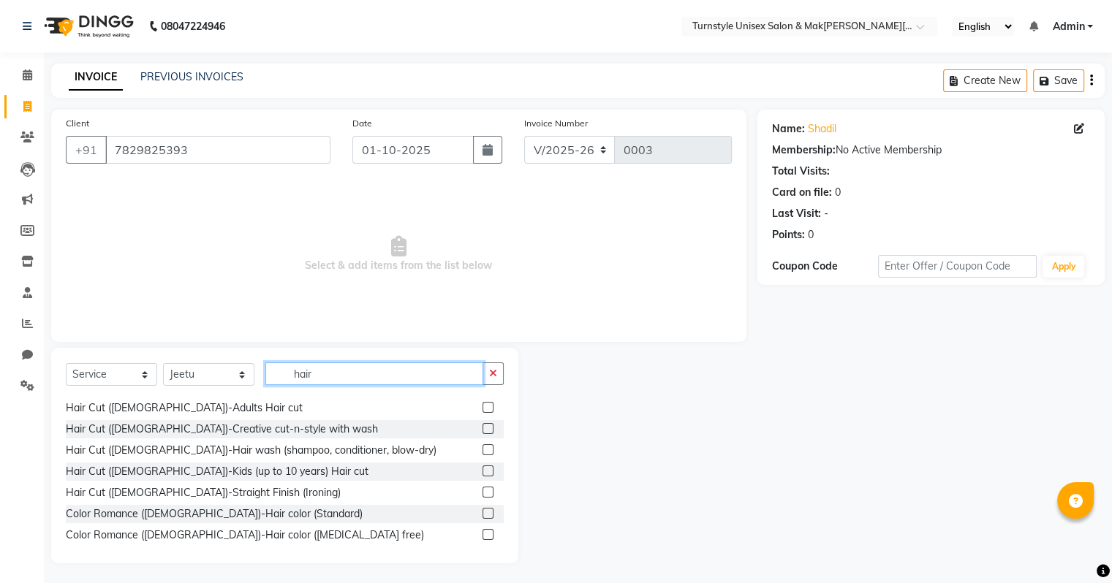
type input "hair"
click at [483, 472] on label at bounding box center [488, 471] width 11 height 11
click at [483, 472] on input "checkbox" at bounding box center [488, 472] width 10 height 10
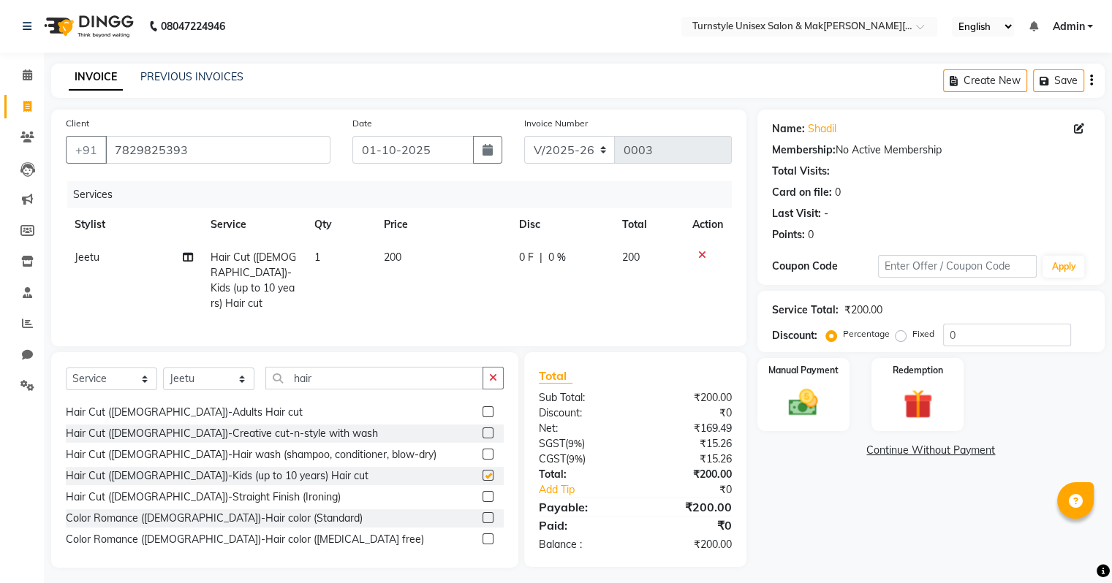
checkbox input "false"
click at [831, 405] on div "Manual Payment" at bounding box center [803, 394] width 96 height 75
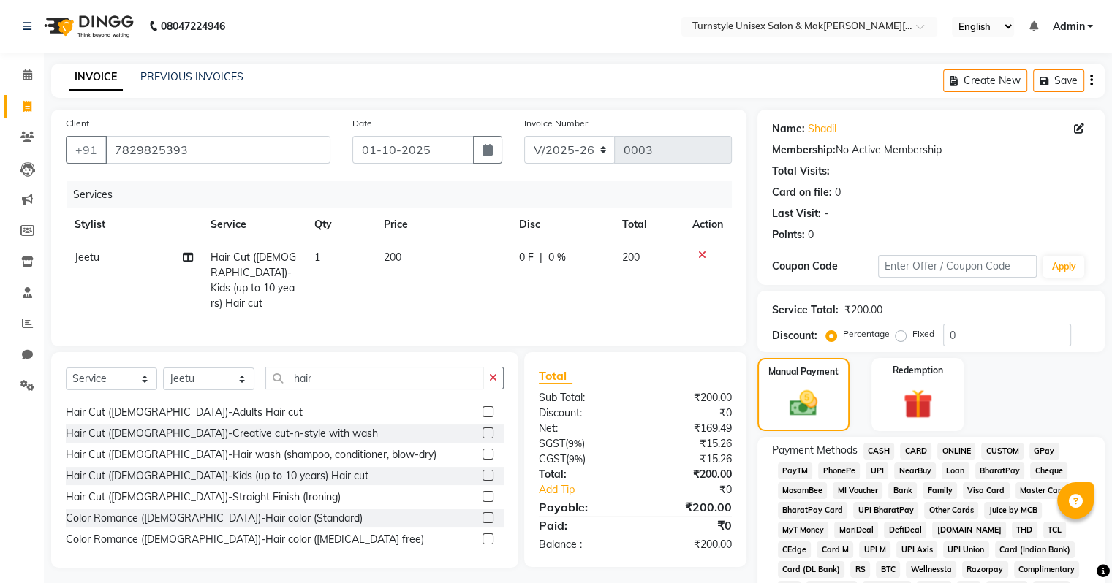
click at [874, 469] on span "UPI" at bounding box center [877, 471] width 23 height 17
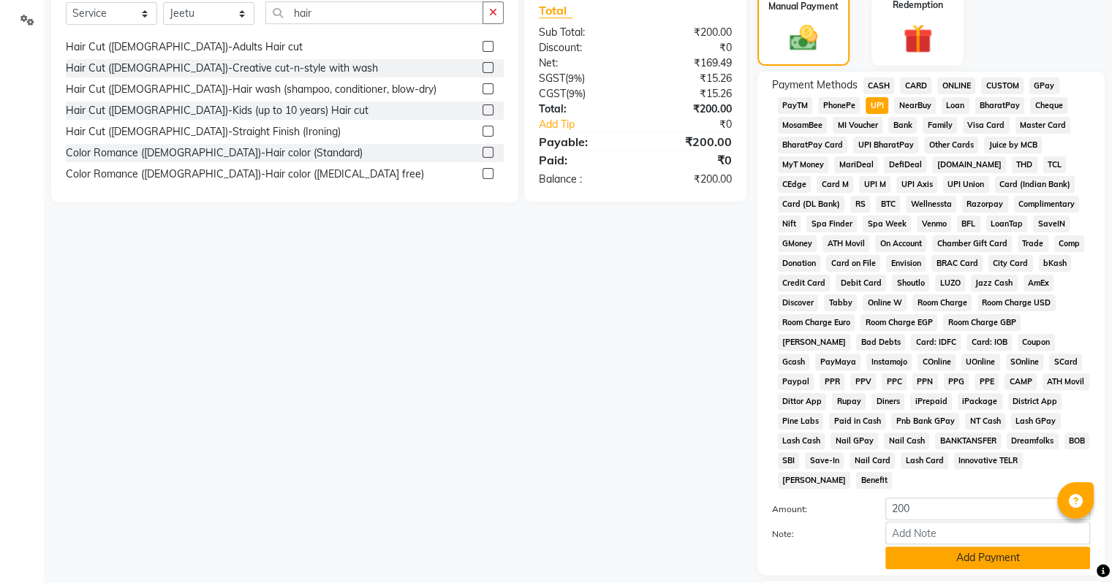
click at [953, 557] on button "Add Payment" at bounding box center [987, 558] width 205 height 23
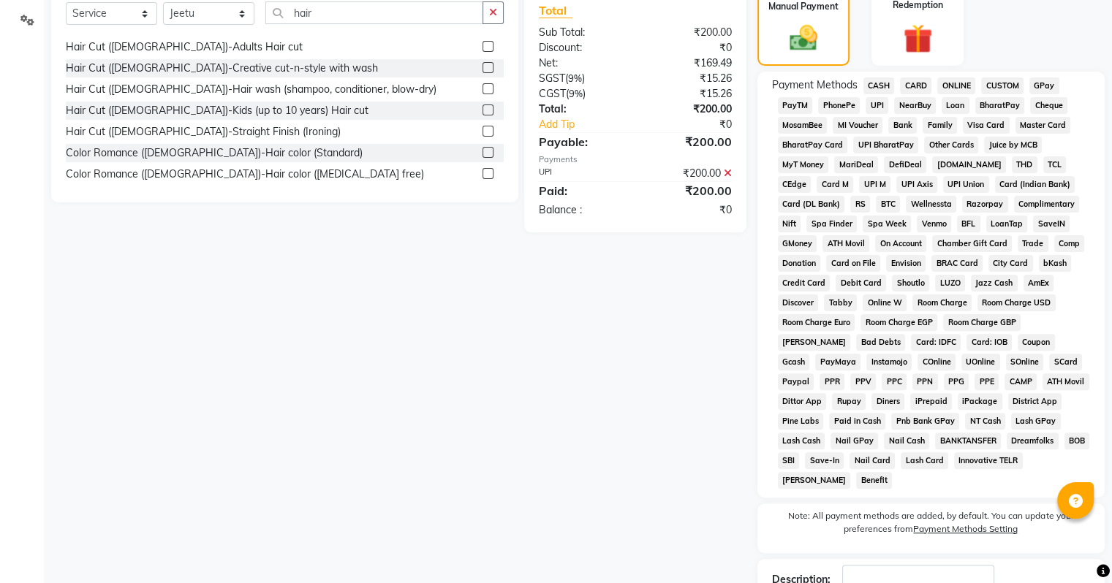
scroll to position [461, 0]
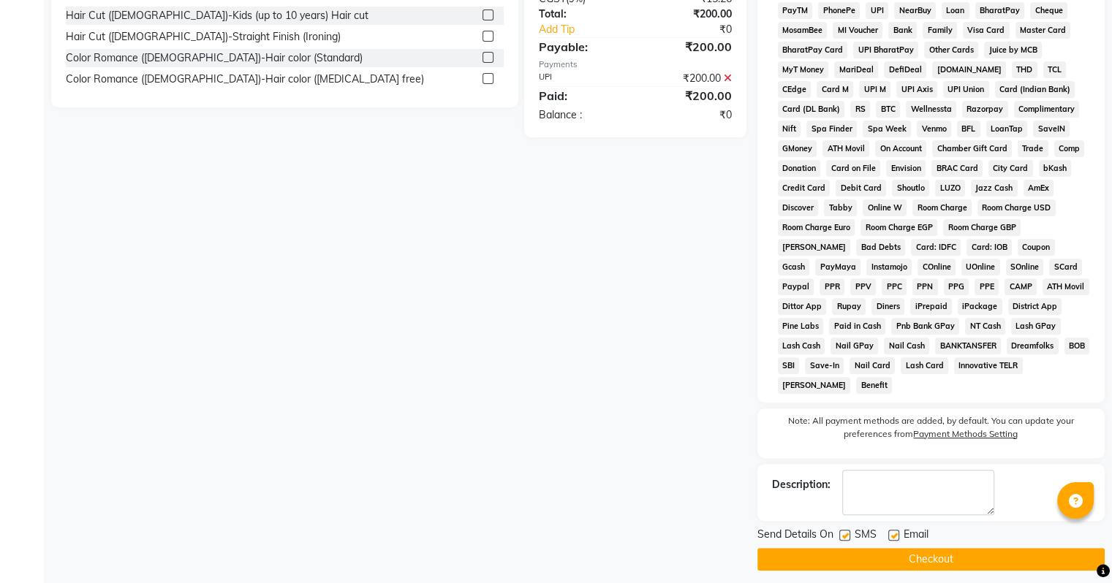
click at [895, 530] on label at bounding box center [893, 535] width 11 height 11
click at [895, 532] on input "checkbox" at bounding box center [893, 537] width 10 height 10
checkbox input "false"
click at [898, 554] on button "Checkout" at bounding box center [930, 559] width 347 height 23
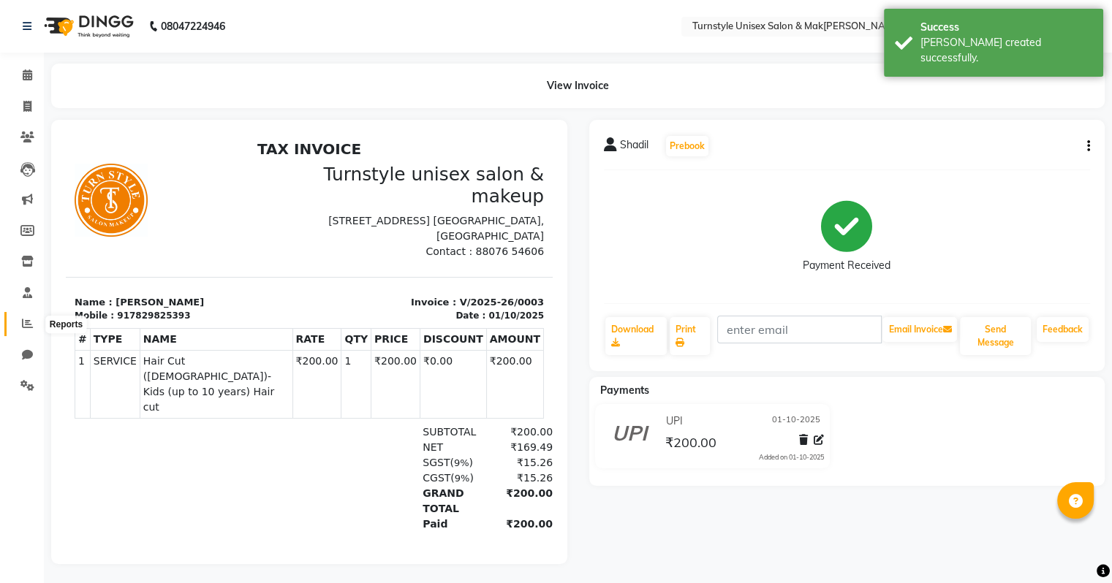
click at [24, 317] on span at bounding box center [28, 324] width 26 height 17
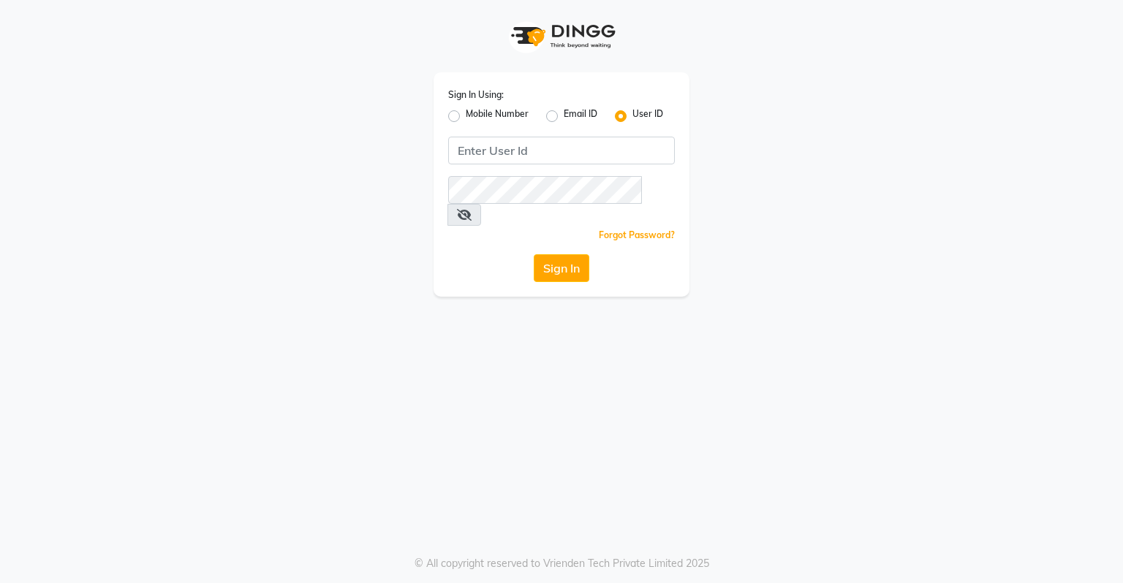
click at [466, 117] on label "Mobile Number" at bounding box center [497, 116] width 63 height 18
click at [466, 117] on input "Mobile Number" at bounding box center [471, 112] width 10 height 10
radio input "true"
radio input "false"
click at [579, 156] on input "Username" at bounding box center [586, 151] width 178 height 28
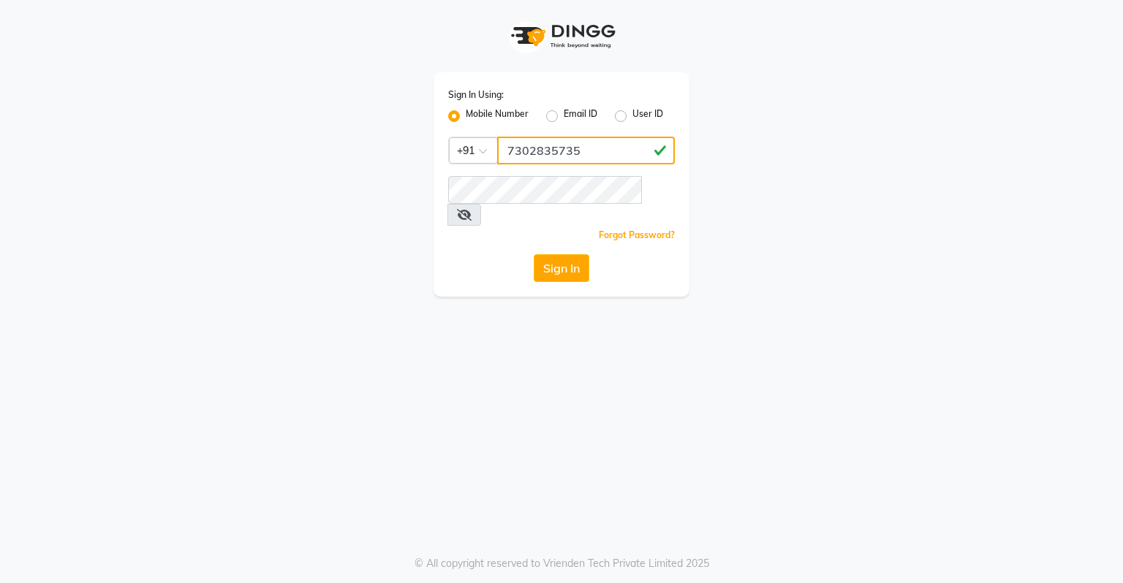
type input "7302835735"
click at [643, 230] on link "Forgot Password?" at bounding box center [637, 235] width 76 height 11
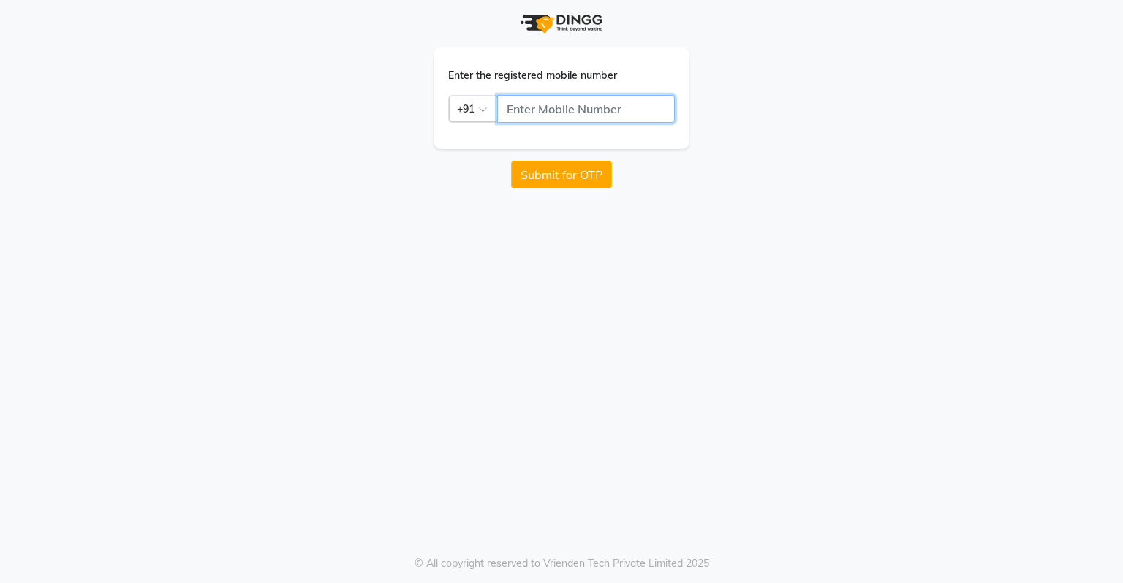
click at [538, 104] on input "text" at bounding box center [586, 109] width 178 height 28
type input "7302835735"
click at [564, 178] on button "Submit for OTP" at bounding box center [561, 175] width 101 height 28
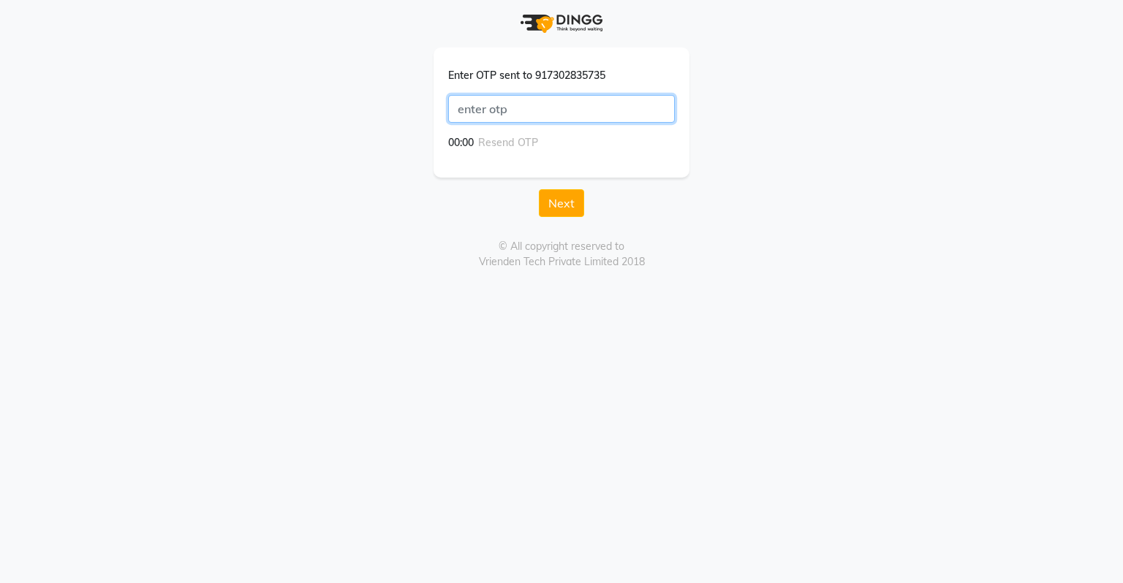
click at [560, 116] on input "text" at bounding box center [561, 109] width 227 height 28
type input "9536"
click at [564, 211] on button "Next" at bounding box center [561, 203] width 45 height 28
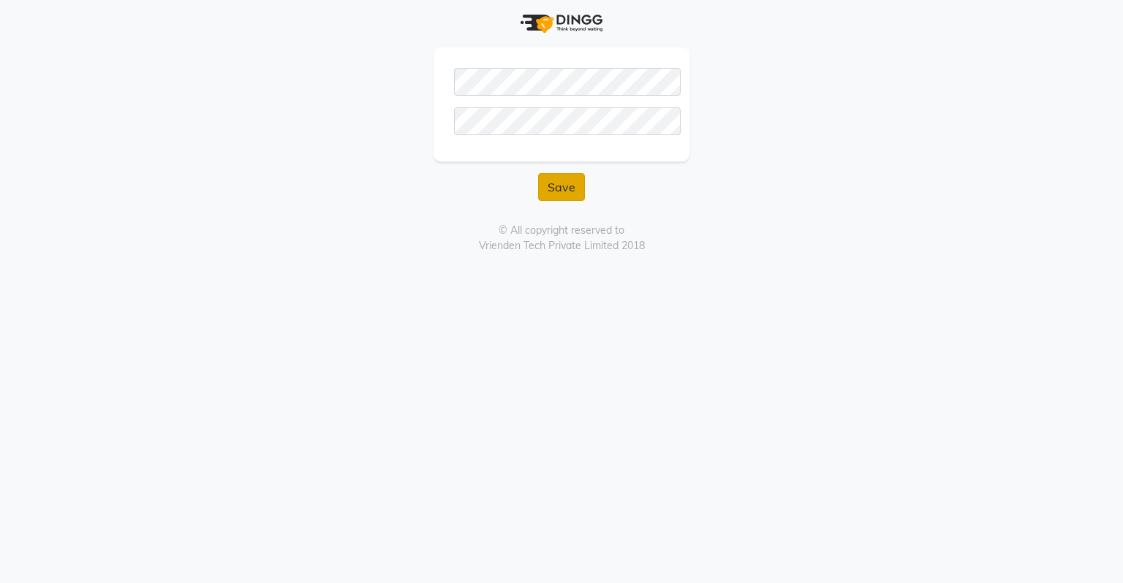
click at [551, 174] on button "Save" at bounding box center [561, 187] width 47 height 28
click at [551, 184] on button "Save" at bounding box center [561, 187] width 47 height 28
click at [564, 187] on button "Save" at bounding box center [561, 187] width 47 height 28
click at [544, 190] on button "Save" at bounding box center [561, 187] width 47 height 28
click at [548, 189] on button "Save" at bounding box center [561, 187] width 47 height 28
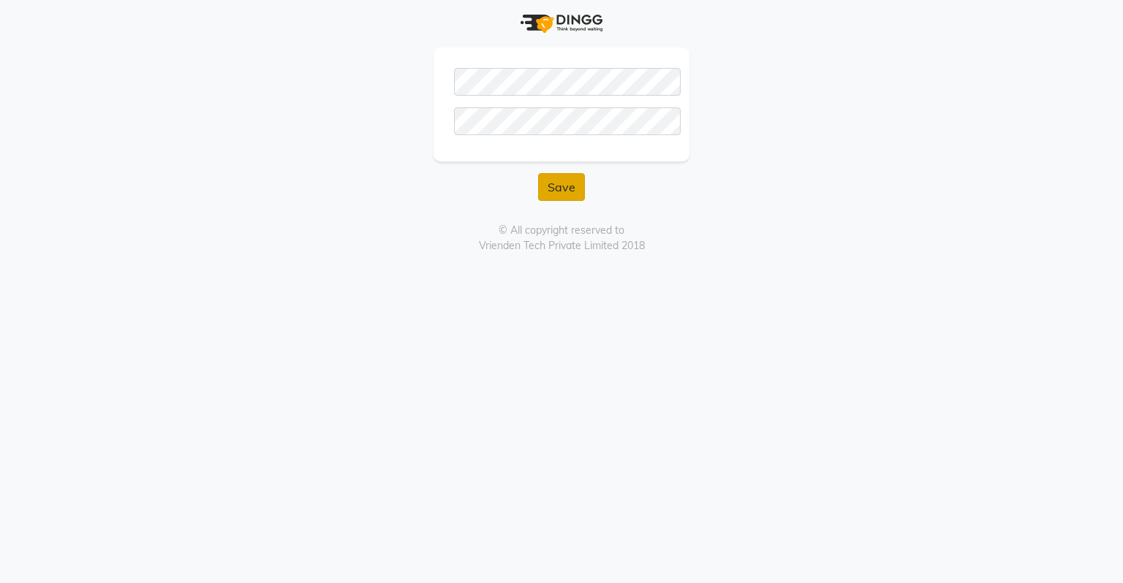
click at [548, 189] on button "Save" at bounding box center [561, 187] width 47 height 28
click at [562, 184] on button "Save" at bounding box center [561, 187] width 47 height 28
click at [559, 183] on button "Save" at bounding box center [561, 187] width 47 height 28
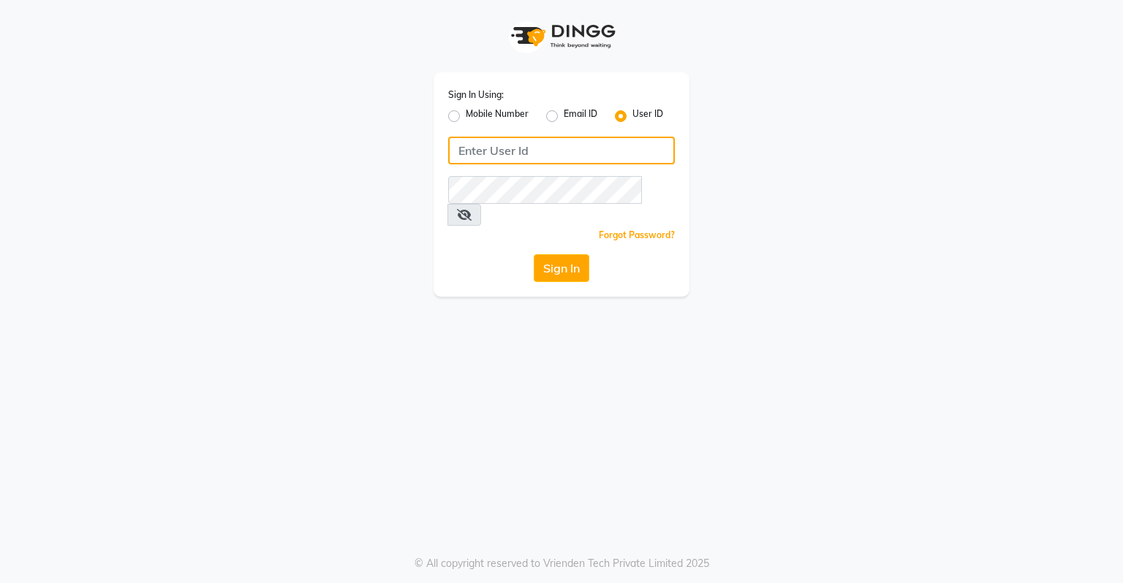
click at [569, 150] on input "Username" at bounding box center [561, 151] width 227 height 28
click at [466, 116] on label "Mobile Number" at bounding box center [497, 116] width 63 height 18
click at [466, 116] on input "Mobile Number" at bounding box center [471, 112] width 10 height 10
radio input "true"
radio input "false"
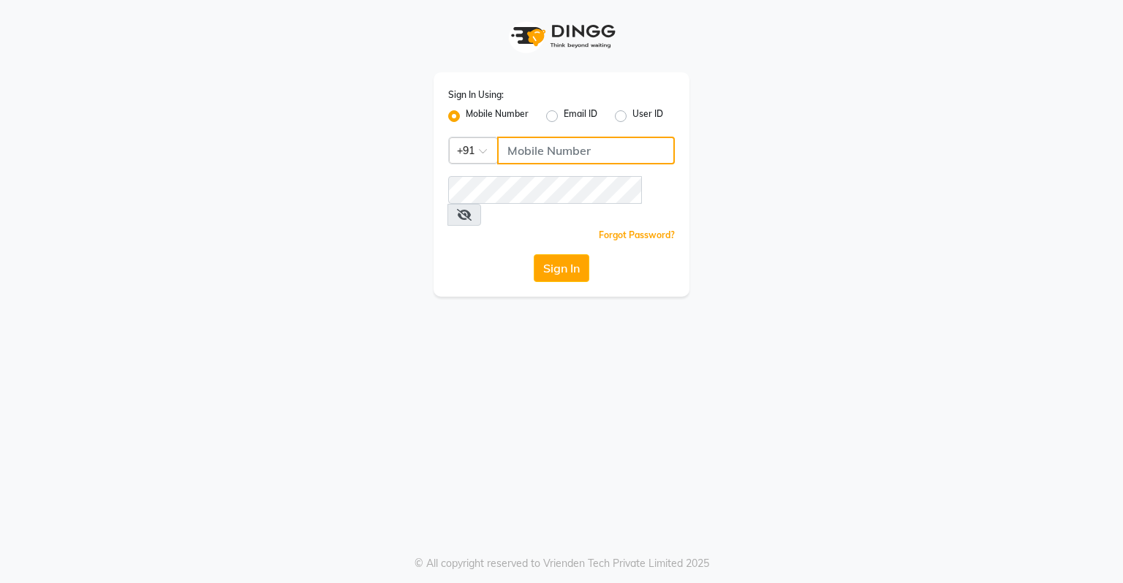
click at [522, 154] on input "Username" at bounding box center [586, 151] width 178 height 28
type input "7302835735"
click at [540, 227] on div "Forgot Password?" at bounding box center [561, 234] width 227 height 15
click at [576, 254] on button "Sign In" at bounding box center [562, 268] width 56 height 28
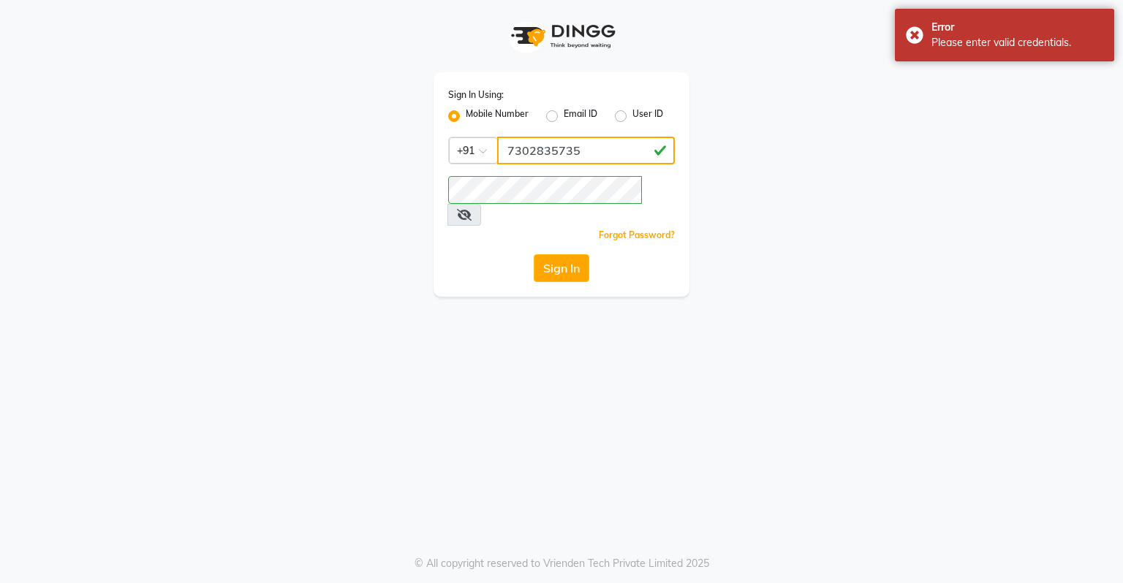
click at [591, 157] on input "7302835735" at bounding box center [586, 151] width 178 height 28
click at [620, 111] on div "User ID" at bounding box center [639, 116] width 48 height 18
click at [632, 115] on label "User ID" at bounding box center [647, 116] width 31 height 18
click at [632, 115] on input "User ID" at bounding box center [637, 112] width 10 height 10
radio input "true"
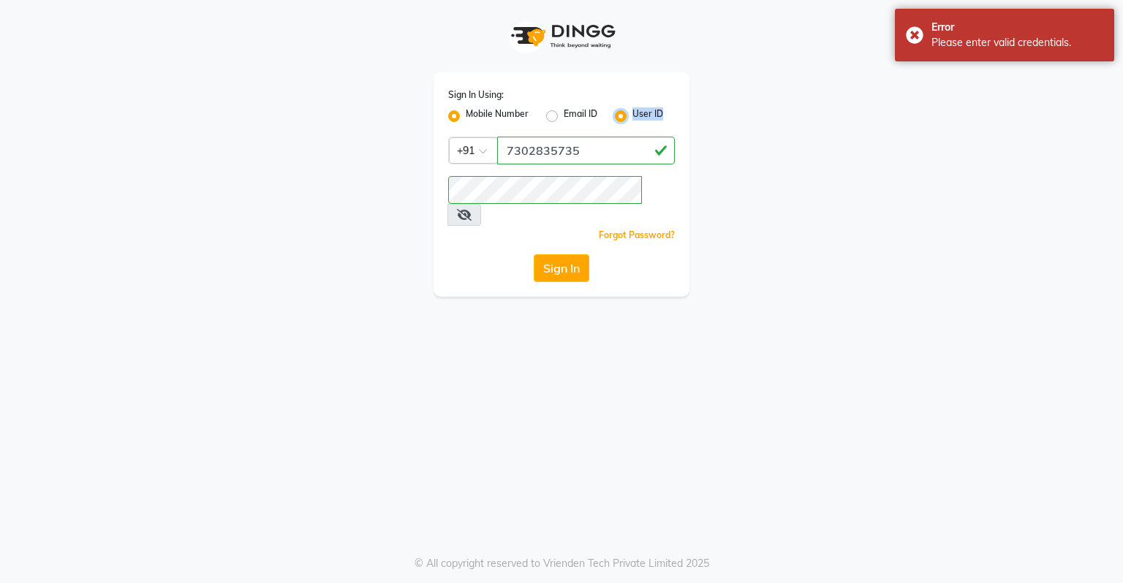
radio input "false"
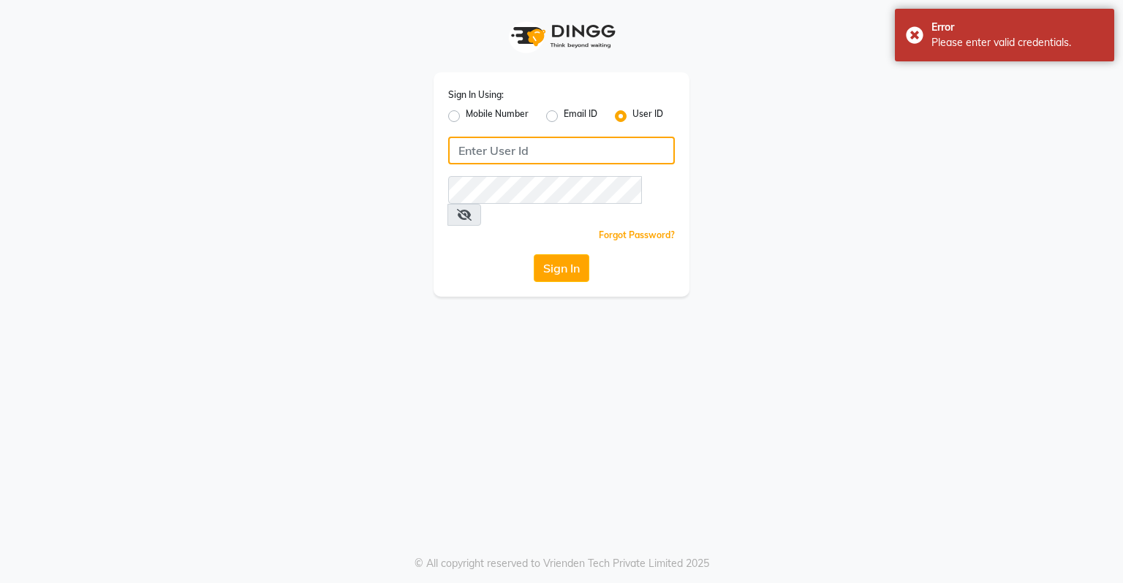
click at [564, 149] on input "Username" at bounding box center [561, 151] width 227 height 28
type input "t"
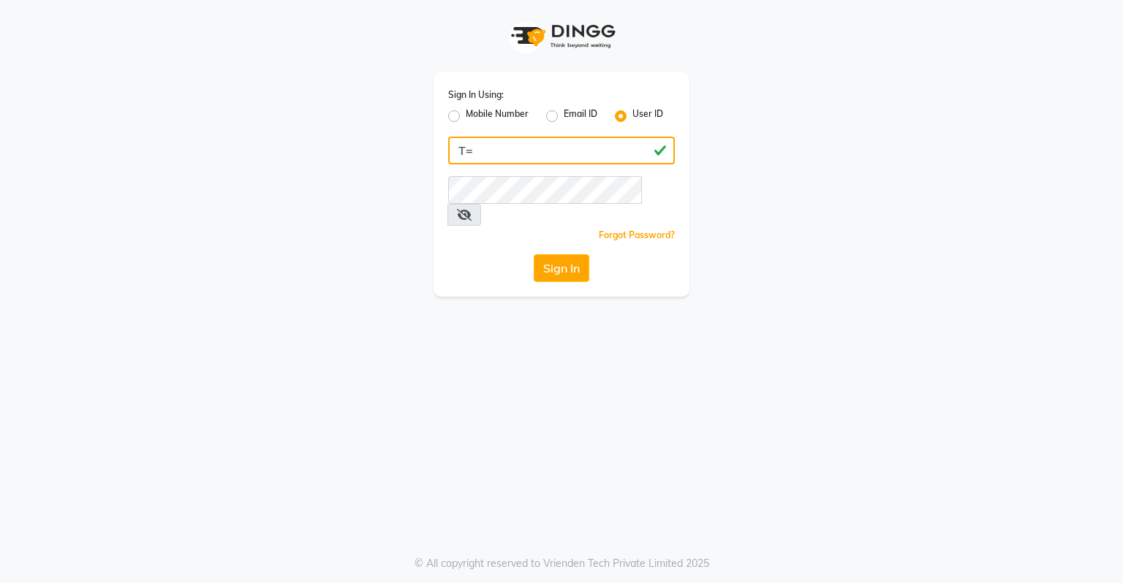
type input "T"
type input "turnstyle"
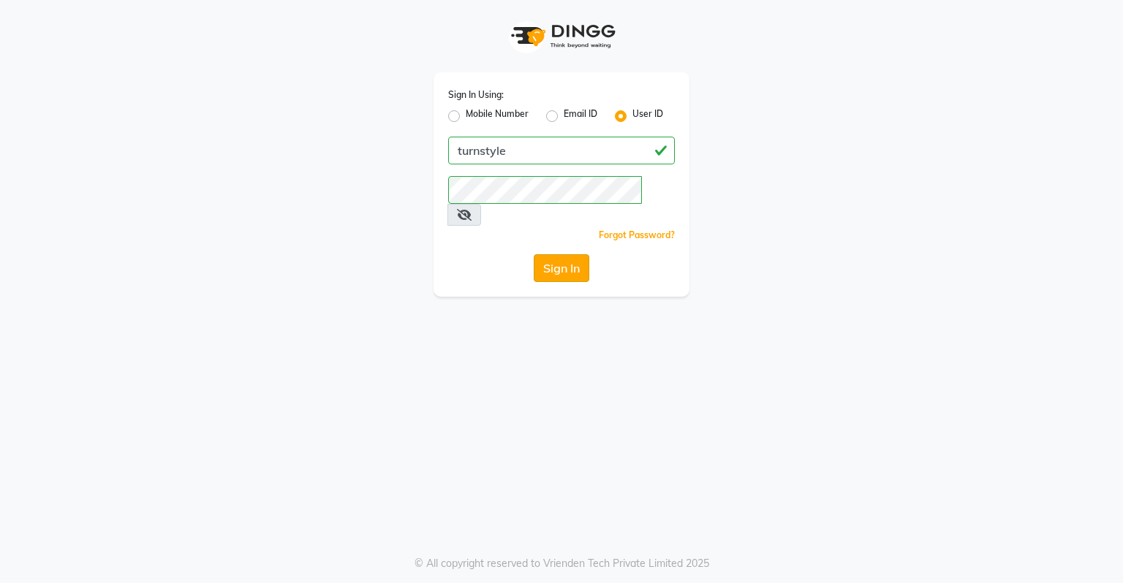
click at [564, 254] on button "Sign In" at bounding box center [562, 268] width 56 height 28
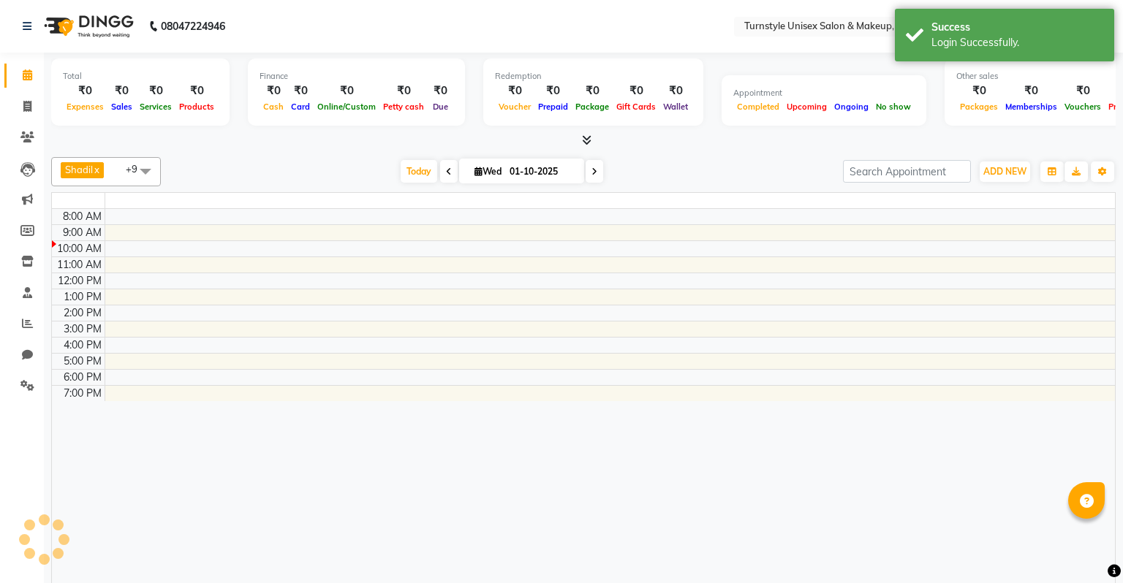
select select "en"
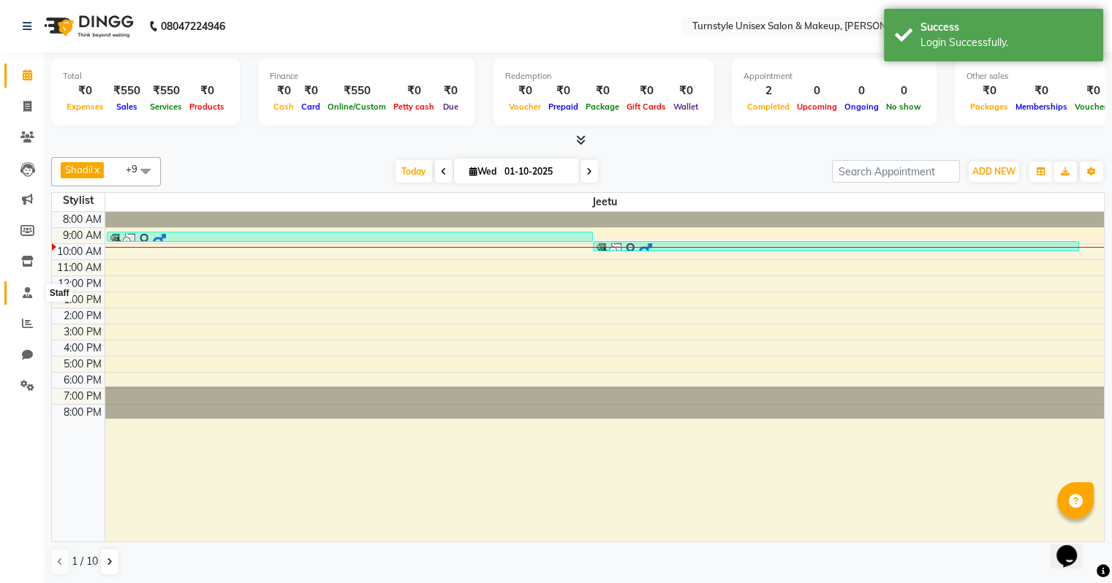
click at [28, 287] on span at bounding box center [28, 293] width 26 height 17
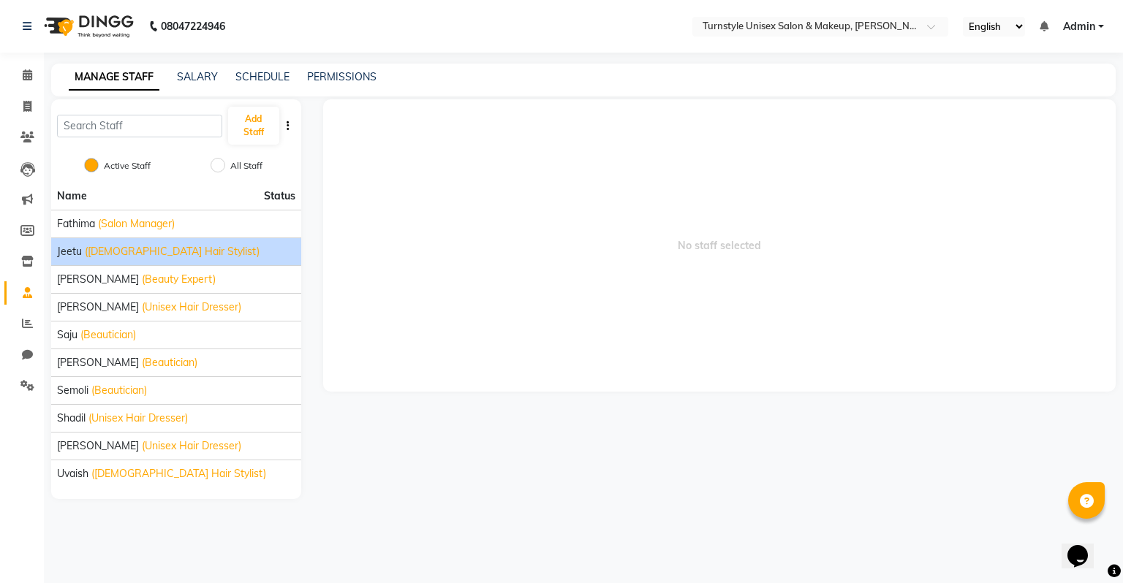
click at [128, 255] on span "(Male Hair Stylist)" at bounding box center [172, 251] width 175 height 15
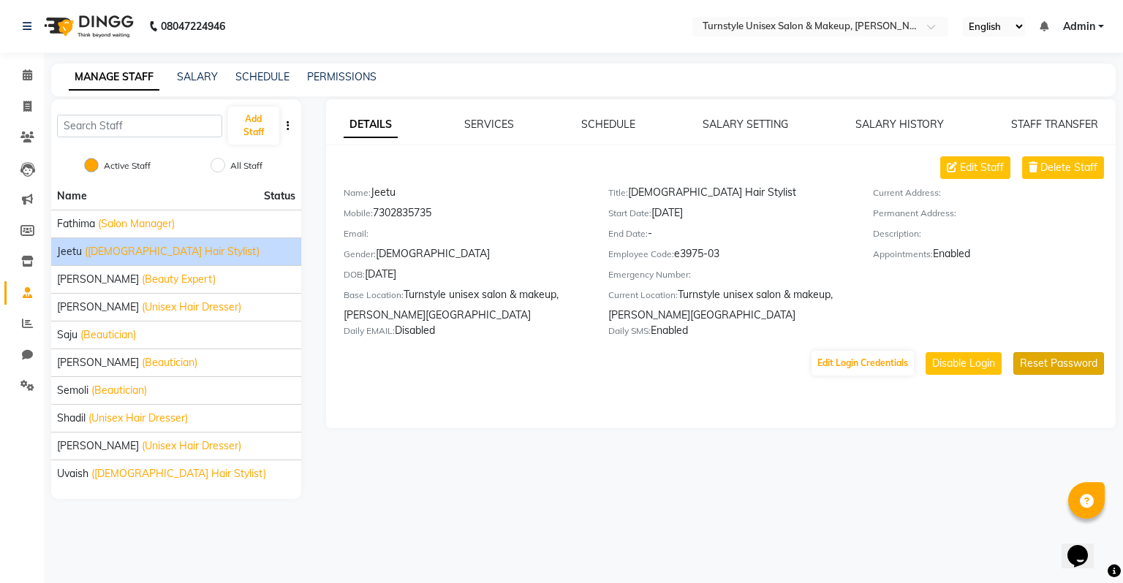
click at [1027, 371] on button "Reset Password" at bounding box center [1058, 363] width 91 height 23
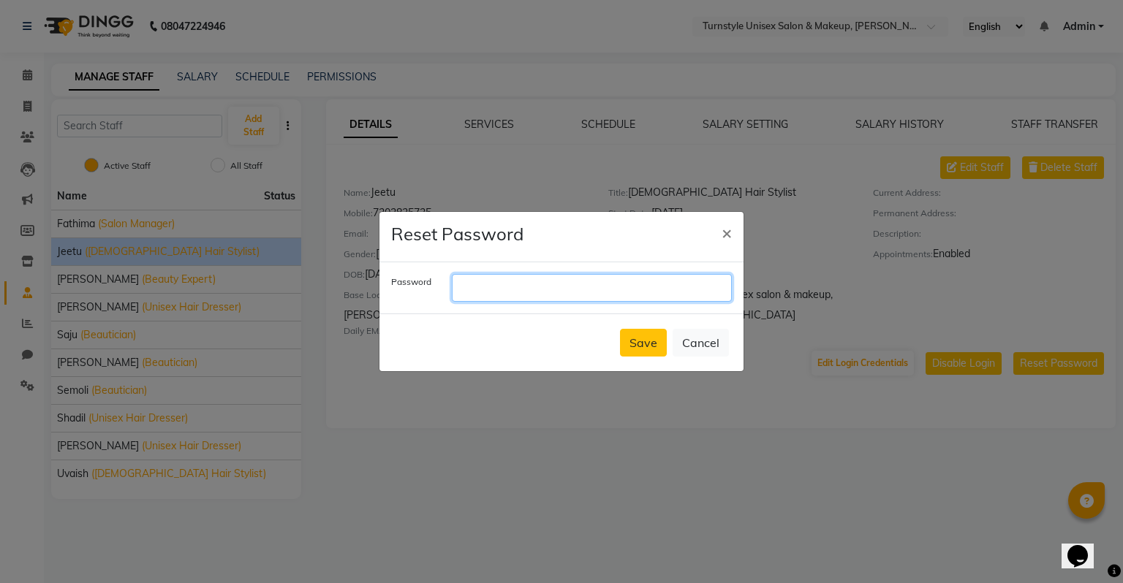
click at [588, 297] on input "text" at bounding box center [592, 288] width 280 height 28
type input "7302"
click at [654, 347] on button "Save" at bounding box center [643, 343] width 47 height 28
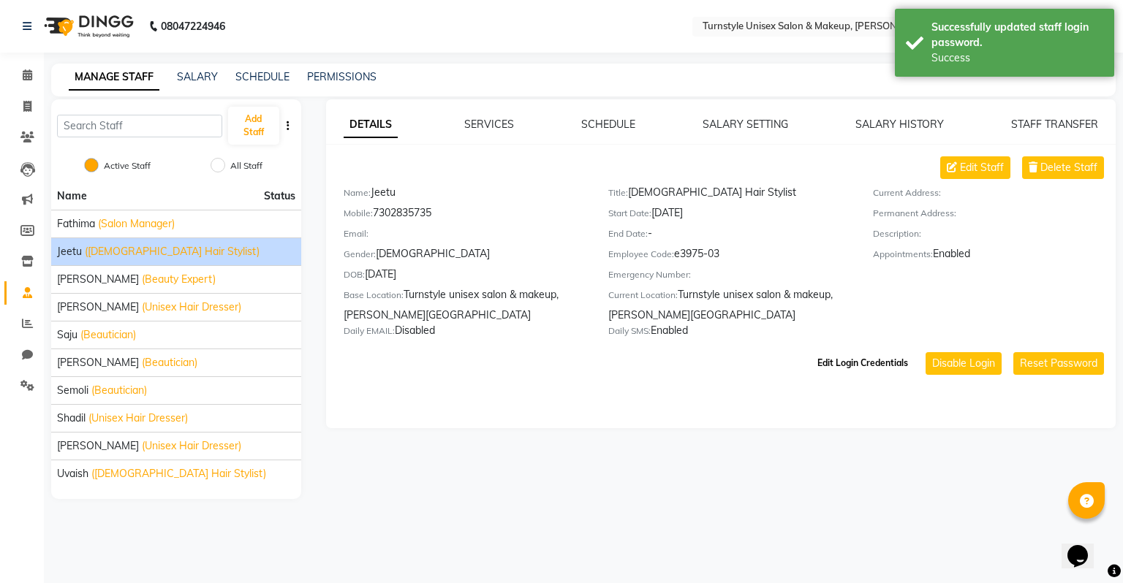
click at [890, 372] on button "Edit Login Credentials" at bounding box center [863, 363] width 102 height 25
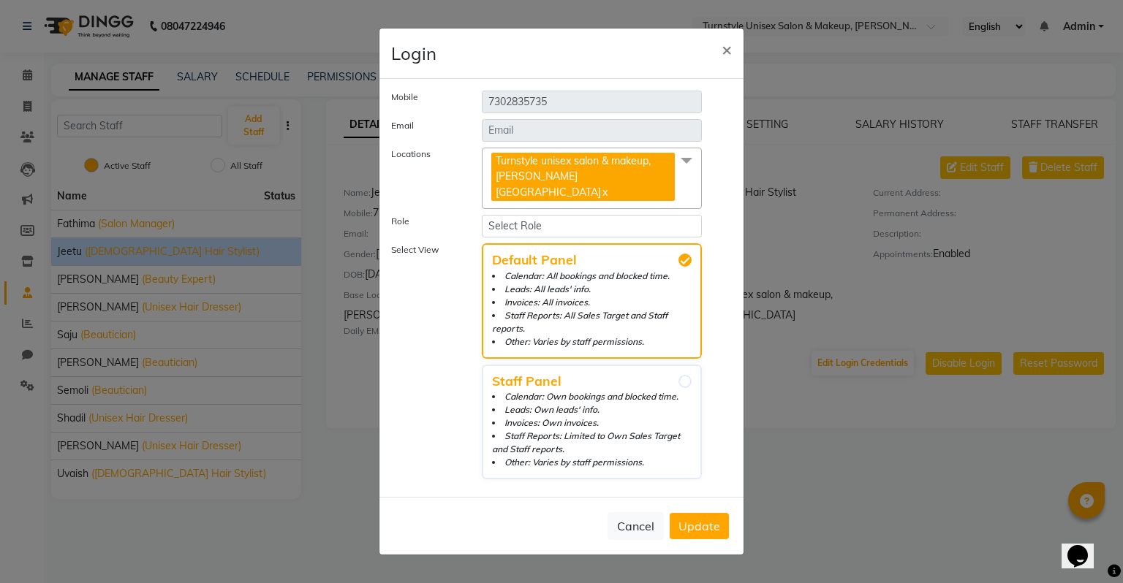
click at [700, 519] on span "Update" at bounding box center [700, 526] width 42 height 15
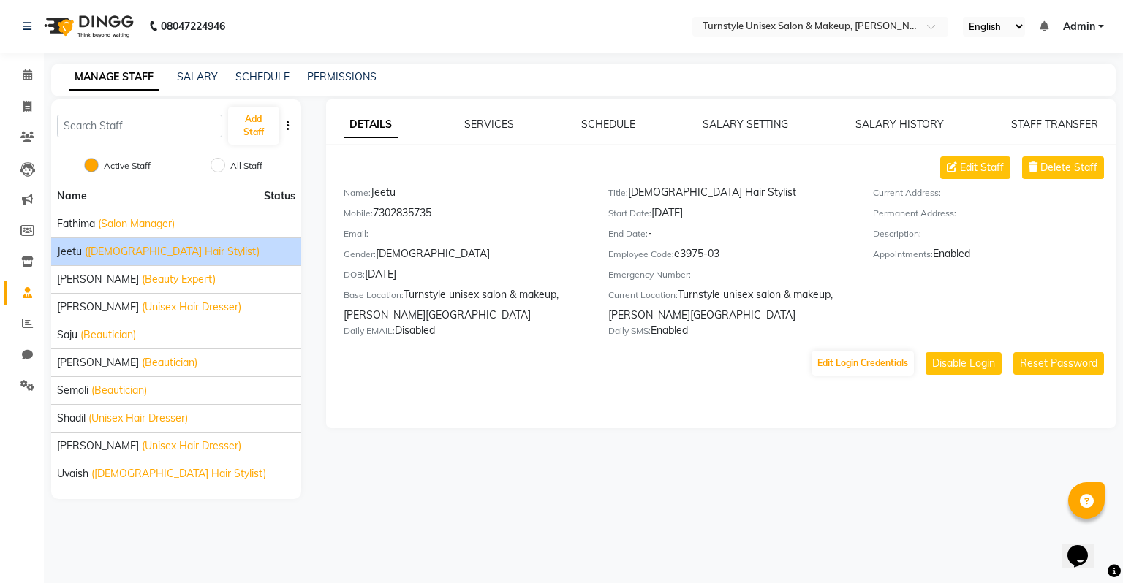
click at [860, 472] on div "DETAILS SERVICES SCHEDULE SALARY SETTING SALARY HISTORY STAFF TRANSFER Edit Sta…" at bounding box center [719, 299] width 815 height 400
click at [1049, 370] on button "Reset Password" at bounding box center [1058, 363] width 91 height 23
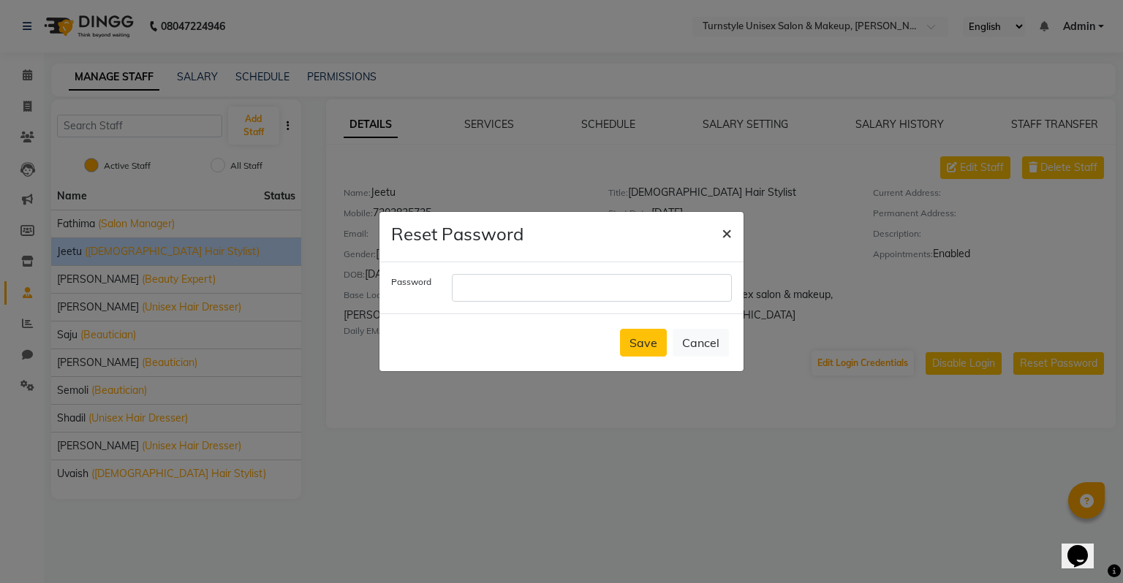
click at [730, 235] on span "×" at bounding box center [727, 233] width 10 height 22
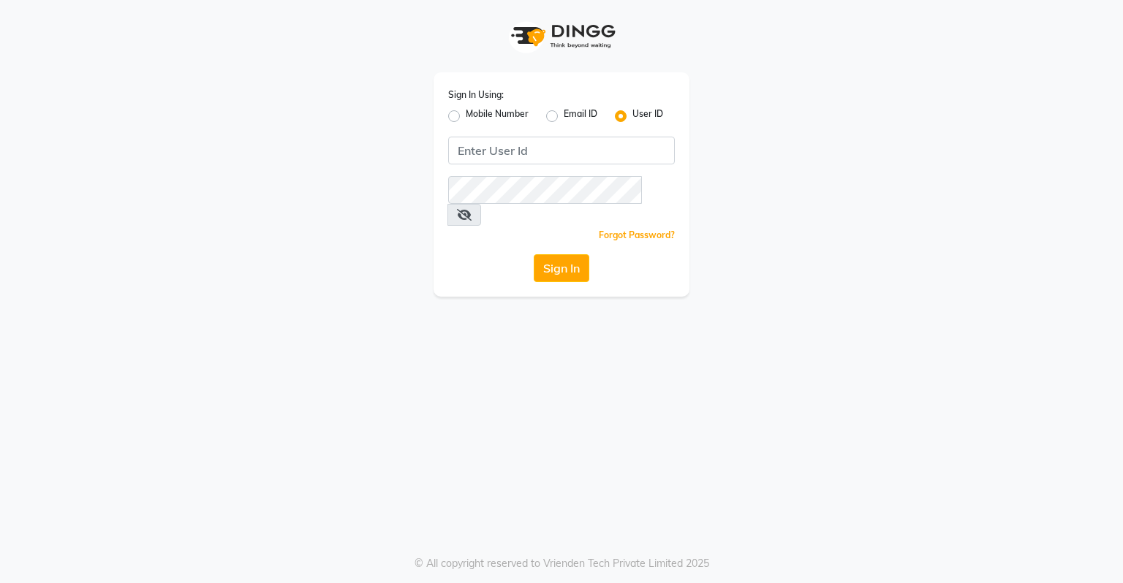
click at [466, 116] on label "Mobile Number" at bounding box center [497, 116] width 63 height 18
click at [466, 116] on input "Mobile Number" at bounding box center [471, 112] width 10 height 10
radio input "true"
radio input "false"
click at [521, 140] on input "Username" at bounding box center [586, 151] width 178 height 28
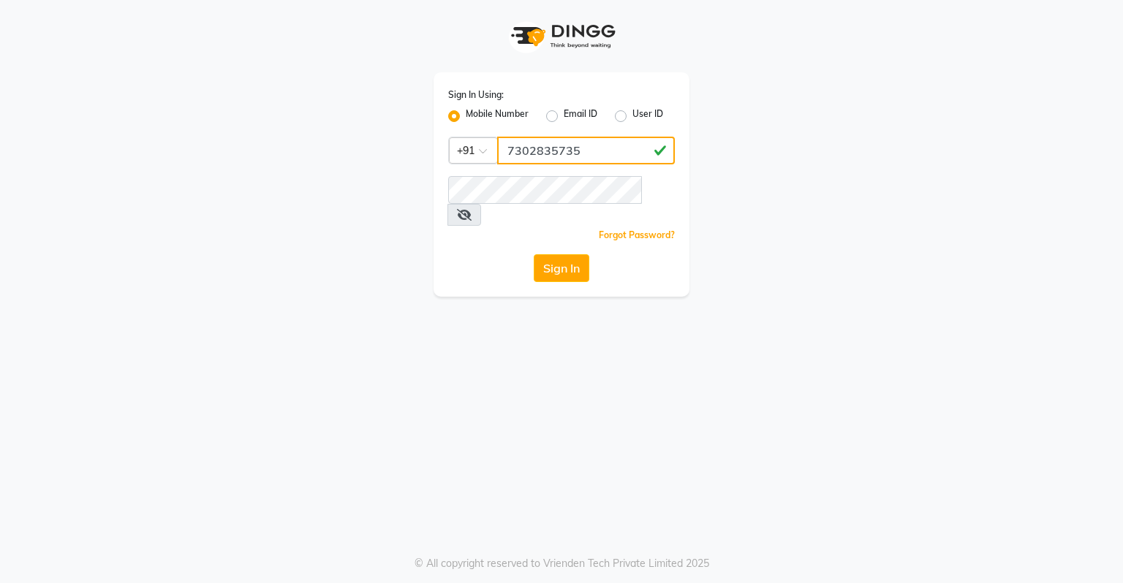
type input "7302835735"
click at [544, 254] on button "Sign In" at bounding box center [562, 268] width 56 height 28
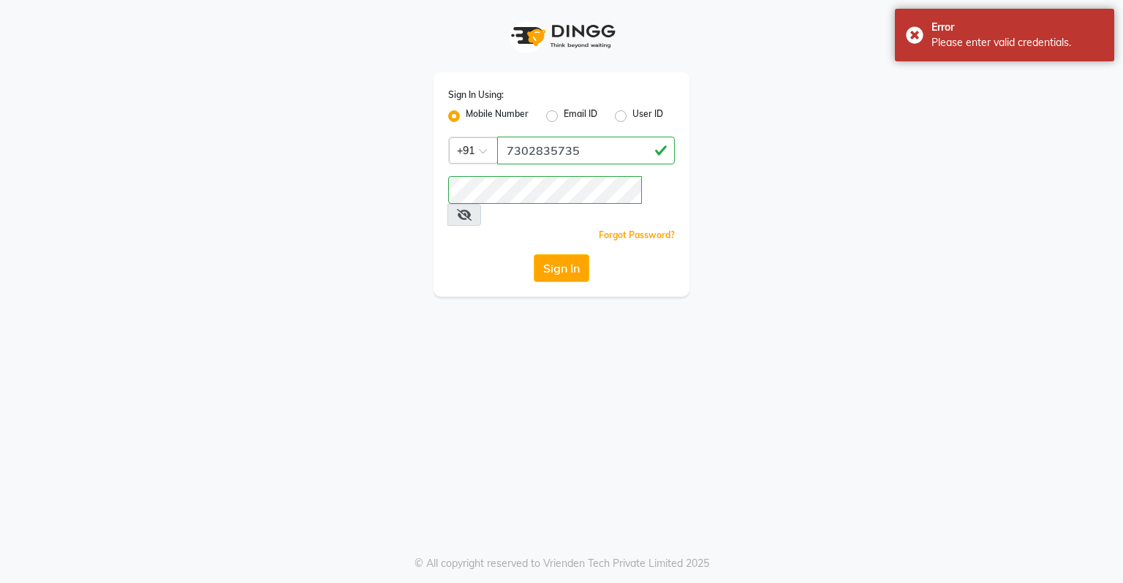
click at [472, 209] on icon at bounding box center [464, 215] width 15 height 12
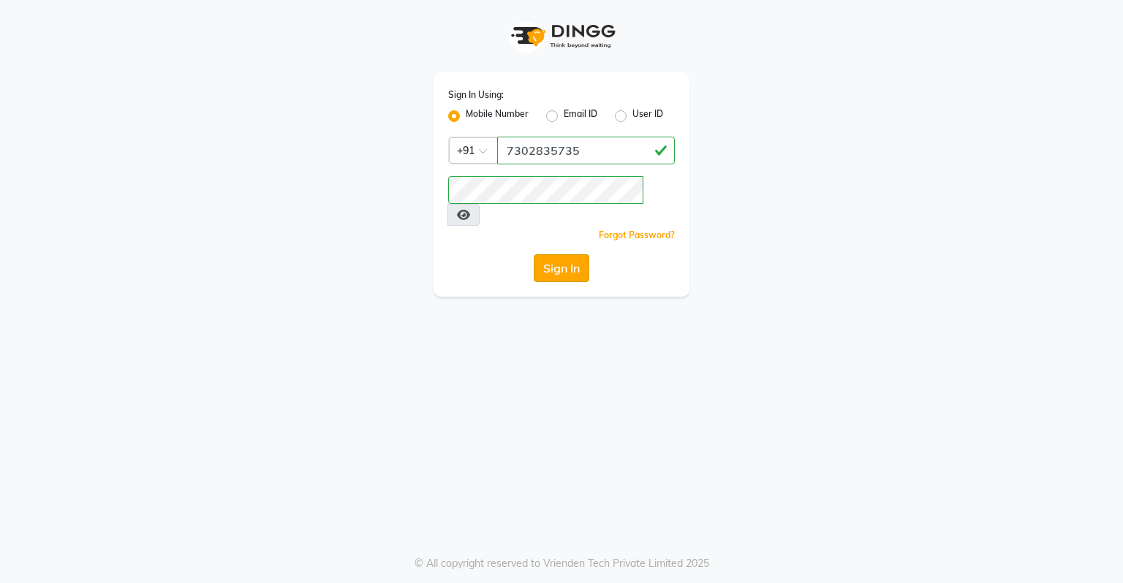
click at [571, 254] on button "Sign In" at bounding box center [562, 268] width 56 height 28
